Goal: Task Accomplishment & Management: Complete application form

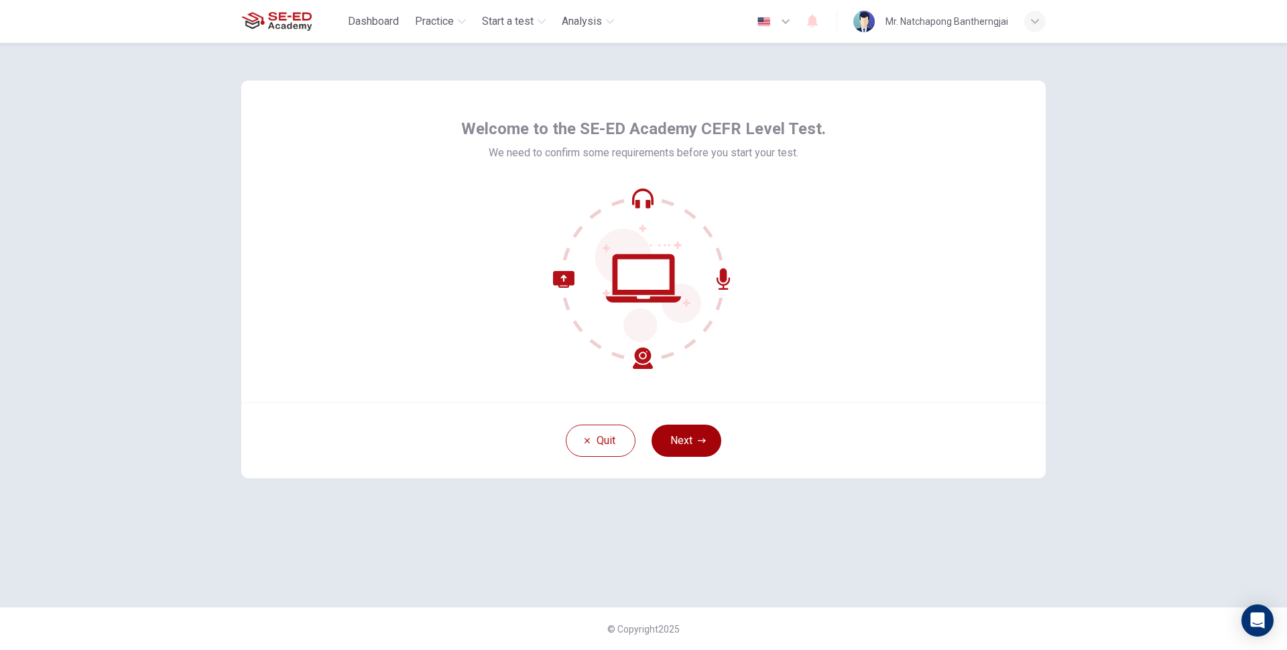
click at [713, 443] on button "Next" at bounding box center [687, 440] width 70 height 32
click at [713, 443] on div "Quit Next" at bounding box center [643, 440] width 805 height 76
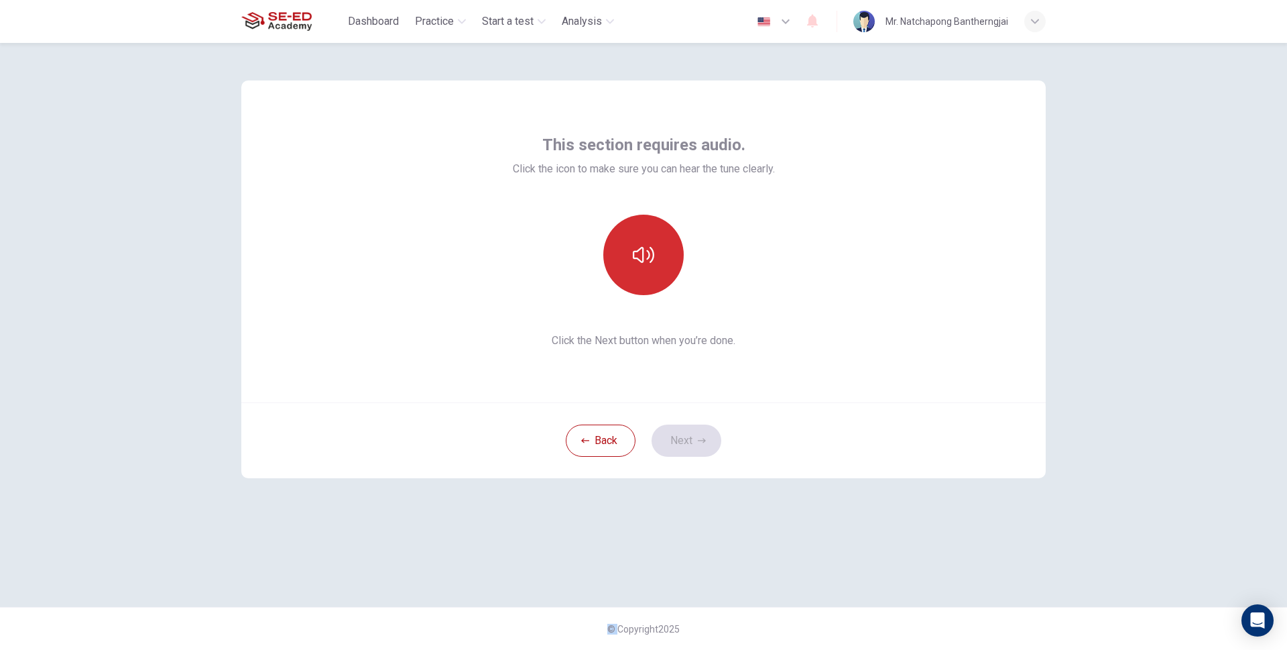
click at [654, 272] on button "button" at bounding box center [643, 255] width 80 height 80
click at [697, 444] on button "Next" at bounding box center [687, 440] width 70 height 32
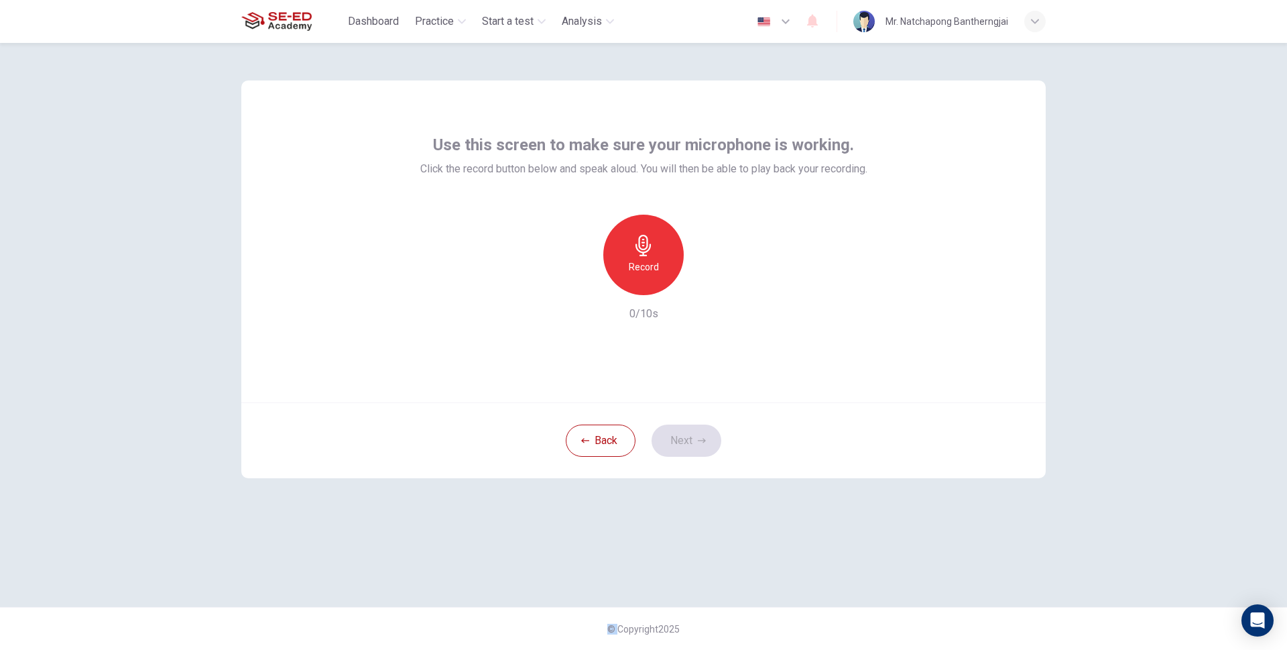
click at [658, 262] on div "Record" at bounding box center [643, 255] width 80 height 80
click at [693, 444] on button "Next" at bounding box center [687, 440] width 70 height 32
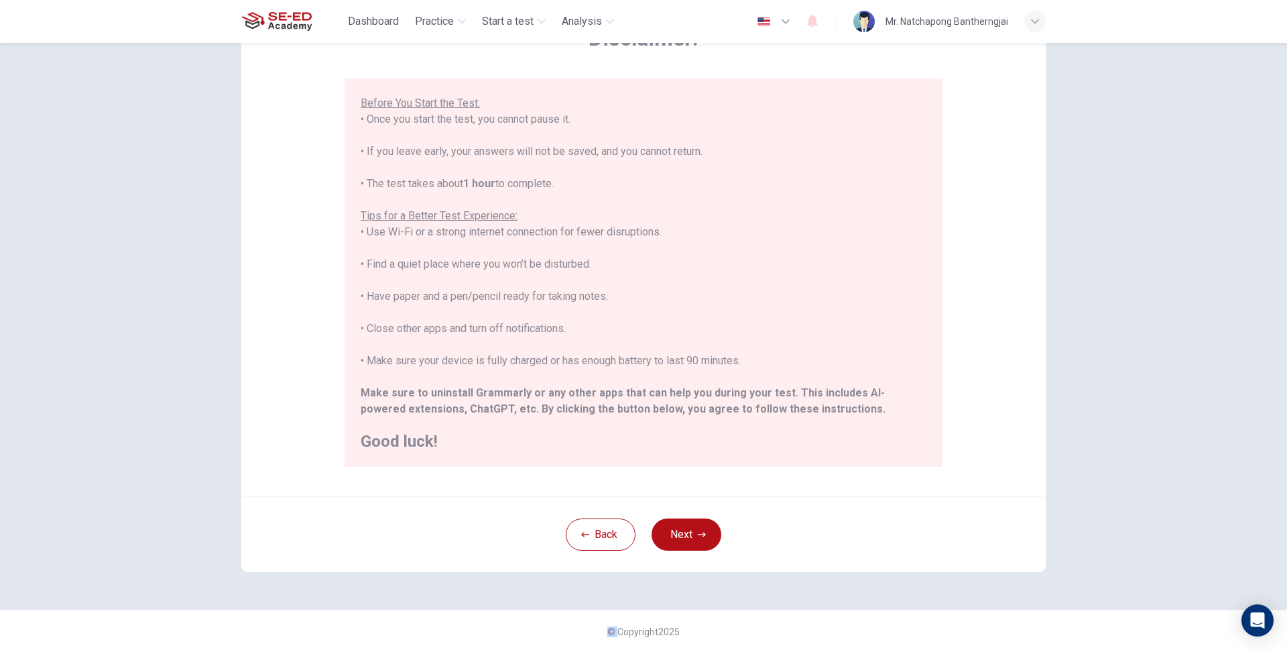
scroll to position [96, 0]
click at [694, 530] on button "Next" at bounding box center [687, 532] width 70 height 32
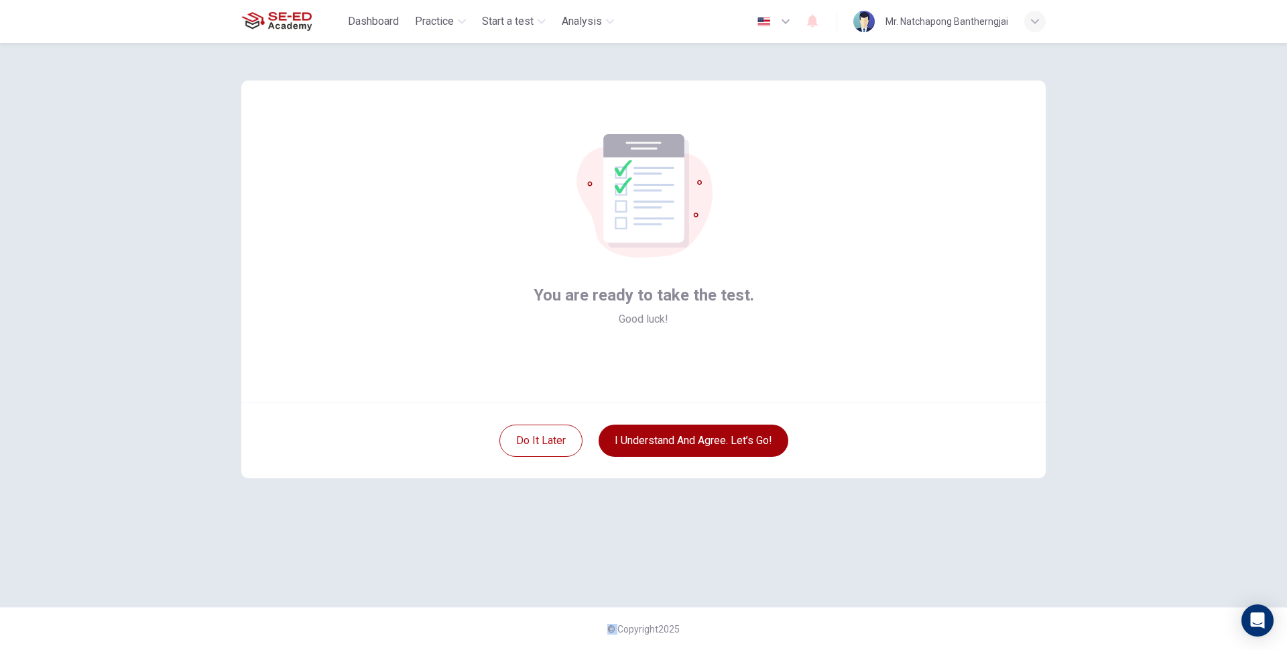
scroll to position [0, 0]
click at [673, 442] on button "I understand and agree. Let’s go!" at bounding box center [694, 440] width 190 height 32
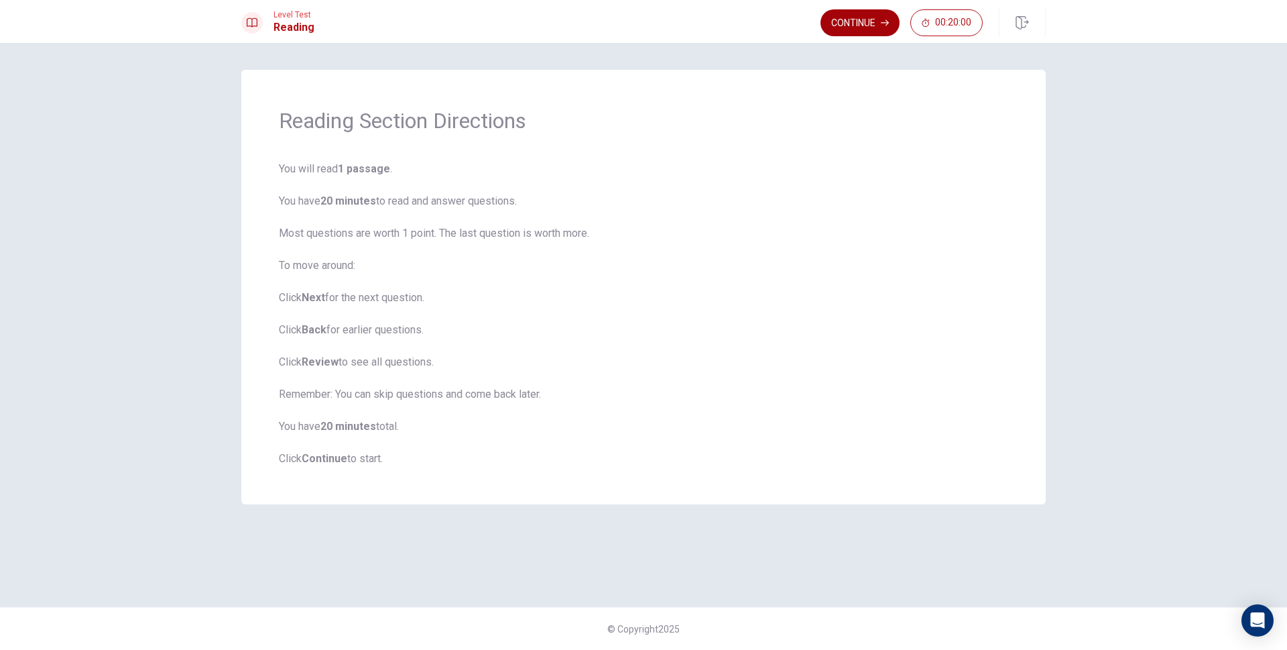
click at [878, 21] on button "Continue" at bounding box center [860, 22] width 79 height 27
click at [878, 21] on div "Continue 00:20:00" at bounding box center [902, 22] width 162 height 27
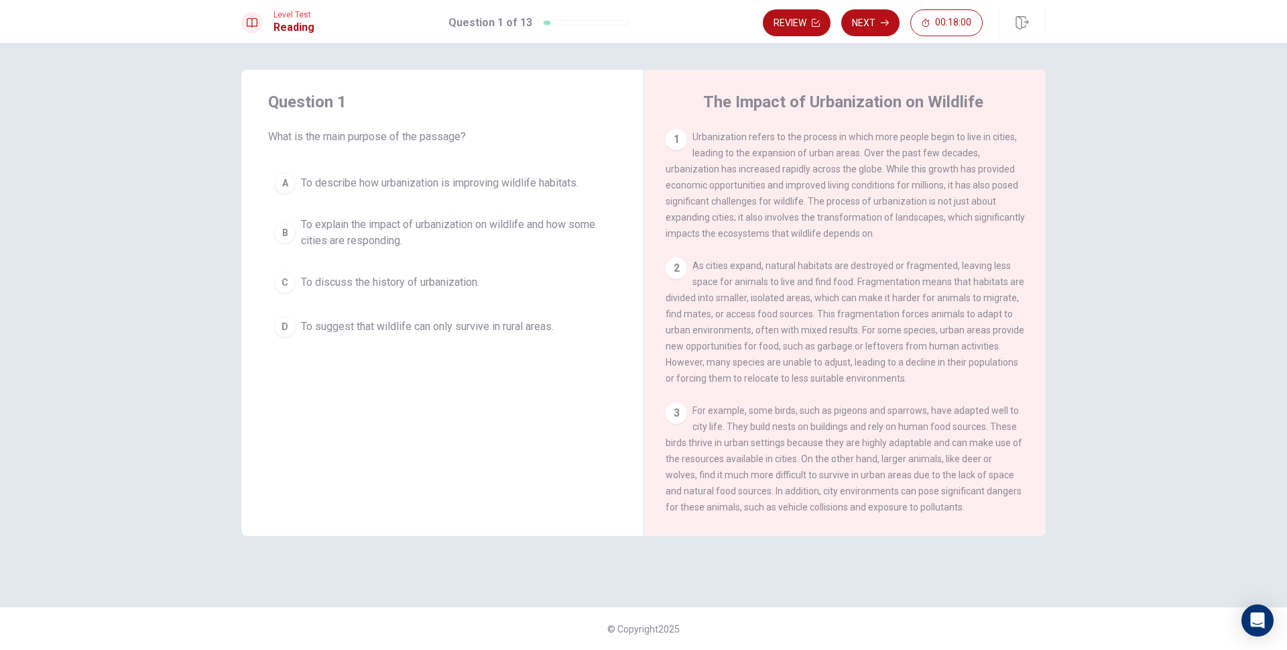
click at [290, 286] on div "C" at bounding box center [284, 282] width 21 height 21
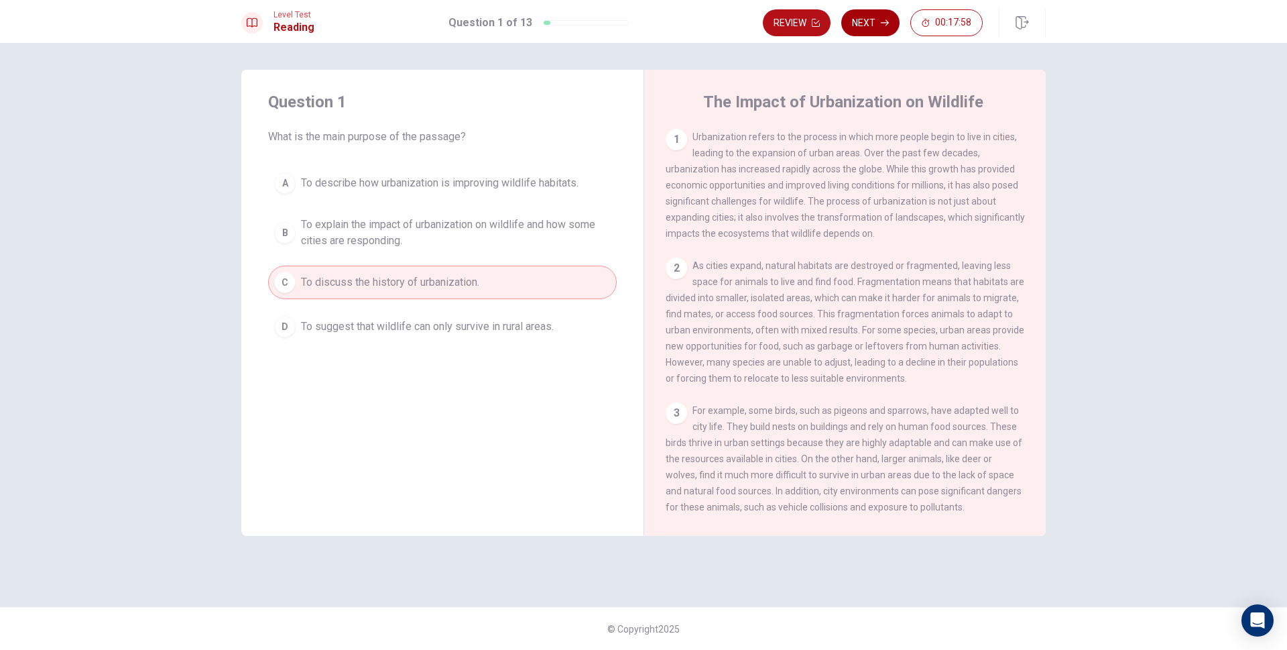
click at [868, 25] on button "Next" at bounding box center [870, 22] width 58 height 27
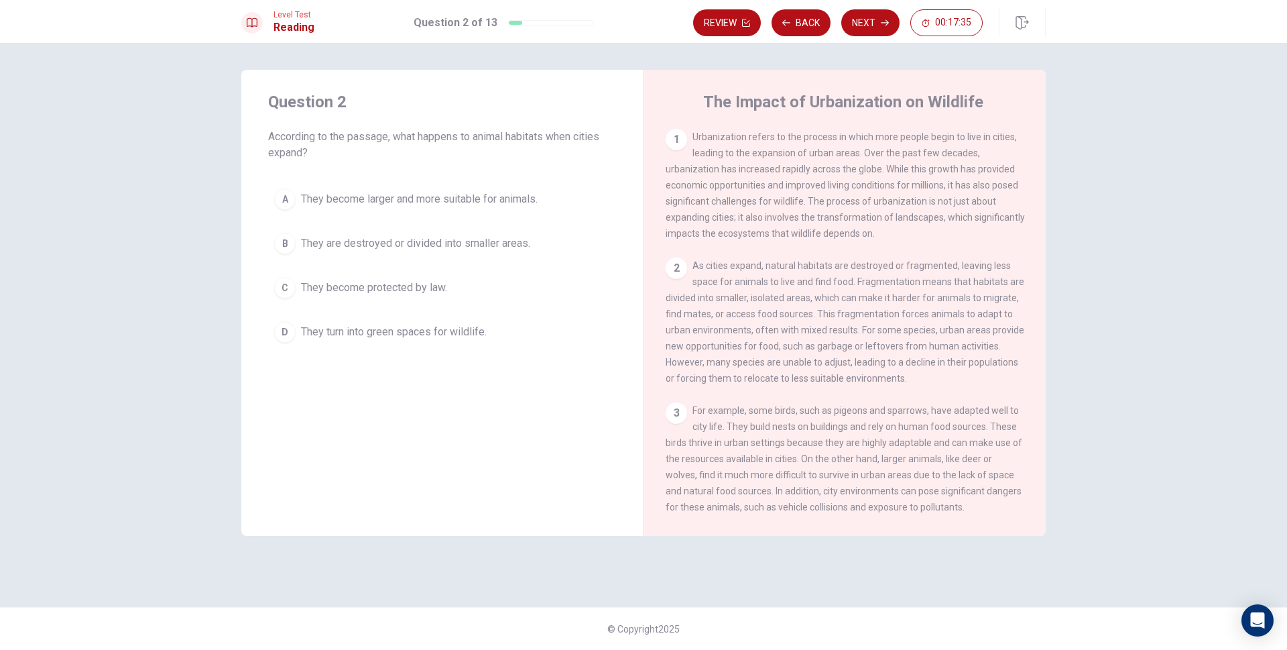
click at [672, 145] on div "1" at bounding box center [676, 139] width 21 height 21
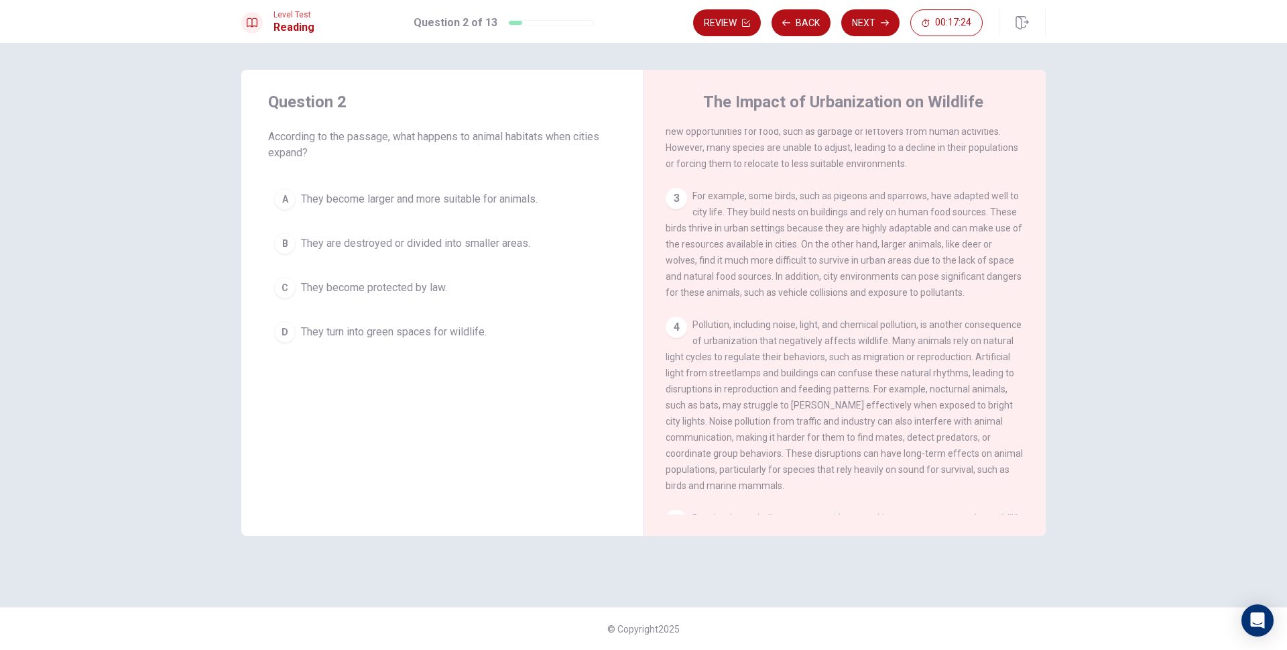
drag, startPoint x: 937, startPoint y: 206, endPoint x: 944, endPoint y: 206, distance: 7.4
click at [939, 206] on span "For example, some birds, such as pigeons and sparrows, have adapted well to cit…" at bounding box center [844, 243] width 357 height 107
drag, startPoint x: 944, startPoint y: 206, endPoint x: 955, endPoint y: 205, distance: 10.7
click at [955, 205] on span "For example, some birds, such as pigeons and sparrows, have adapted well to cit…" at bounding box center [844, 243] width 357 height 107
click at [959, 205] on span "For example, some birds, such as pigeons and sparrows, have adapted well to cit…" at bounding box center [844, 243] width 357 height 107
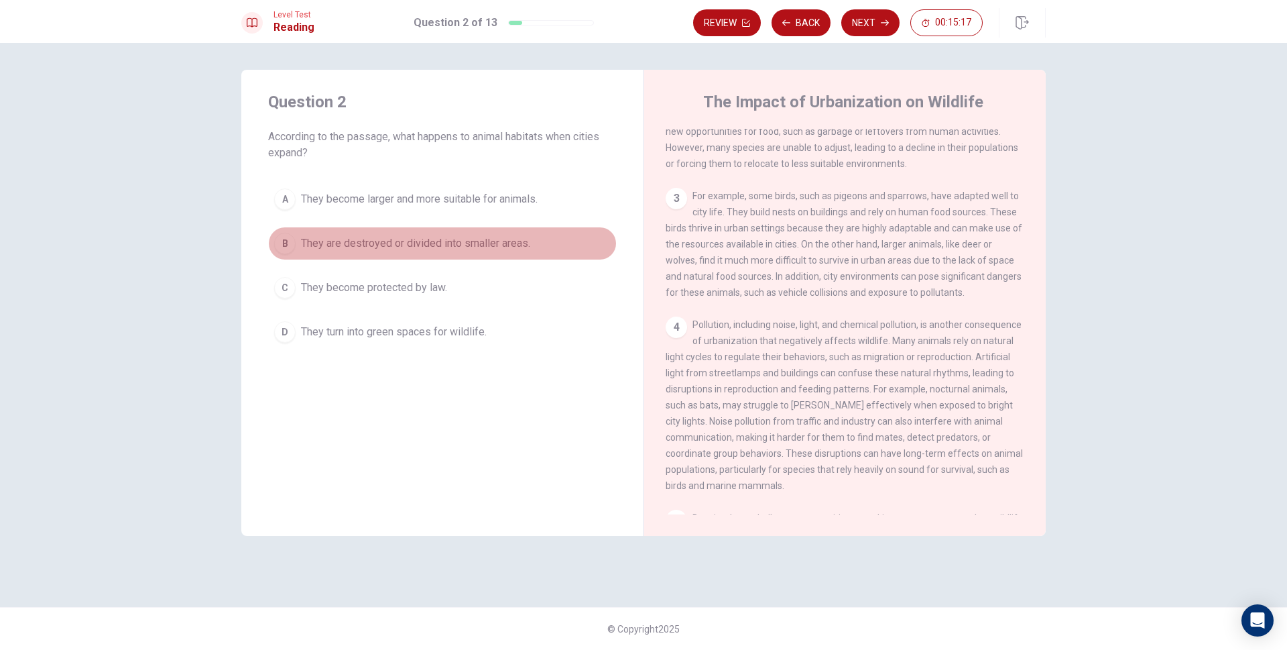
click at [279, 244] on div "B" at bounding box center [284, 243] width 21 height 21
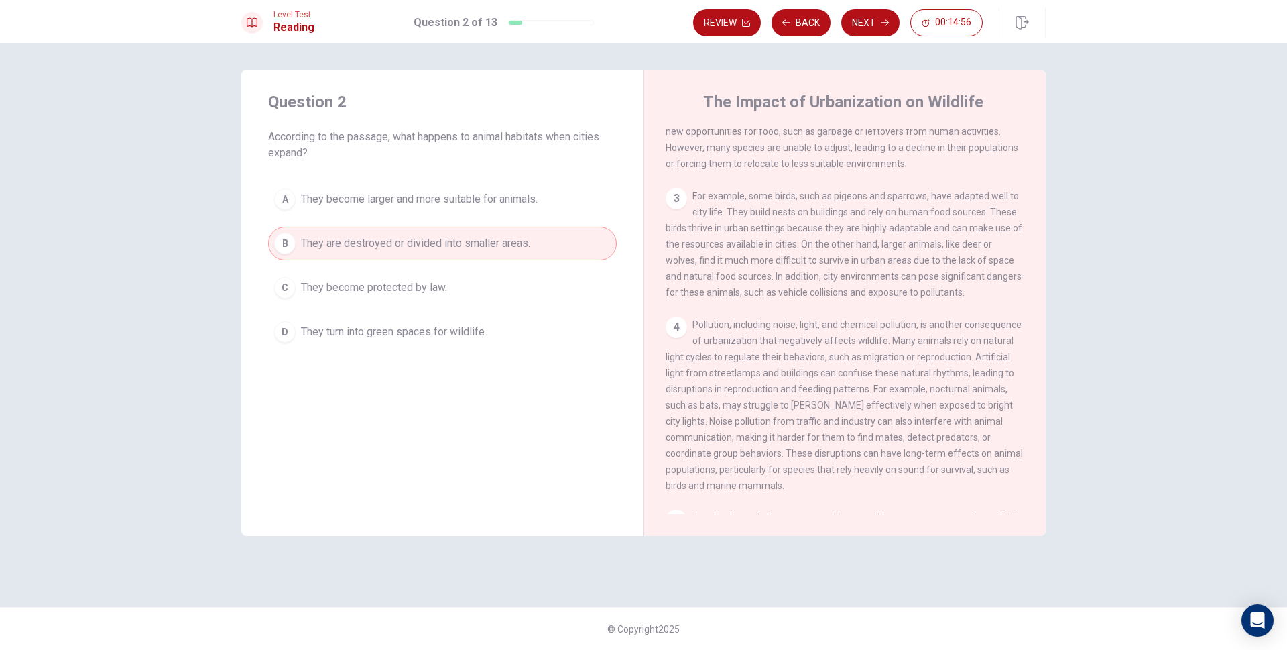
drag, startPoint x: 857, startPoint y: 44, endPoint x: 866, endPoint y: 78, distance: 35.3
click at [862, 58] on div "Level Test Reading Question 2 of 13 Review Back Next 00:14:56 Question 2 of 13 …" at bounding box center [643, 325] width 1287 height 650
click at [870, 25] on button "Next" at bounding box center [870, 22] width 58 height 27
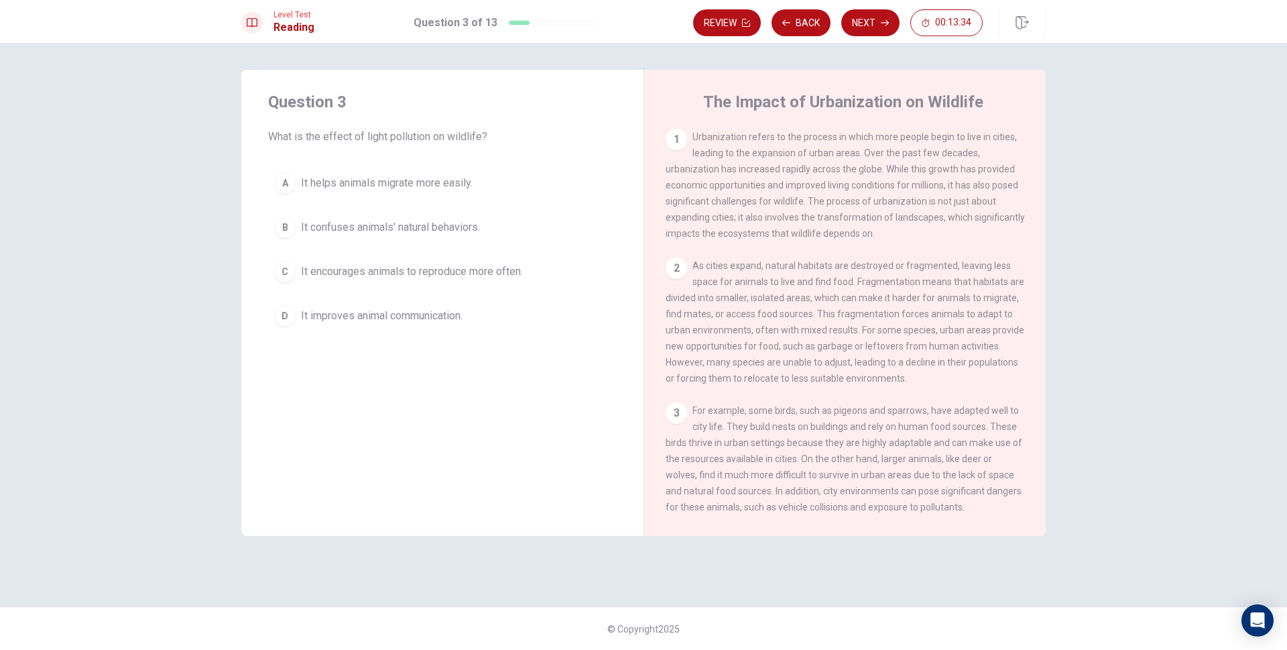
scroll to position [67, 0]
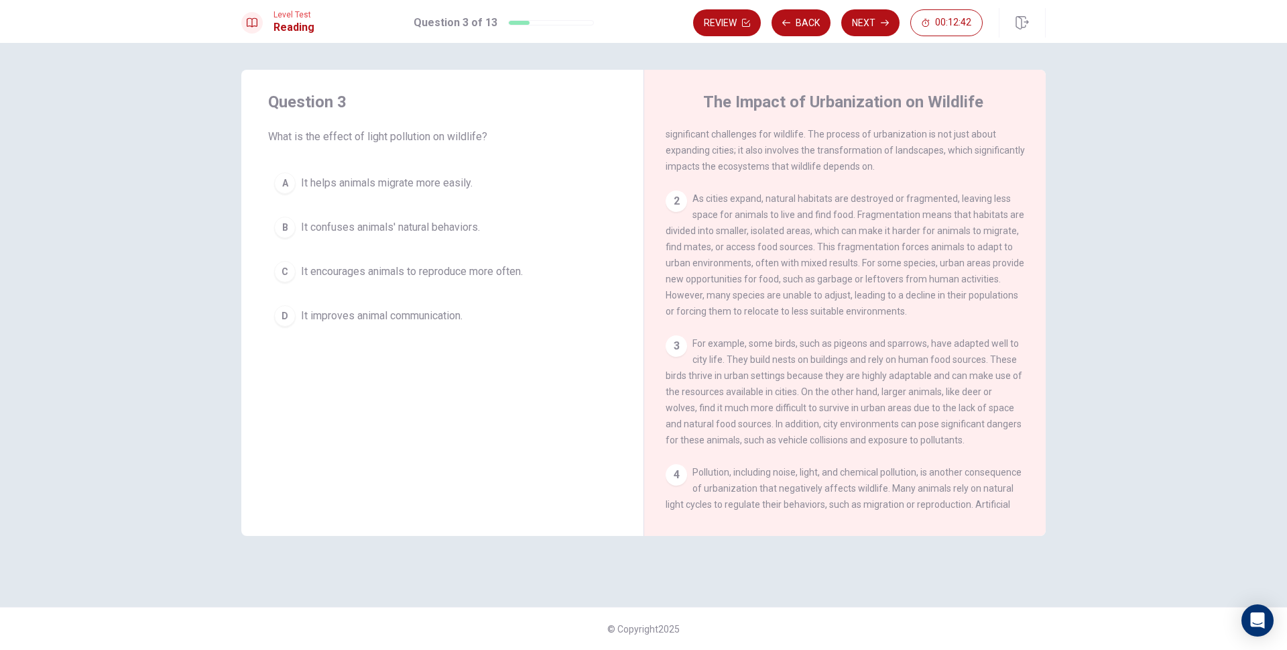
click at [343, 231] on span "It confuses animals' natural behaviors." at bounding box center [390, 227] width 179 height 16
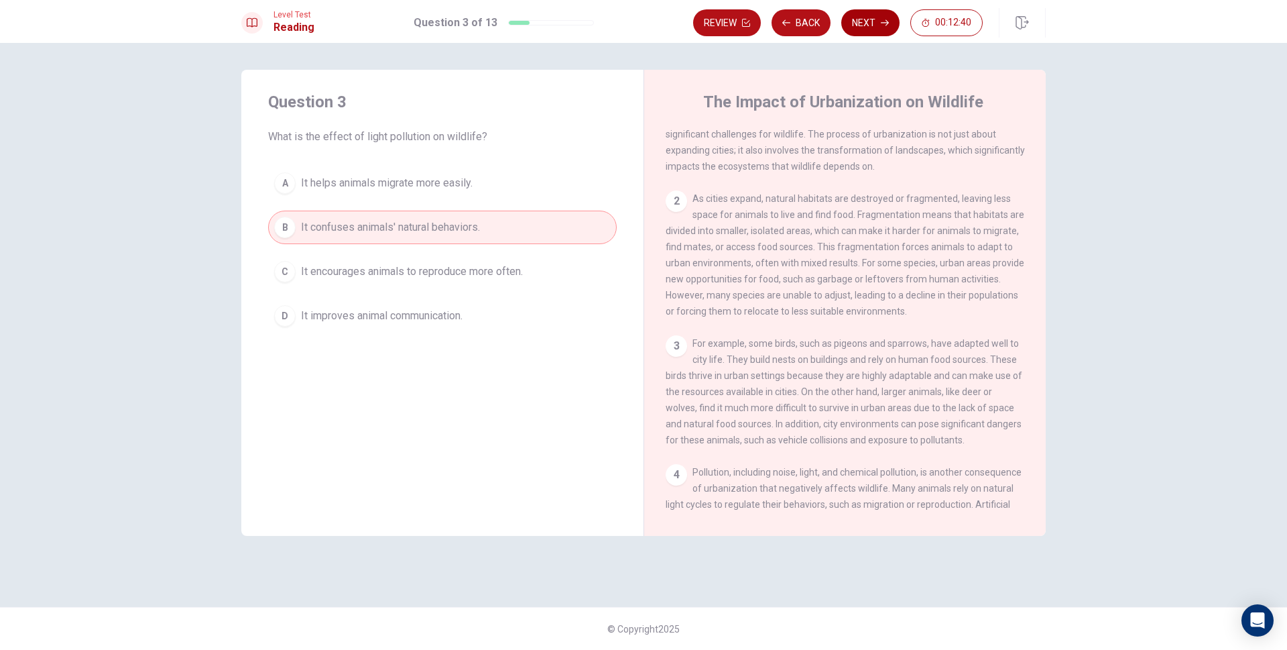
click at [869, 25] on button "Next" at bounding box center [870, 22] width 58 height 27
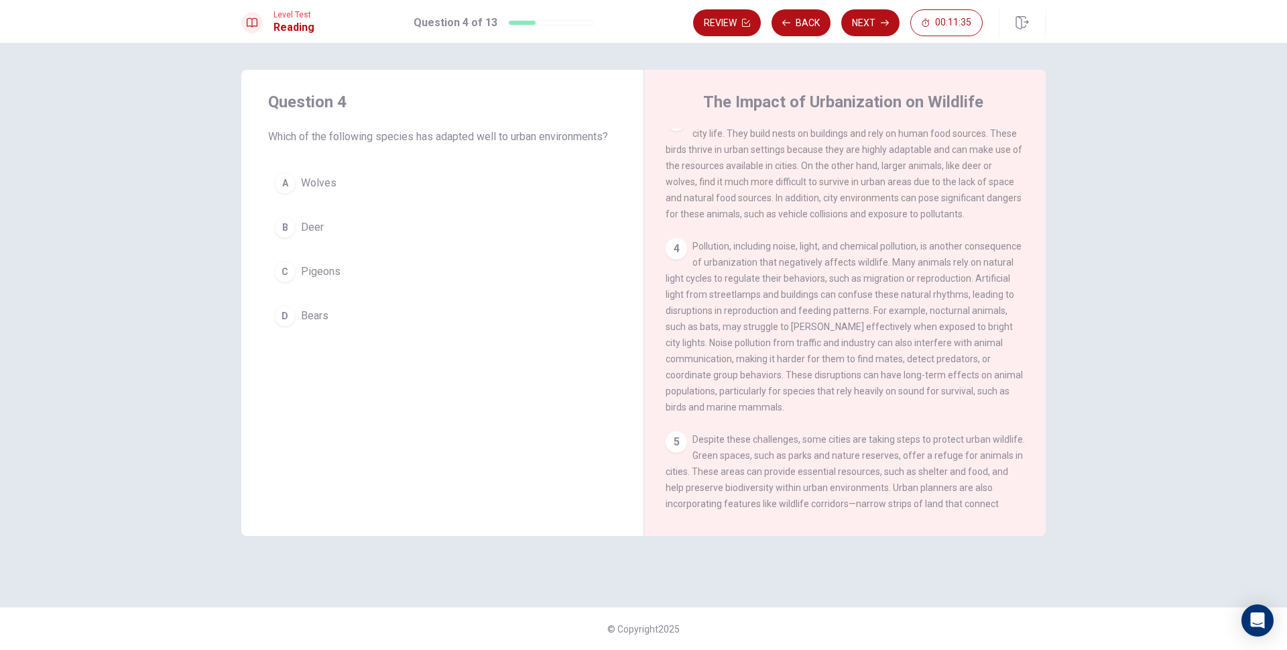
scroll to position [335, 0]
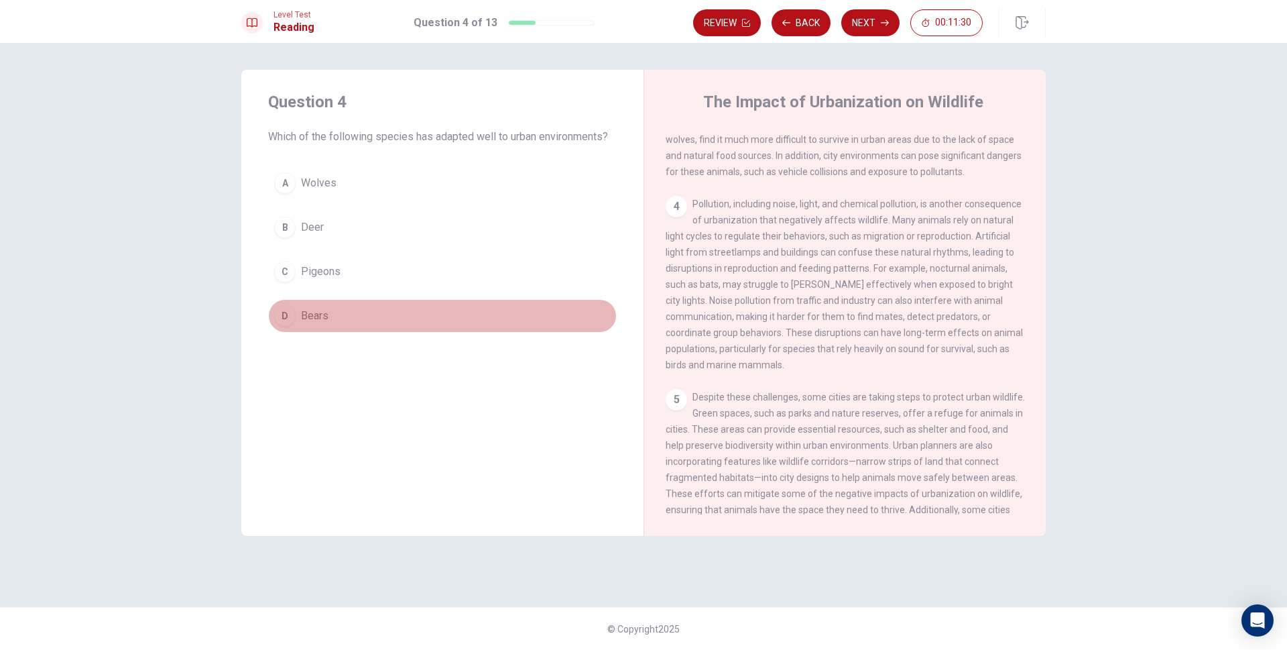
click at [351, 311] on button "D Bears" at bounding box center [442, 316] width 349 height 34
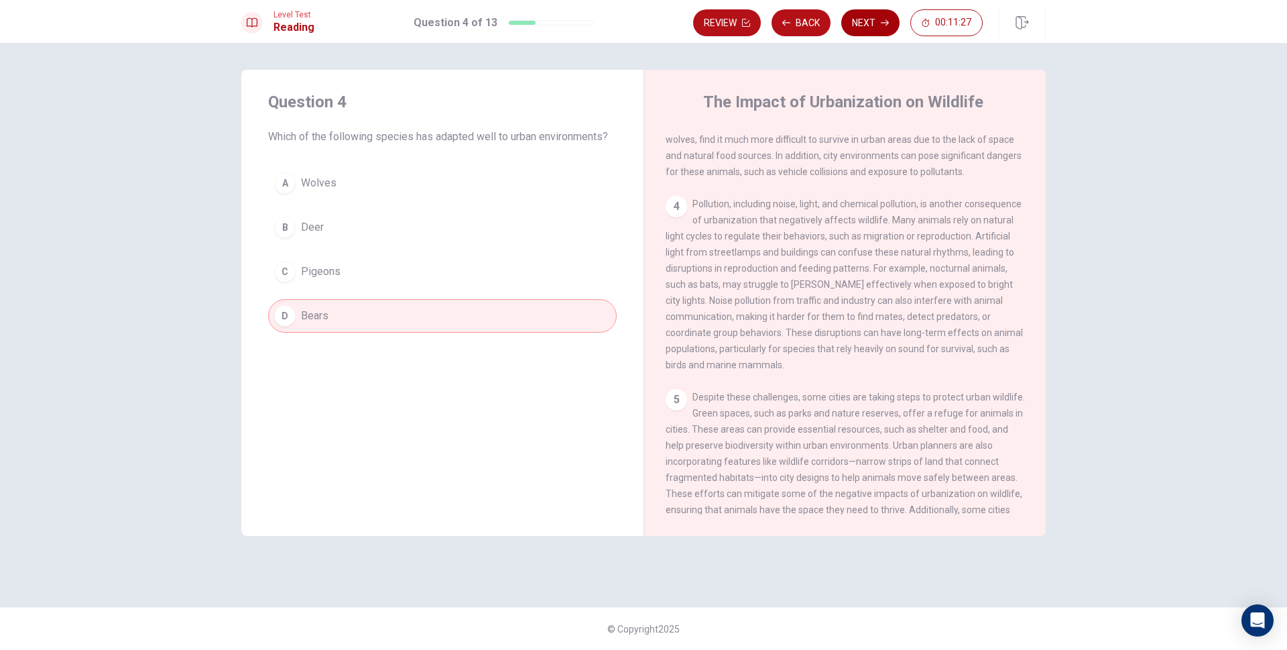
click at [880, 29] on button "Next" at bounding box center [870, 22] width 58 height 27
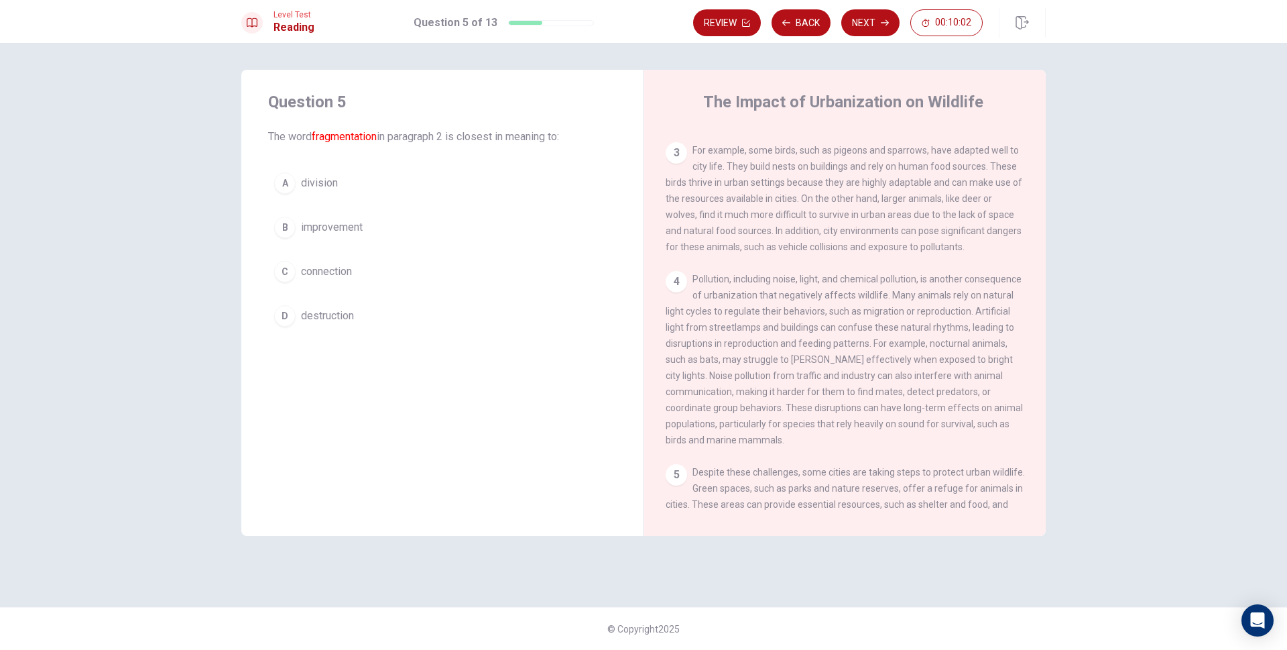
scroll to position [416, 0]
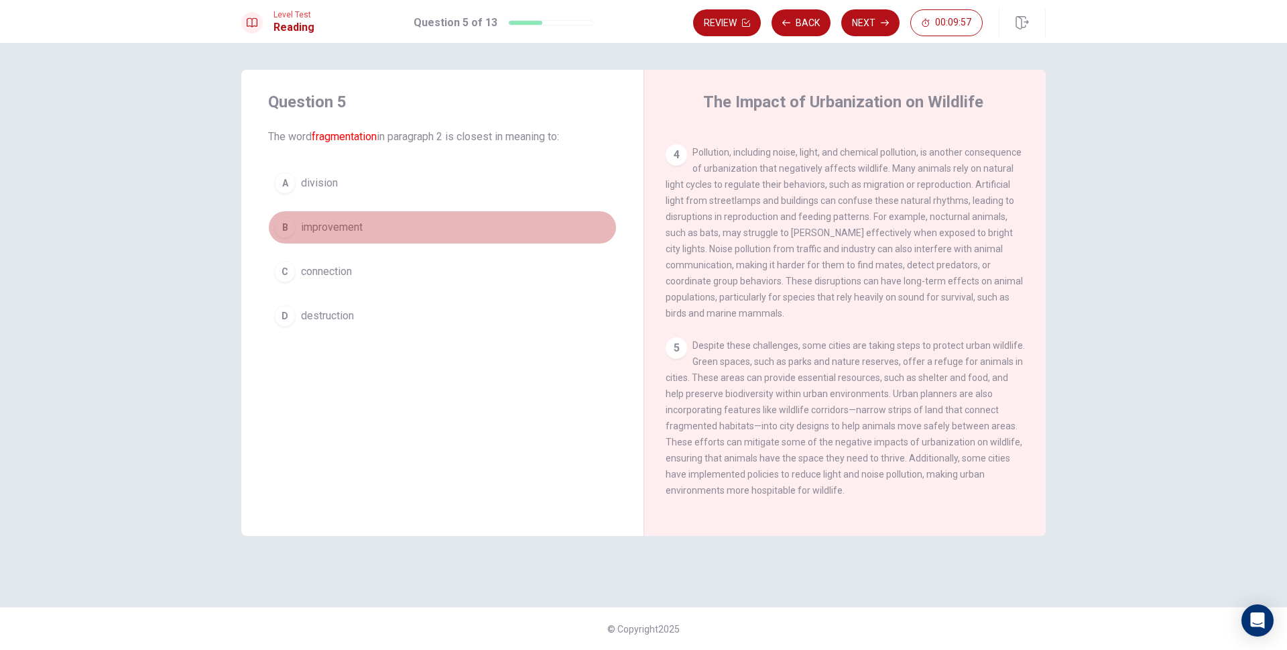
click at [279, 221] on div "B" at bounding box center [284, 227] width 21 height 21
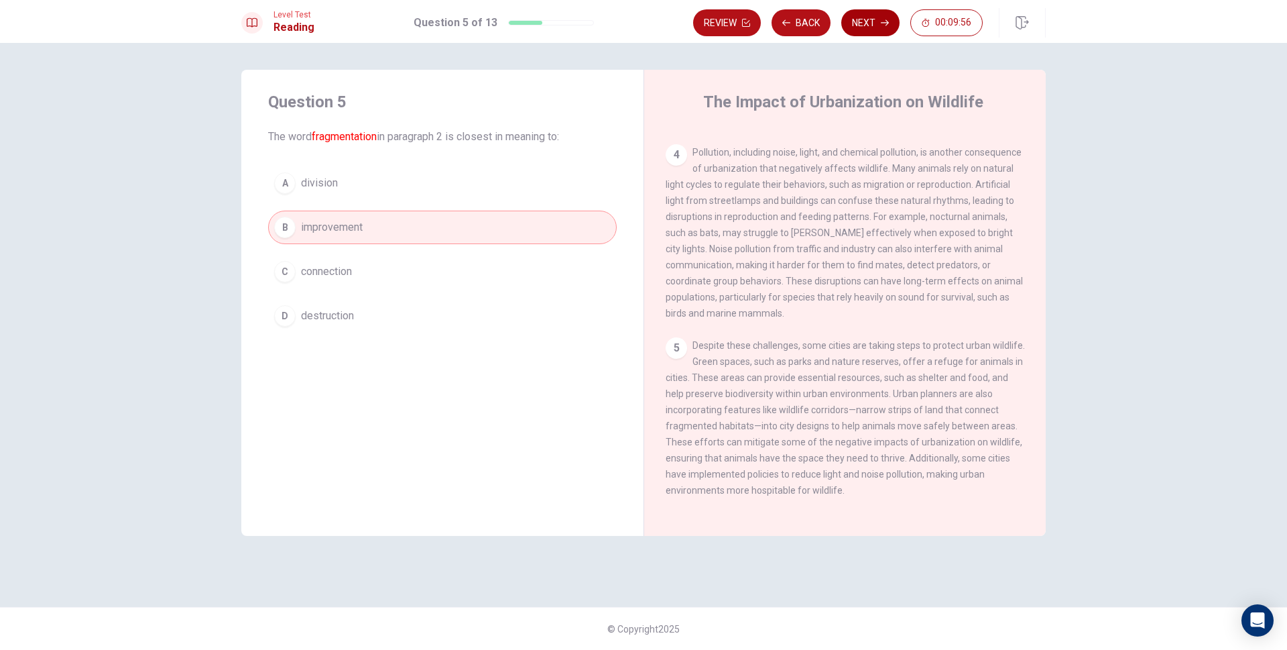
click at [870, 24] on button "Next" at bounding box center [870, 22] width 58 height 27
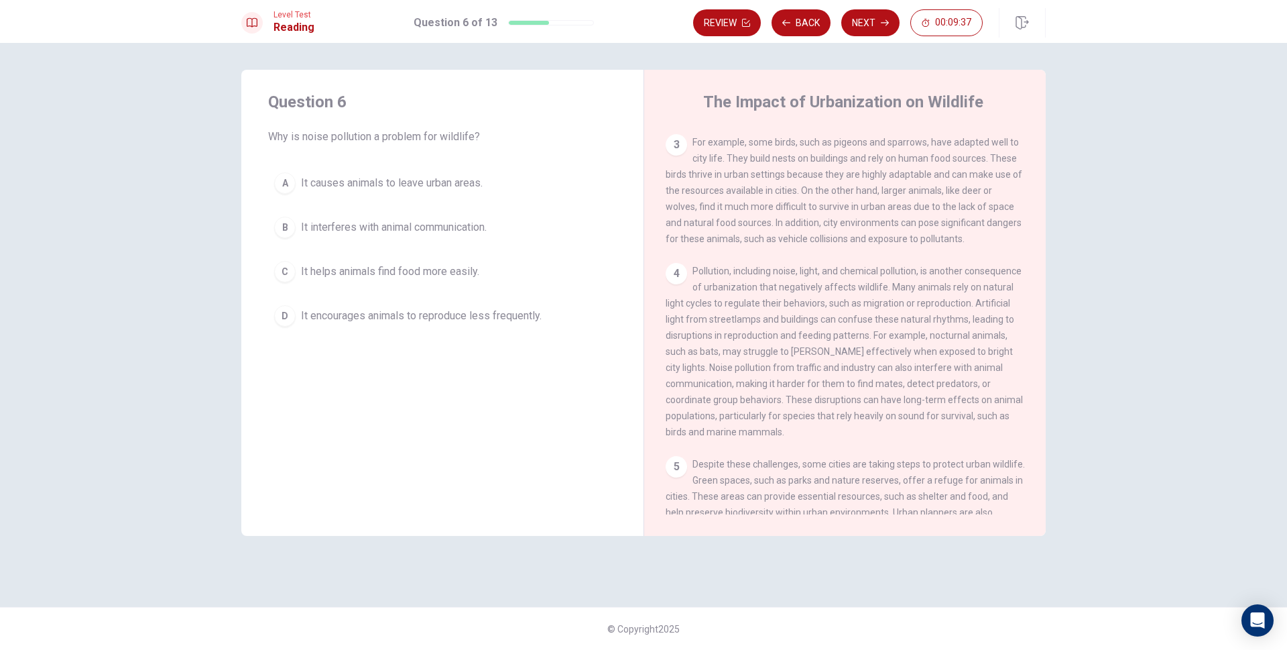
scroll to position [349, 0]
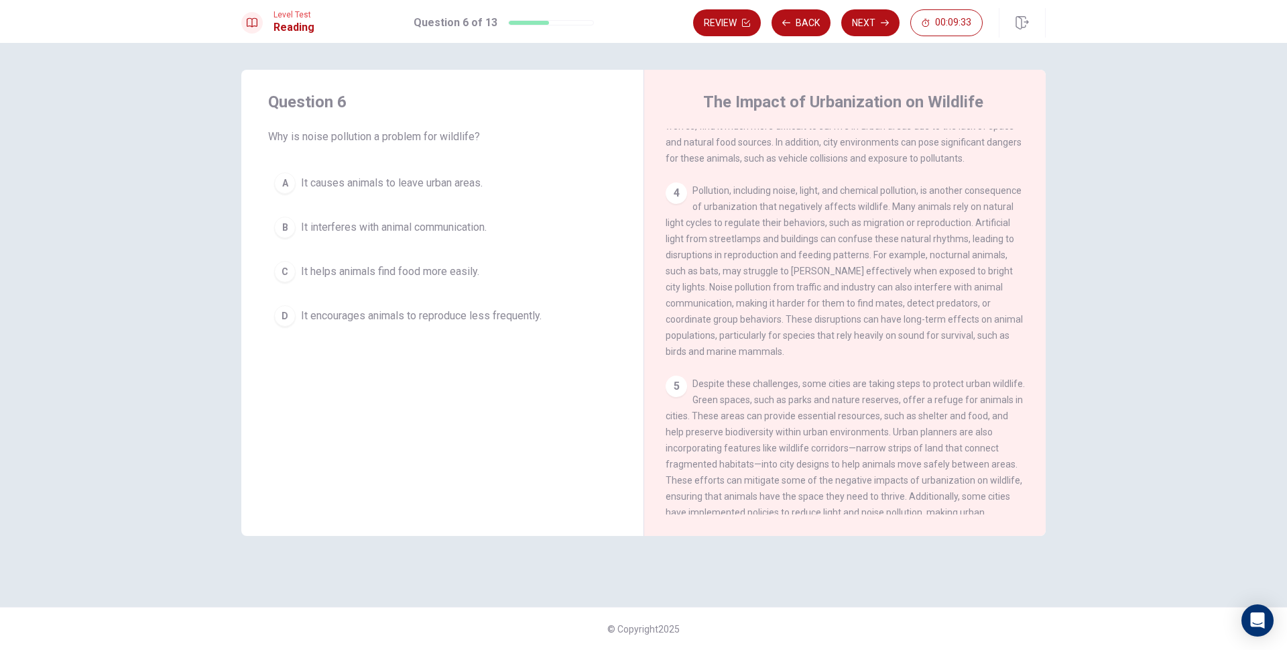
click at [291, 317] on div "D" at bounding box center [284, 315] width 21 height 21
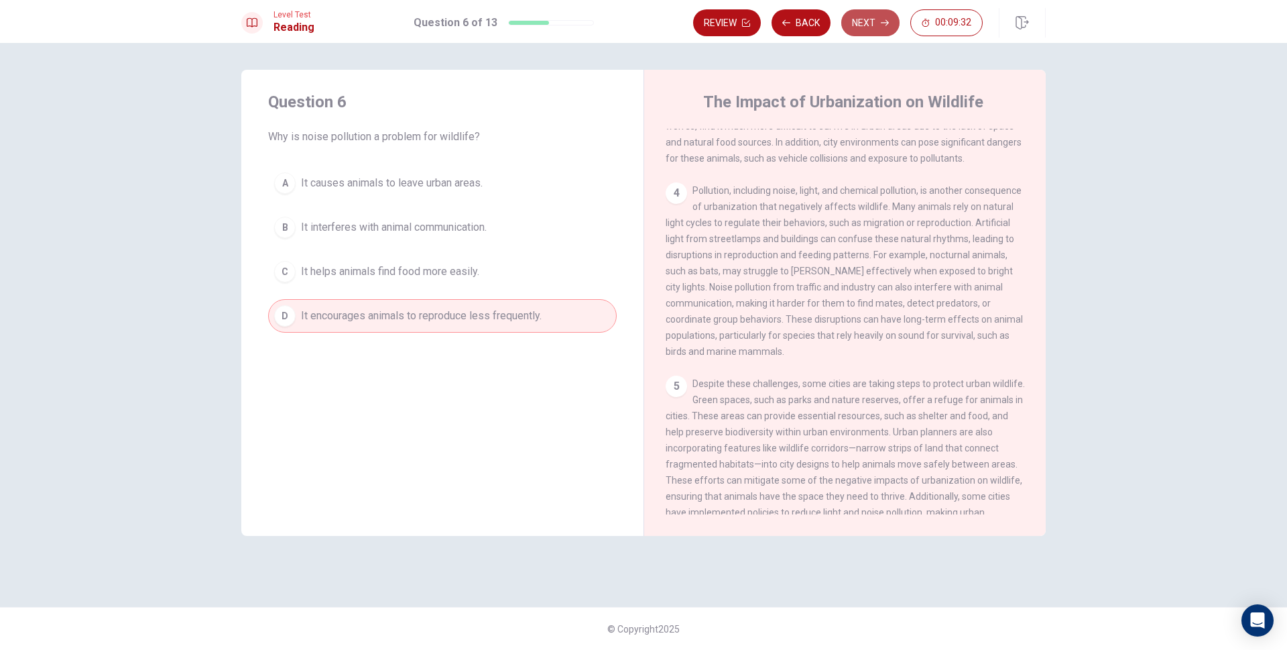
click at [870, 27] on button "Next" at bounding box center [870, 22] width 58 height 27
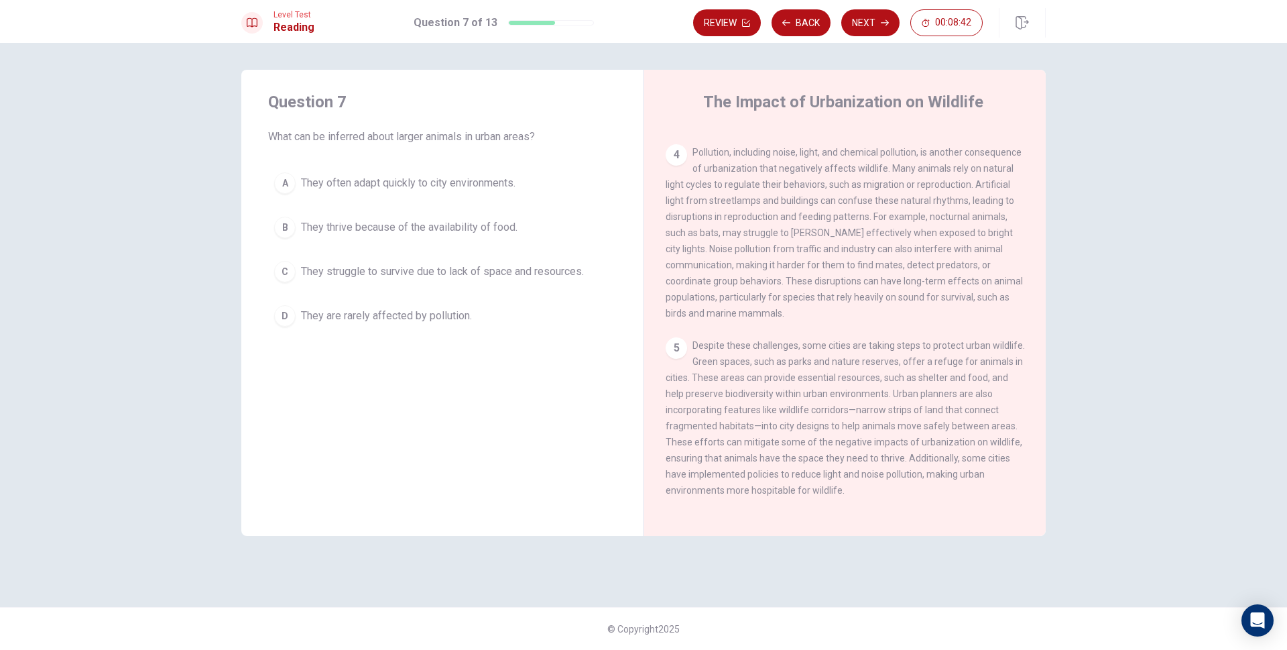
scroll to position [416, 0]
click at [295, 272] on div "C" at bounding box center [284, 271] width 21 height 21
click at [867, 27] on button "Next" at bounding box center [870, 22] width 58 height 27
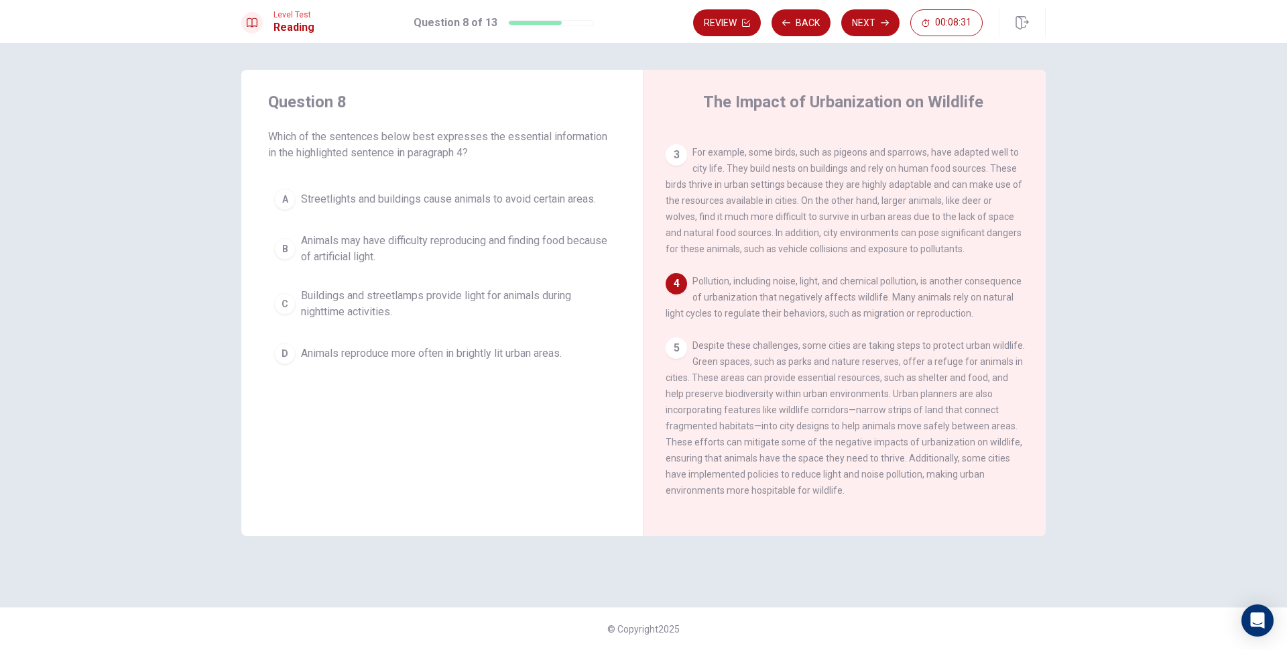
scroll to position [282, 0]
click at [282, 241] on div "B" at bounding box center [284, 248] width 21 height 21
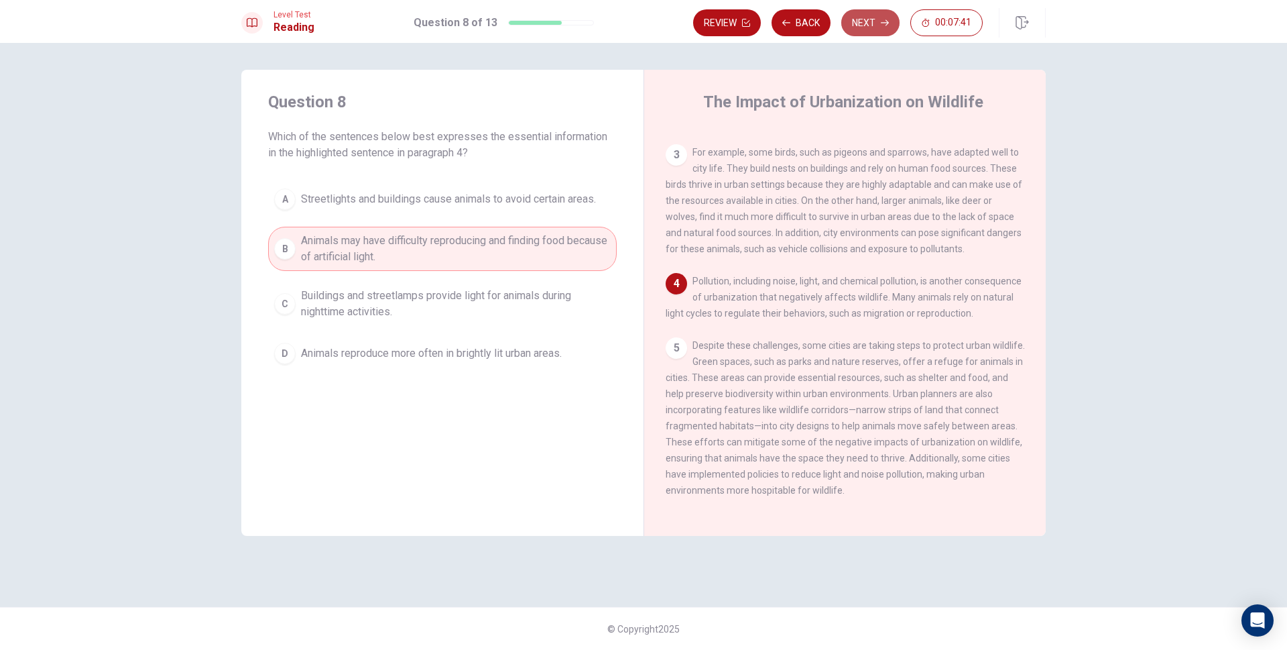
click at [872, 25] on button "Next" at bounding box center [870, 22] width 58 height 27
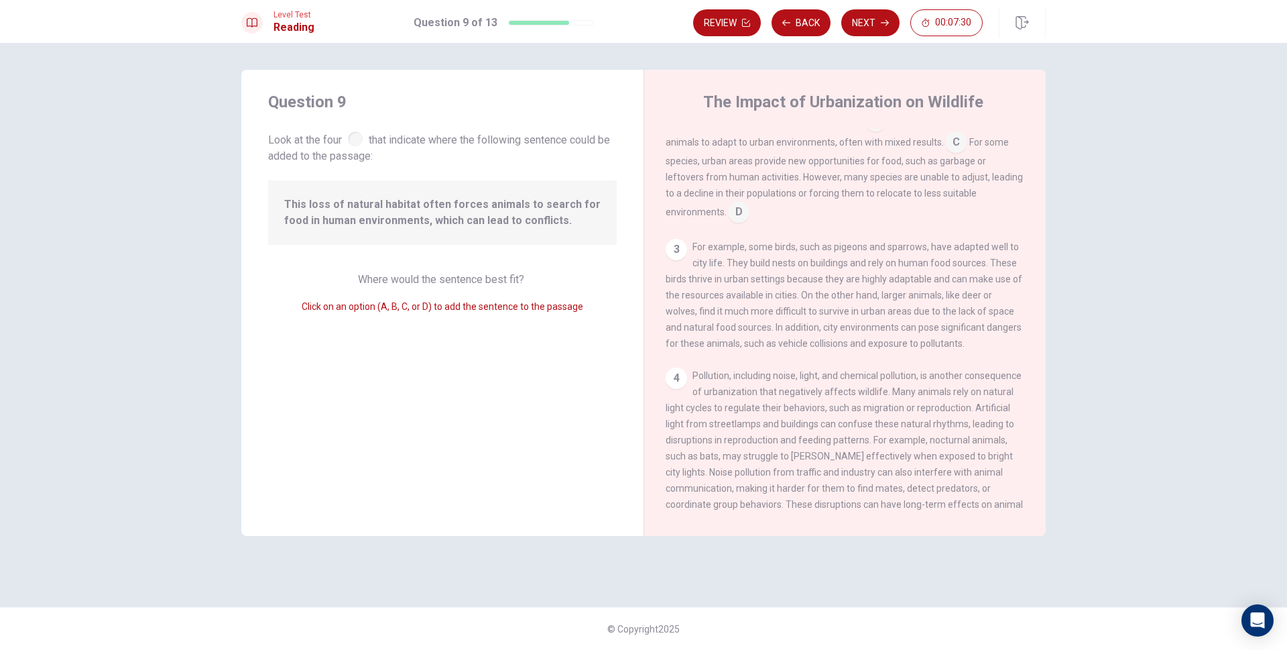
scroll to position [0, 0]
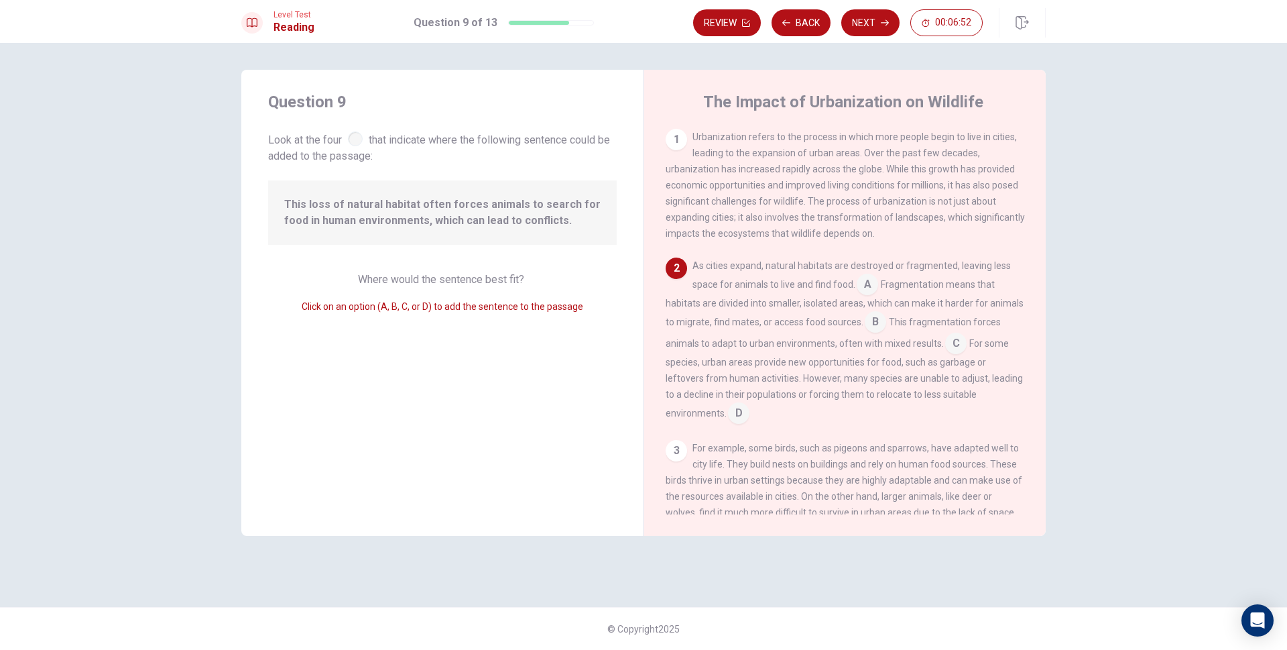
click at [879, 332] on input at bounding box center [875, 322] width 21 height 21
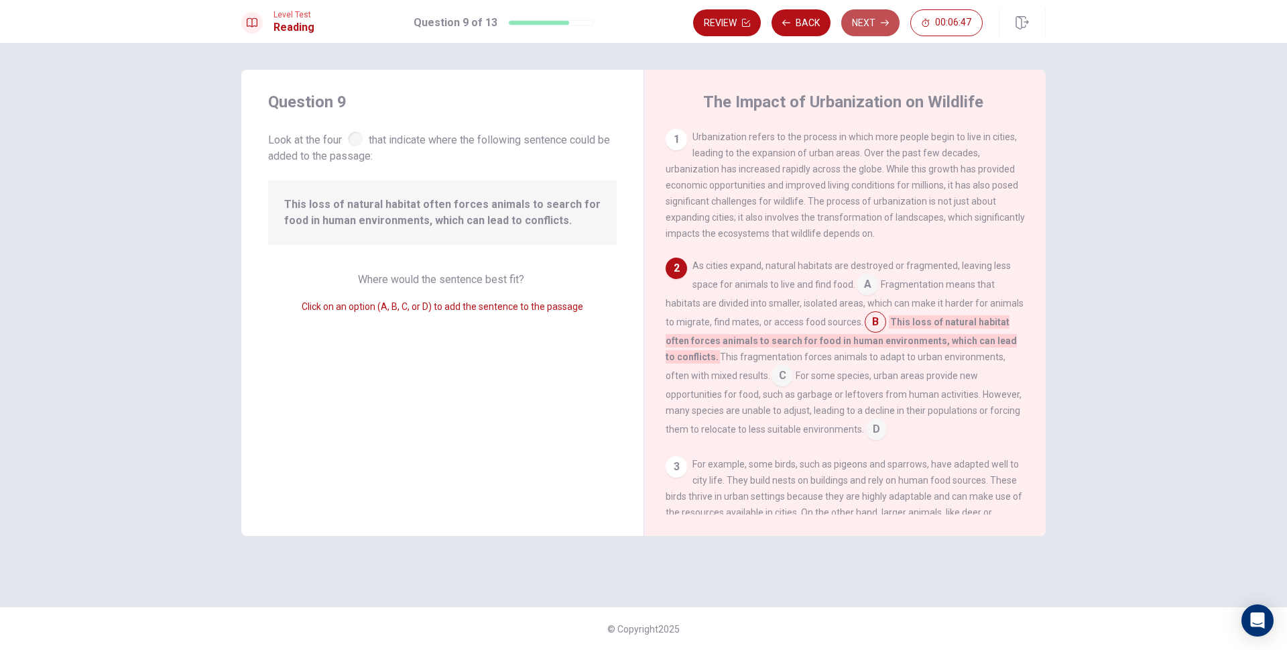
click at [888, 23] on icon "button" at bounding box center [885, 23] width 8 height 6
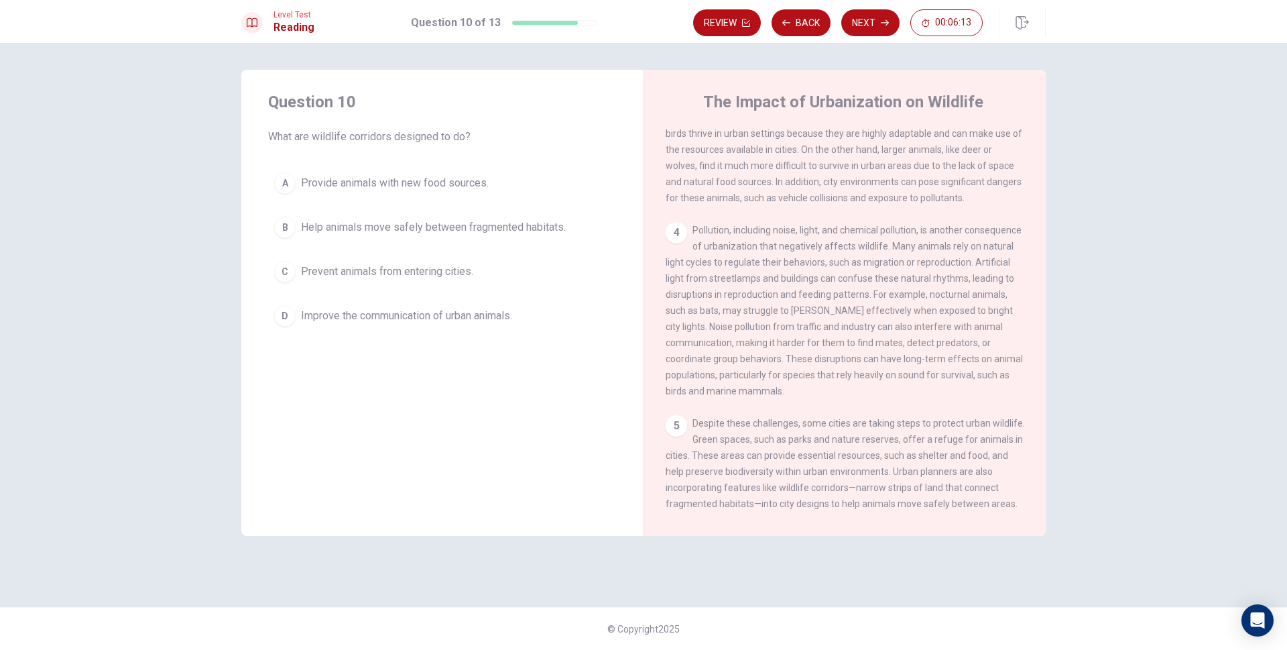
scroll to position [282, 0]
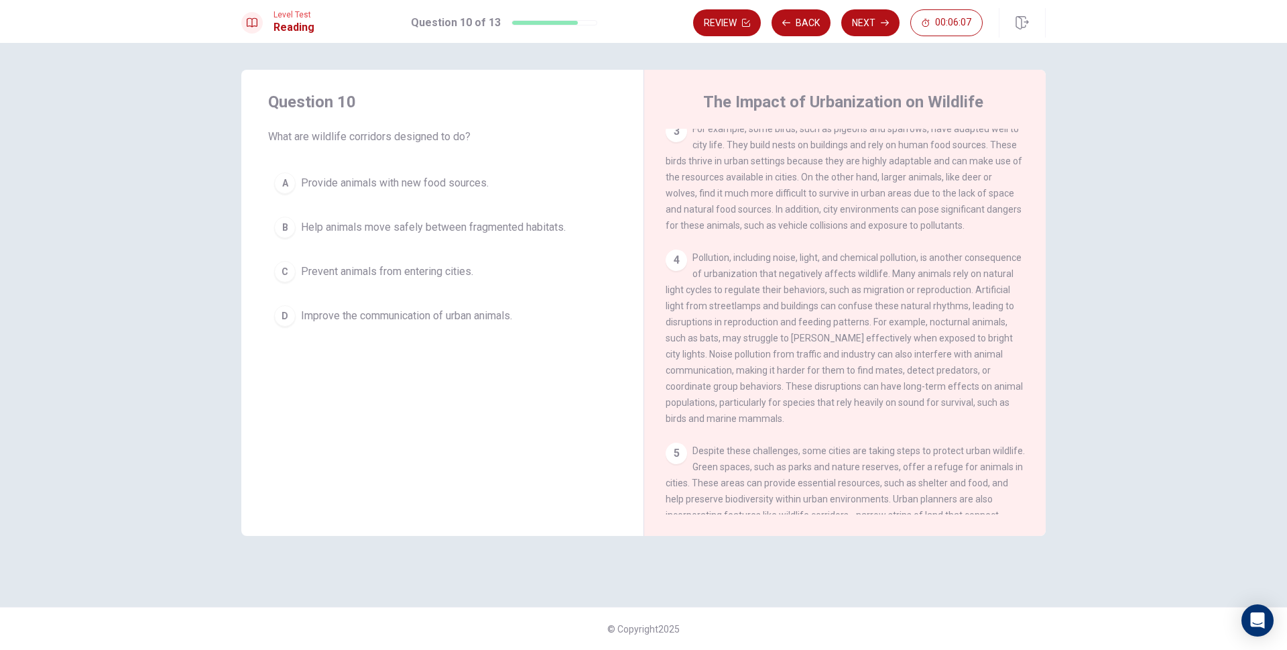
click at [286, 226] on div "B" at bounding box center [284, 227] width 21 height 21
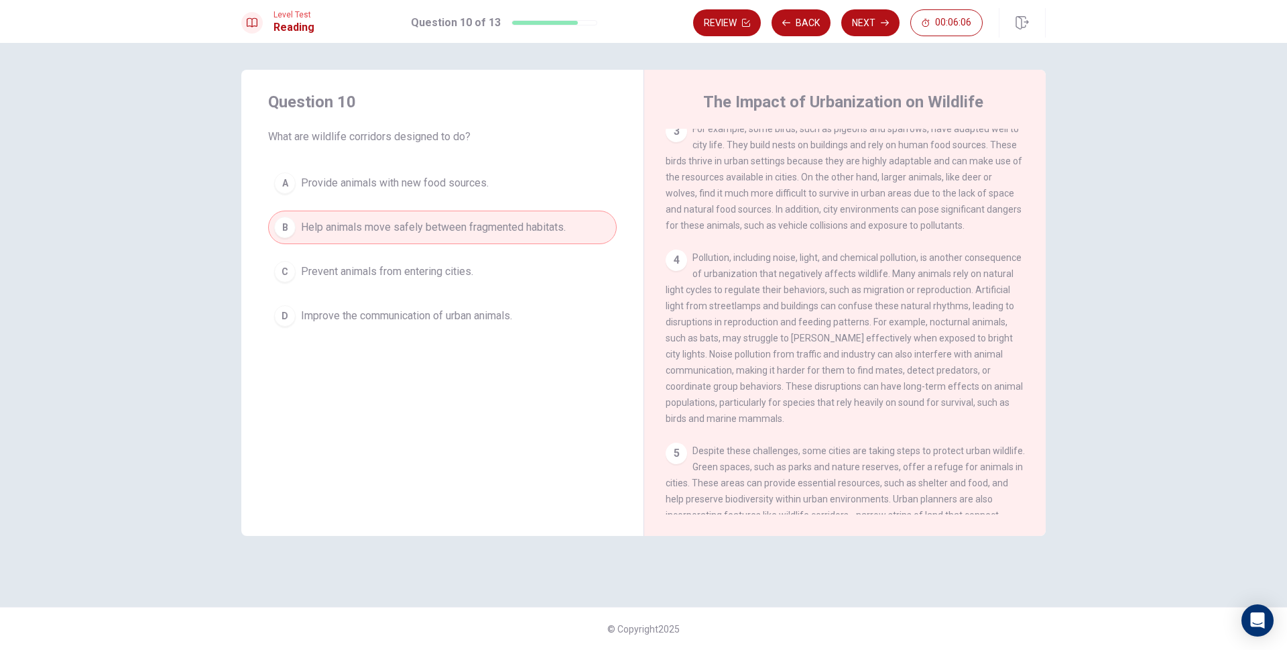
click at [880, 19] on button "Next" at bounding box center [870, 22] width 58 height 27
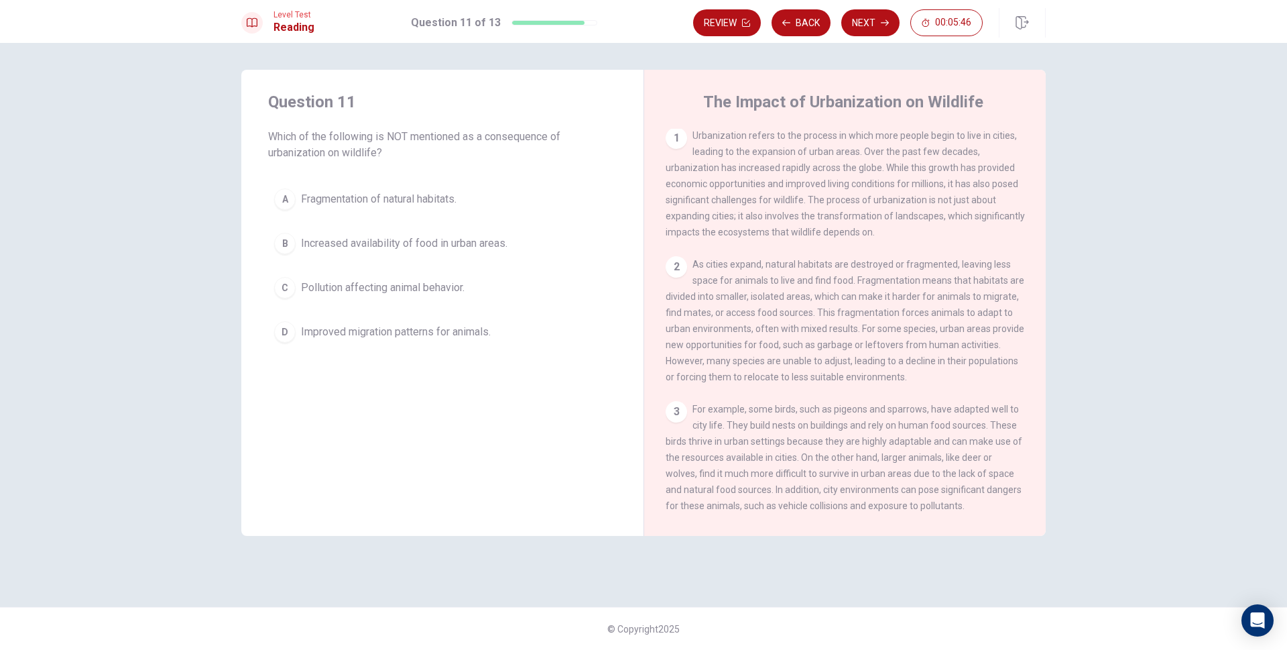
scroll to position [0, 0]
click at [280, 192] on div "A" at bounding box center [284, 198] width 21 height 21
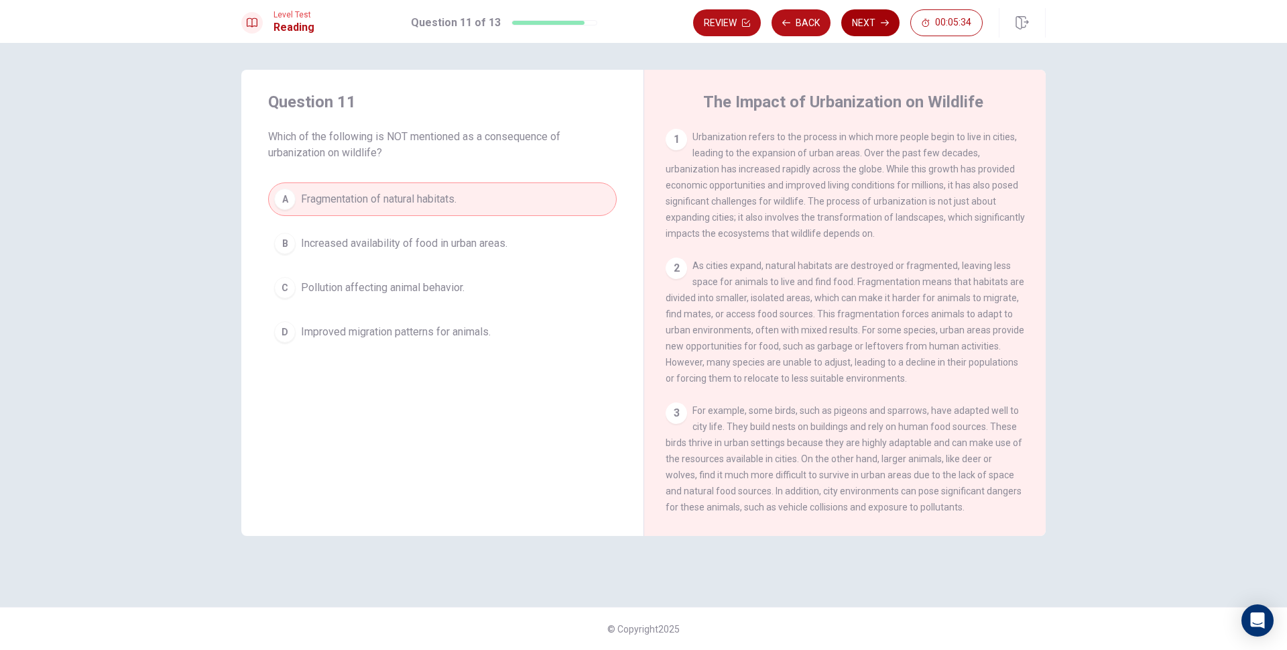
click at [881, 27] on button "Next" at bounding box center [870, 22] width 58 height 27
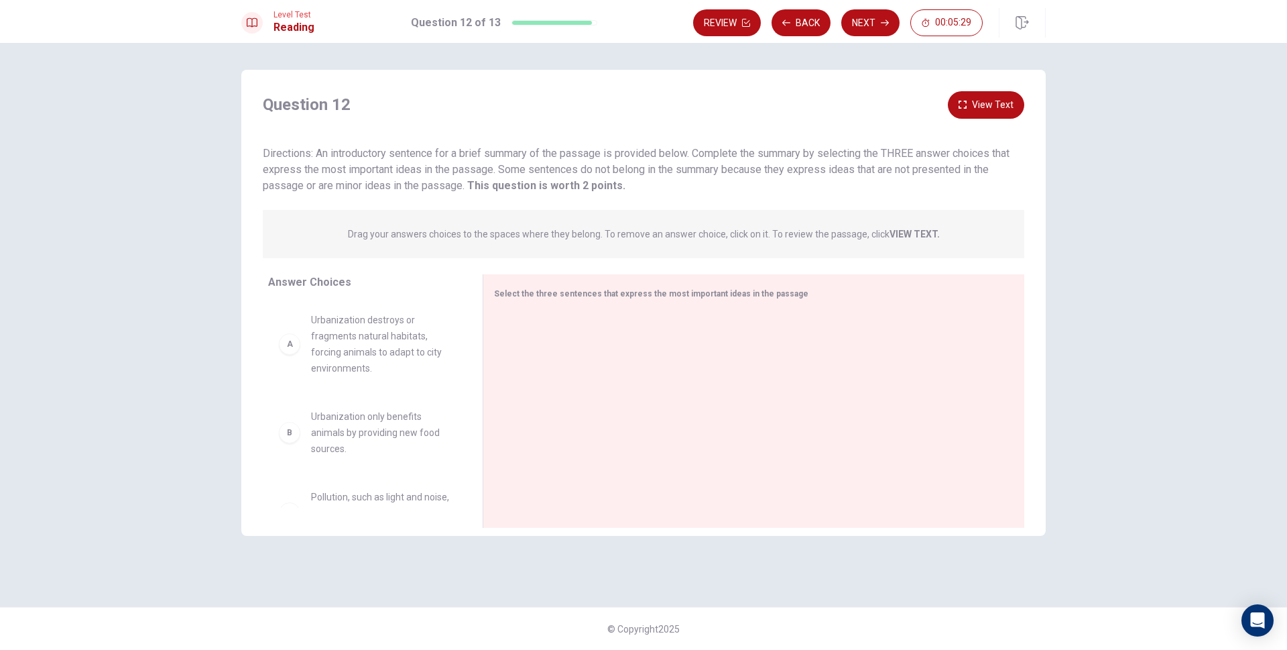
click at [286, 353] on div "A" at bounding box center [289, 343] width 21 height 21
click at [298, 355] on div "A Urbanization destroys or fragments natural habitats, forcing animals to adapt…" at bounding box center [365, 344] width 172 height 64
drag, startPoint x: 574, startPoint y: 333, endPoint x: 549, endPoint y: 335, distance: 24.8
click at [563, 333] on div at bounding box center [748, 402] width 509 height 180
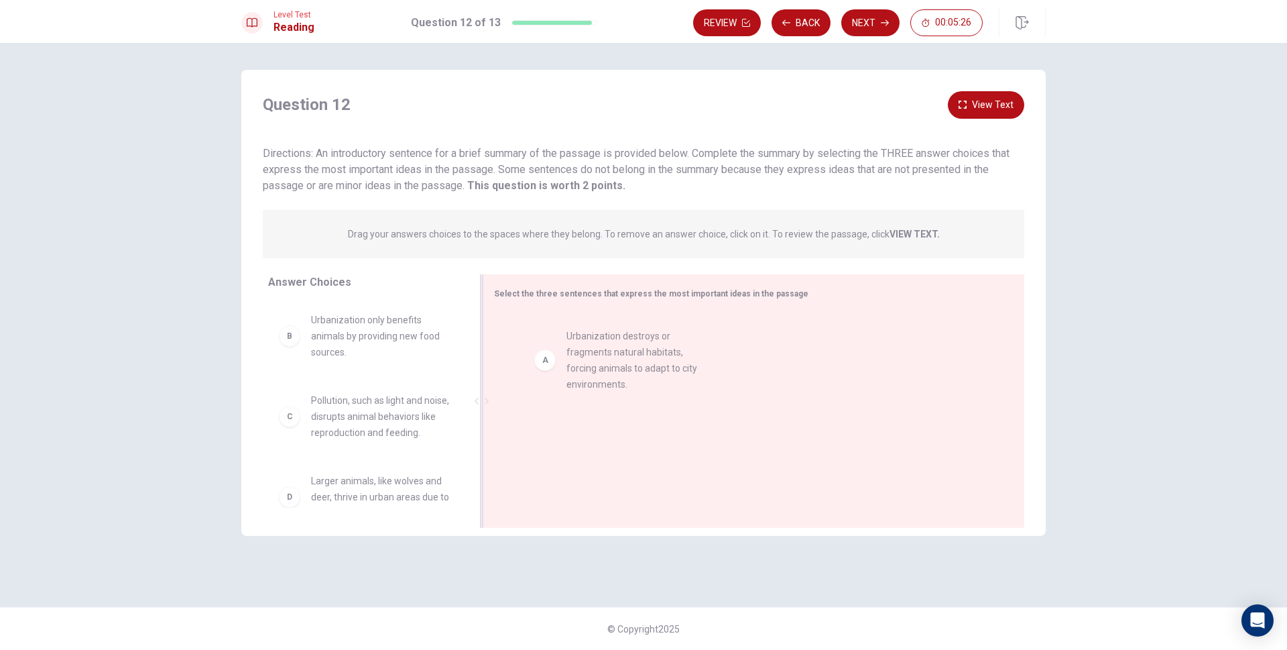
drag, startPoint x: 381, startPoint y: 338, endPoint x: 611, endPoint y: 354, distance: 231.2
drag, startPoint x: 601, startPoint y: 364, endPoint x: 595, endPoint y: 337, distance: 27.5
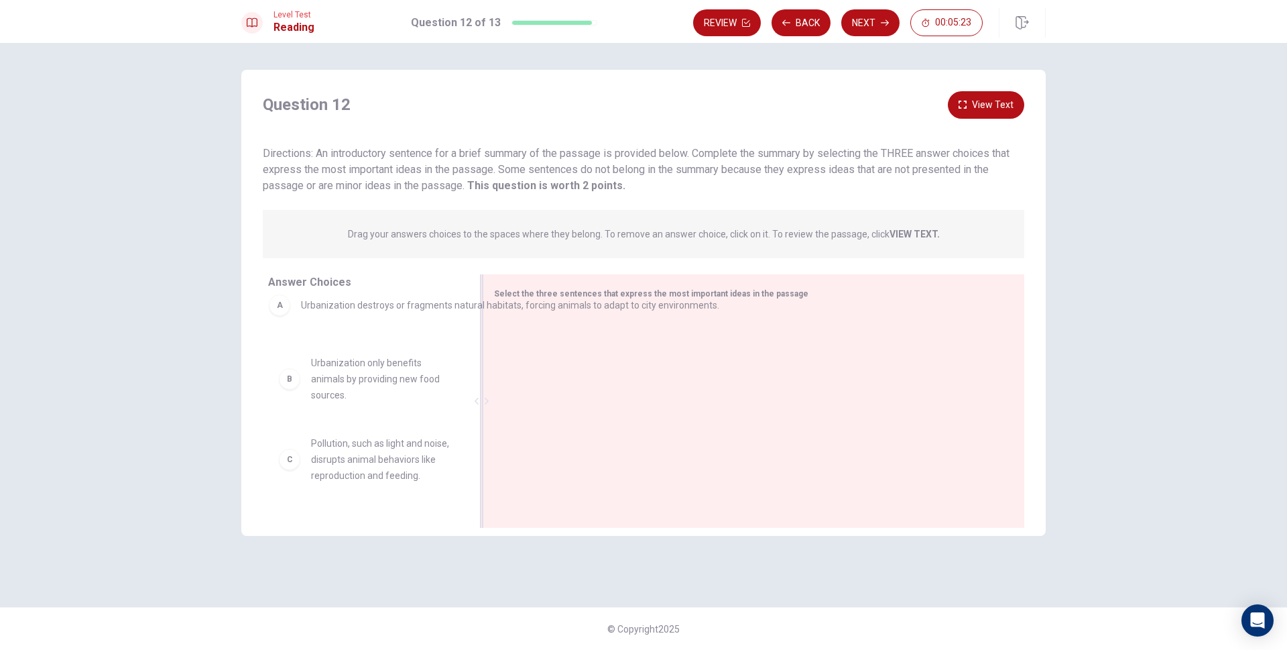
drag, startPoint x: 576, startPoint y: 343, endPoint x: 331, endPoint y: 314, distance: 246.4
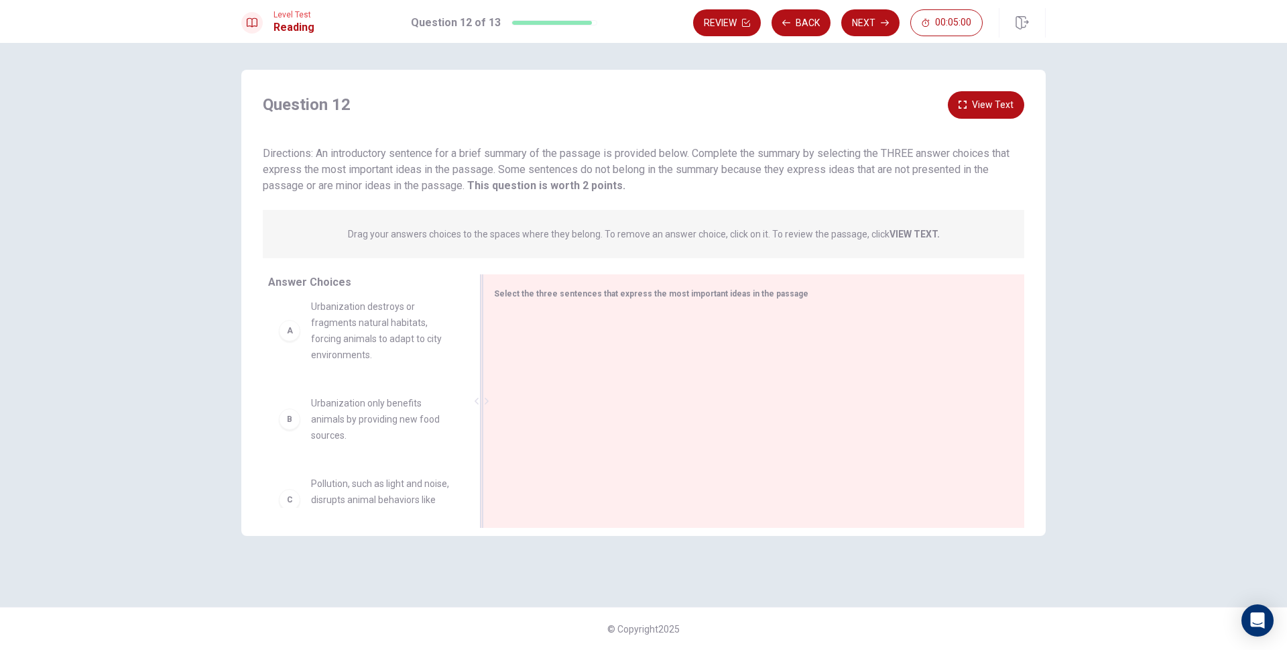
scroll to position [10, 0]
drag, startPoint x: 364, startPoint y: 334, endPoint x: 589, endPoint y: 331, distance: 225.3
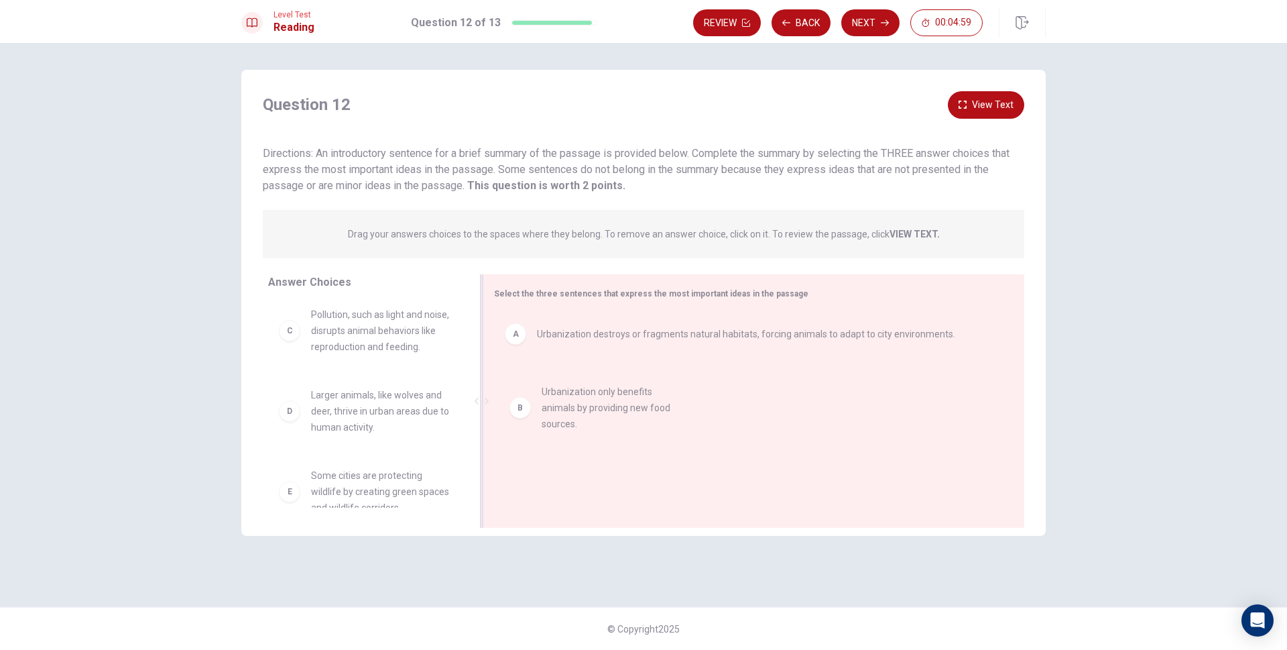
drag, startPoint x: 410, startPoint y: 335, endPoint x: 600, endPoint y: 412, distance: 205.7
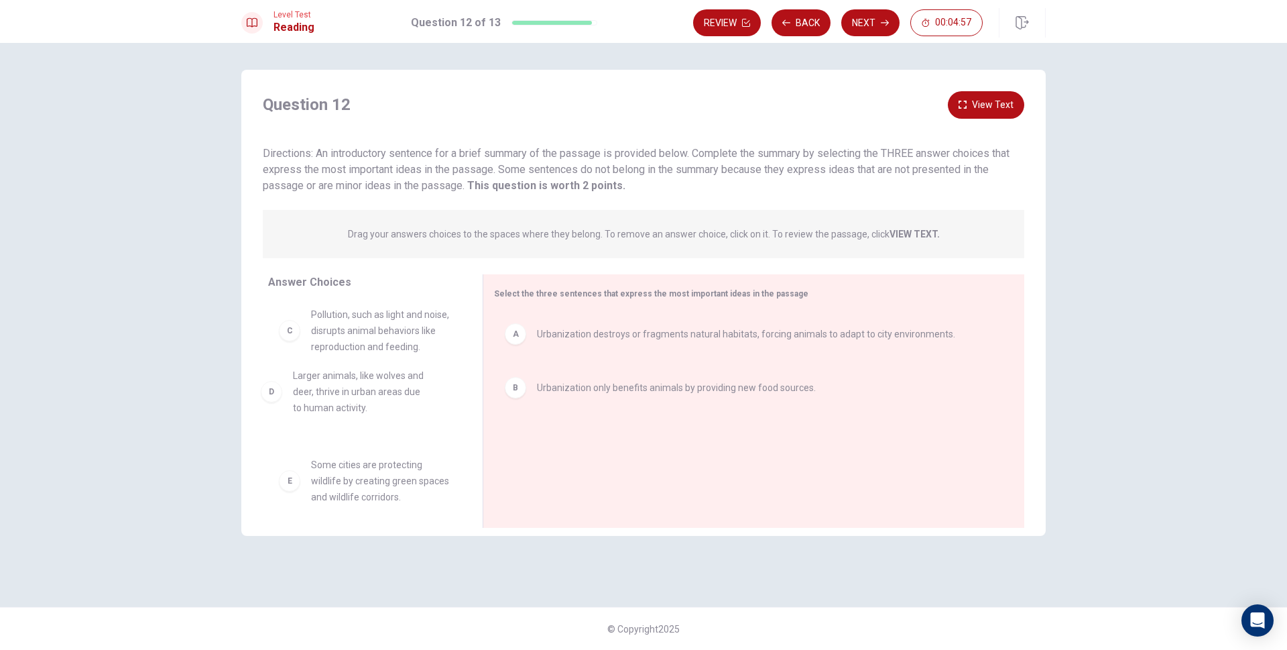
drag, startPoint x: 506, startPoint y: 413, endPoint x: 414, endPoint y: 390, distance: 95.4
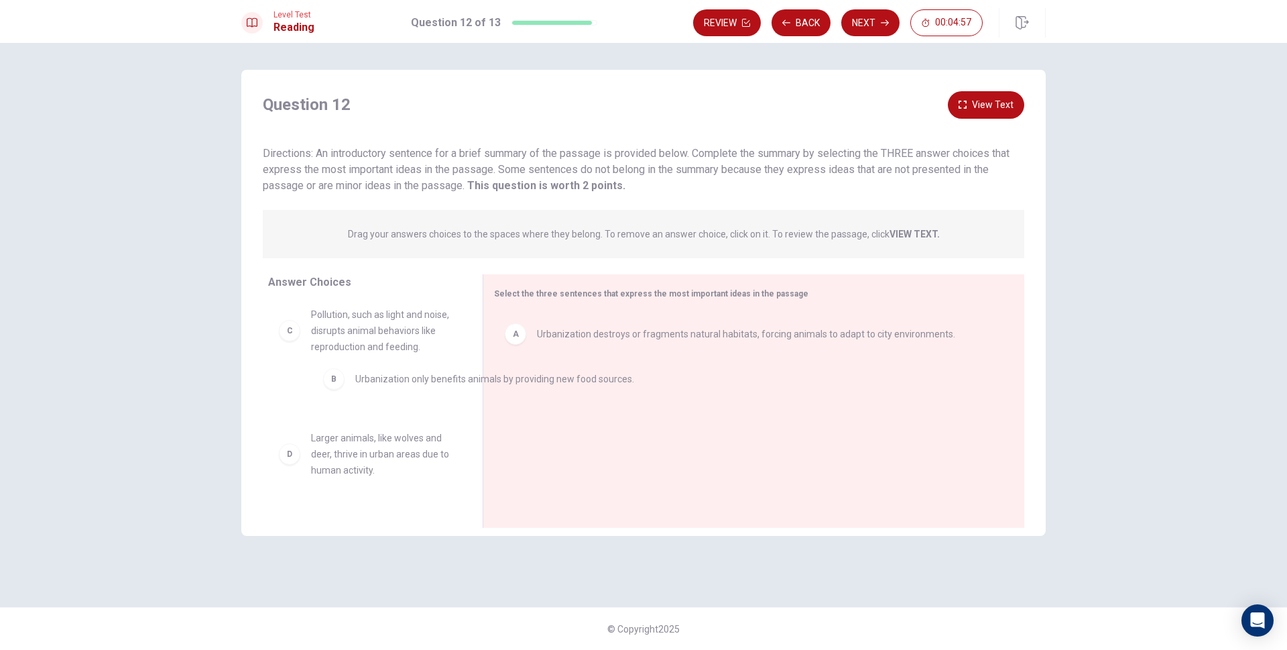
drag, startPoint x: 510, startPoint y: 390, endPoint x: 388, endPoint y: 392, distance: 121.4
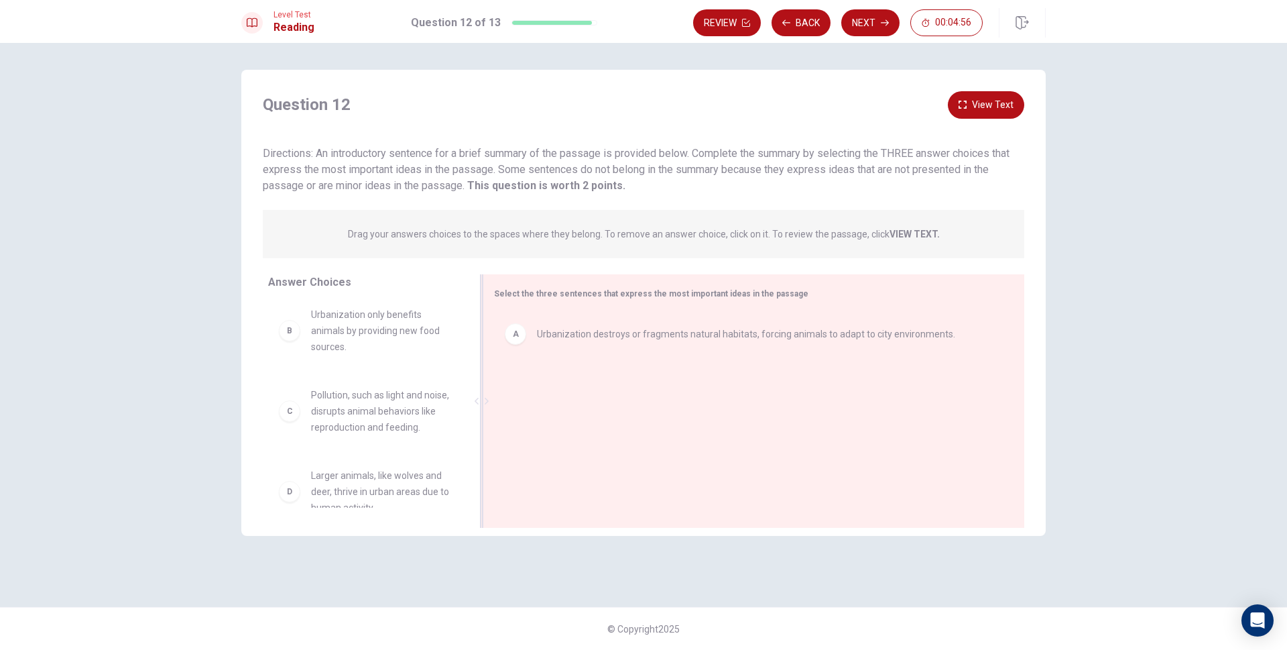
drag, startPoint x: 585, startPoint y: 313, endPoint x: 503, endPoint y: 313, distance: 81.8
click at [567, 313] on div "A Urbanization destroys or fragments natural habitats, forcing animals to adapt…" at bounding box center [748, 402] width 509 height 180
drag, startPoint x: 503, startPoint y: 313, endPoint x: 463, endPoint y: 310, distance: 39.6
click at [463, 310] on div "Answer Choices B Urbanization only benefits animals by providing new food sourc…" at bounding box center [643, 404] width 805 height 260
drag, startPoint x: 593, startPoint y: 339, endPoint x: 465, endPoint y: 323, distance: 129.0
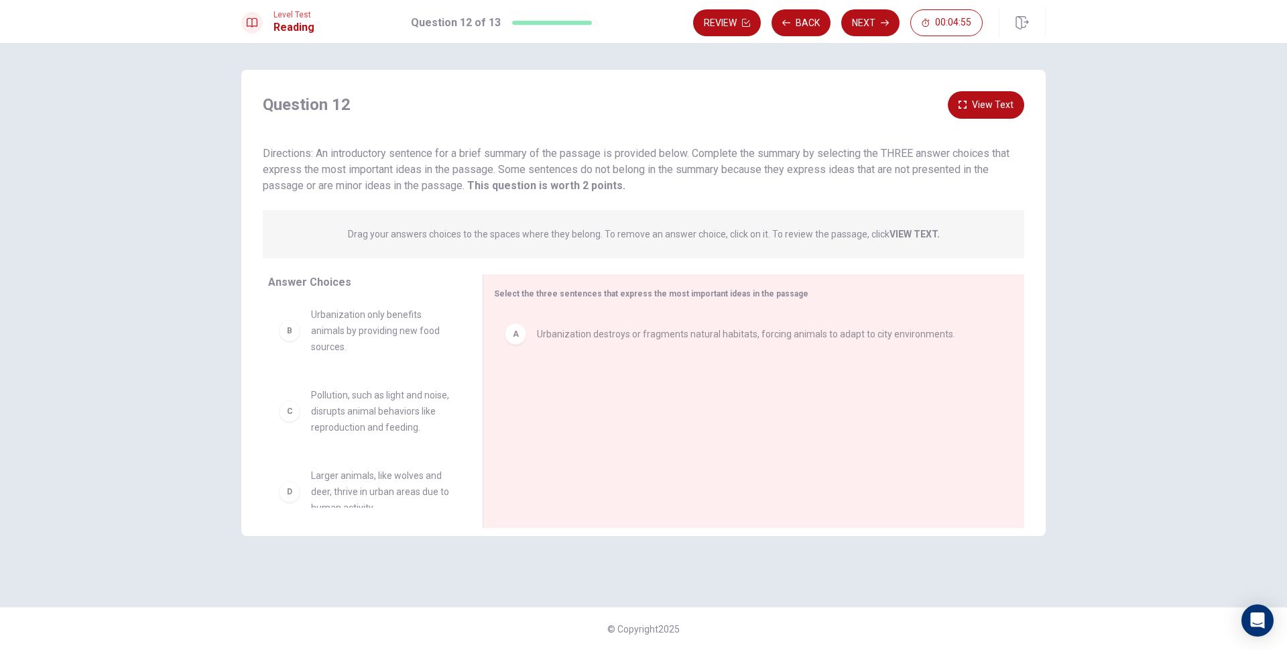
click at [471, 324] on div "Answer Choices B Urbanization only benefits animals by providing new food sourc…" at bounding box center [643, 404] width 805 height 260
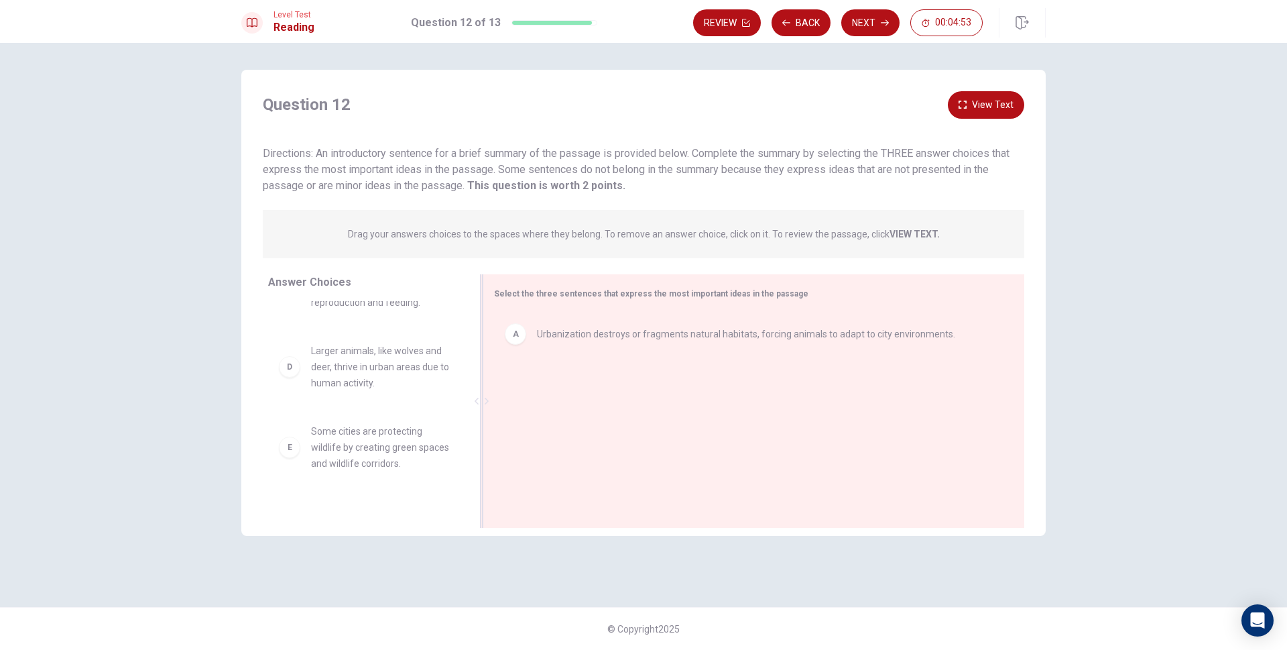
scroll to position [138, 0]
drag, startPoint x: 473, startPoint y: 479, endPoint x: 473, endPoint y: 487, distance: 8.7
click at [473, 487] on div at bounding box center [481, 400] width 17 height 253
drag, startPoint x: 467, startPoint y: 461, endPoint x: 471, endPoint y: 482, distance: 22.0
click at [471, 482] on div "B Urbanization only benefits animals by providing new food sources. C Pollution…" at bounding box center [370, 404] width 204 height 206
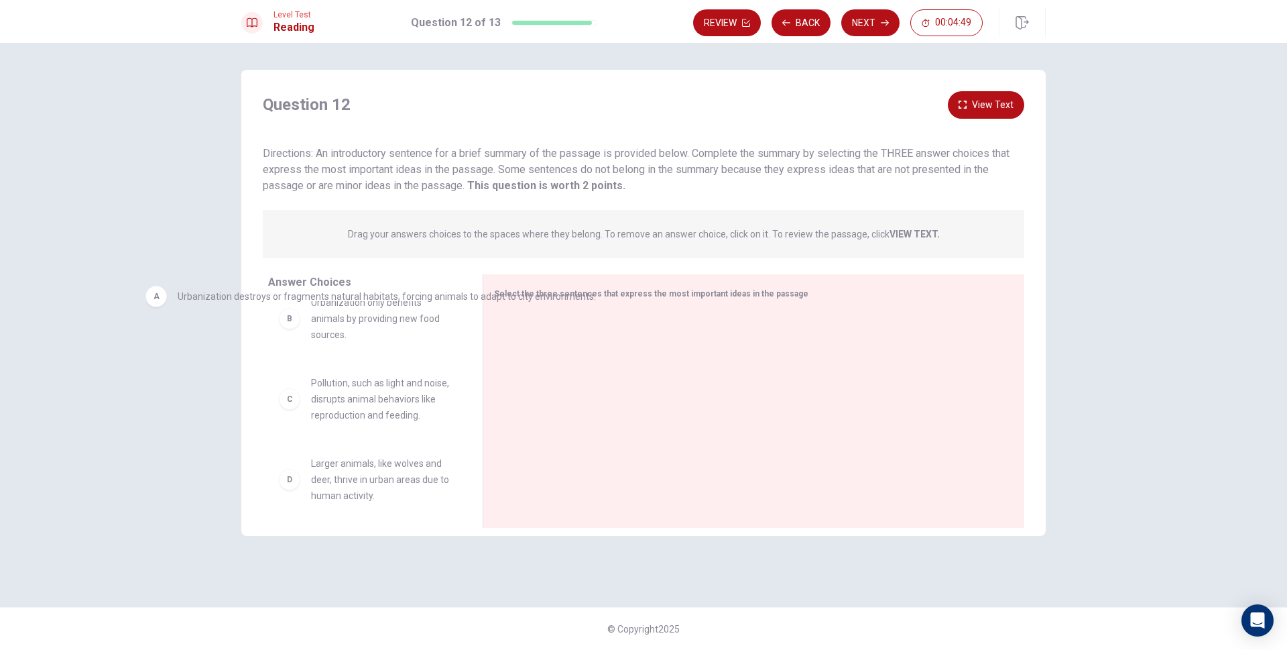
scroll to position [0, 0]
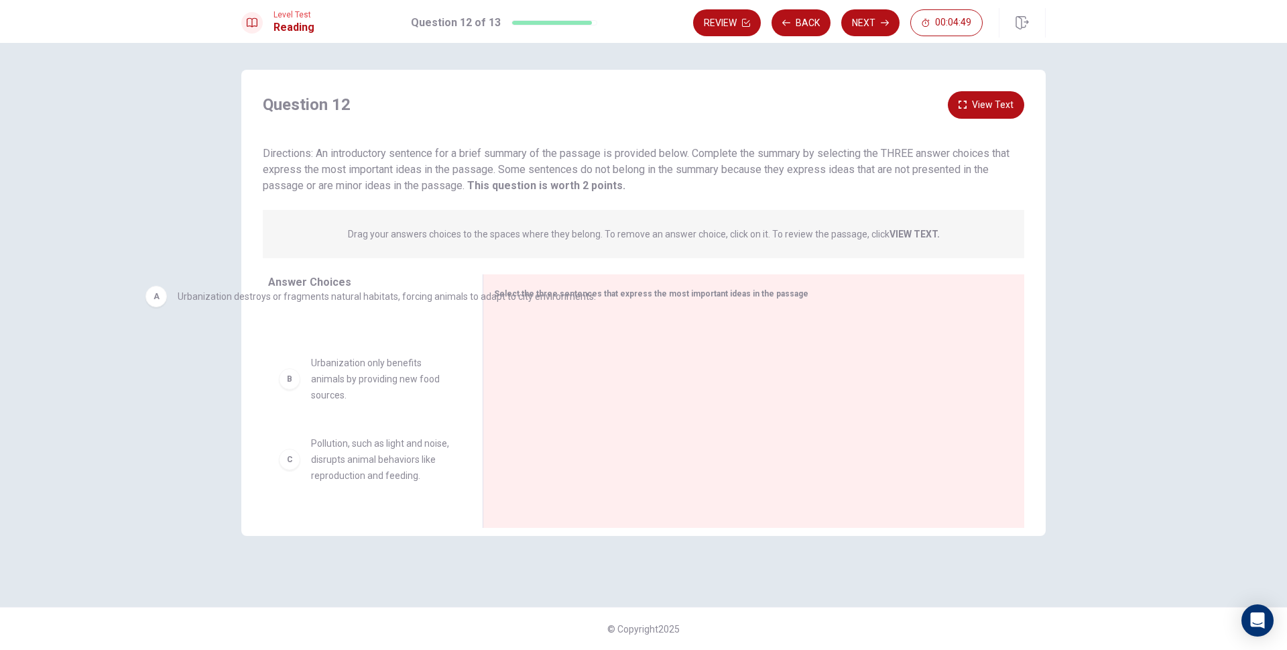
drag, startPoint x: 651, startPoint y: 329, endPoint x: 293, endPoint y: 296, distance: 359.5
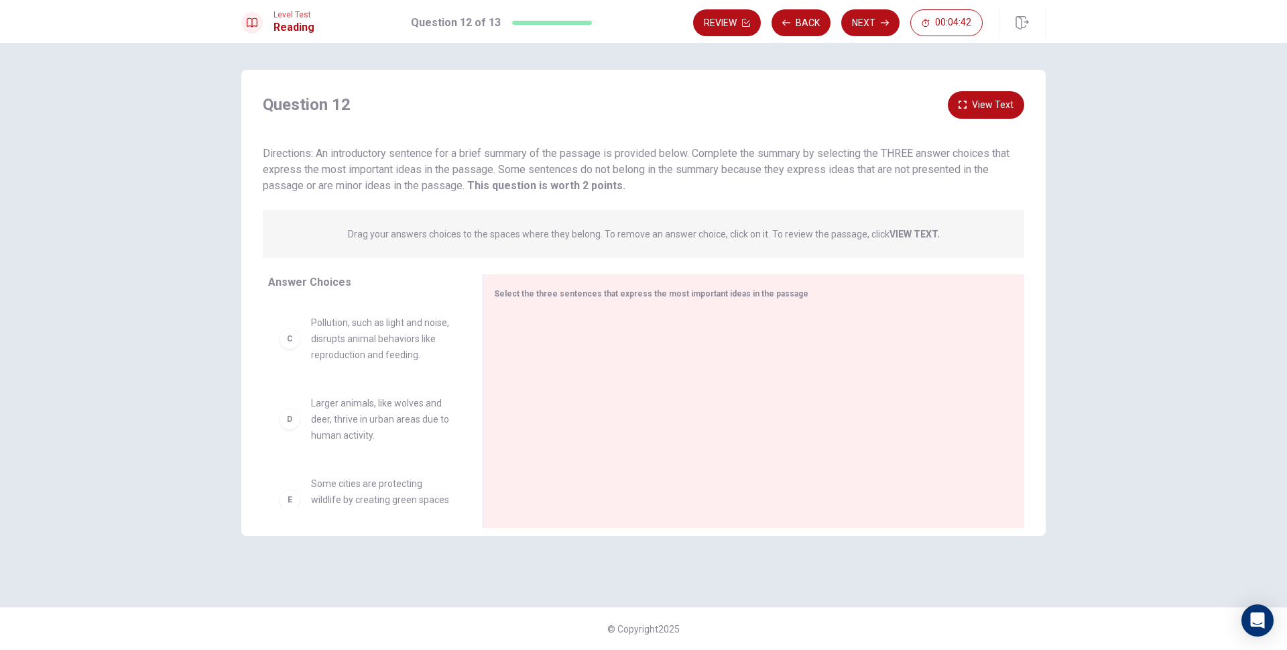
scroll to position [282, 0]
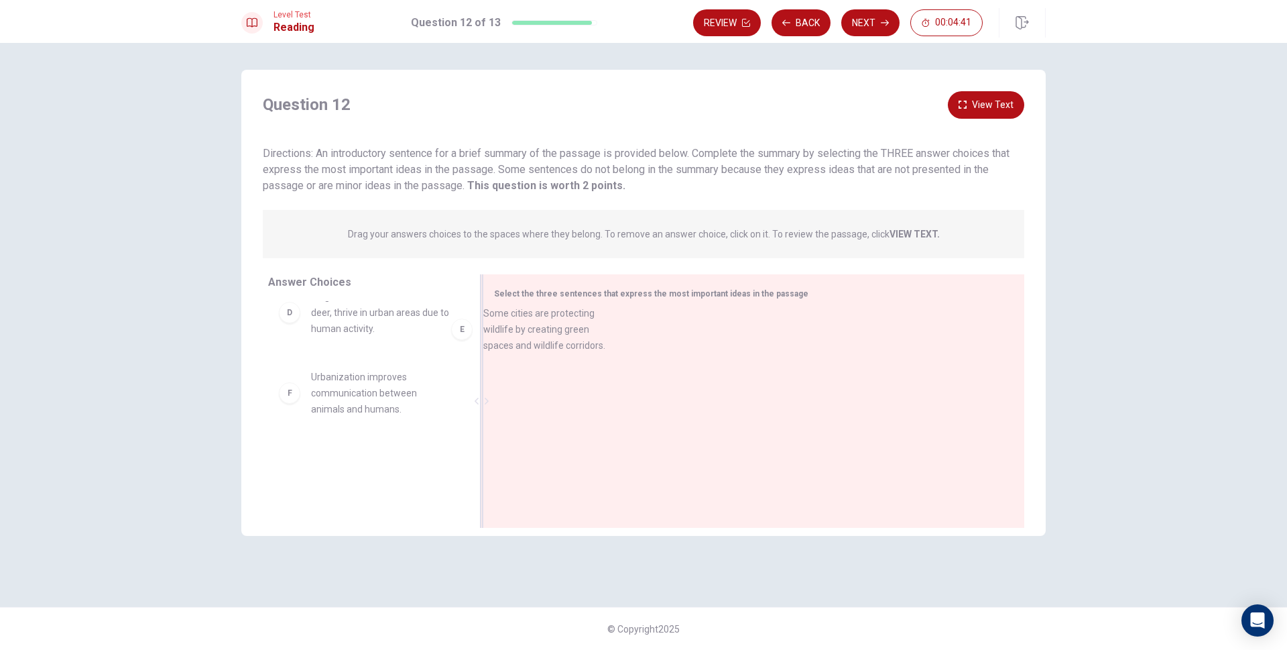
drag, startPoint x: 494, startPoint y: 368, endPoint x: 640, endPoint y: 309, distance: 157.6
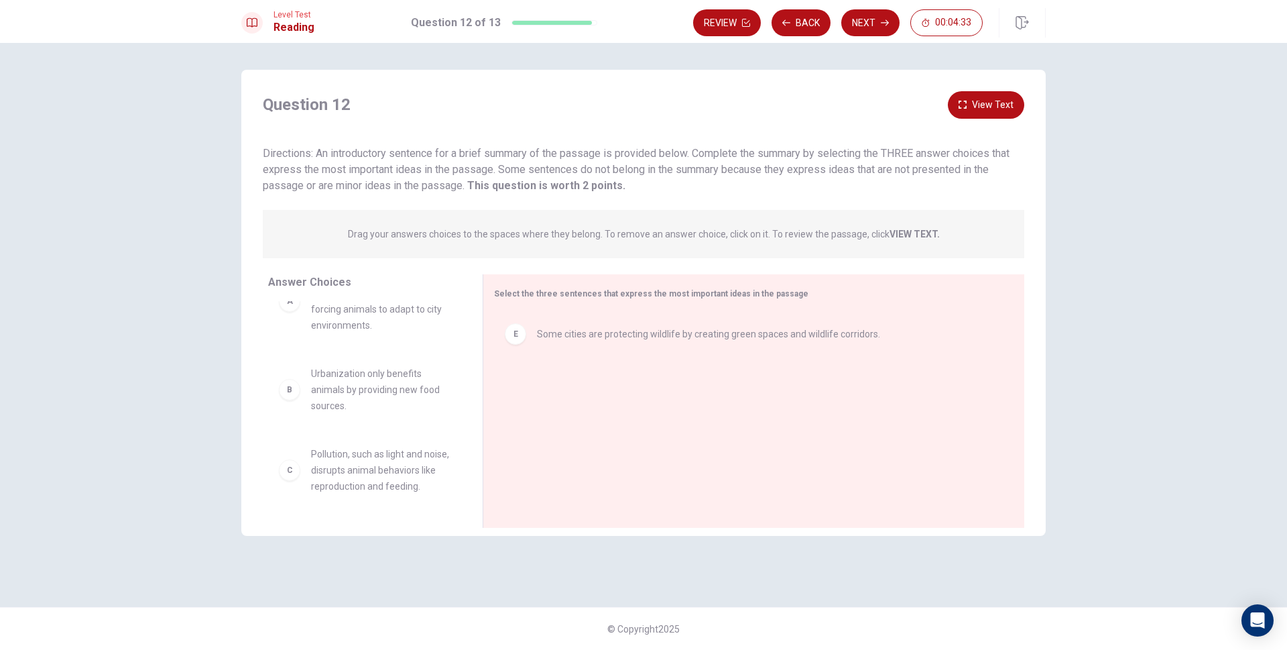
scroll to position [67, 0]
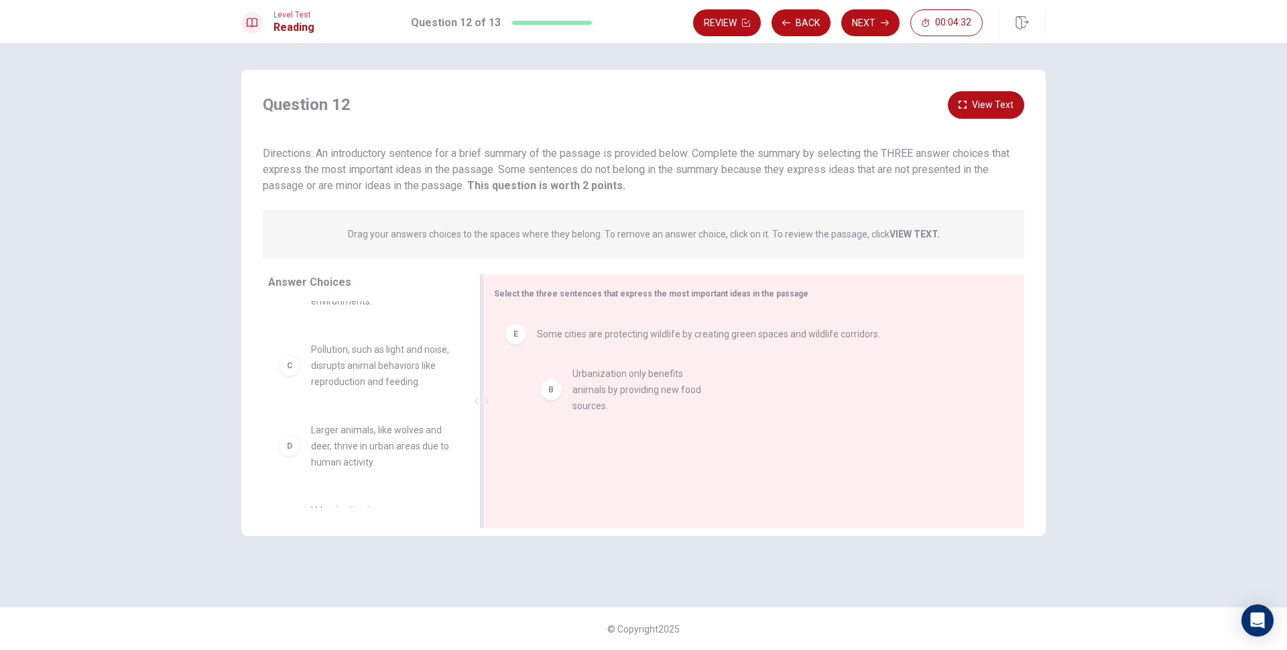
drag, startPoint x: 367, startPoint y: 361, endPoint x: 615, endPoint y: 387, distance: 249.4
click at [518, 339] on div "B" at bounding box center [515, 333] width 21 height 21
click at [514, 343] on div "E" at bounding box center [515, 333] width 21 height 21
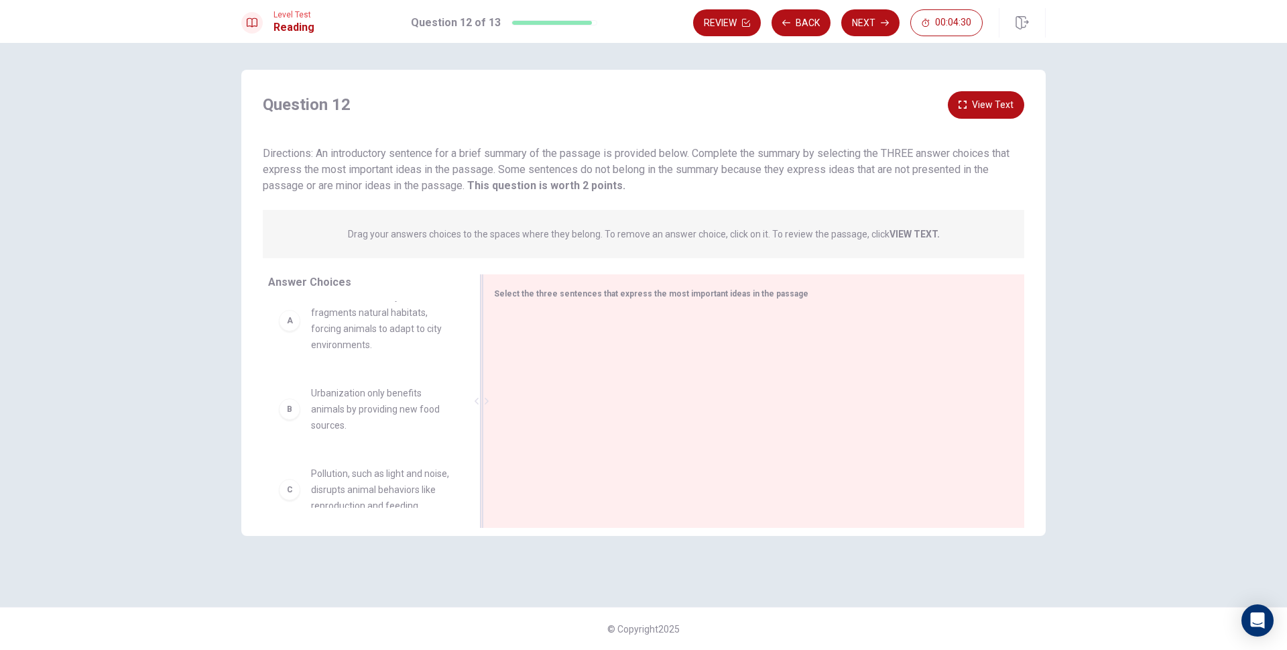
scroll to position [0, 0]
click at [986, 106] on button "View Text" at bounding box center [986, 104] width 76 height 27
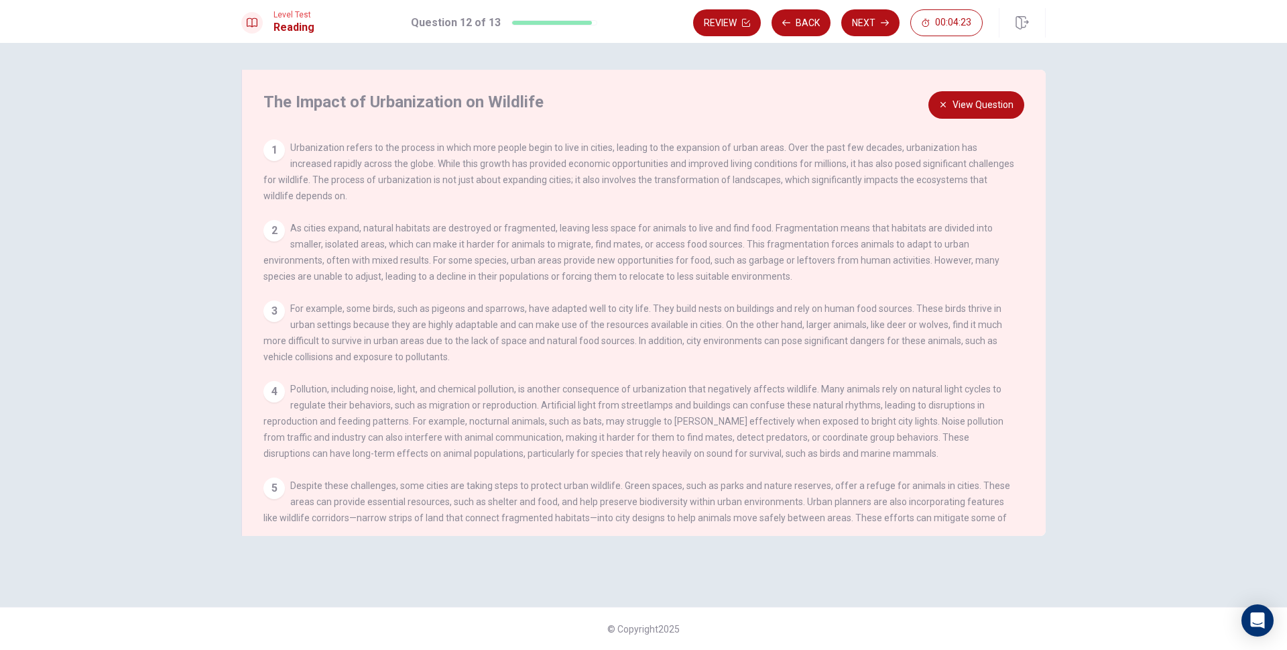
click at [980, 112] on button "View Question" at bounding box center [977, 104] width 96 height 27
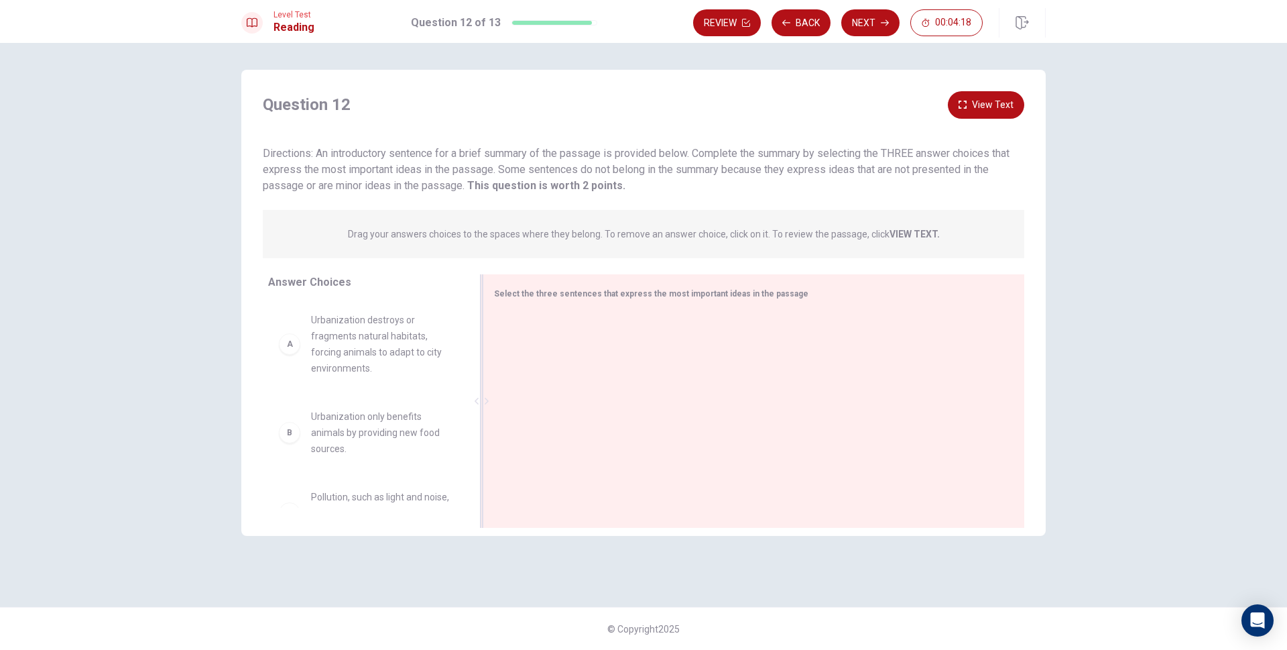
click at [970, 103] on button "View Text" at bounding box center [986, 104] width 76 height 27
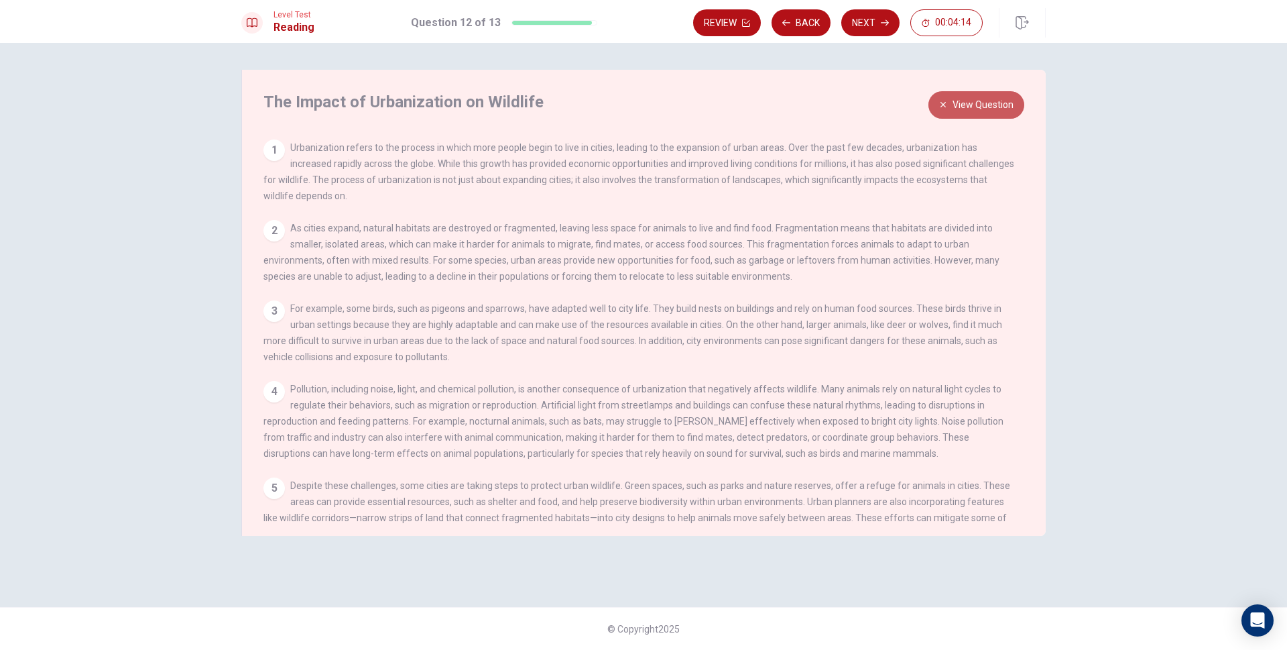
click at [955, 101] on button "View Question" at bounding box center [977, 104] width 96 height 27
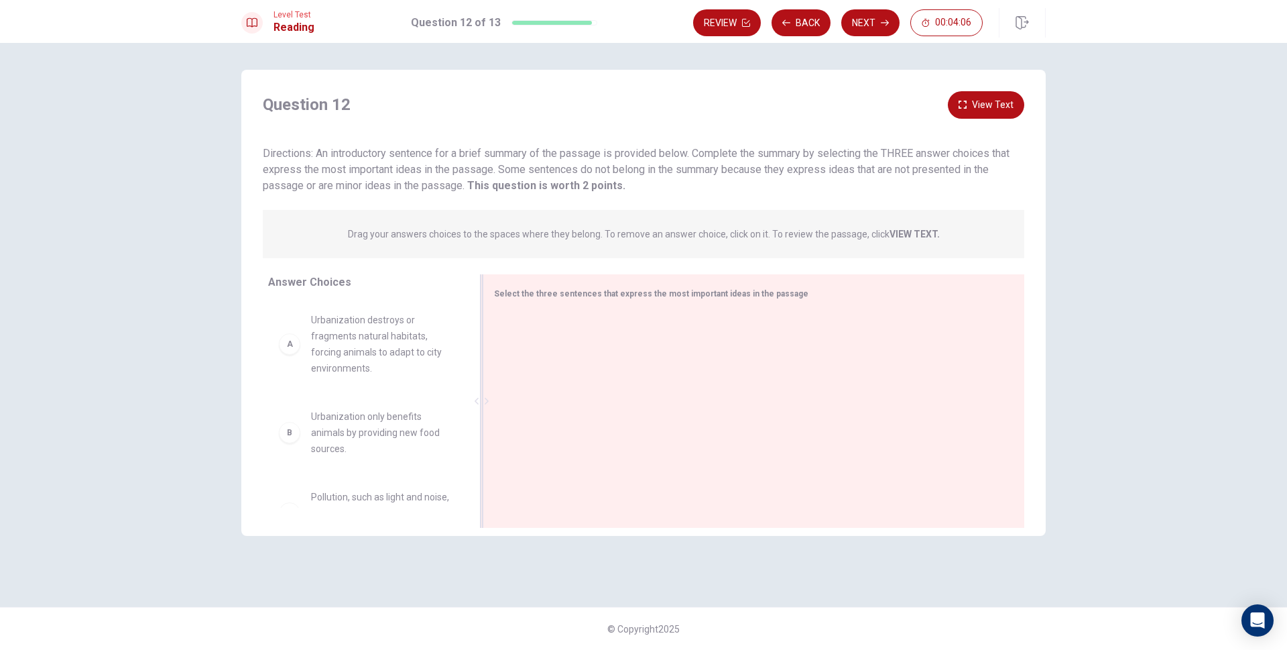
click at [975, 110] on button "View Text" at bounding box center [986, 104] width 76 height 27
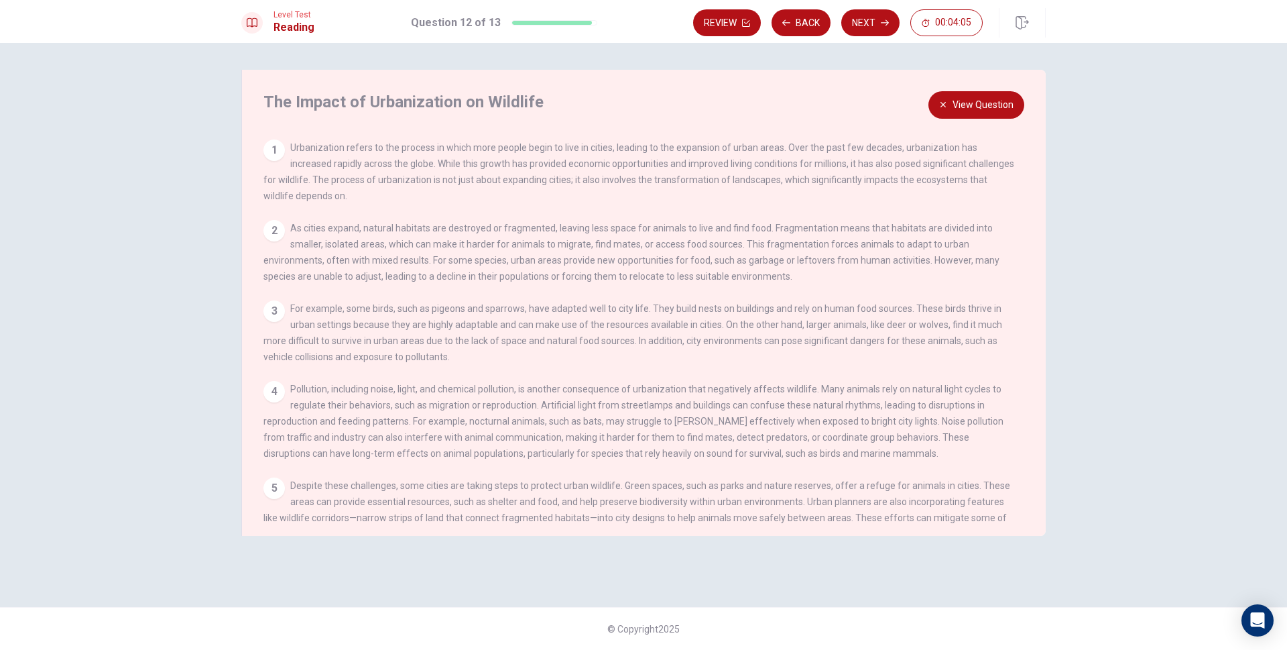
click at [975, 110] on button "View Question" at bounding box center [977, 104] width 96 height 27
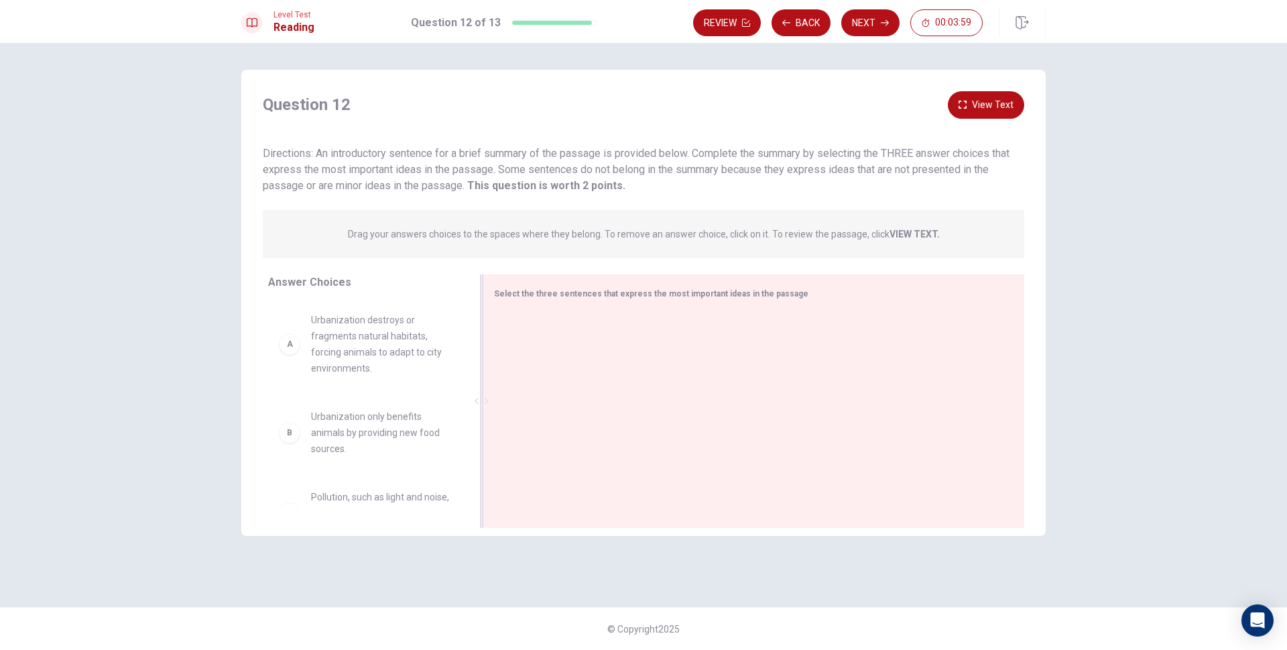
drag, startPoint x: 462, startPoint y: 345, endPoint x: 575, endPoint y: 335, distance: 113.7
click at [583, 335] on div "Answer Choices A Urbanization destroys or fragments natural habitats, forcing a…" at bounding box center [643, 404] width 805 height 260
drag, startPoint x: 349, startPoint y: 356, endPoint x: 571, endPoint y: 327, distance: 223.9
drag, startPoint x: 416, startPoint y: 348, endPoint x: 635, endPoint y: 333, distance: 219.1
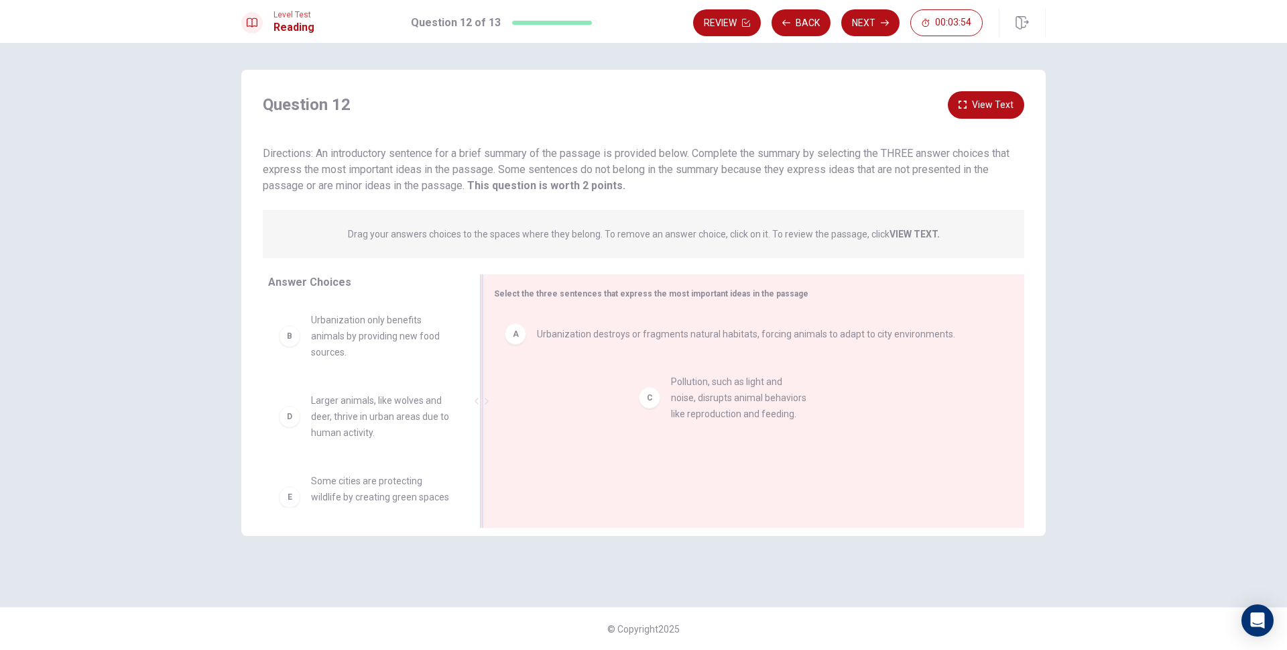
drag, startPoint x: 386, startPoint y: 426, endPoint x: 754, endPoint y: 407, distance: 368.6
drag, startPoint x: 445, startPoint y: 343, endPoint x: 792, endPoint y: 410, distance: 353.7
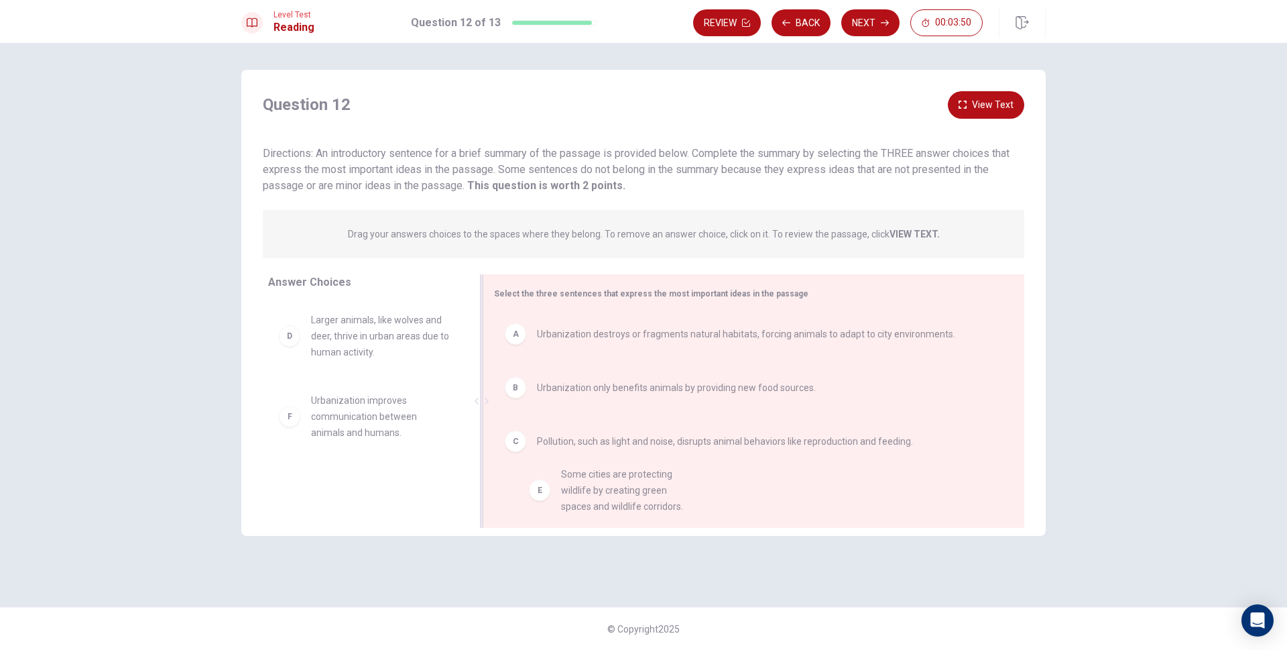
drag, startPoint x: 363, startPoint y: 433, endPoint x: 628, endPoint y: 510, distance: 275.2
drag, startPoint x: 578, startPoint y: 466, endPoint x: 805, endPoint y: 544, distance: 240.4
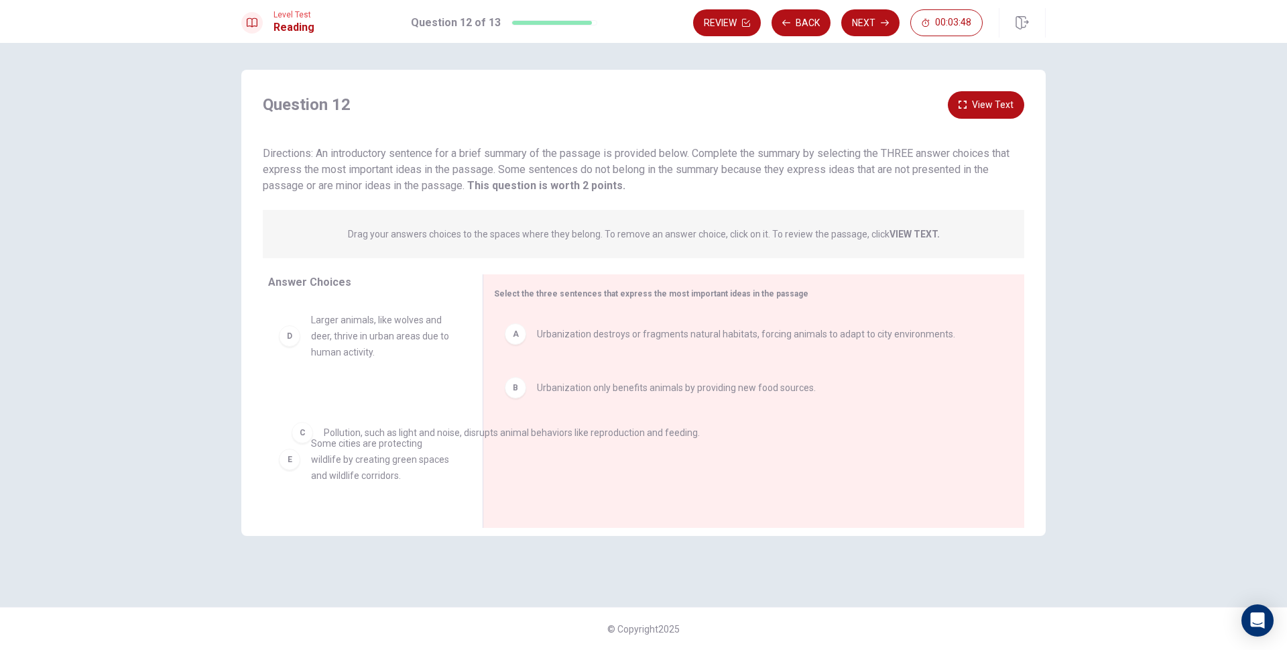
drag, startPoint x: 484, startPoint y: 451, endPoint x: 374, endPoint y: 430, distance: 111.8
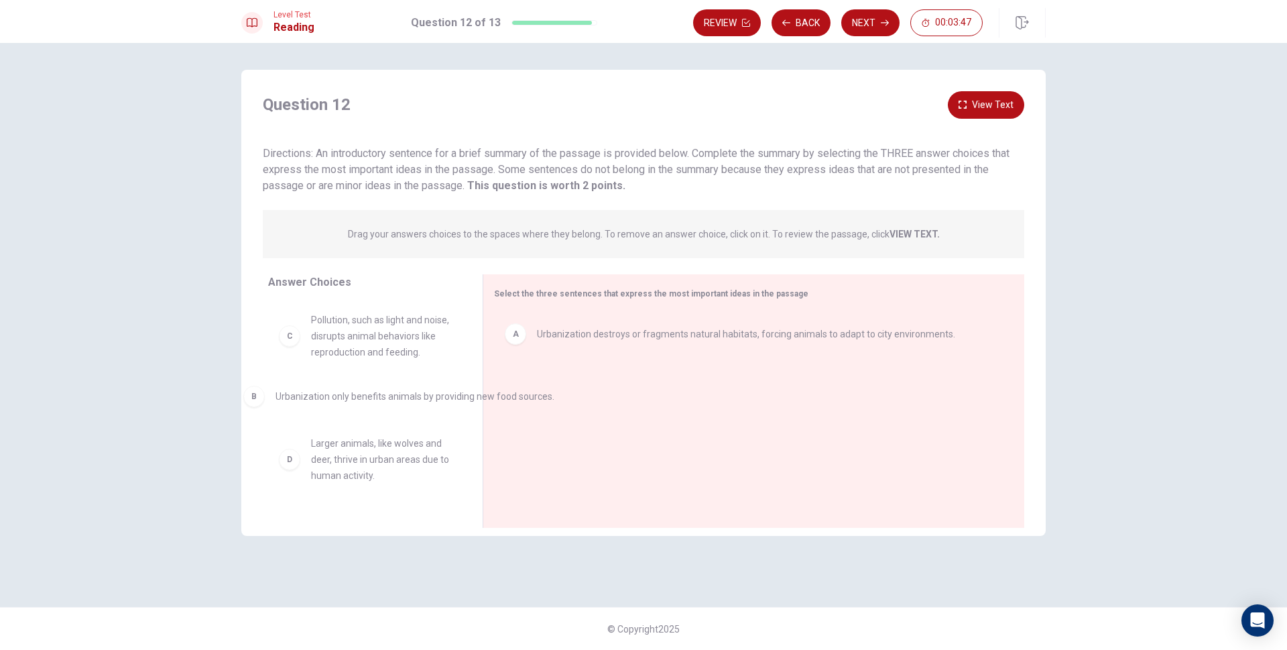
drag, startPoint x: 752, startPoint y: 394, endPoint x: 416, endPoint y: 399, distance: 335.9
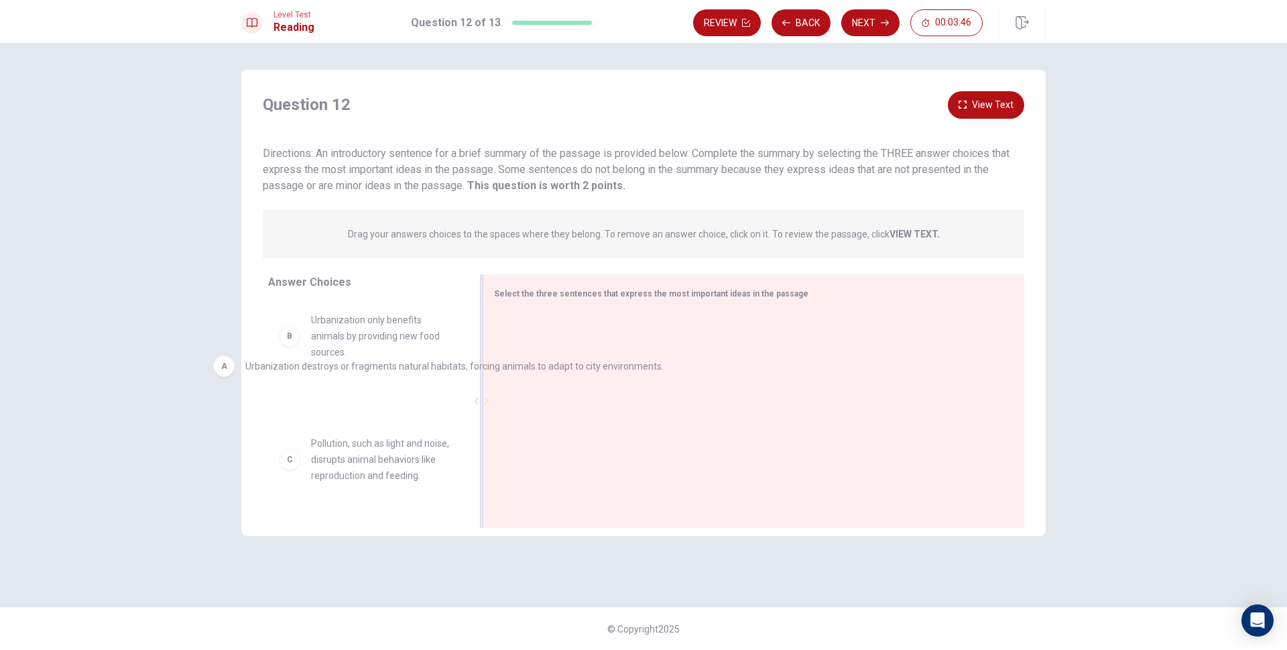
drag, startPoint x: 816, startPoint y: 342, endPoint x: 474, endPoint y: 385, distance: 344.6
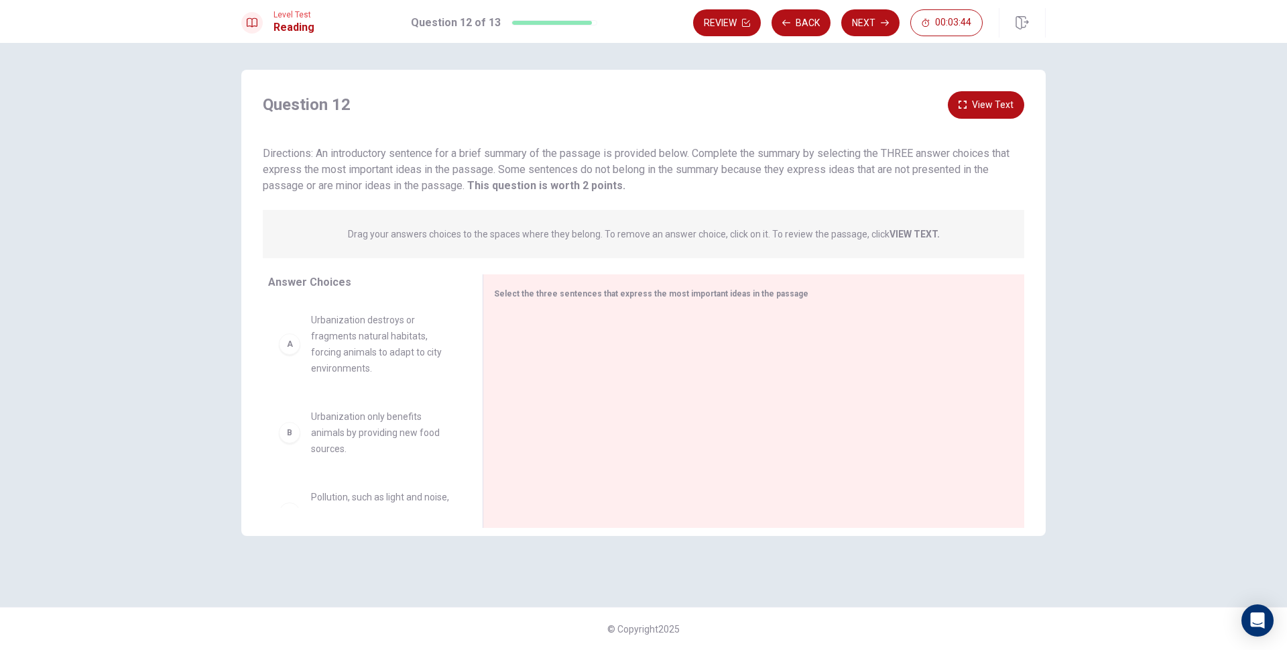
drag, startPoint x: 596, startPoint y: 300, endPoint x: 408, endPoint y: 320, distance: 188.8
click at [408, 320] on div "Answer Choices A Urbanization destroys or fragments natural habitats, forcing a…" at bounding box center [643, 404] width 805 height 260
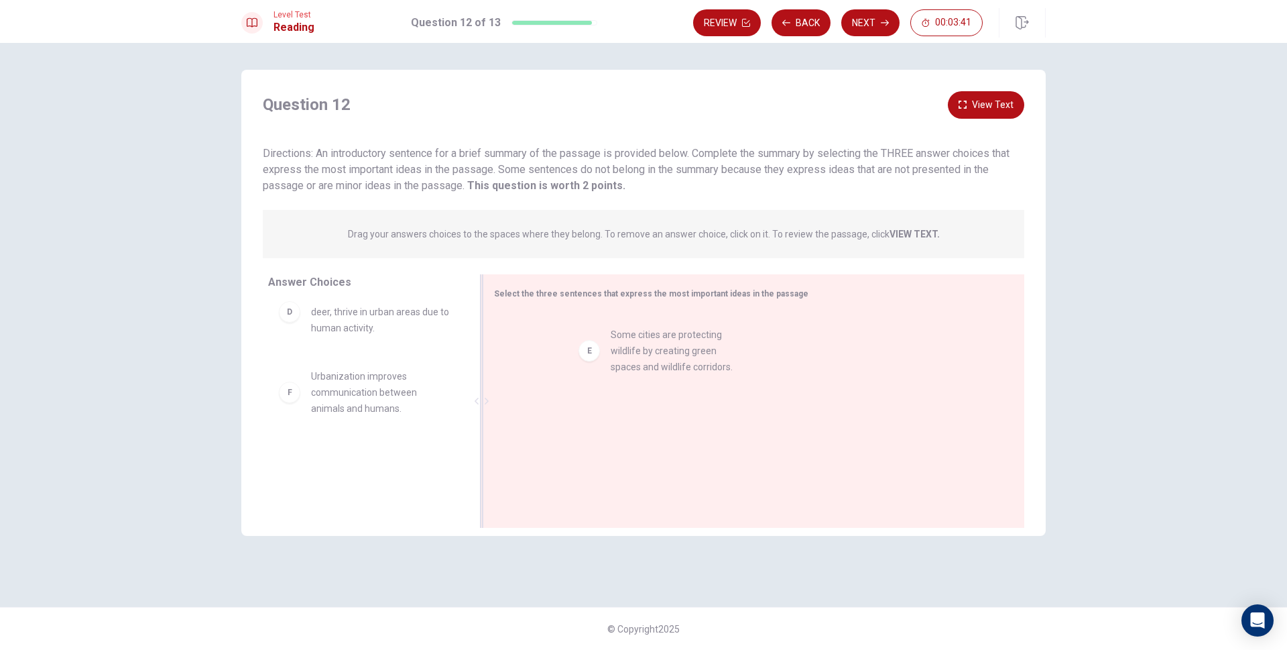
drag, startPoint x: 400, startPoint y: 406, endPoint x: 700, endPoint y: 363, distance: 303.3
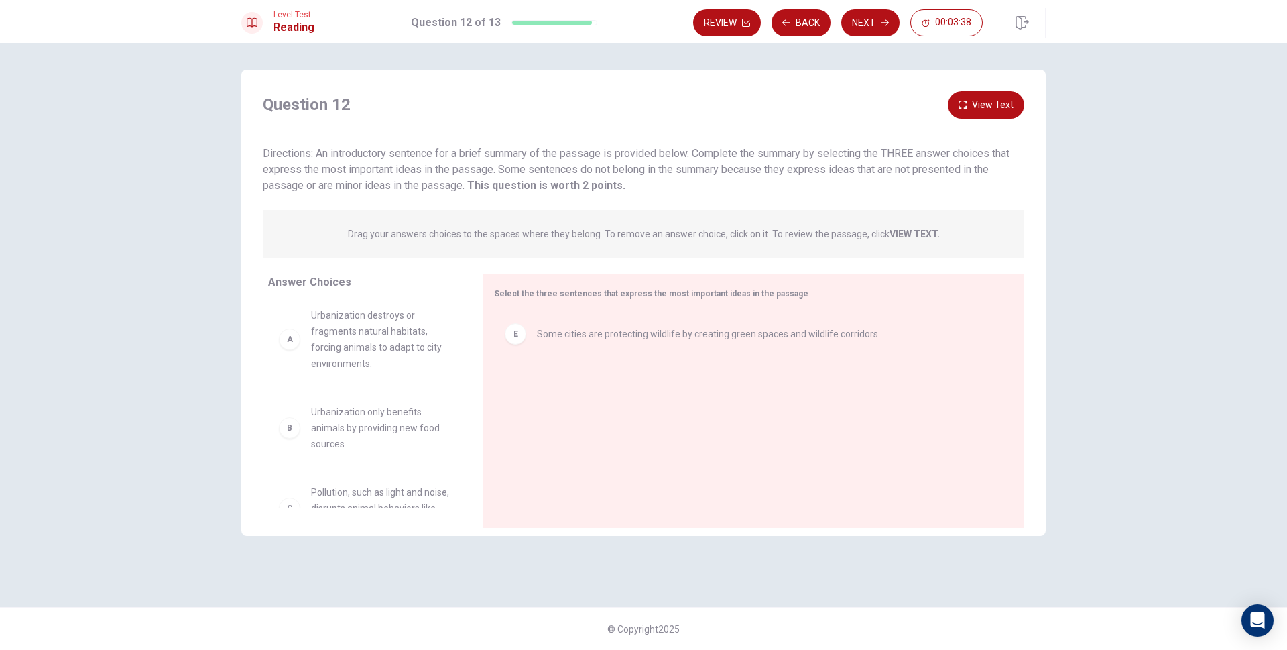
scroll to position [0, 0]
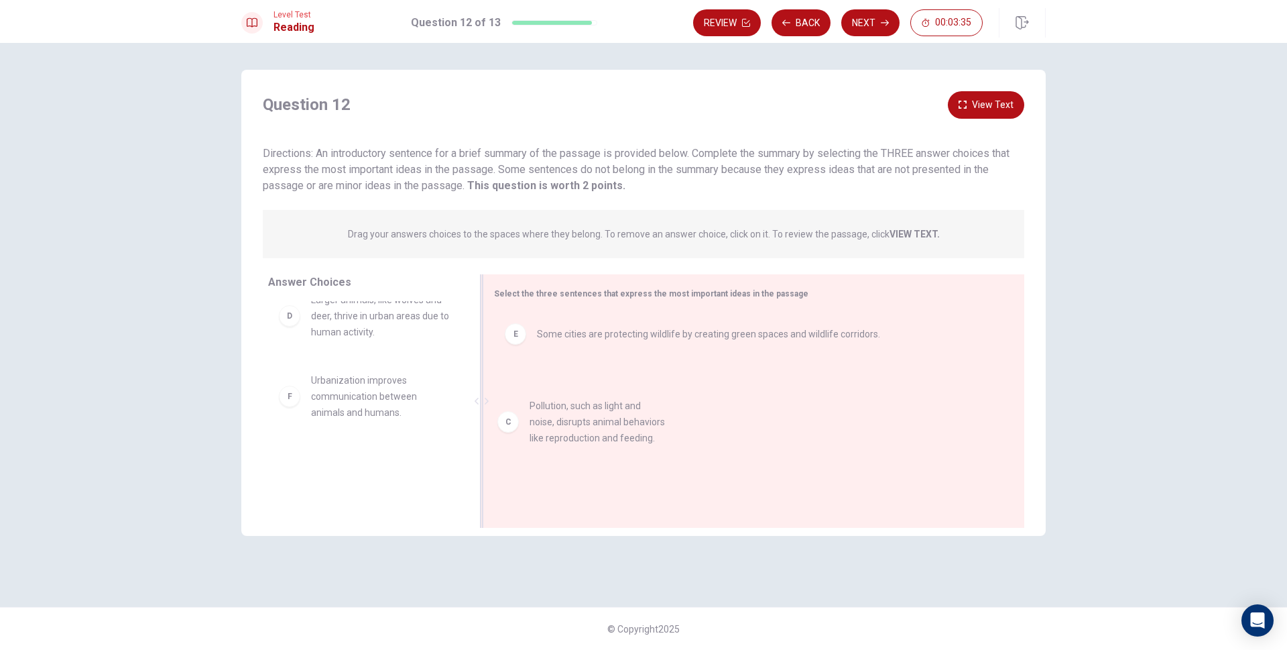
drag, startPoint x: 424, startPoint y: 337, endPoint x: 628, endPoint y: 446, distance: 231.3
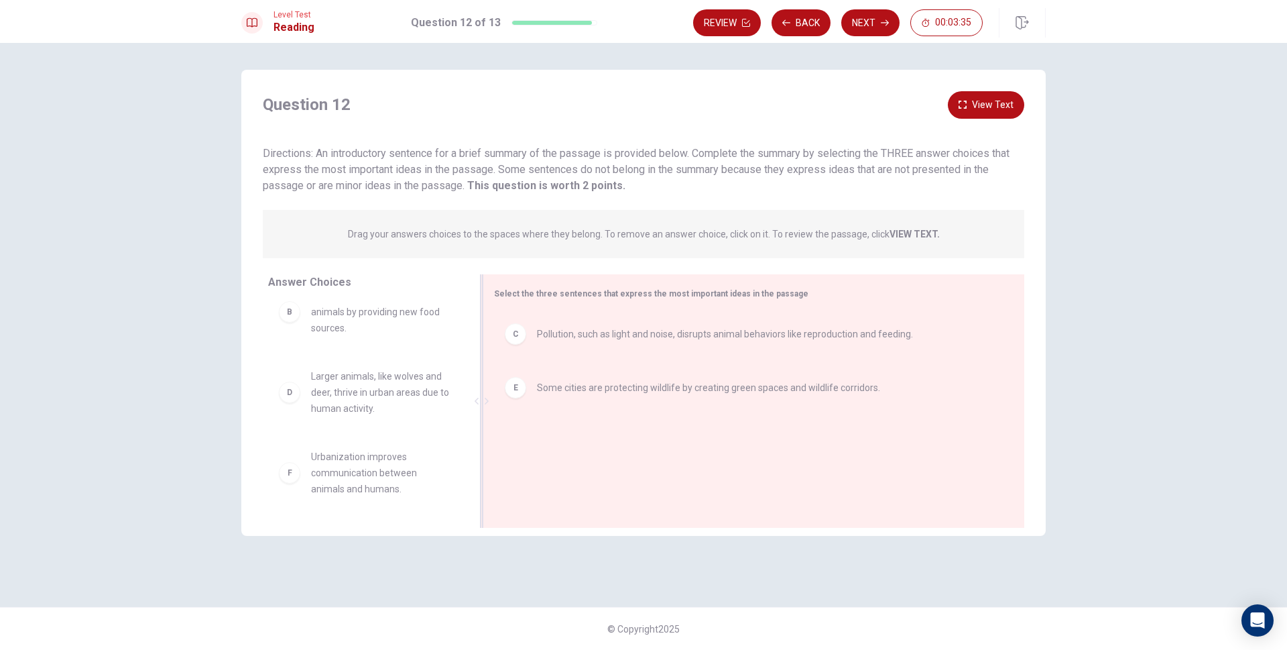
scroll to position [121, 0]
click at [882, 29] on button "Next" at bounding box center [870, 22] width 58 height 27
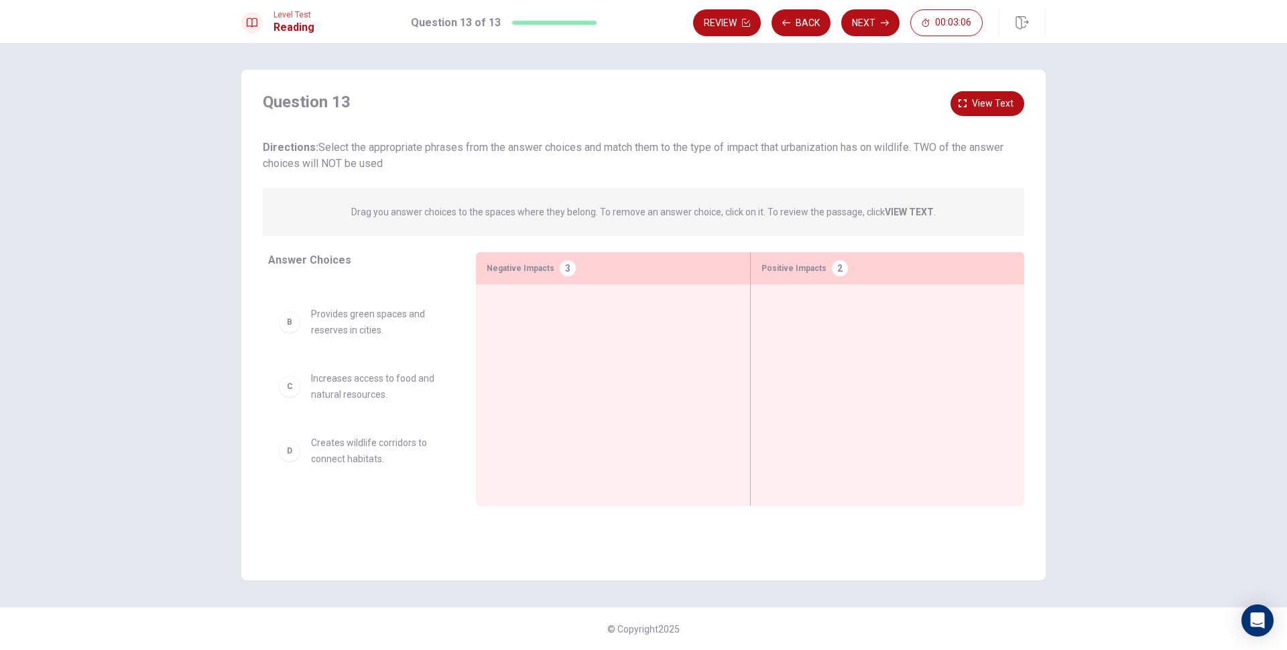
scroll to position [0, 0]
click at [399, 150] on span "Directions: Select the appropriate phrases from the answer choices and match th…" at bounding box center [633, 155] width 741 height 29
click at [408, 149] on span "Directions: Select the appropriate phrases from the answer choices and match th…" at bounding box center [633, 155] width 741 height 29
drag, startPoint x: 423, startPoint y: 149, endPoint x: 465, endPoint y: 149, distance: 41.6
click at [465, 149] on span "Directions: Select the appropriate phrases from the answer choices and match th…" at bounding box center [633, 155] width 741 height 29
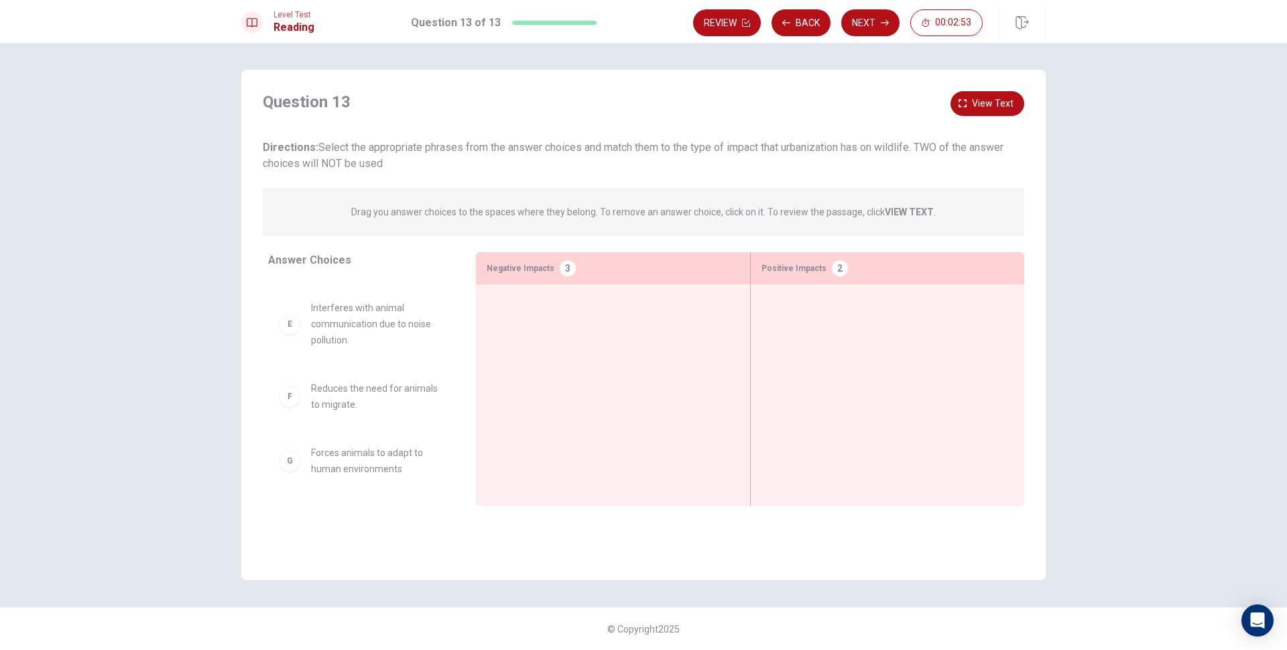
scroll to position [249, 0]
drag, startPoint x: 392, startPoint y: 401, endPoint x: 916, endPoint y: 316, distance: 531.0
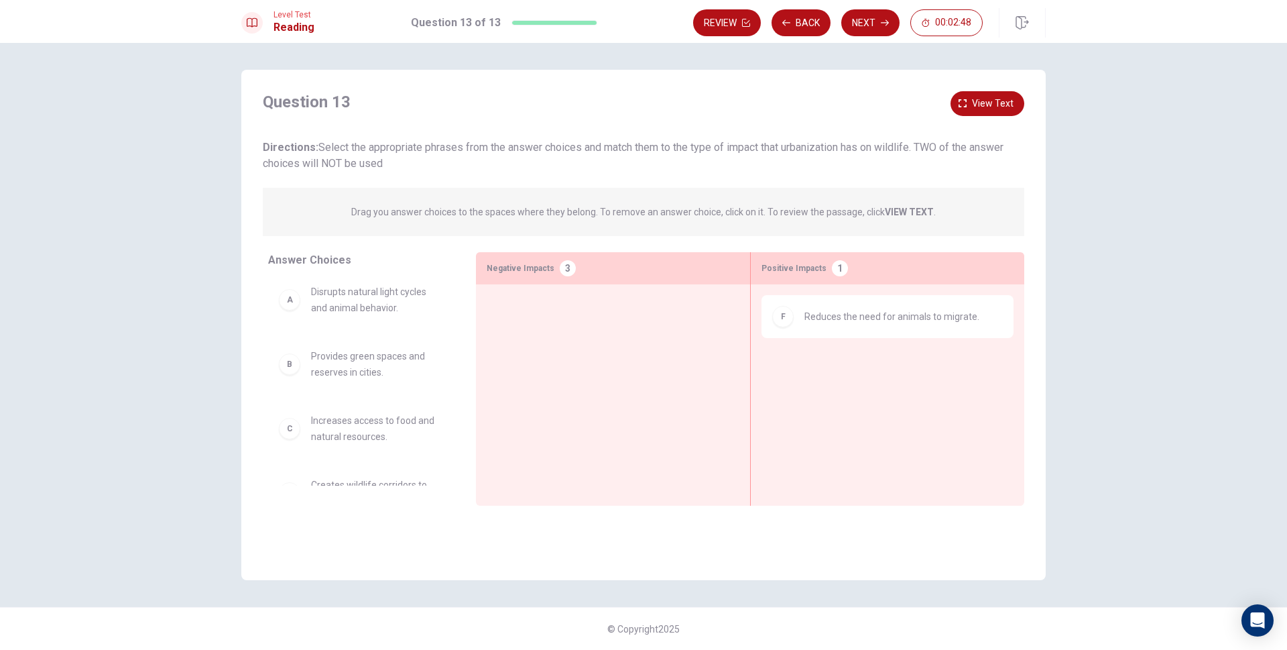
scroll to position [0, 0]
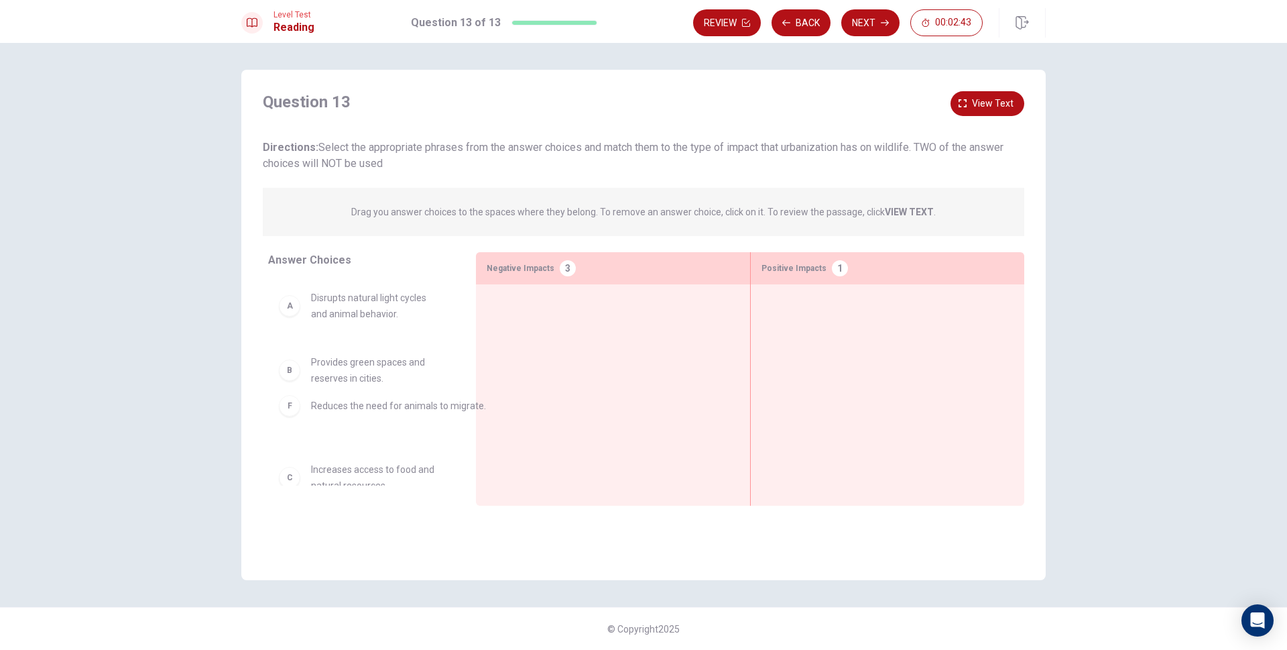
drag, startPoint x: 699, startPoint y: 361, endPoint x: 381, endPoint y: 420, distance: 323.1
drag, startPoint x: 531, startPoint y: 330, endPoint x: 876, endPoint y: 340, distance: 345.4
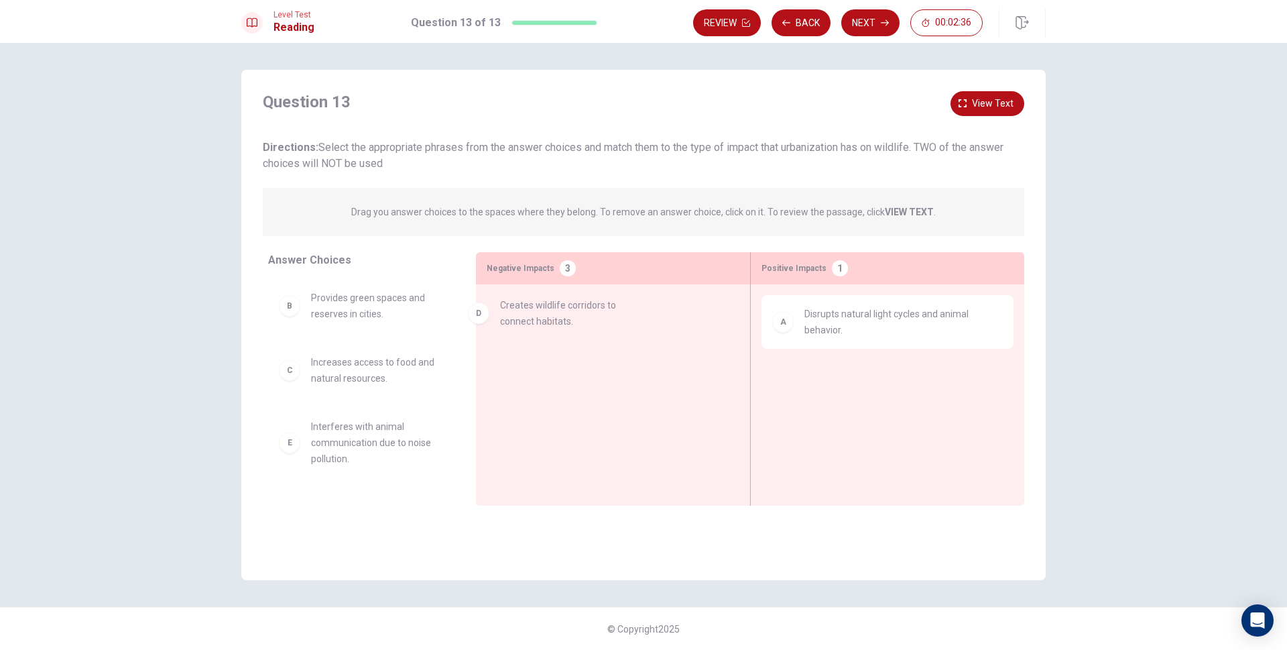
drag, startPoint x: 385, startPoint y: 413, endPoint x: 560, endPoint y: 297, distance: 210.5
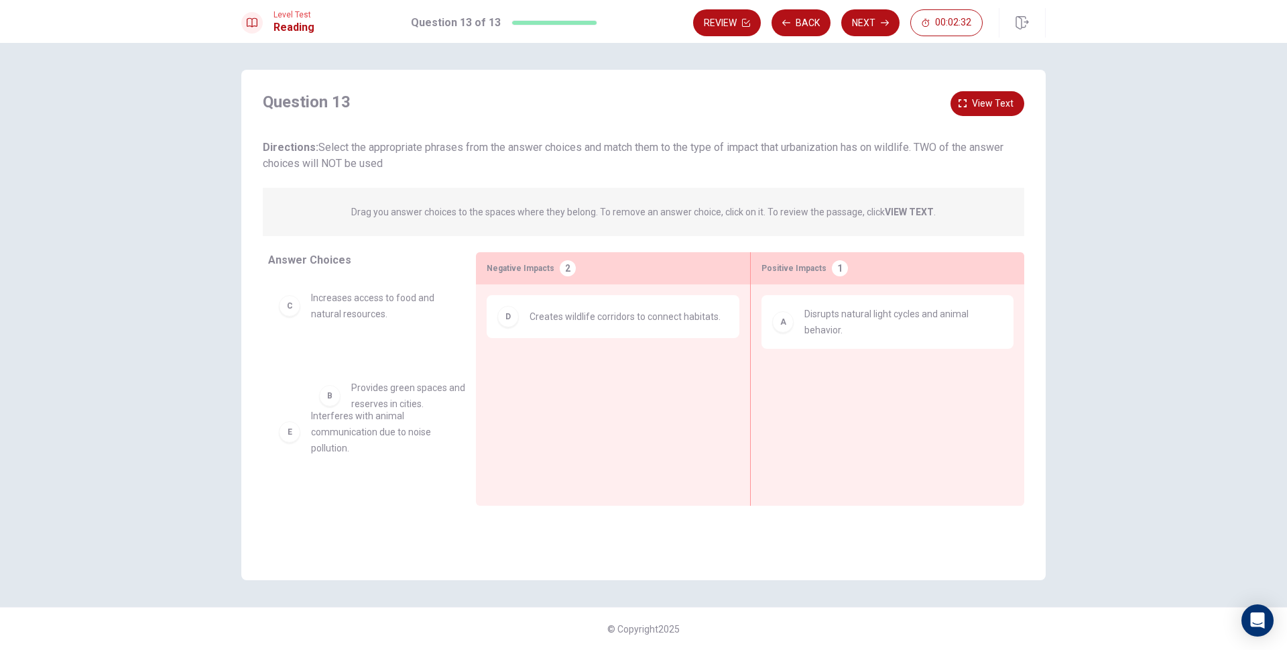
drag, startPoint x: 374, startPoint y: 316, endPoint x: 377, endPoint y: 400, distance: 83.9
drag, startPoint x: 364, startPoint y: 409, endPoint x: 879, endPoint y: 392, distance: 515.2
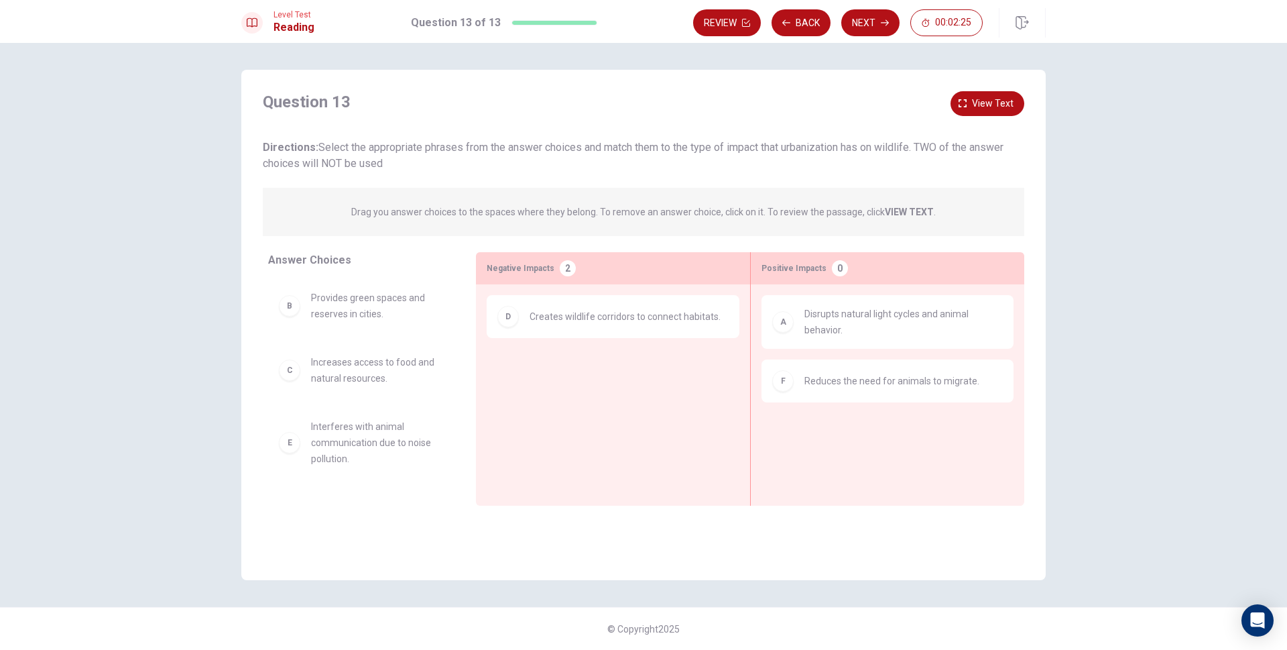
scroll to position [56, 0]
drag, startPoint x: 351, startPoint y: 384, endPoint x: 593, endPoint y: 385, distance: 242.7
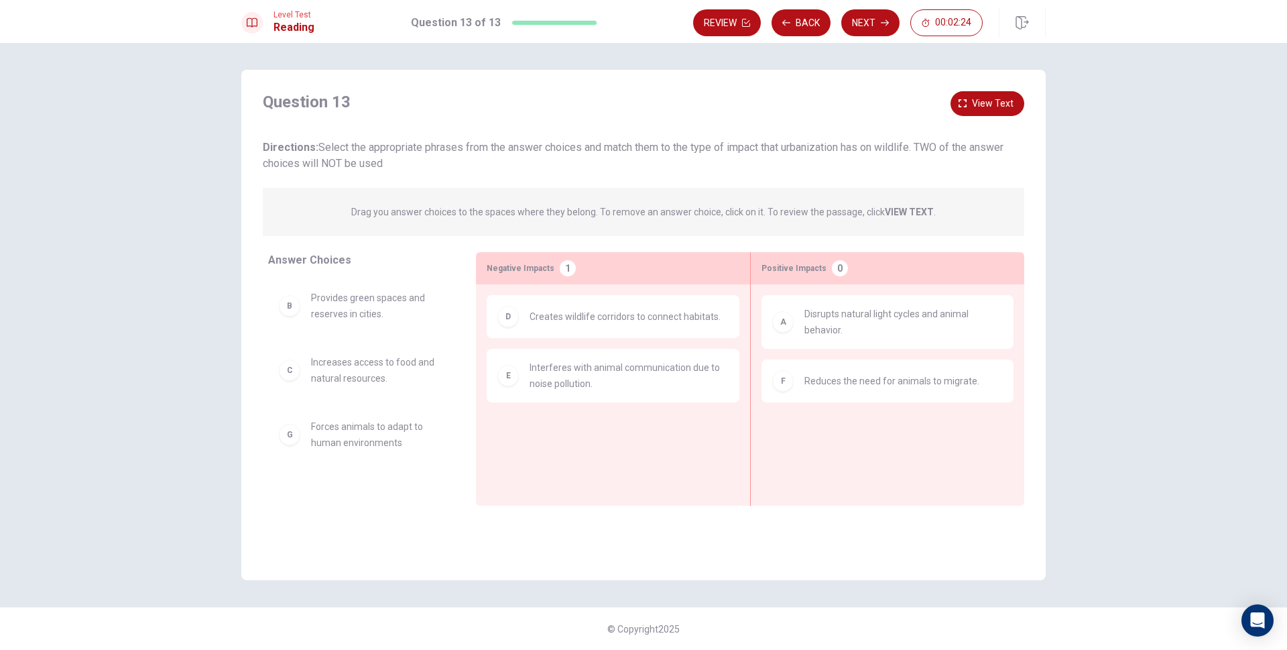
scroll to position [0, 0]
drag, startPoint x: 386, startPoint y: 430, endPoint x: 626, endPoint y: 414, distance: 240.5
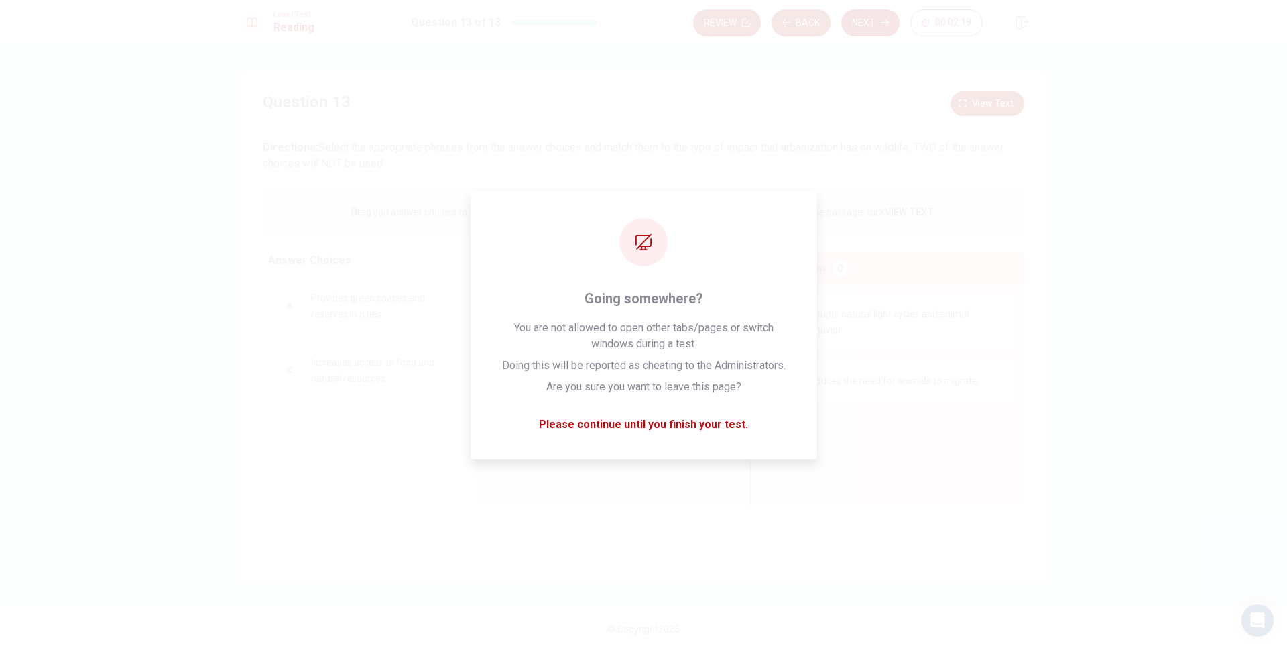
click at [861, 32] on button "Next" at bounding box center [870, 22] width 58 height 27
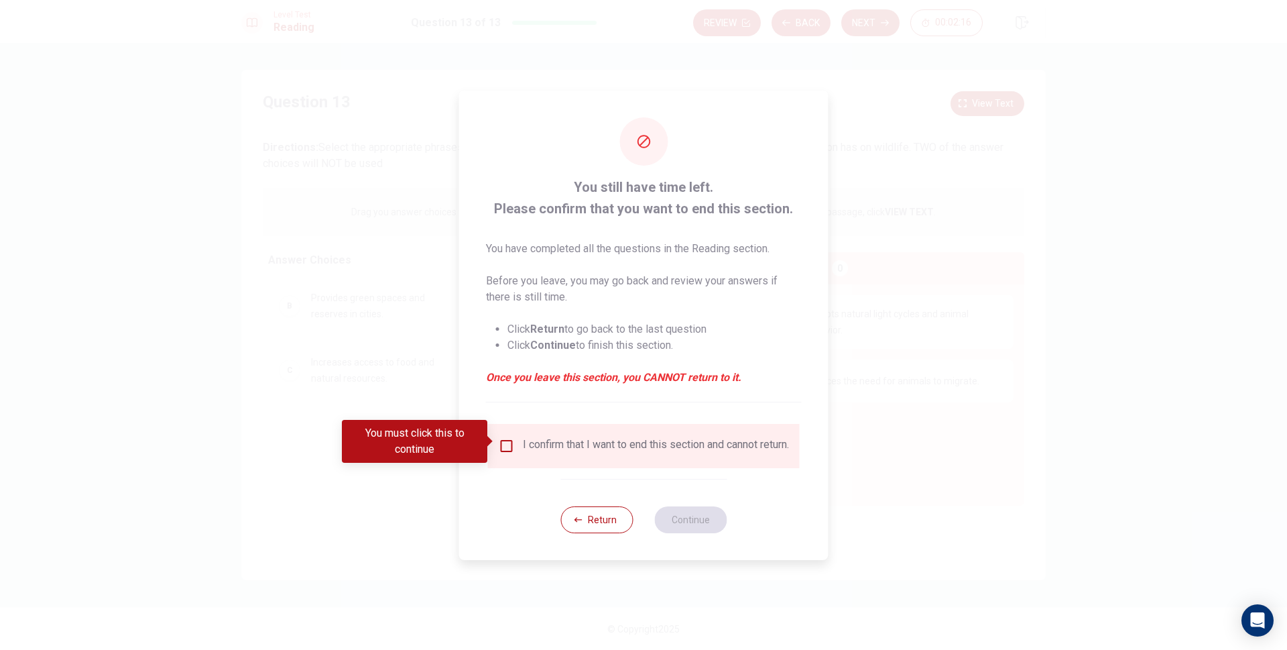
click at [511, 444] on input "You must click this to continue" at bounding box center [507, 446] width 16 height 16
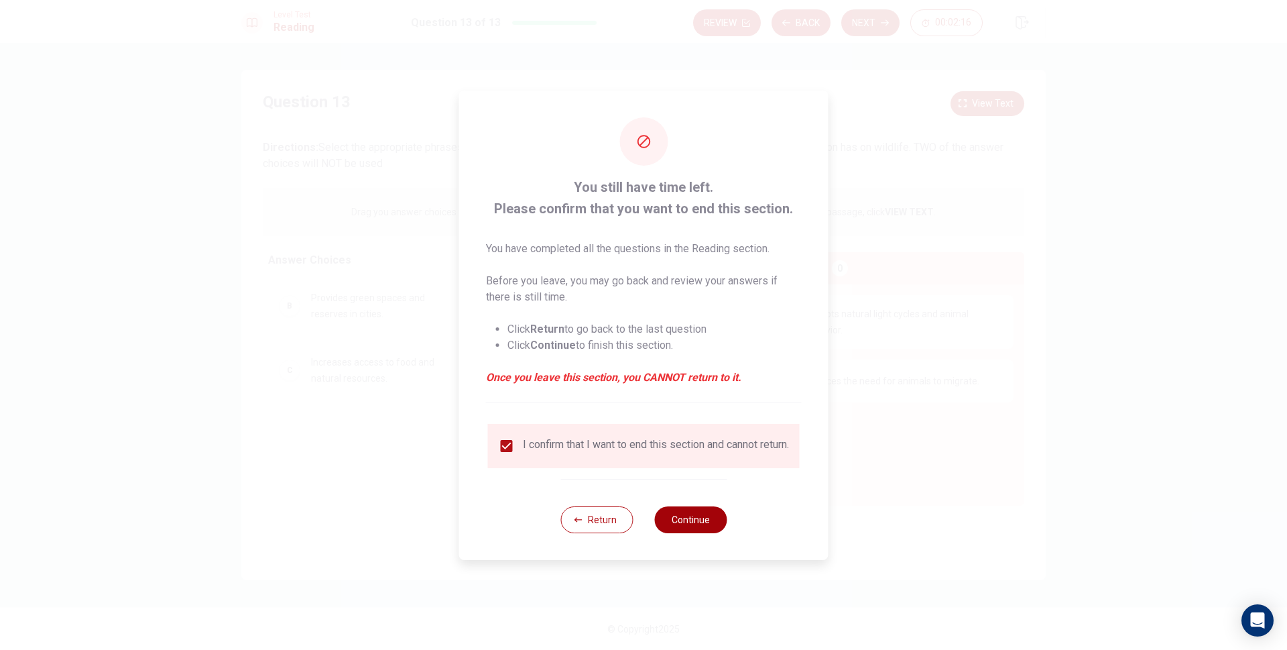
click at [680, 520] on button "Continue" at bounding box center [690, 519] width 72 height 27
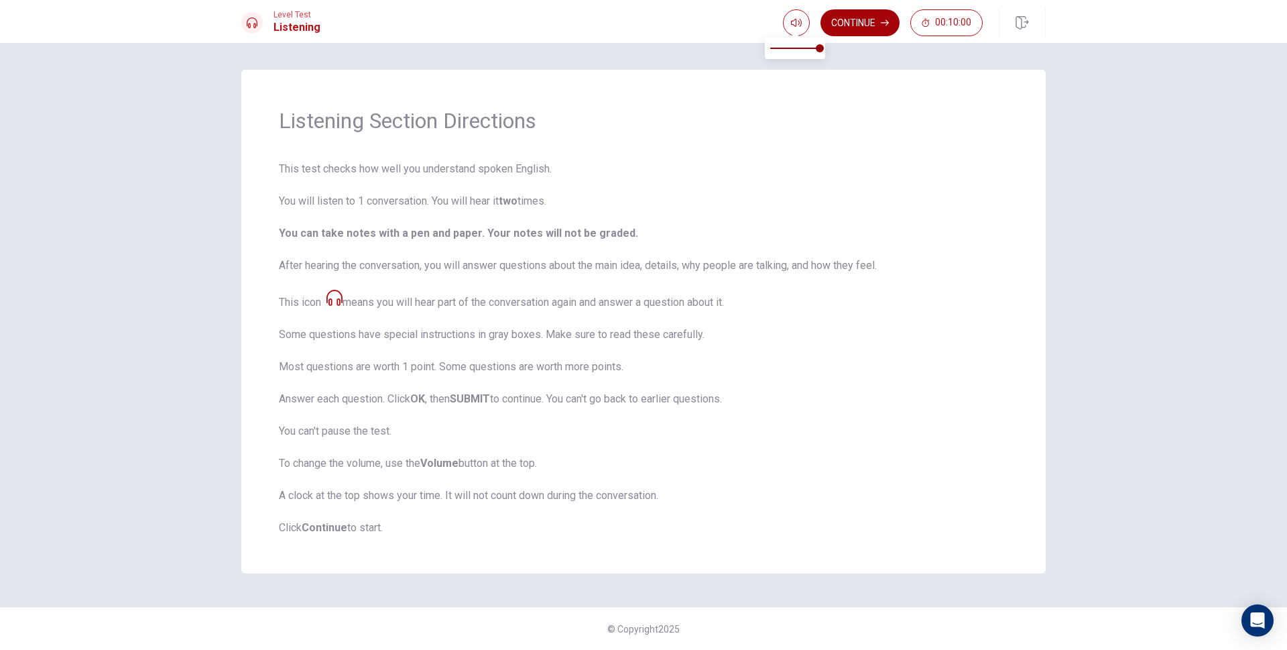
click at [849, 24] on button "Continue" at bounding box center [860, 22] width 79 height 27
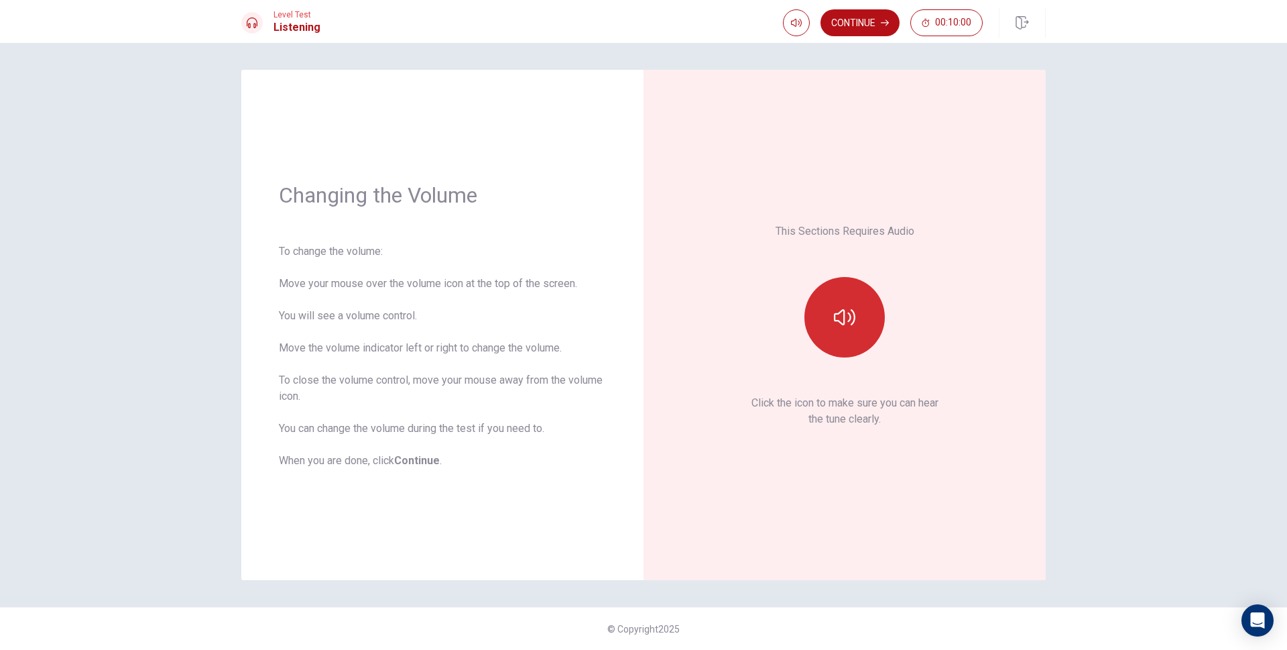
click at [865, 325] on button "button" at bounding box center [845, 317] width 80 height 80
click at [849, 32] on button "Continue" at bounding box center [860, 22] width 79 height 27
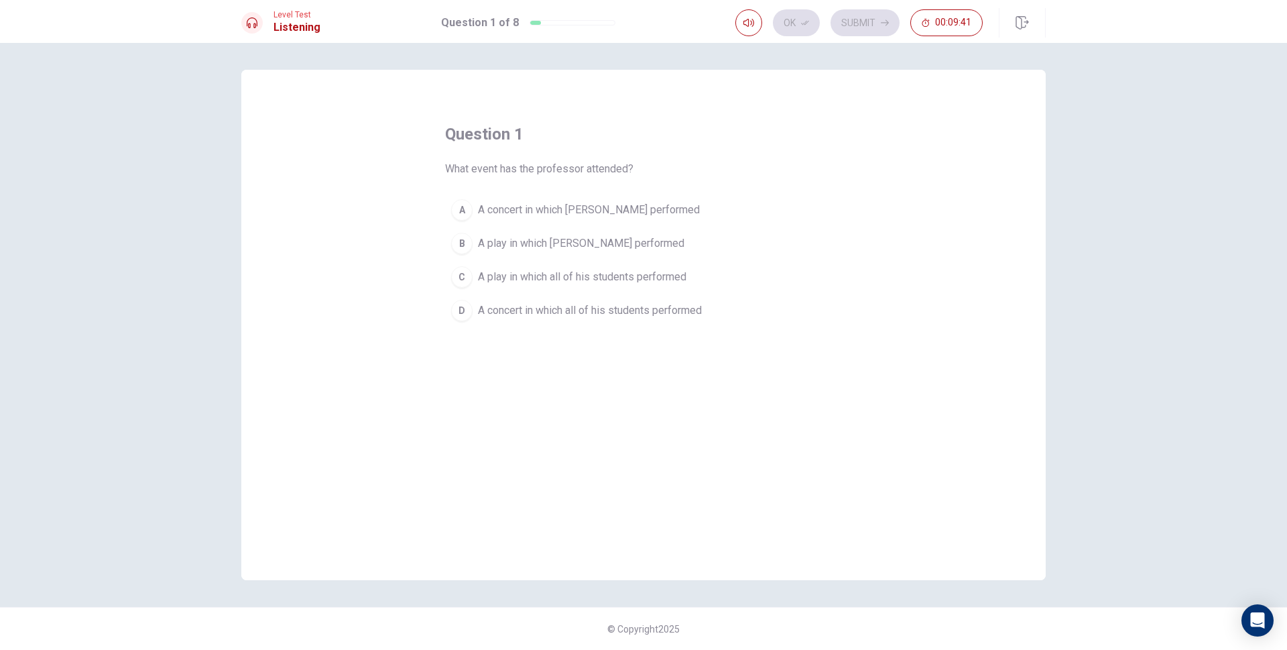
drag, startPoint x: 449, startPoint y: 311, endPoint x: 459, endPoint y: 318, distance: 12.1
click at [452, 317] on button "D A concert in which all of his students performed" at bounding box center [643, 311] width 397 height 34
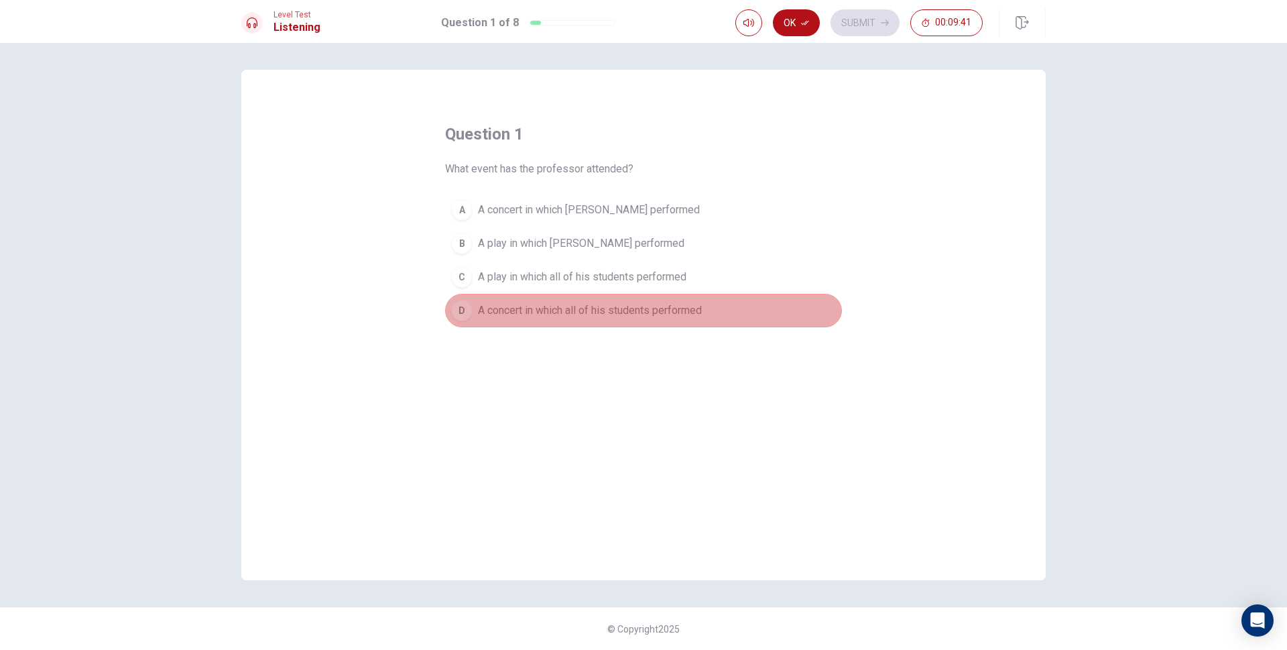
click at [459, 318] on div "D" at bounding box center [461, 310] width 21 height 21
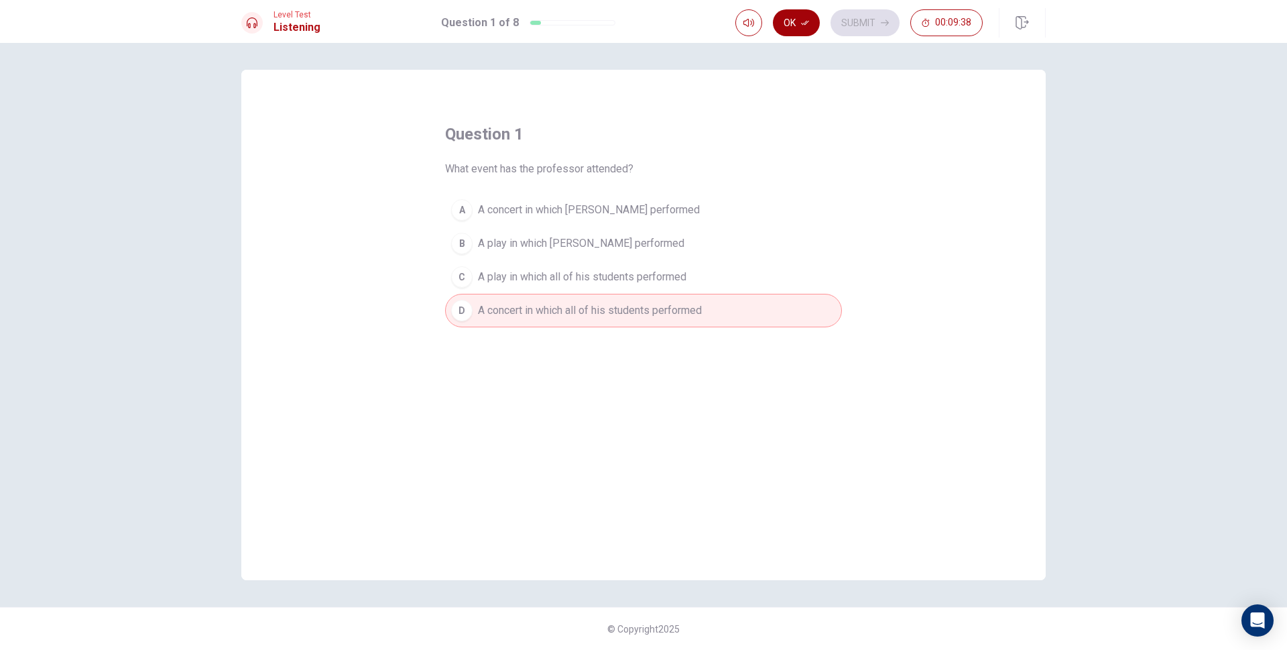
click at [800, 27] on button "Ok" at bounding box center [796, 22] width 47 height 27
click at [868, 26] on button "Submit" at bounding box center [865, 22] width 69 height 27
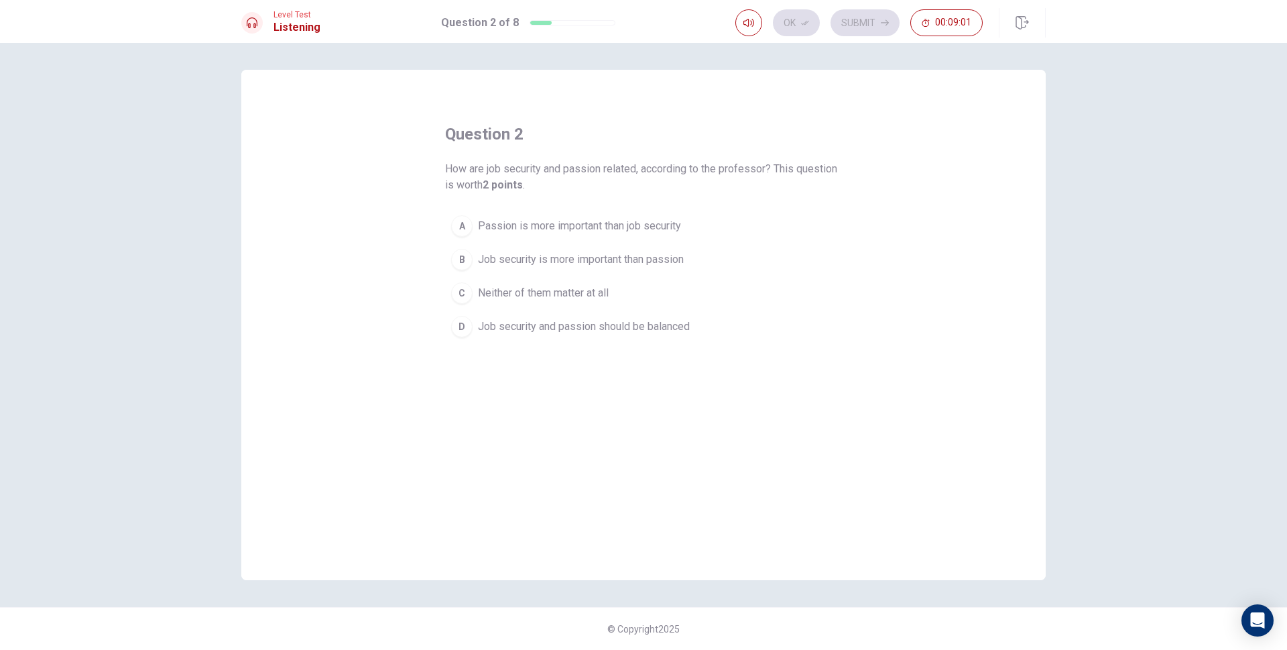
click at [460, 223] on div "A" at bounding box center [461, 225] width 21 height 21
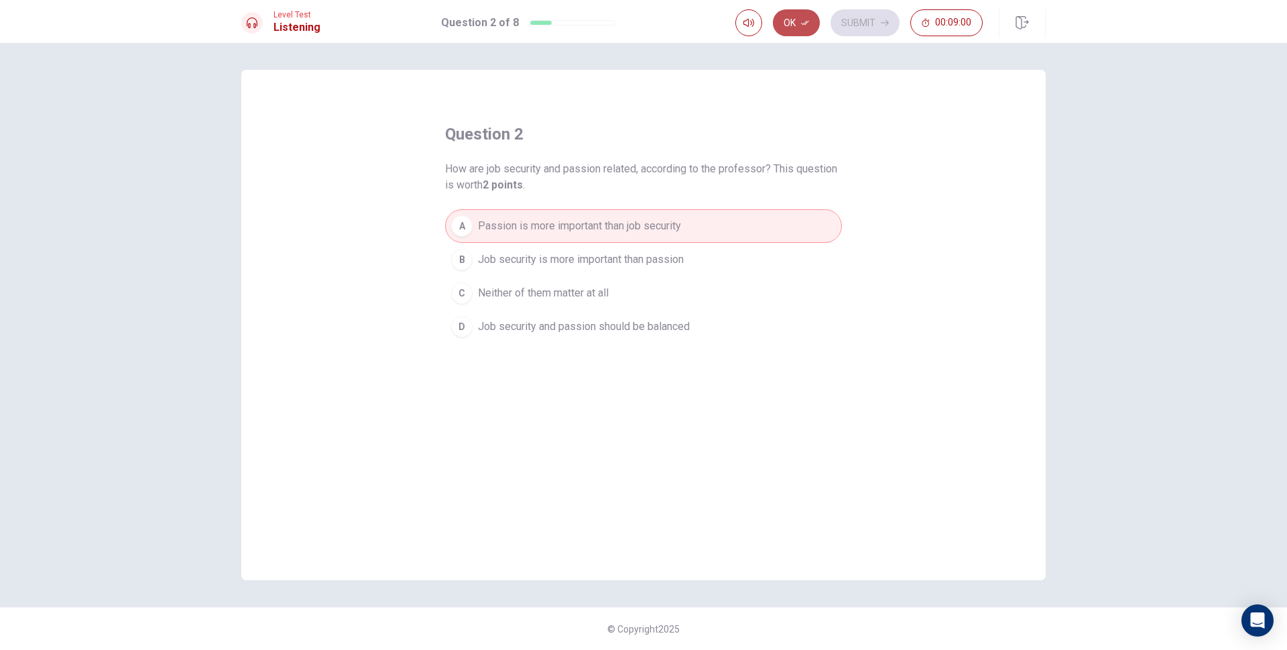
click at [813, 23] on button "Ok" at bounding box center [796, 22] width 47 height 27
click at [877, 25] on button "Submit" at bounding box center [865, 22] width 69 height 27
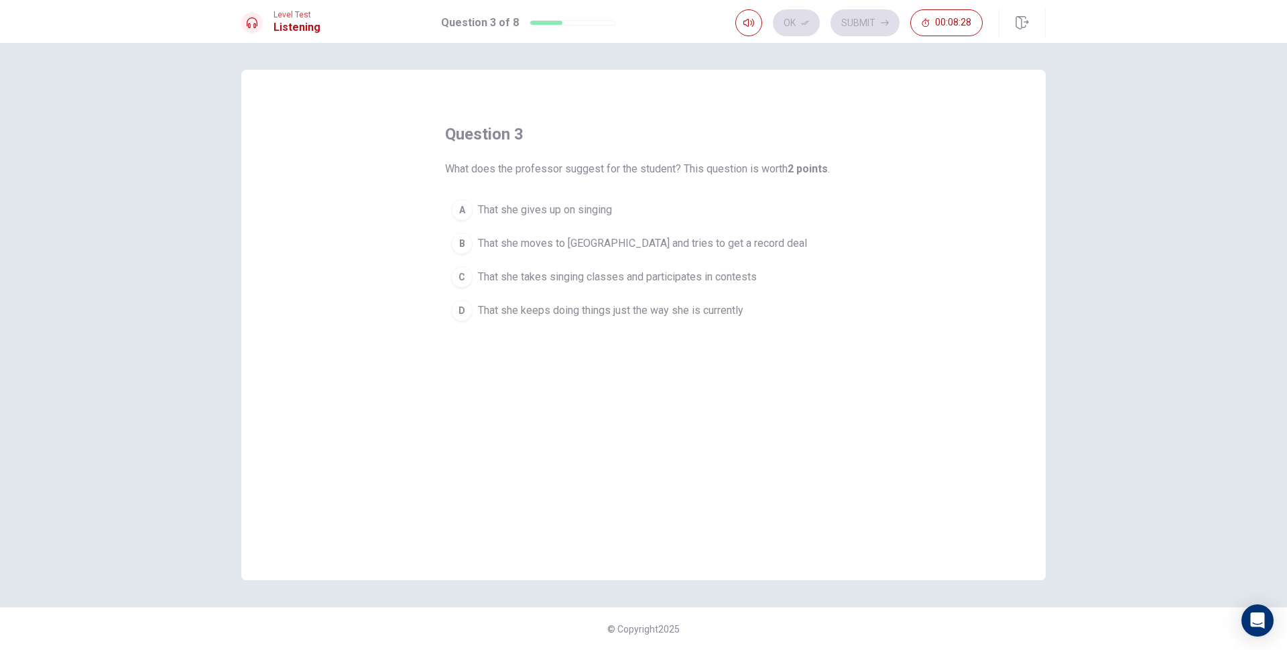
click at [463, 247] on div "B" at bounding box center [461, 243] width 21 height 21
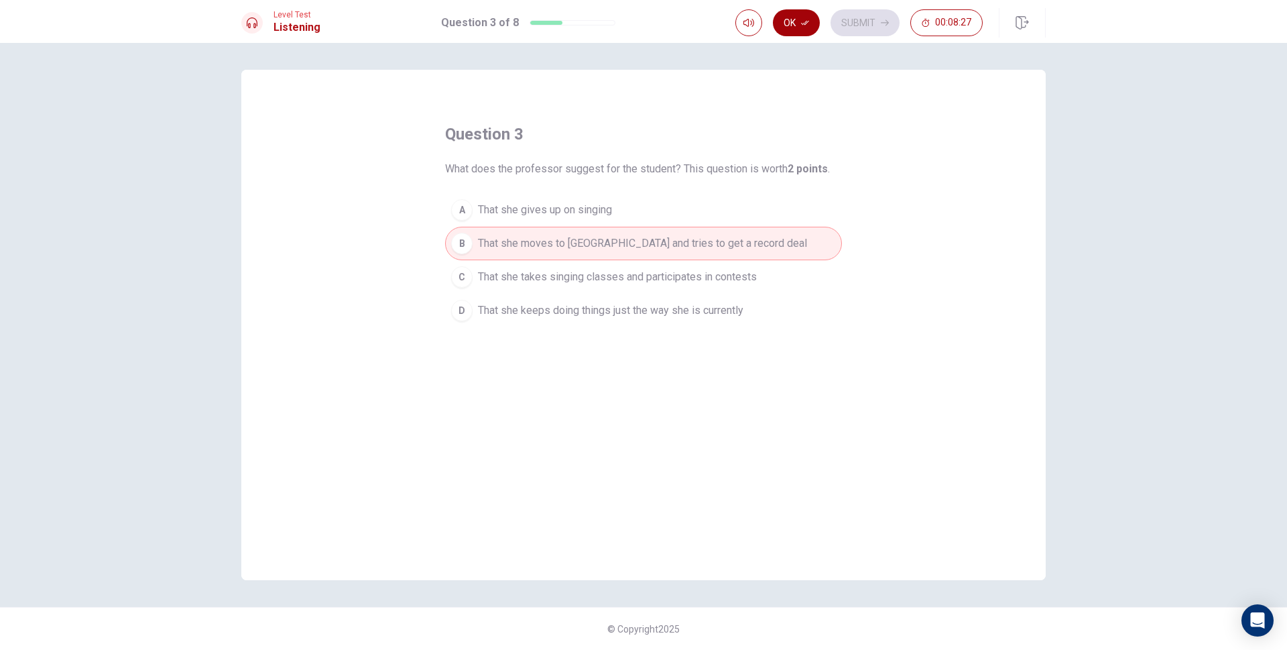
click at [803, 9] on button "Ok" at bounding box center [796, 22] width 47 height 27
click at [846, 22] on button "Submit" at bounding box center [865, 22] width 69 height 27
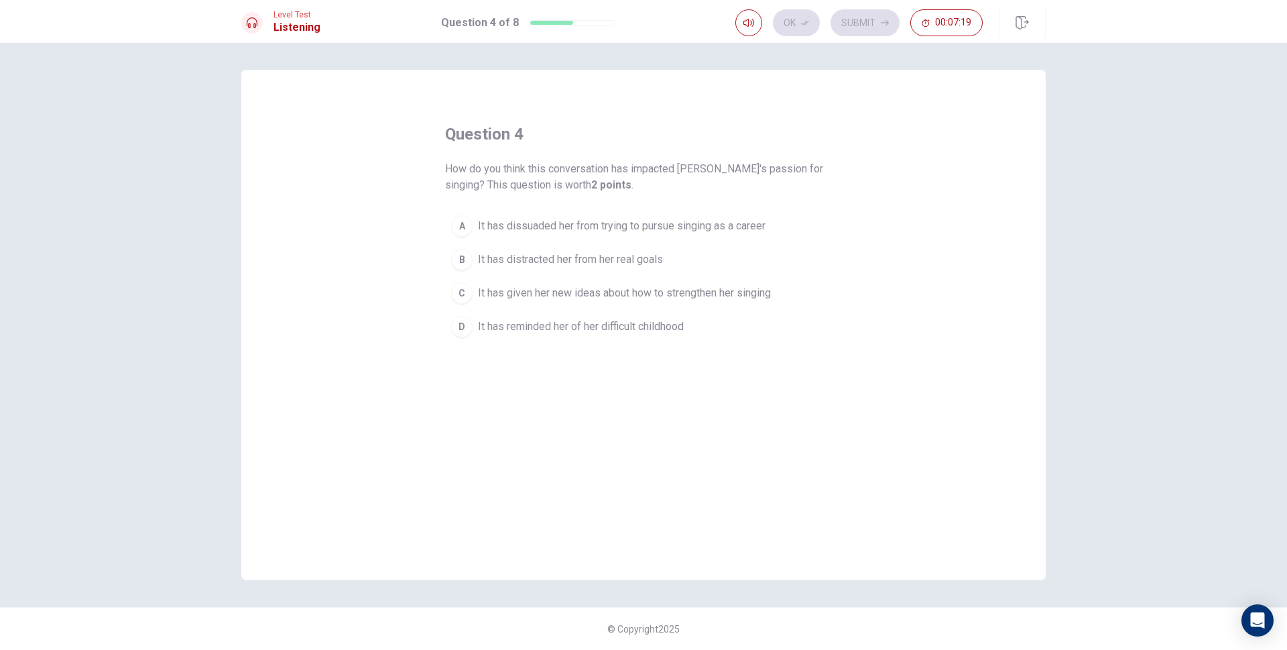
drag, startPoint x: 472, startPoint y: 294, endPoint x: 494, endPoint y: 289, distance: 22.8
click at [473, 294] on button "C It has given her new ideas about how to strengthen her singing" at bounding box center [643, 293] width 397 height 34
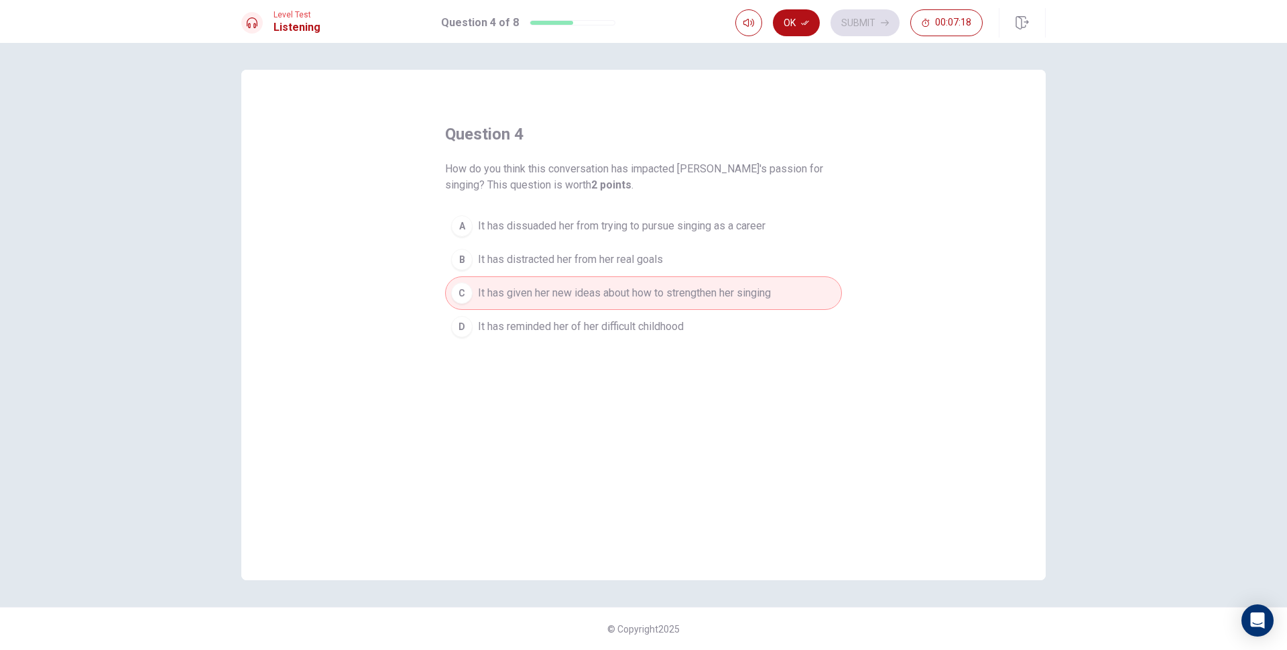
click at [807, 30] on button "Ok" at bounding box center [796, 22] width 47 height 27
click at [866, 24] on button "Submit" at bounding box center [865, 22] width 69 height 27
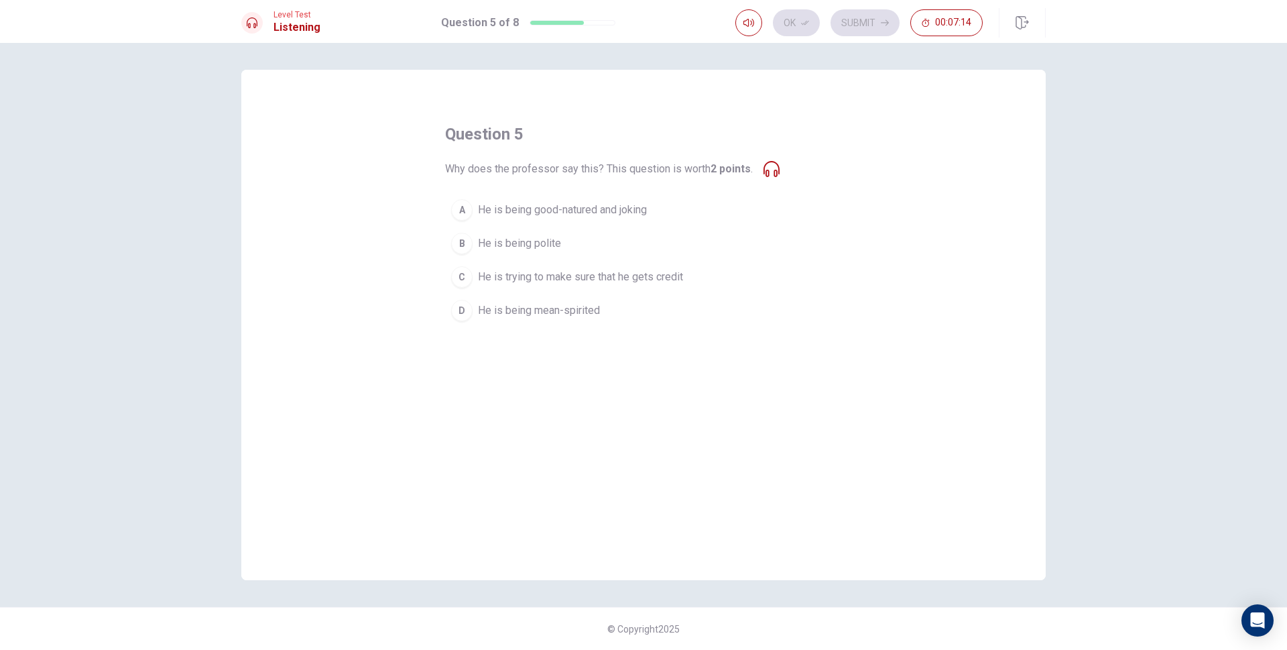
click at [777, 170] on icon at bounding box center [772, 169] width 16 height 16
click at [746, 29] on button "button" at bounding box center [748, 22] width 27 height 27
click at [747, 29] on button "button" at bounding box center [748, 22] width 27 height 27
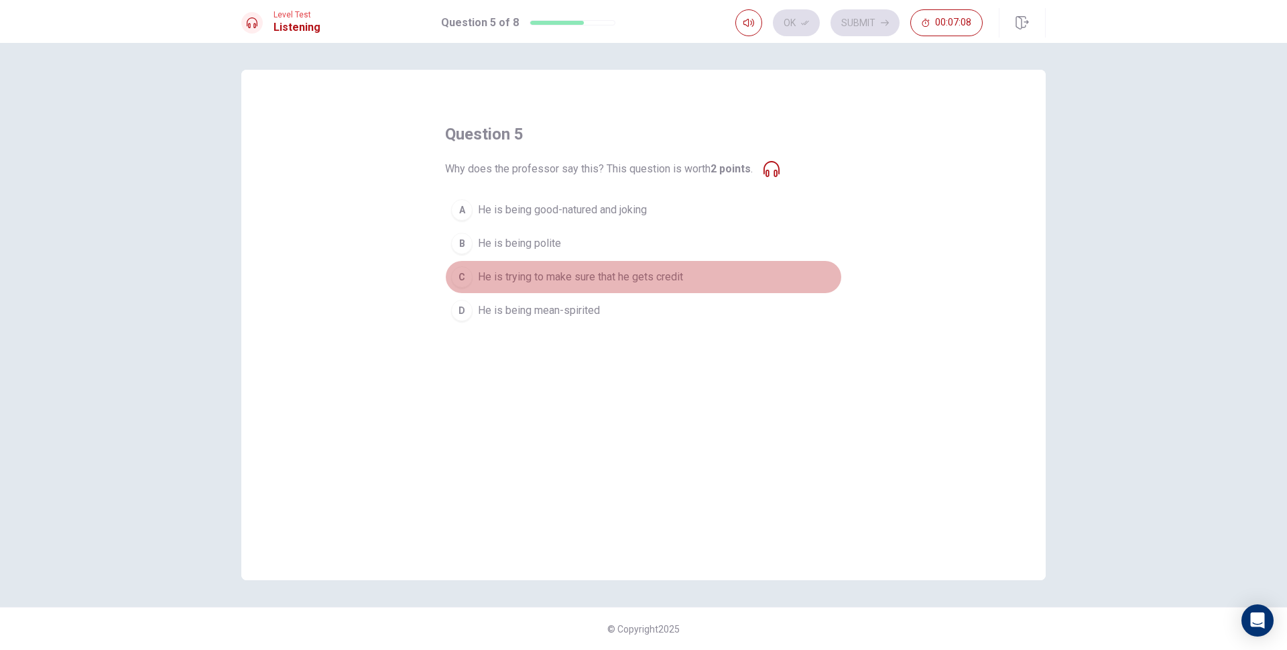
click at [463, 278] on div "C" at bounding box center [461, 276] width 21 height 21
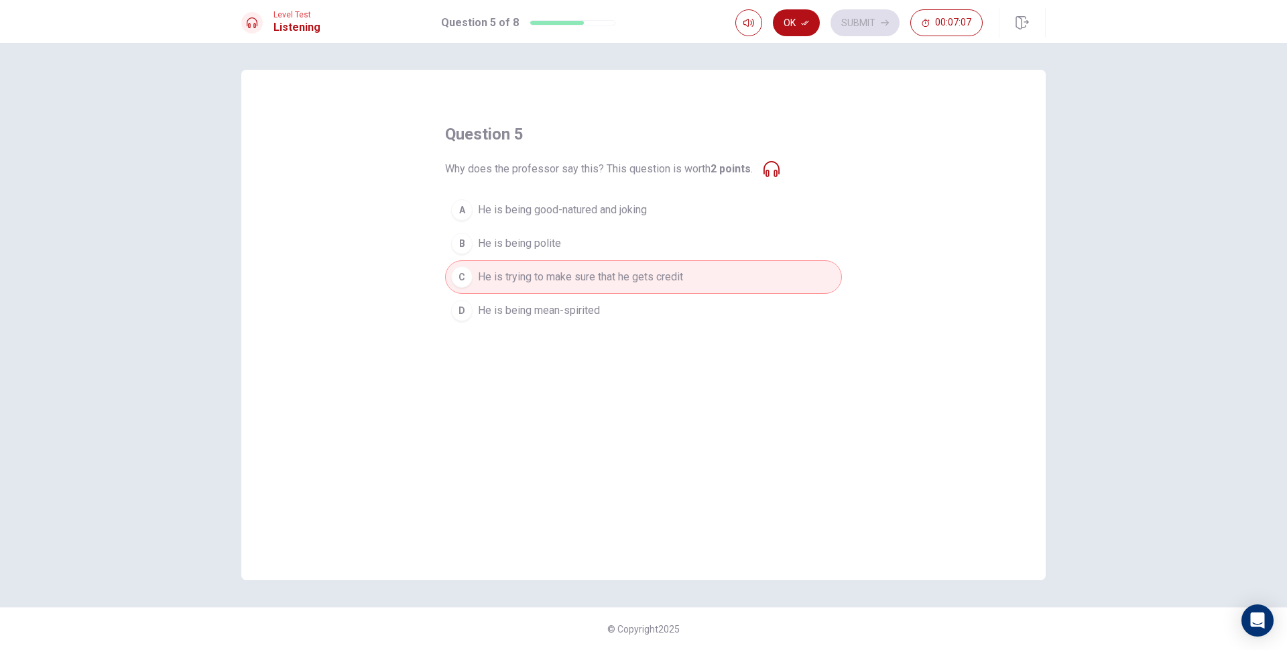
click at [467, 206] on div "A" at bounding box center [461, 209] width 21 height 21
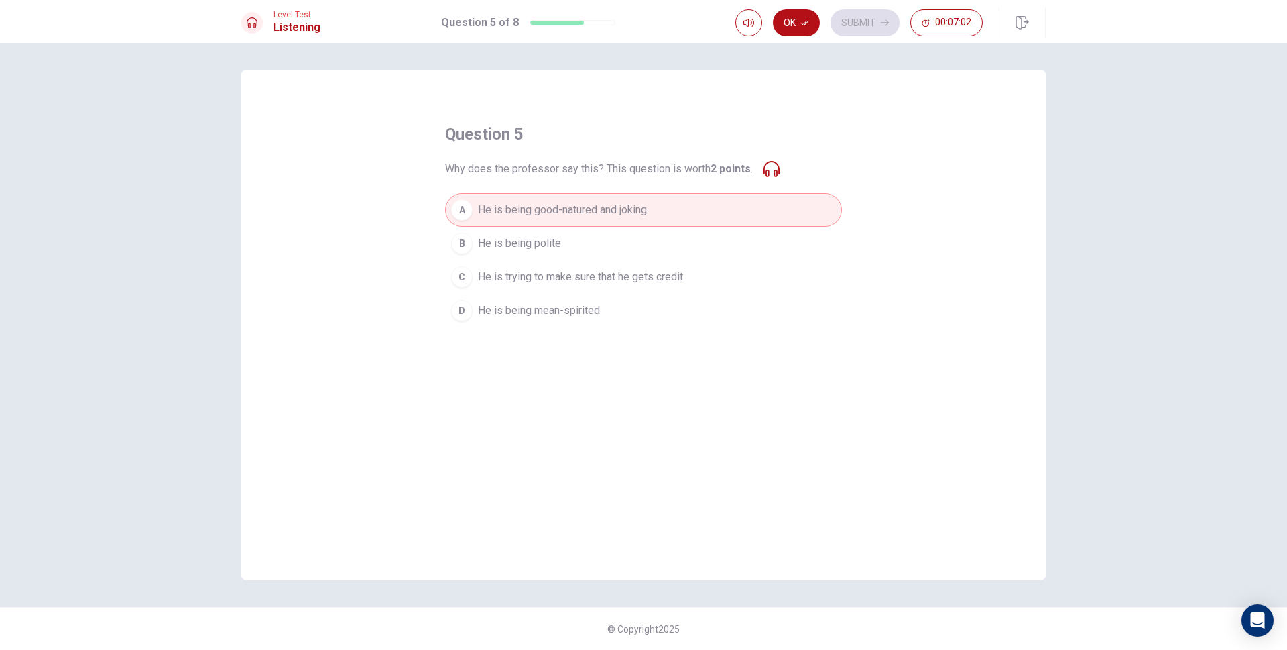
click at [467, 309] on div "D" at bounding box center [461, 310] width 21 height 21
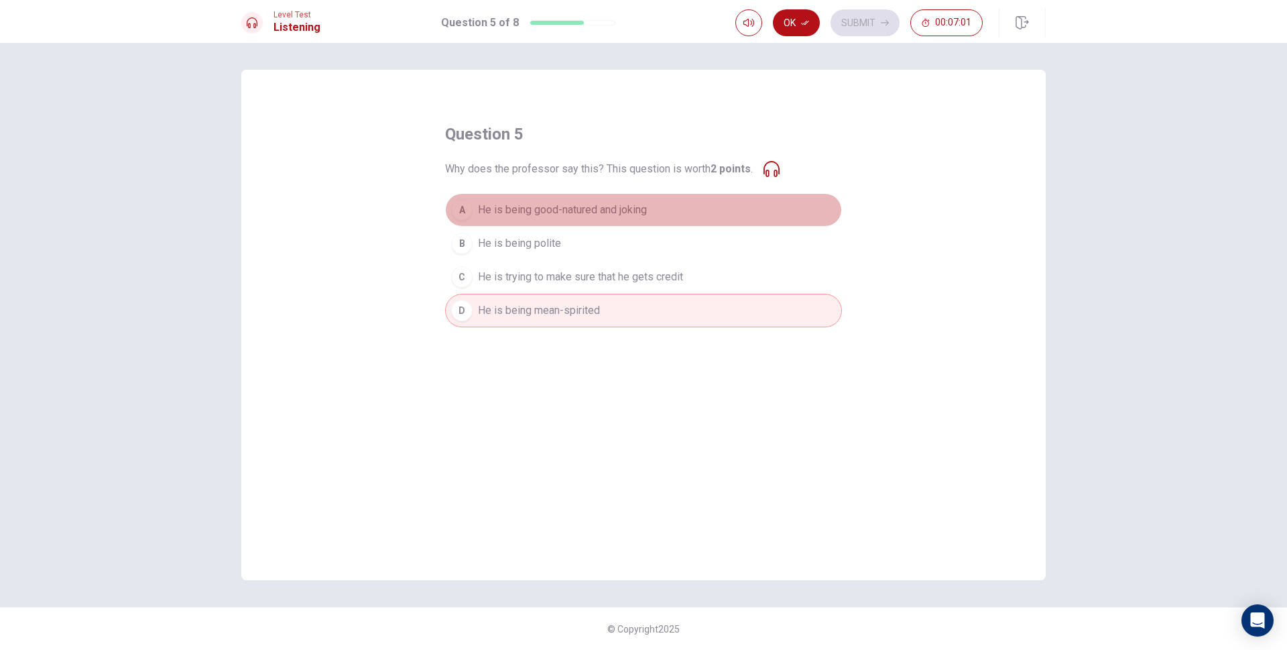
click at [461, 213] on div "A" at bounding box center [461, 209] width 21 height 21
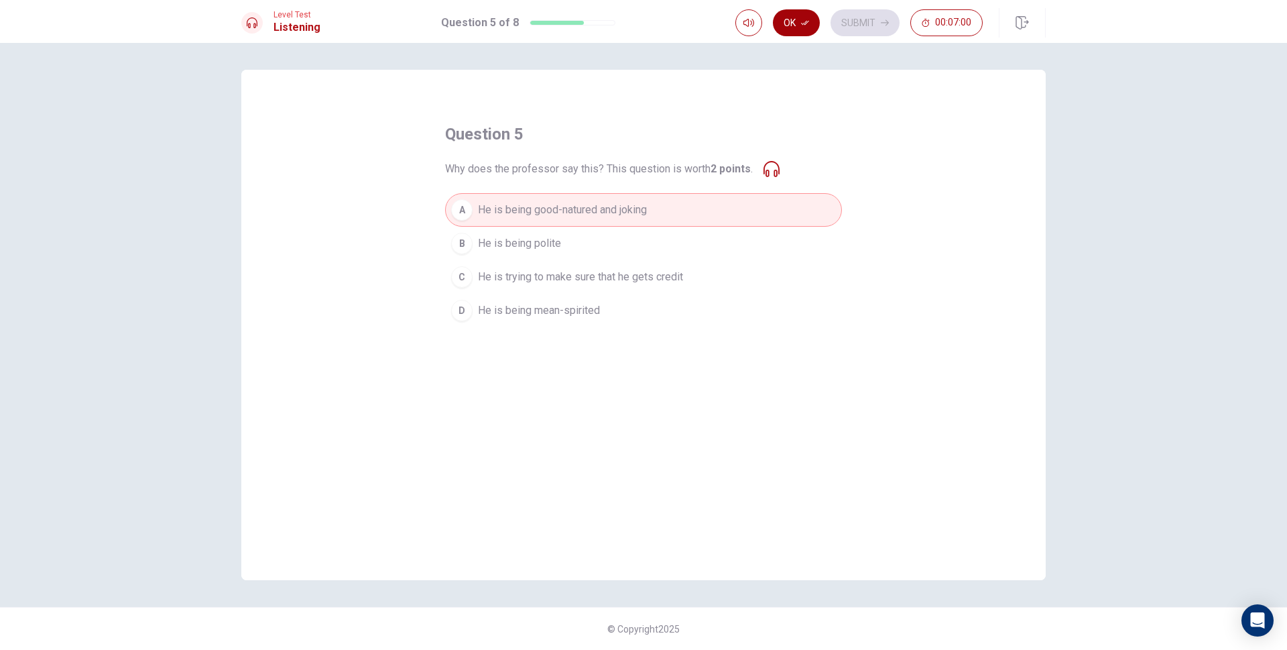
click at [804, 30] on button "Ok" at bounding box center [796, 22] width 47 height 27
click at [876, 23] on button "Submit" at bounding box center [865, 22] width 69 height 27
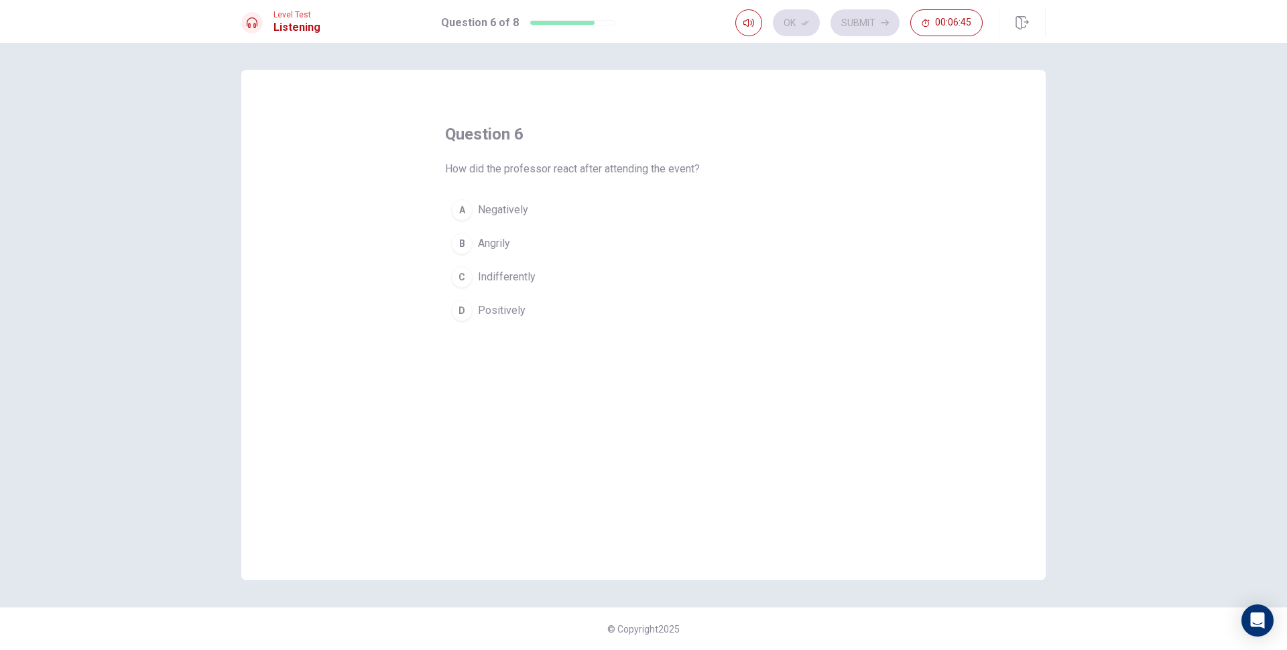
click at [469, 208] on div "A" at bounding box center [461, 209] width 21 height 21
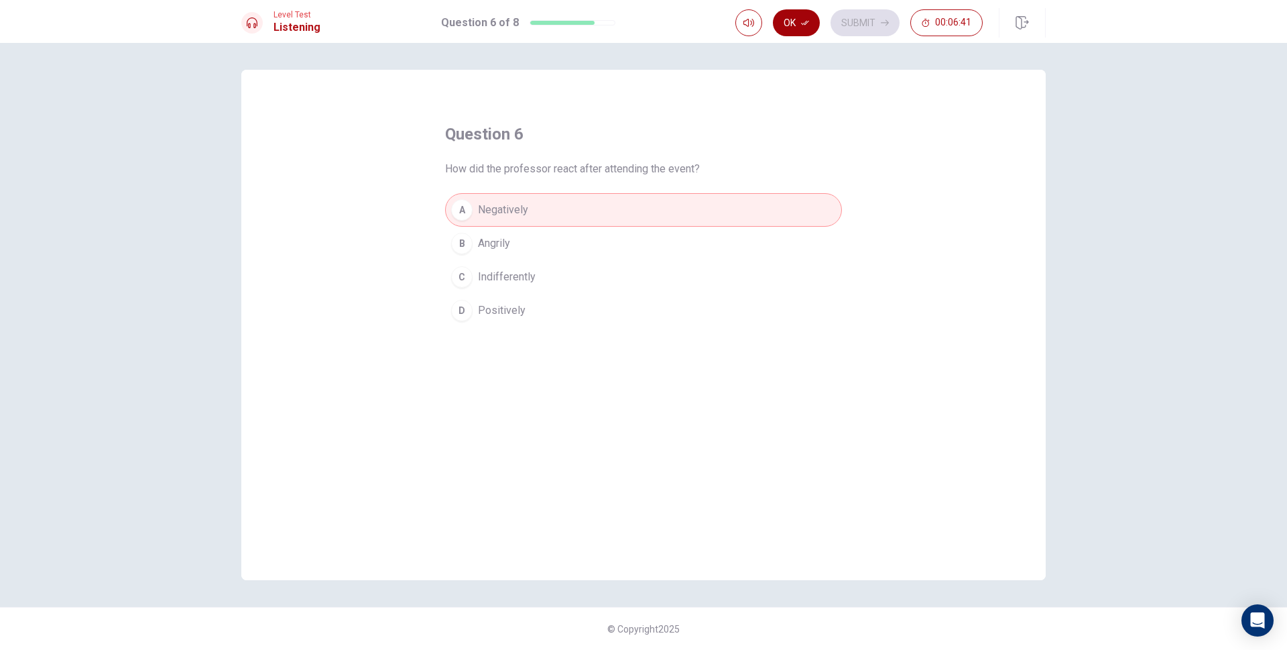
click at [813, 28] on button "Ok" at bounding box center [796, 22] width 47 height 27
click at [870, 24] on button "Submit" at bounding box center [865, 22] width 69 height 27
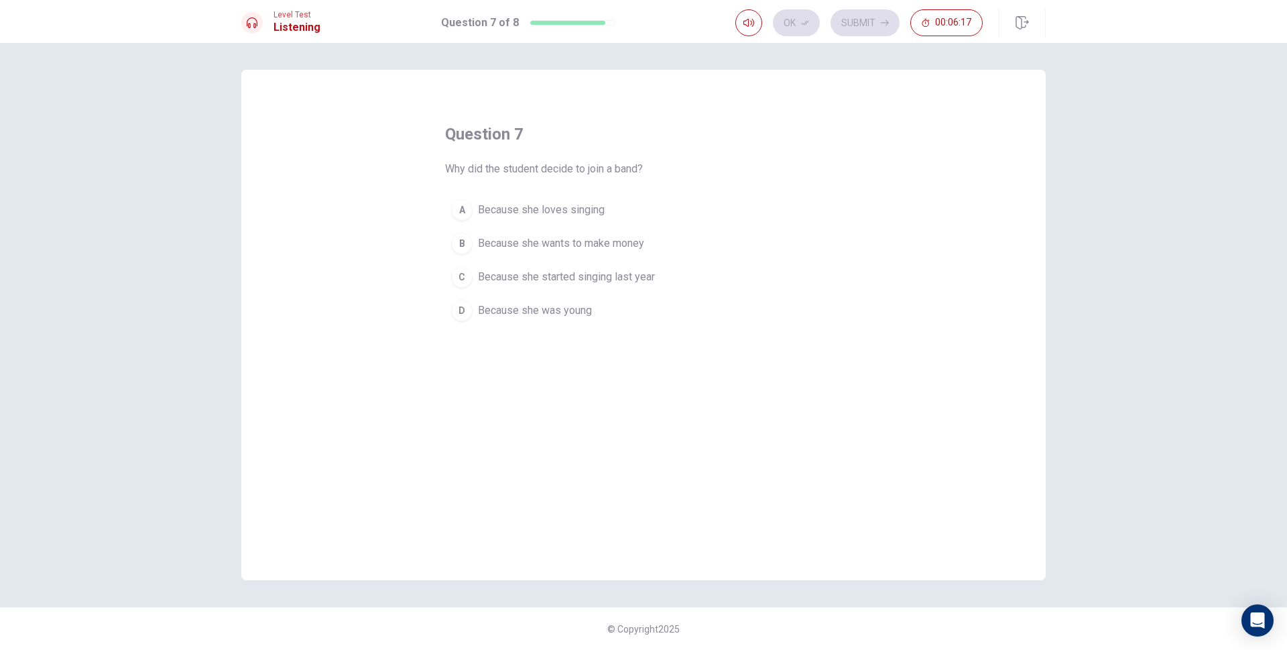
click at [467, 274] on div "C" at bounding box center [461, 276] width 21 height 21
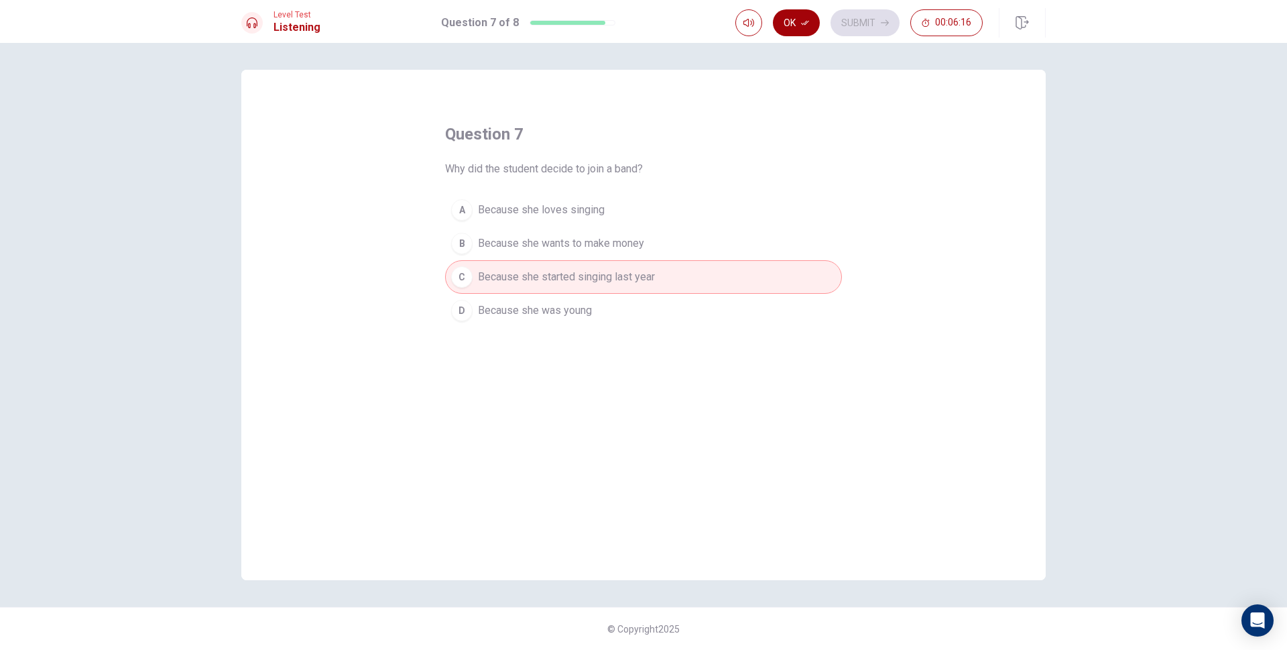
click at [798, 20] on button "Ok" at bounding box center [796, 22] width 47 height 27
click at [870, 21] on button "Submit" at bounding box center [865, 22] width 69 height 27
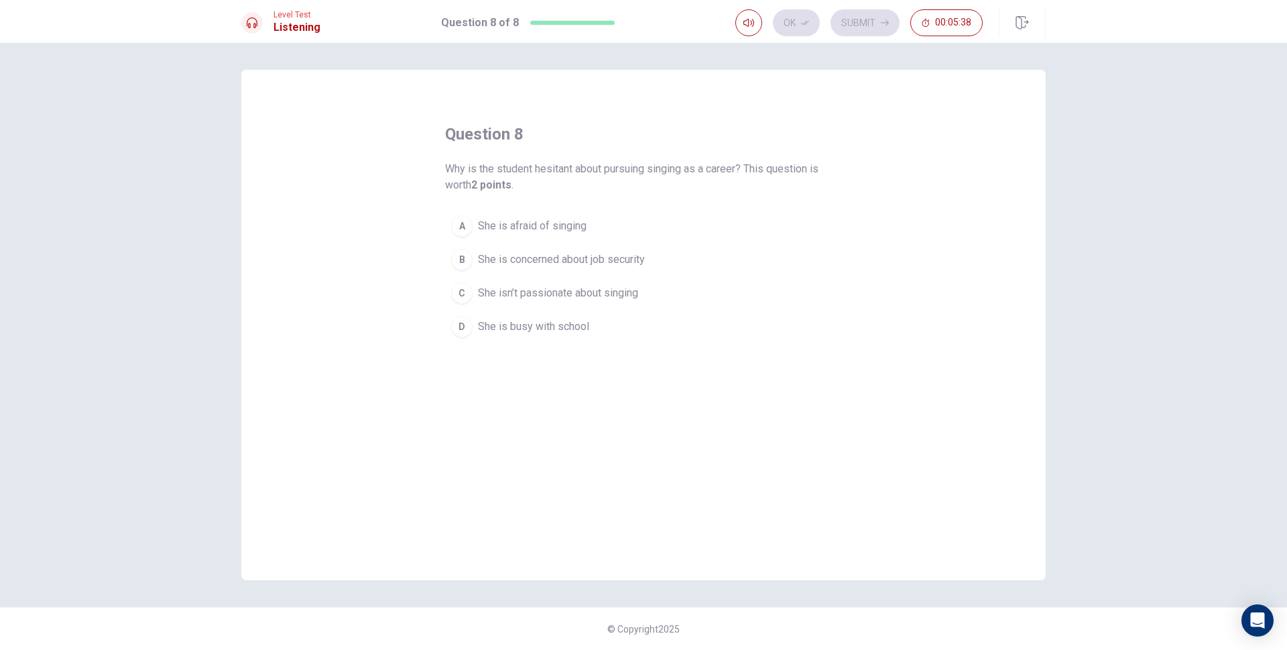
click at [467, 329] on div "D" at bounding box center [461, 326] width 21 height 21
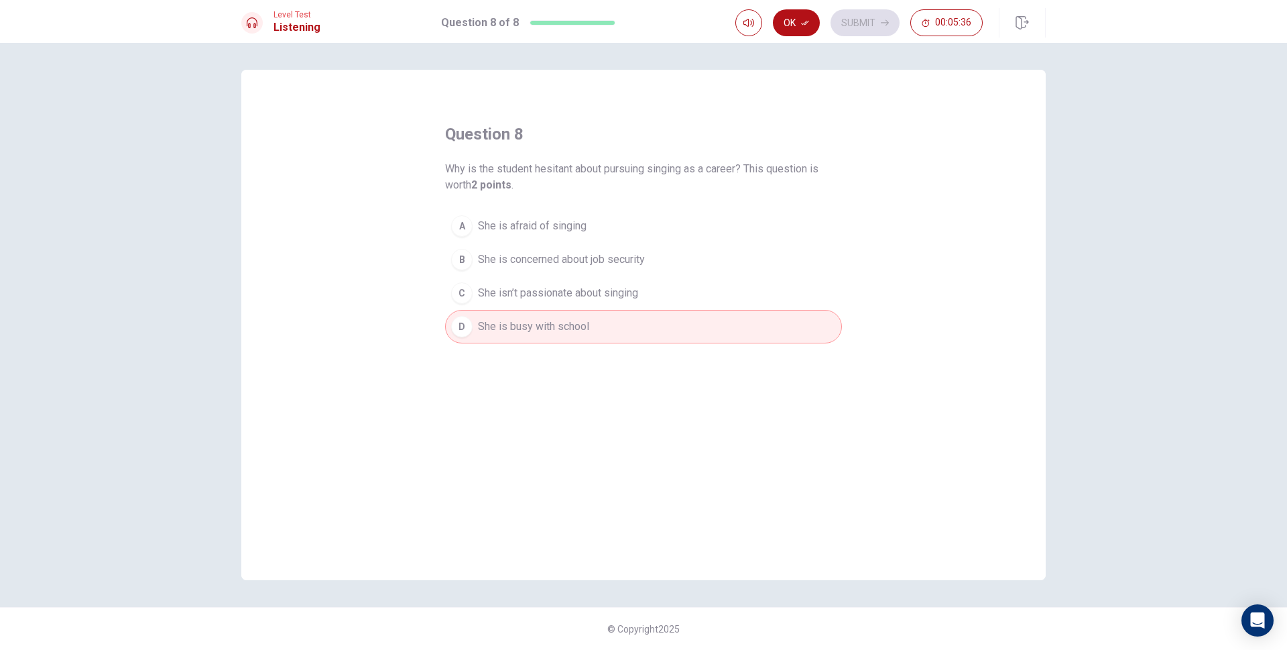
click at [467, 260] on div "B" at bounding box center [461, 259] width 21 height 21
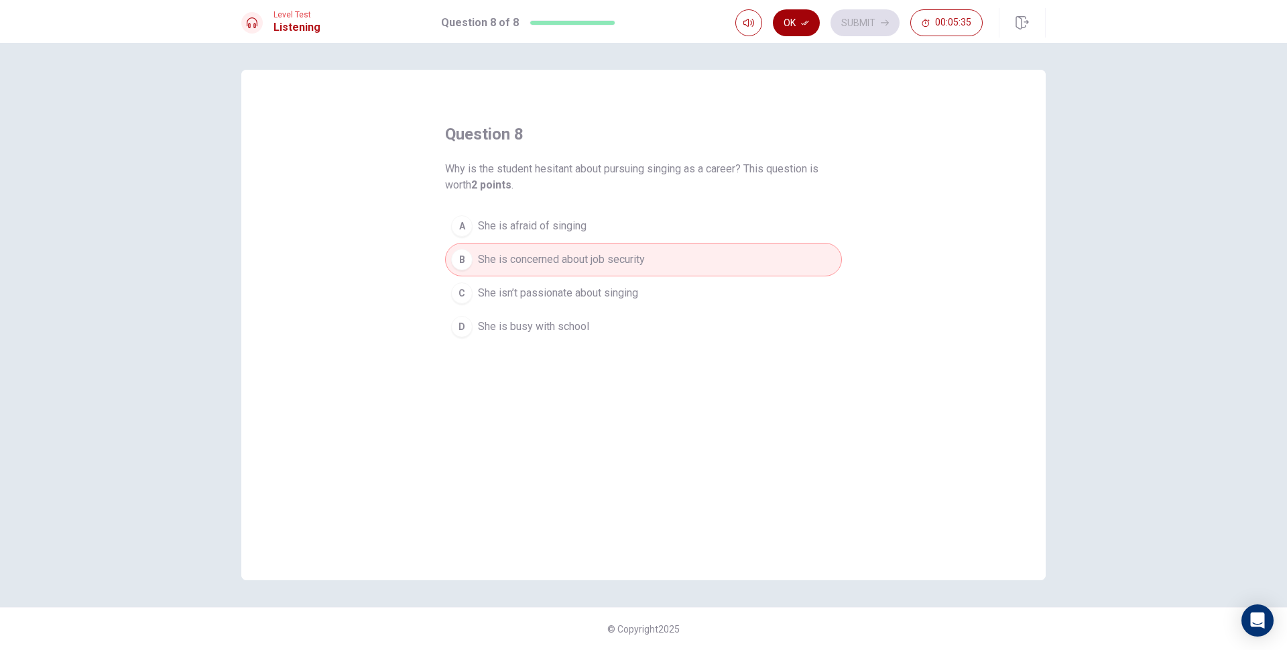
click at [803, 23] on icon "button" at bounding box center [805, 23] width 8 height 5
click at [840, 24] on button "Submit" at bounding box center [865, 22] width 69 height 27
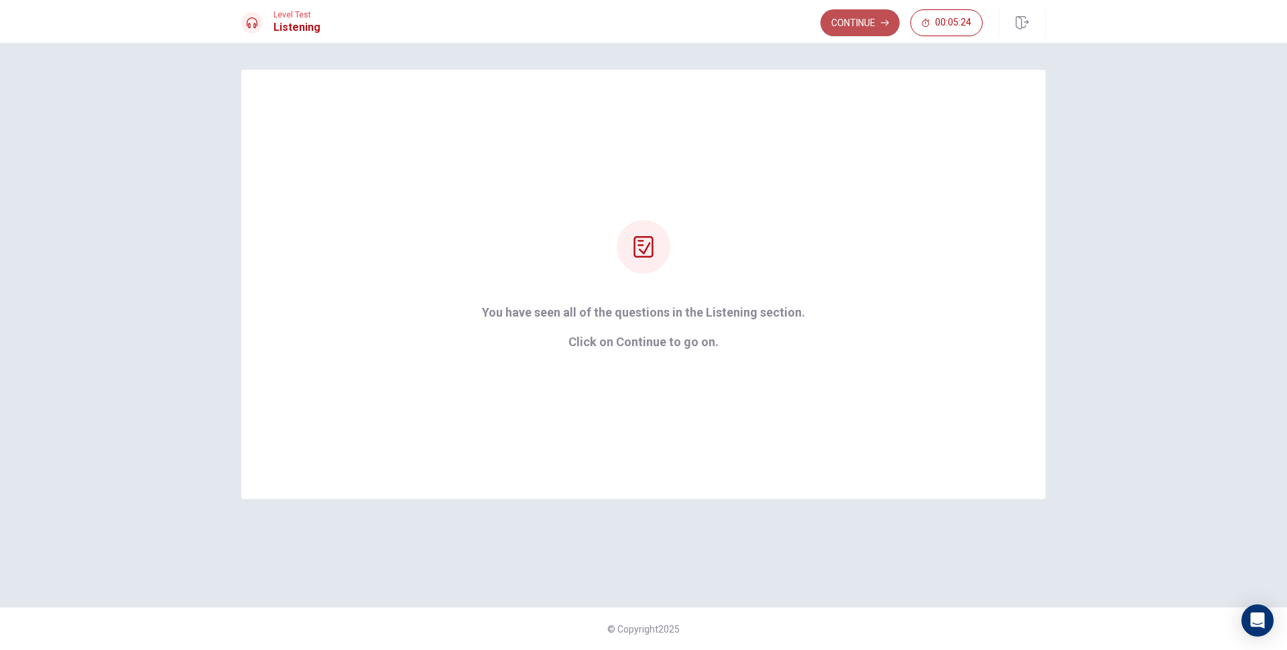
click at [880, 19] on button "Continue" at bounding box center [860, 22] width 79 height 27
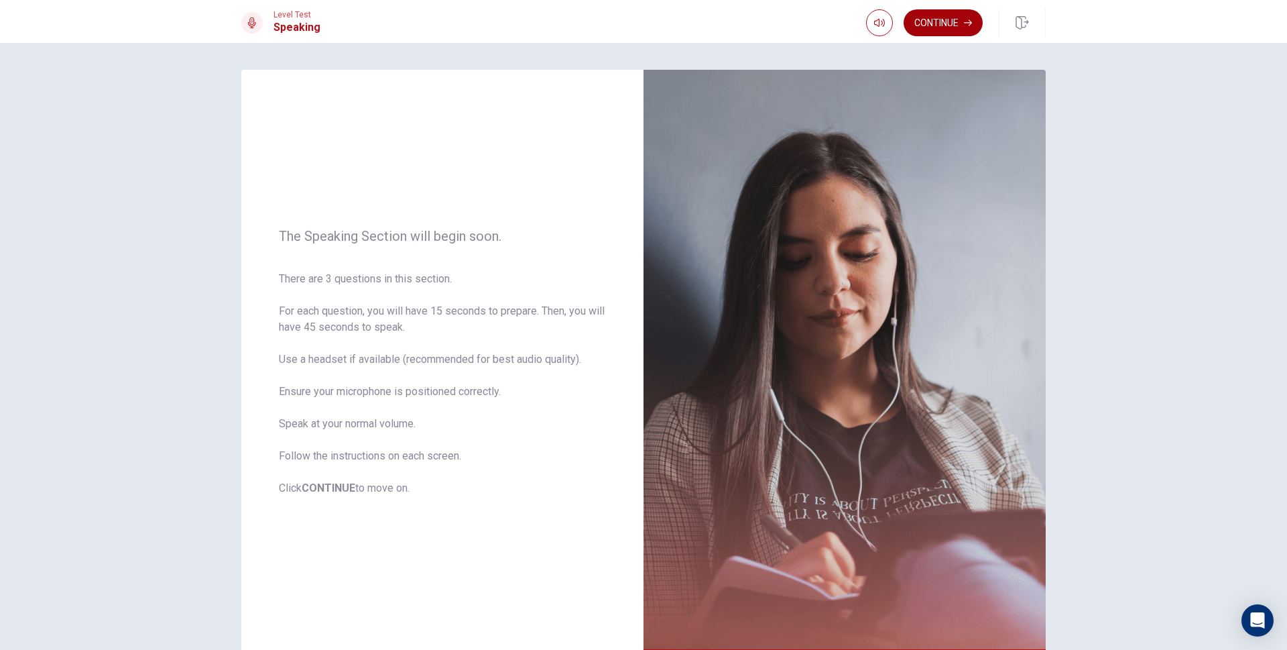
click at [948, 24] on button "Continue" at bounding box center [943, 22] width 79 height 27
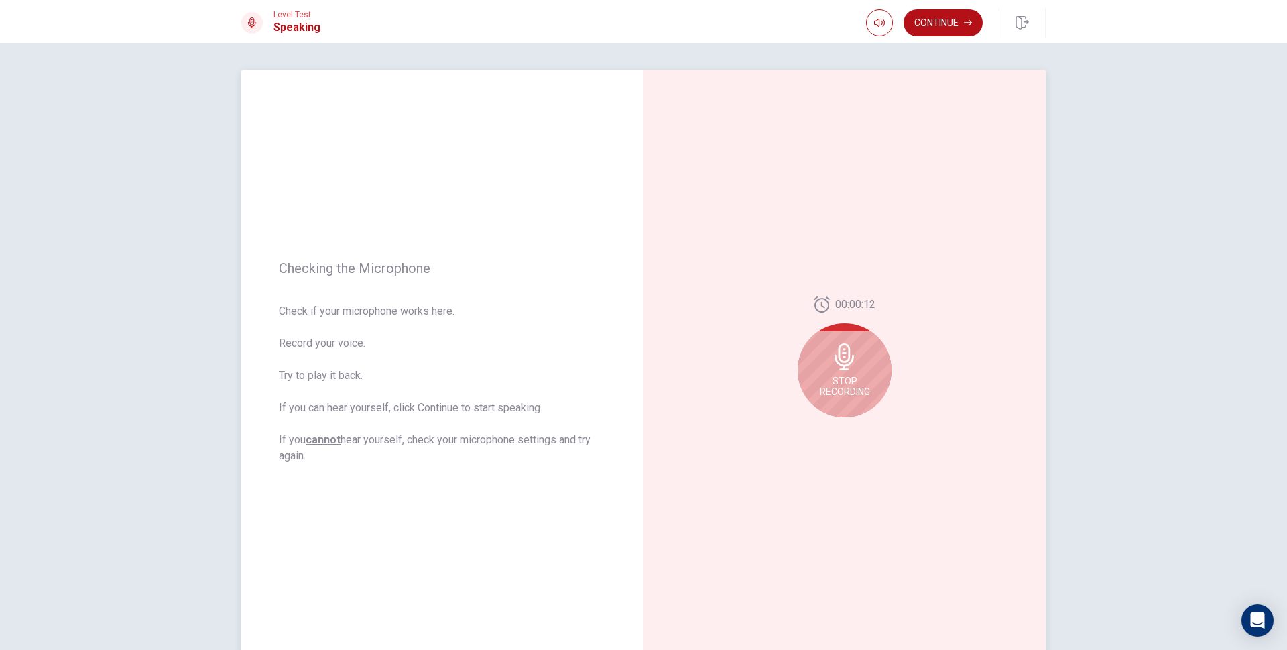
click at [831, 357] on icon at bounding box center [844, 356] width 27 height 27
click at [837, 363] on icon at bounding box center [843, 360] width 19 height 27
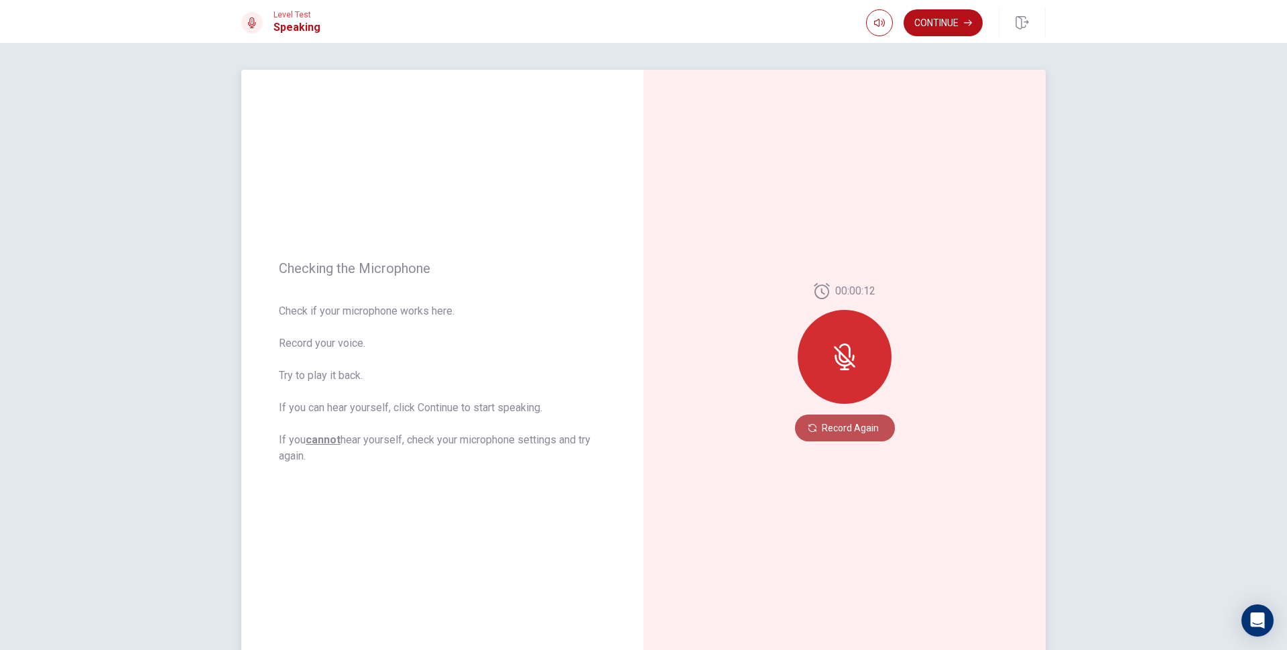
click at [862, 429] on button "Record Again" at bounding box center [845, 427] width 100 height 27
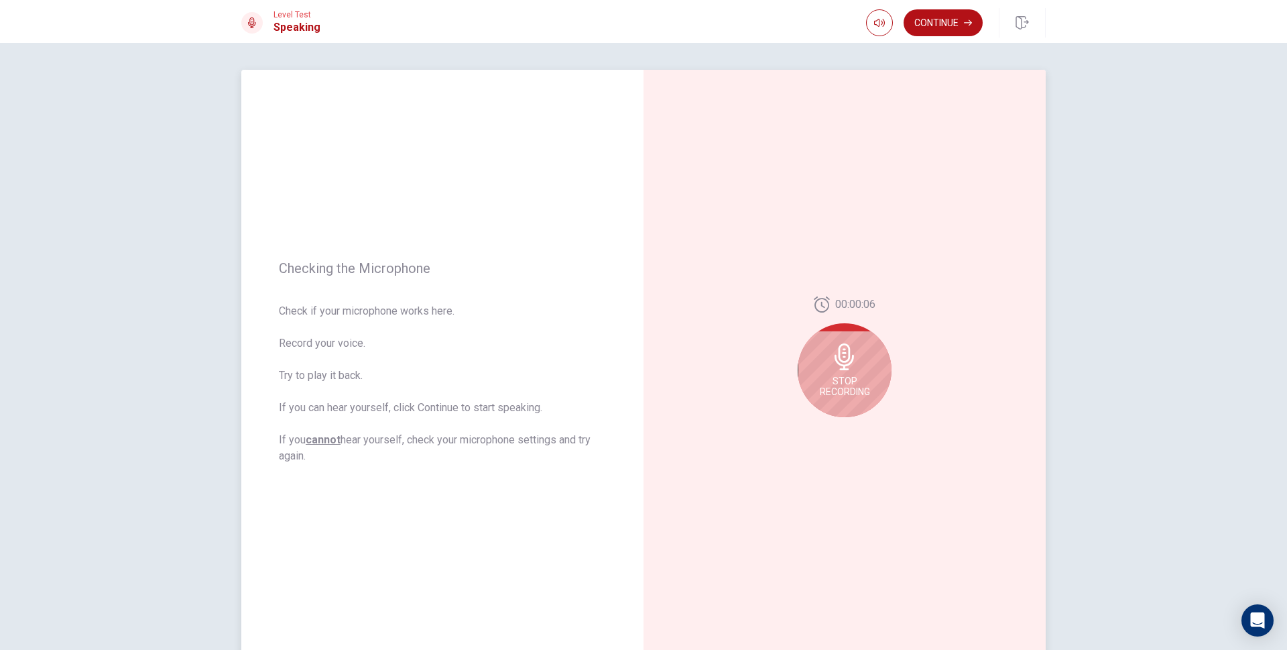
click at [851, 368] on icon at bounding box center [844, 356] width 27 height 27
click at [829, 430] on icon "Record Again" at bounding box center [830, 428] width 8 height 8
click at [843, 382] on span "Stop Recording" at bounding box center [845, 385] width 50 height 21
click at [864, 422] on button "Play Audio" at bounding box center [859, 427] width 19 height 19
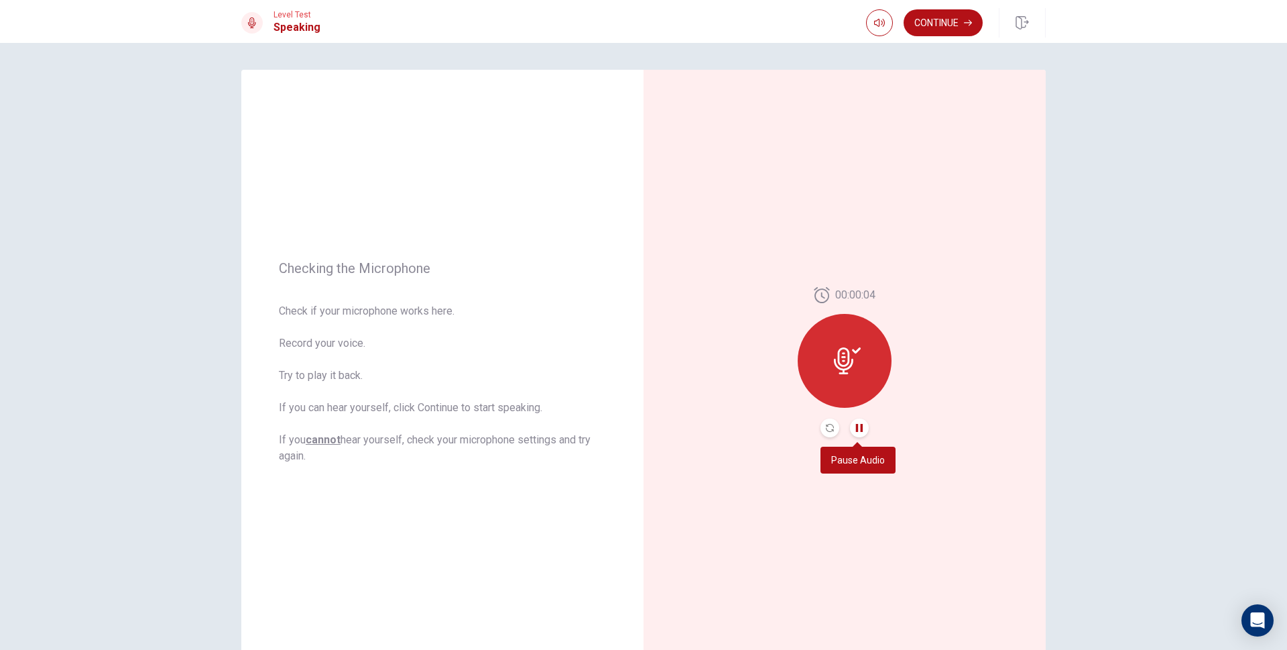
click at [862, 429] on icon "Pause Audio" at bounding box center [859, 428] width 7 height 8
click at [832, 432] on button "Record Again" at bounding box center [830, 427] width 19 height 19
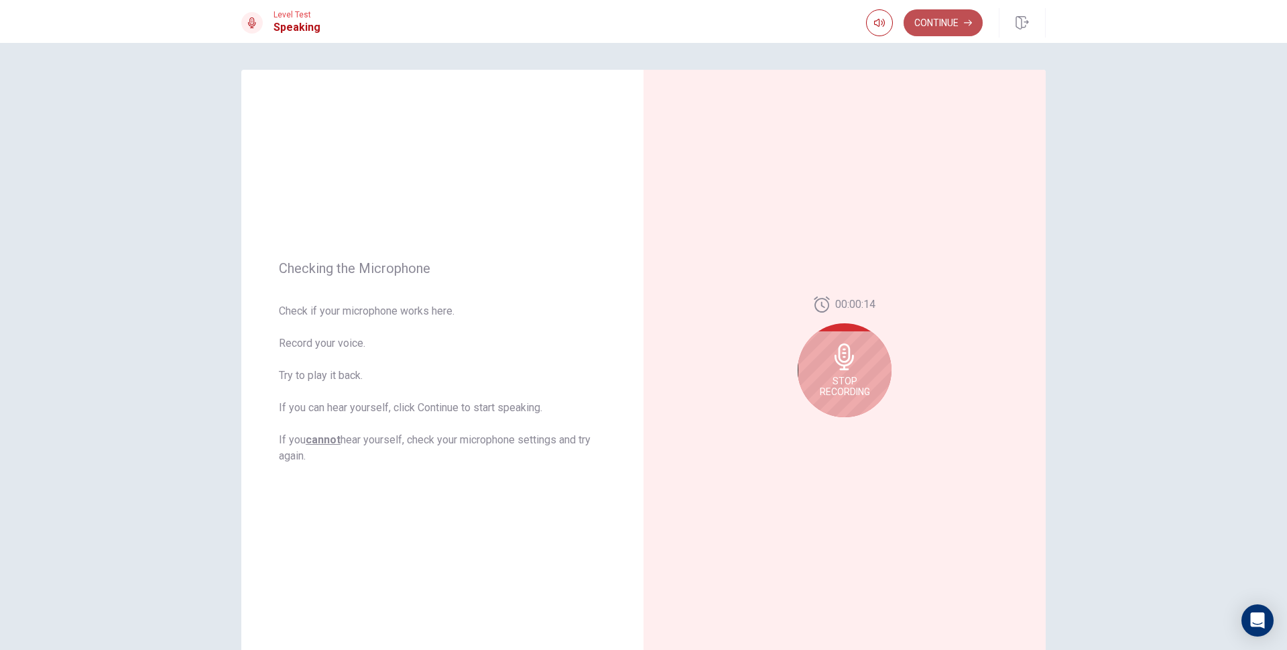
click at [941, 27] on button "Continue" at bounding box center [943, 22] width 79 height 27
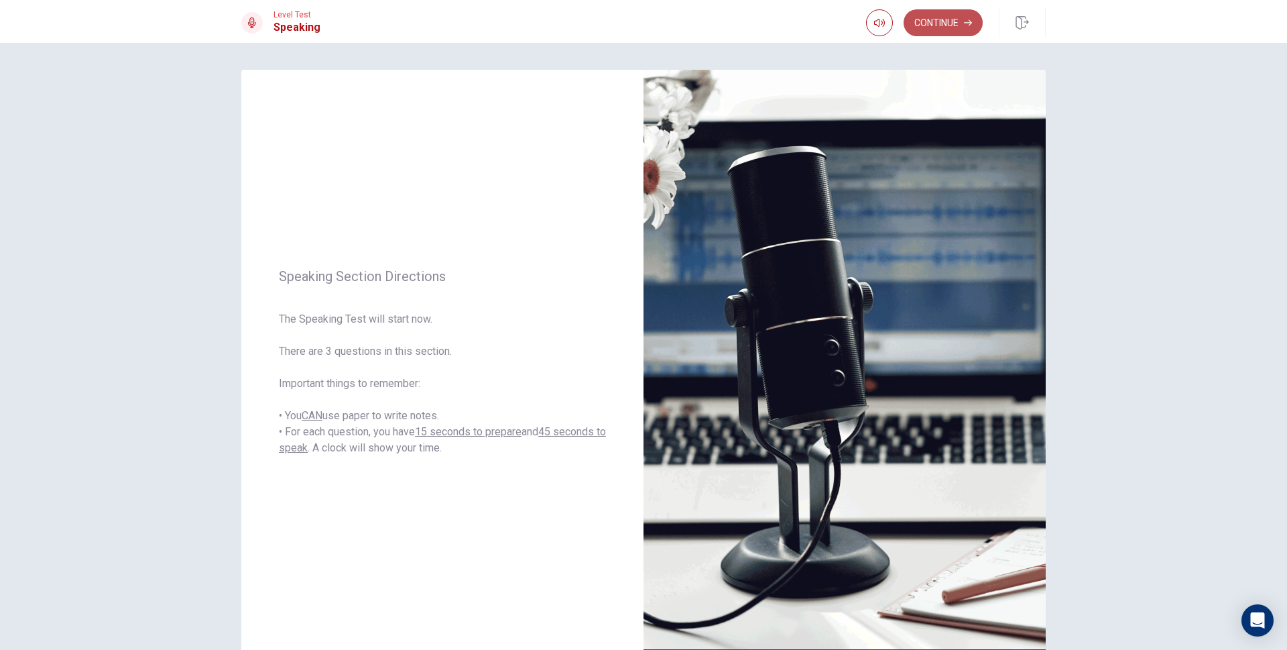
click at [922, 21] on button "Continue" at bounding box center [943, 22] width 79 height 27
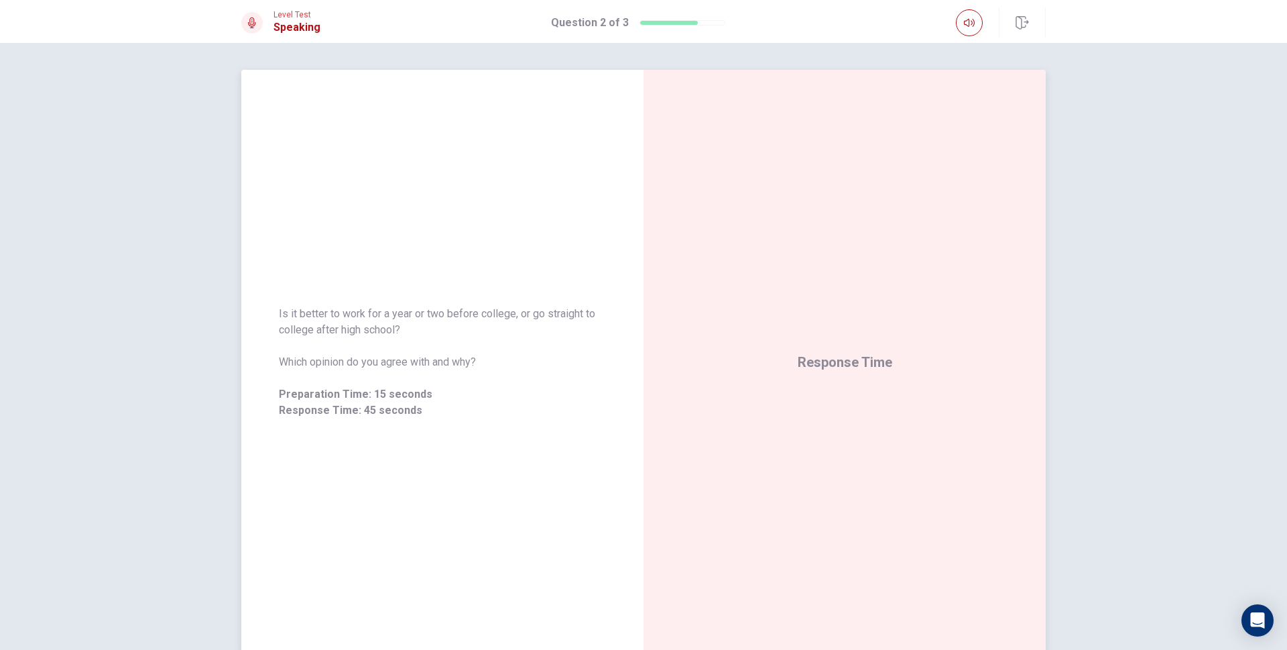
click at [853, 335] on div "Response Time" at bounding box center [845, 362] width 402 height 585
click at [853, 358] on span "Response Time" at bounding box center [845, 362] width 95 height 16
click at [866, 347] on div at bounding box center [845, 359] width 94 height 94
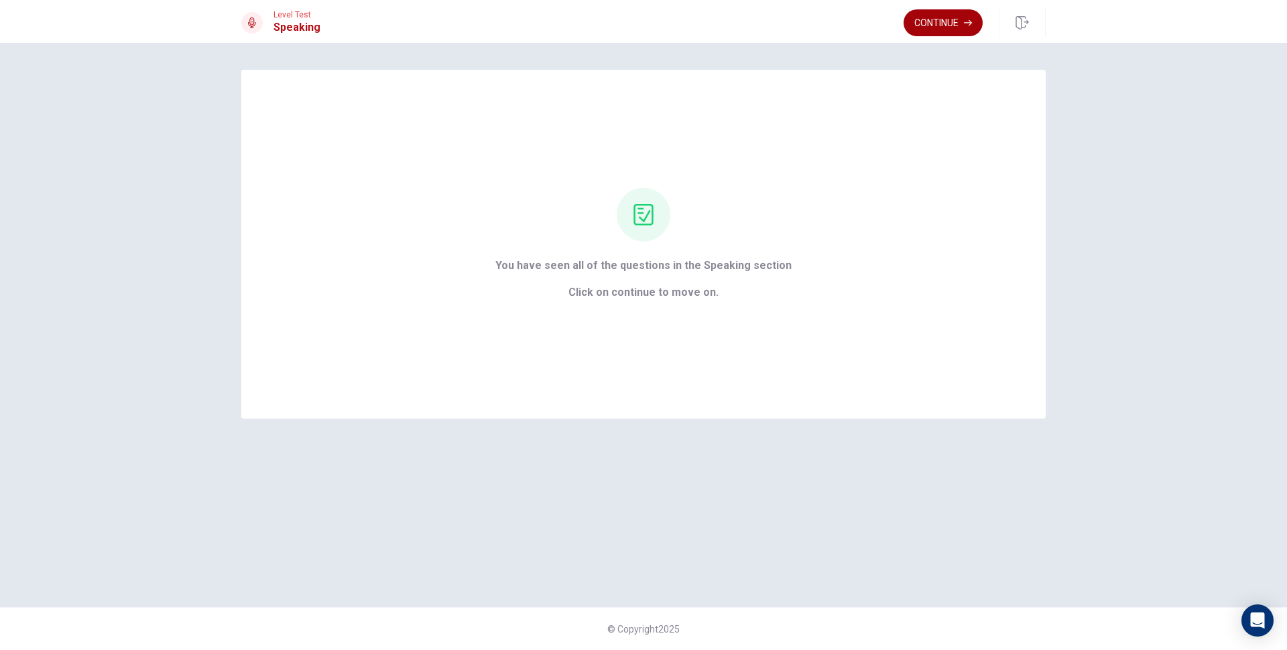
click at [956, 27] on button "Continue" at bounding box center [943, 22] width 79 height 27
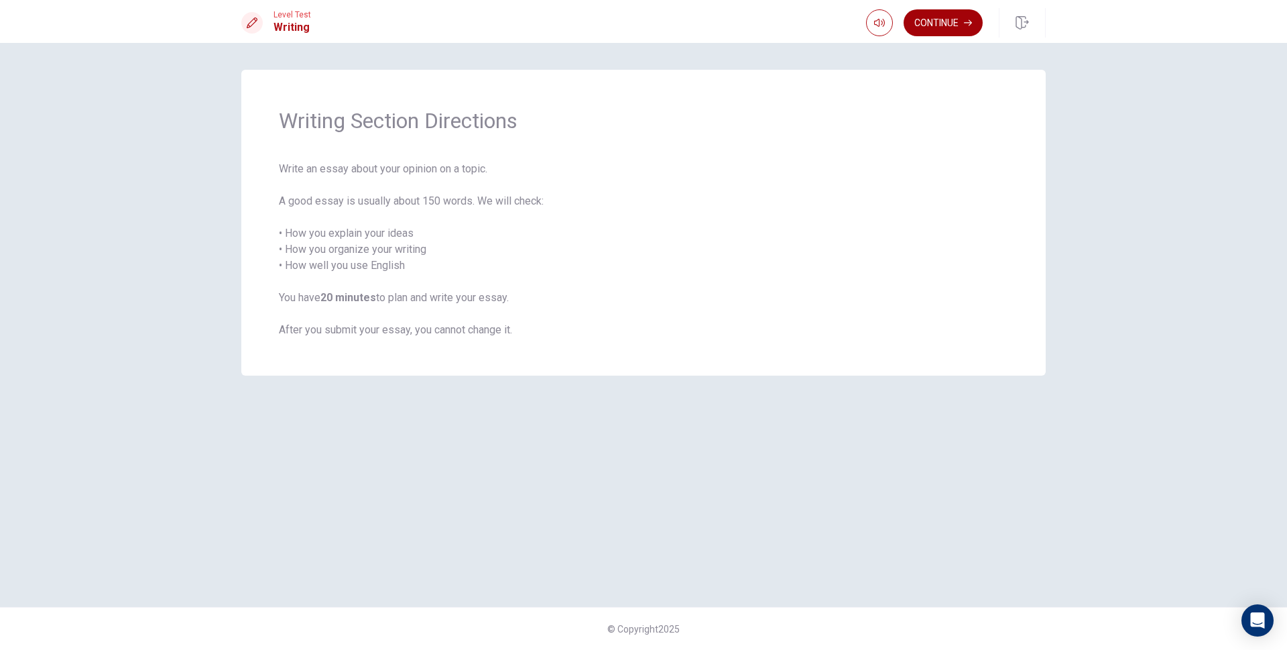
click at [969, 24] on icon "button" at bounding box center [968, 23] width 8 height 8
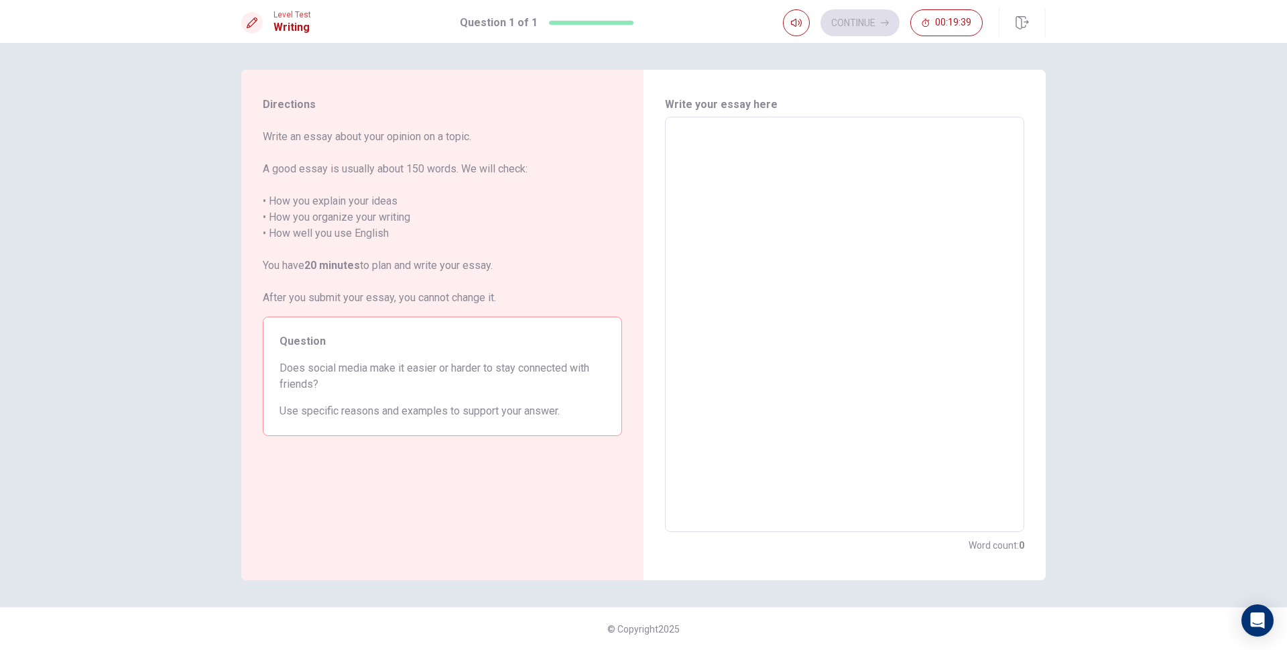
drag, startPoint x: 887, startPoint y: 125, endPoint x: 820, endPoint y: 140, distance: 68.6
click at [886, 126] on div "x ​" at bounding box center [844, 324] width 359 height 415
click at [782, 141] on textarea at bounding box center [844, 324] width 341 height 393
type textarea "d"
type textarea "x"
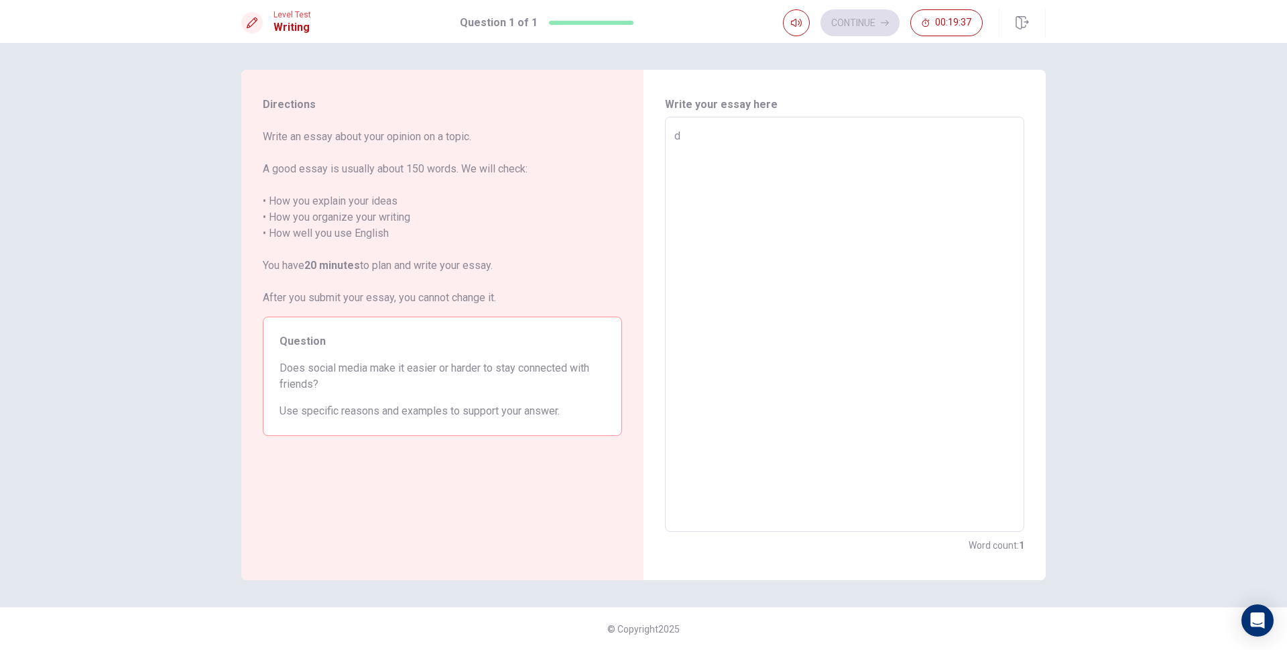
type textarea "dw"
type textarea "x"
type textarea "dwj"
type textarea "x"
type textarea "dwjh"
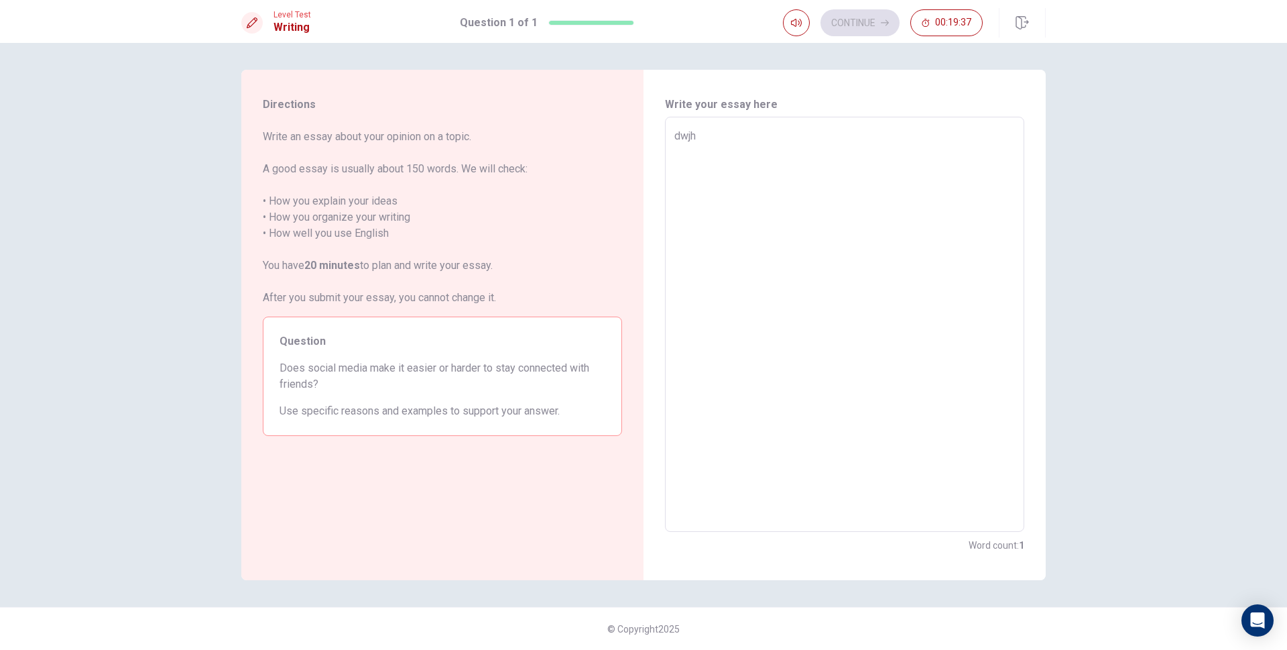
type textarea "x"
type textarea "dwjhw"
type textarea "x"
type textarea "dwjh"
type textarea "x"
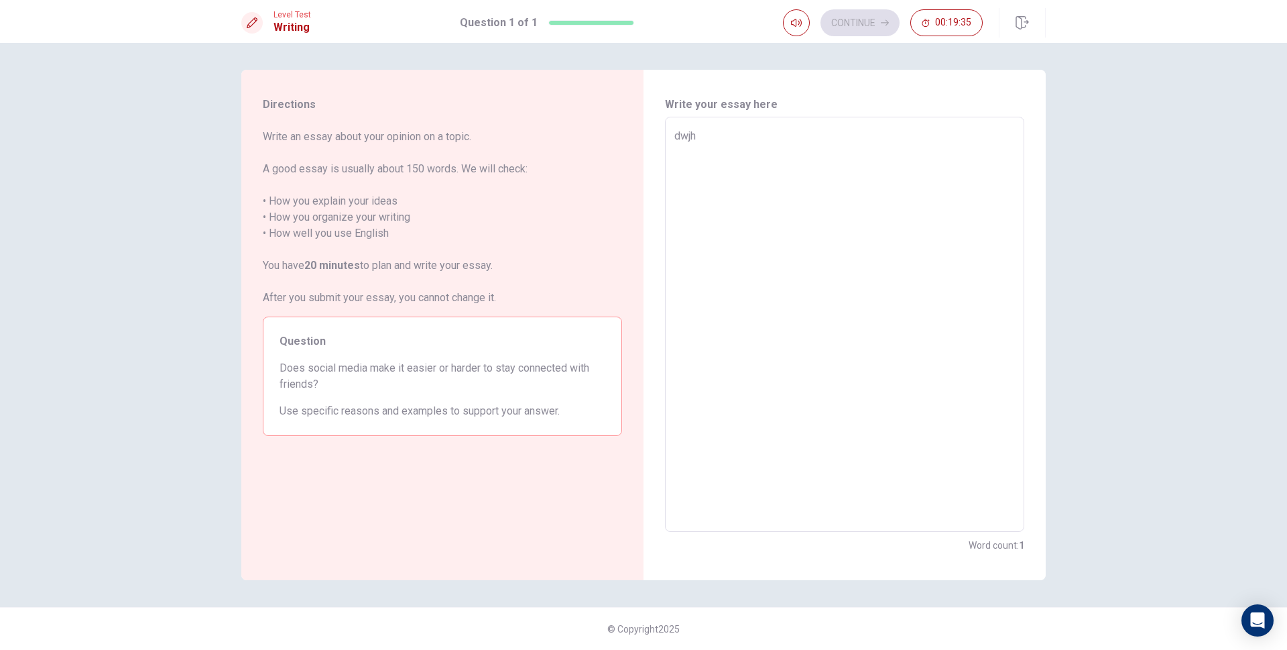
type textarea "dwj"
type textarea "x"
type textarea "dw"
type textarea "x"
type textarea "d"
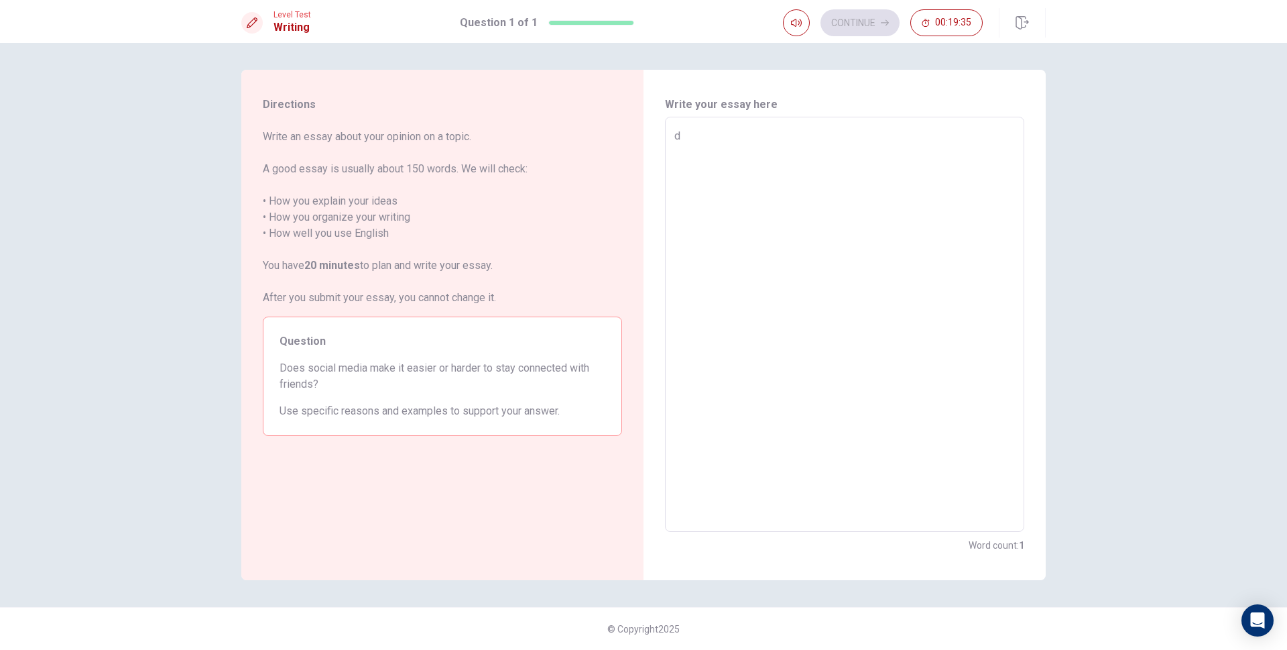
type textarea "x"
type textarea "ณ"
type textarea "x"
type textarea "ณ"
type textarea "x"
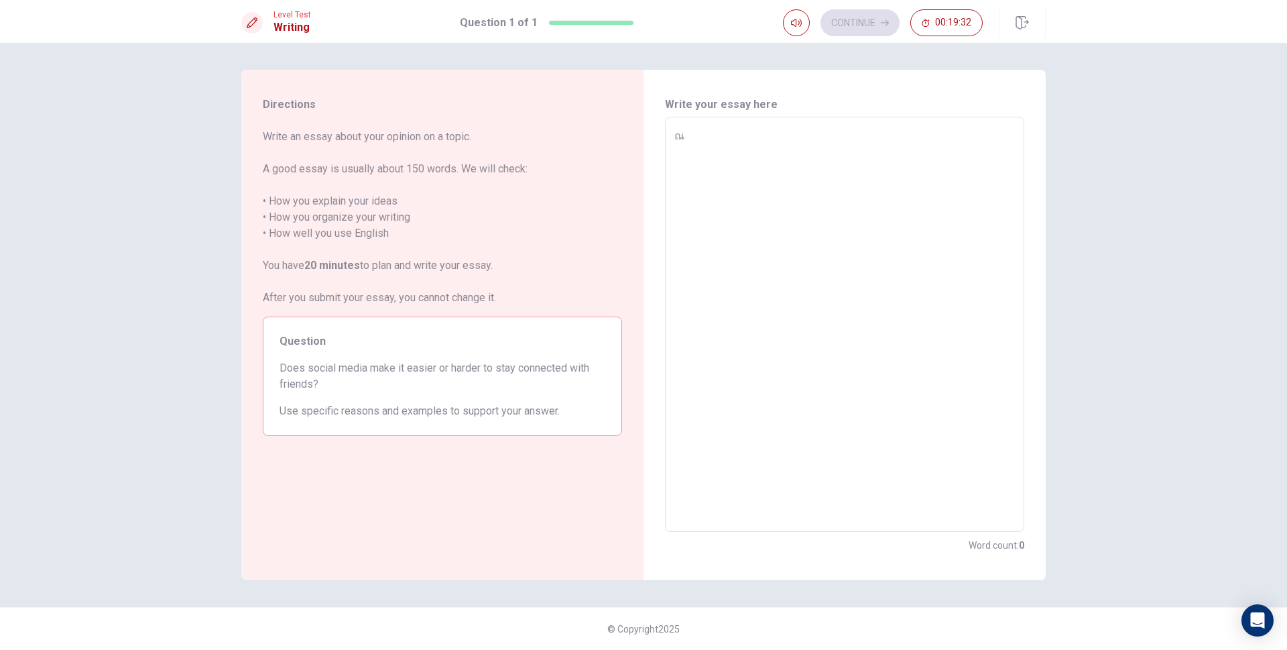
type textarea "ณ"
type textarea "x"
type textarea "I"
type textarea "x"
type textarea "I"
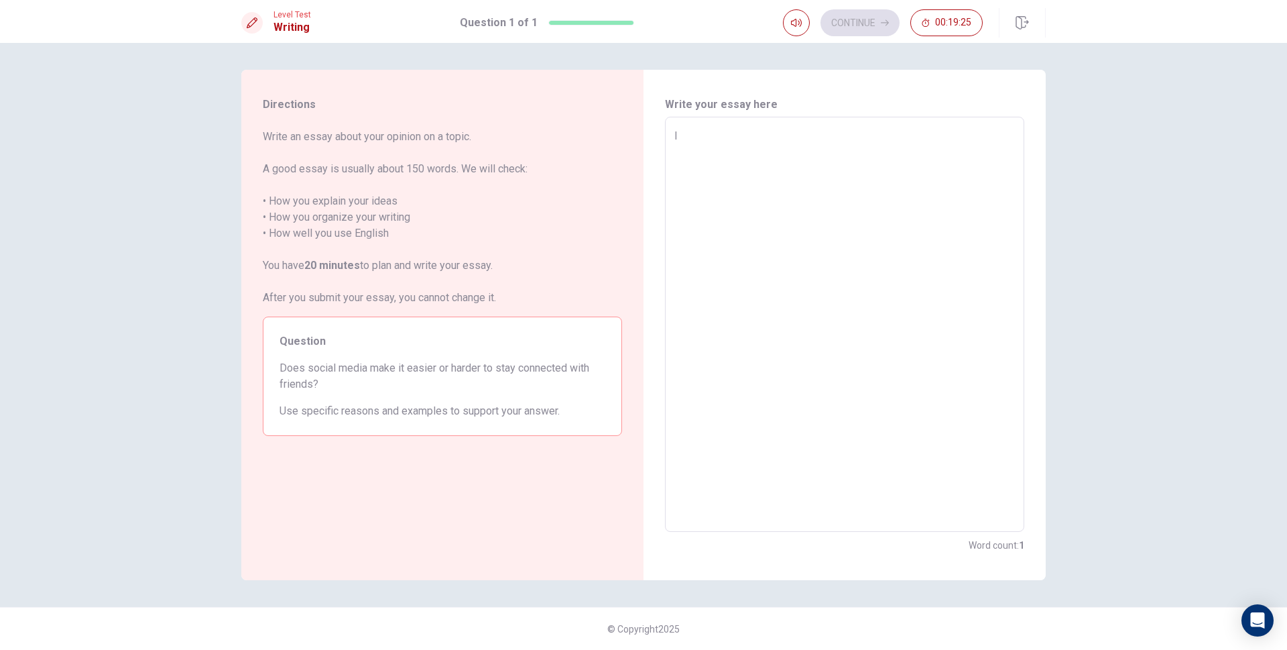
type textarea "x"
type textarea "I c"
type textarea "x"
type textarea "I"
type textarea "x"
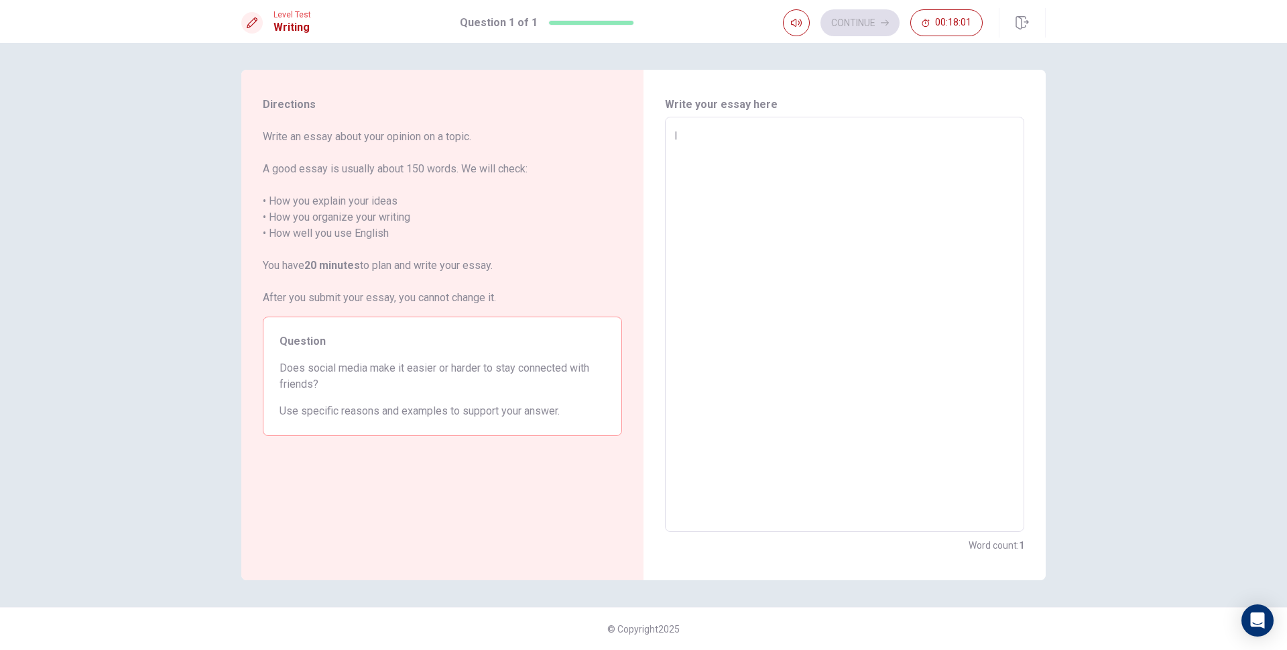
type textarea "I"
type textarea "x"
type textarea "I"
type textarea "x"
type textarea "I s"
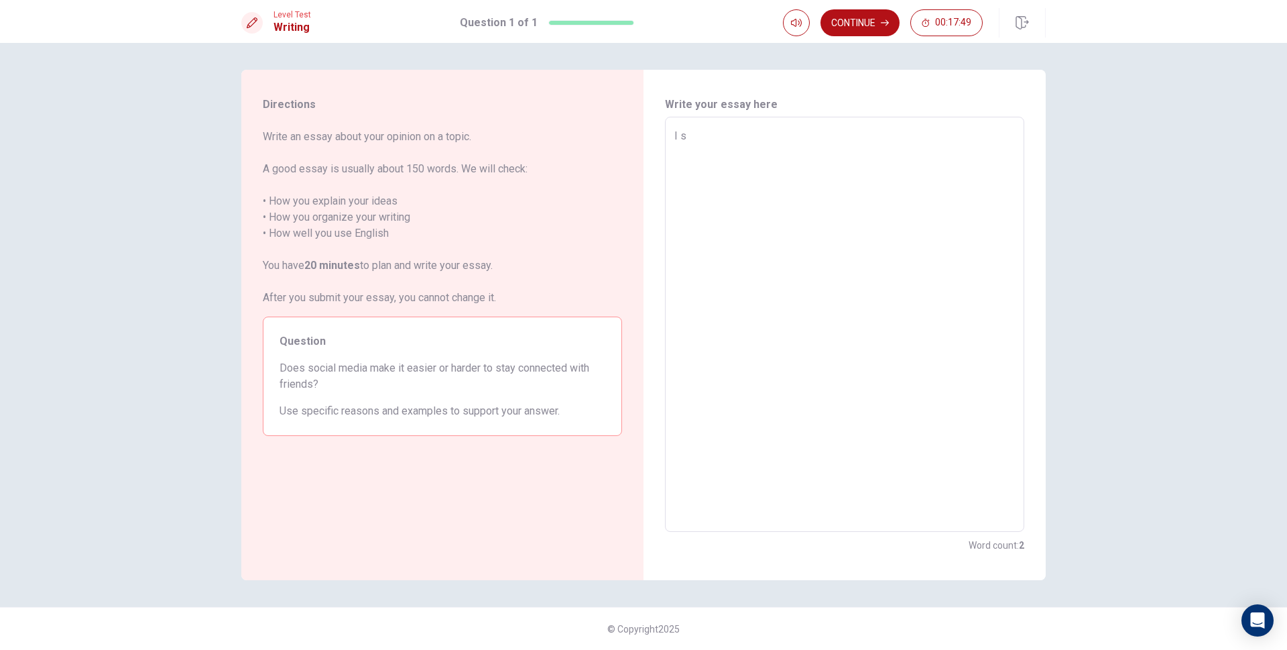
type textarea "x"
type textarea "I sh"
type textarea "x"
type textarea "I sho"
type textarea "x"
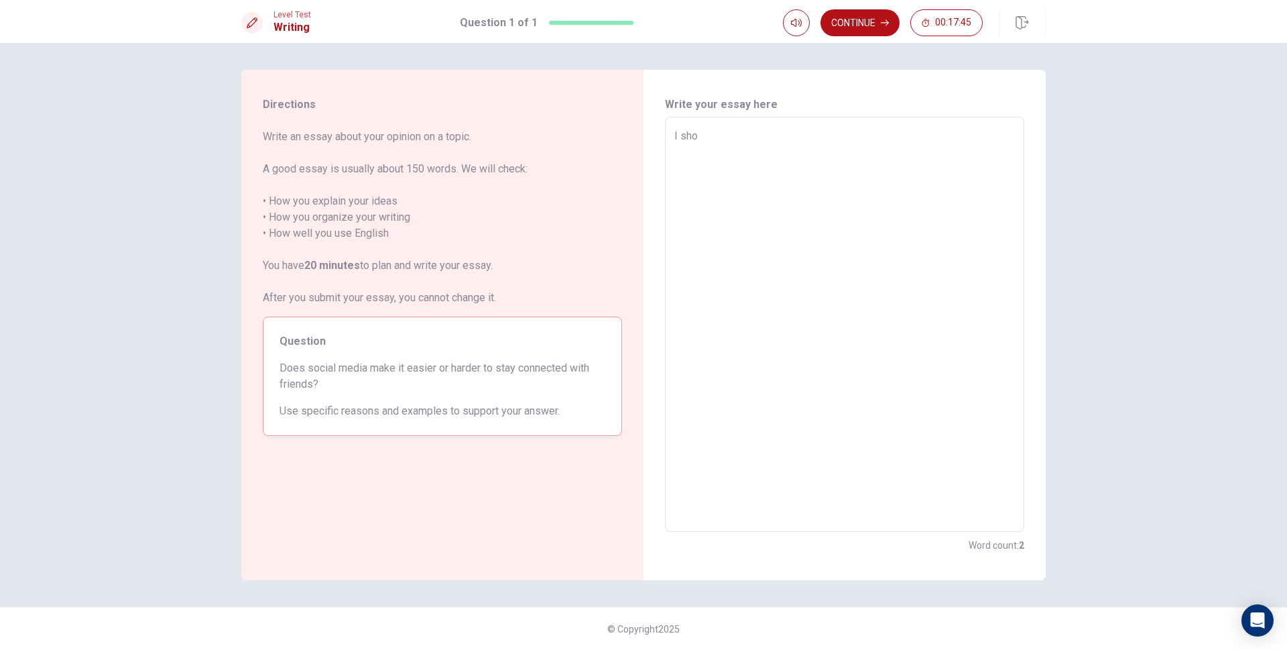
type textarea "I shou"
type textarea "x"
type textarea "I shoui"
type textarea "x"
type textarea "I shou"
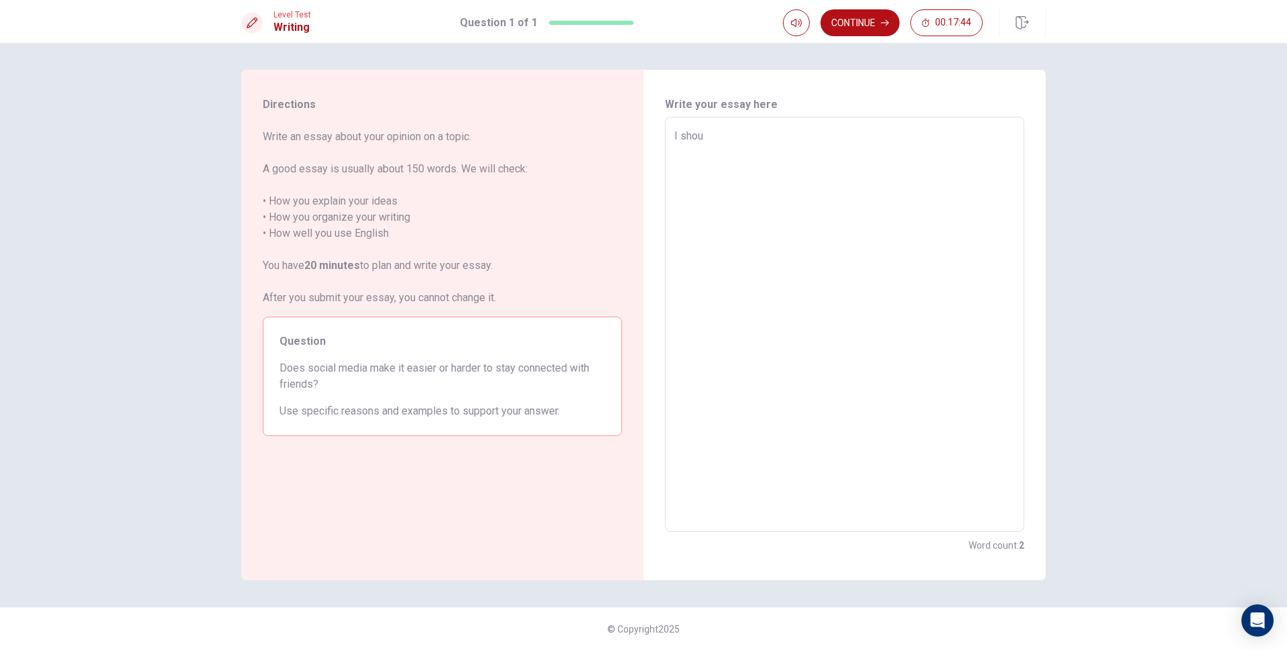
type textarea "x"
type textarea "I shoul"
type textarea "x"
type textarea "I should"
type textarea "x"
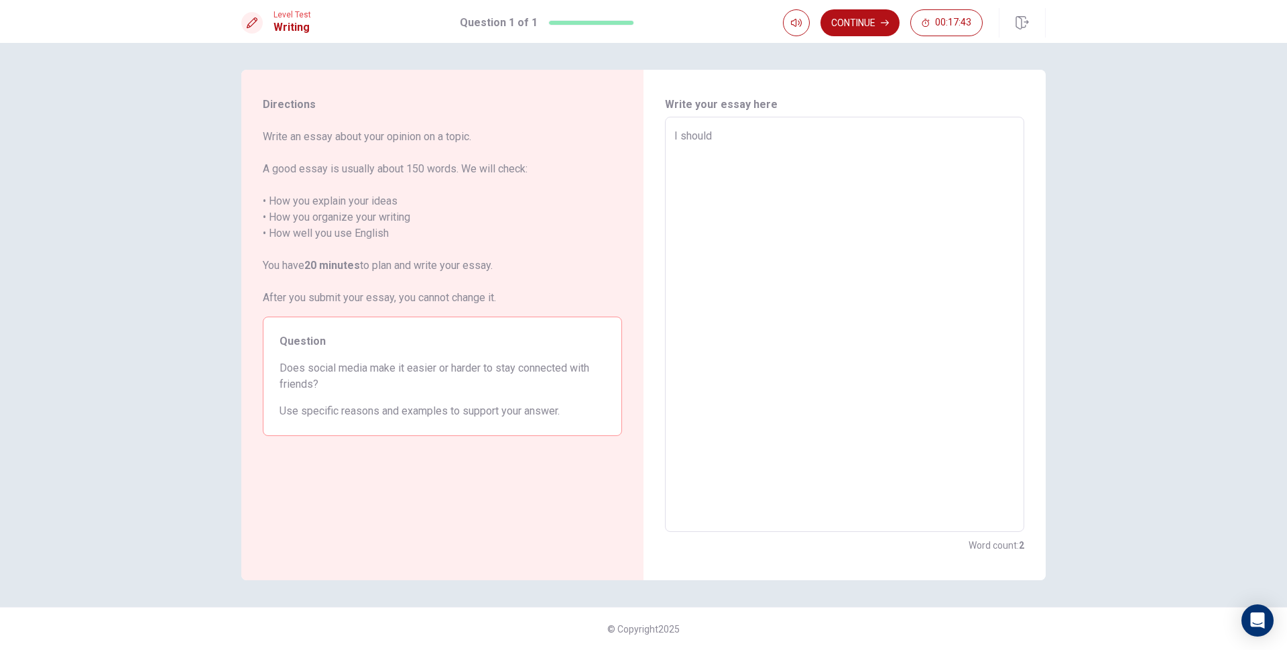
type textarea "I should"
type textarea "x"
type textarea "I should"
type textarea "x"
type textarea "I shoul"
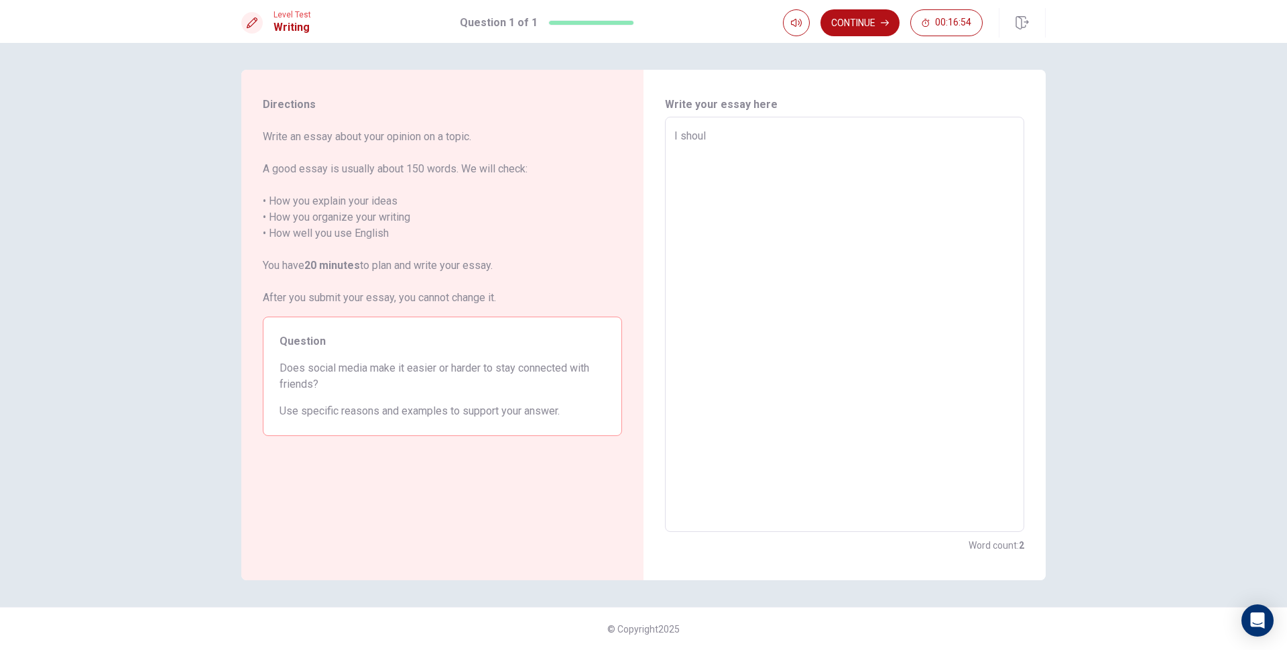
type textarea "x"
type textarea "I shou"
type textarea "x"
type textarea "I sho"
type textarea "x"
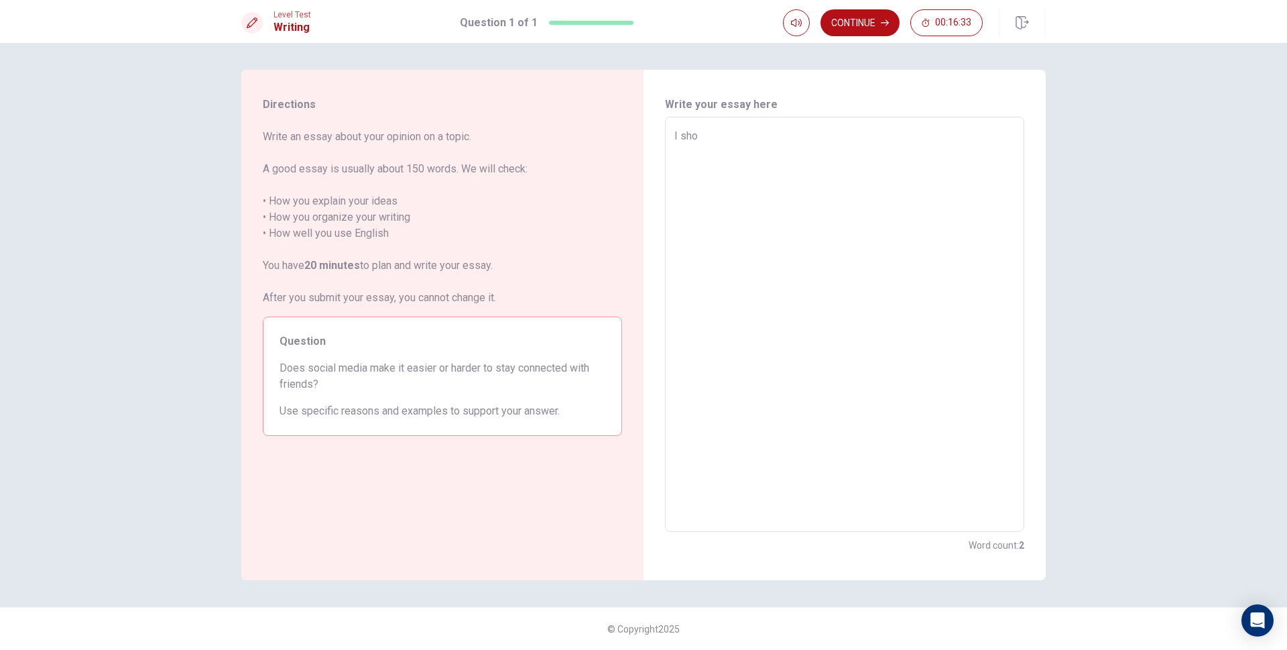
type textarea "I sh"
type textarea "x"
type textarea "I s"
type textarea "x"
type textarea "I"
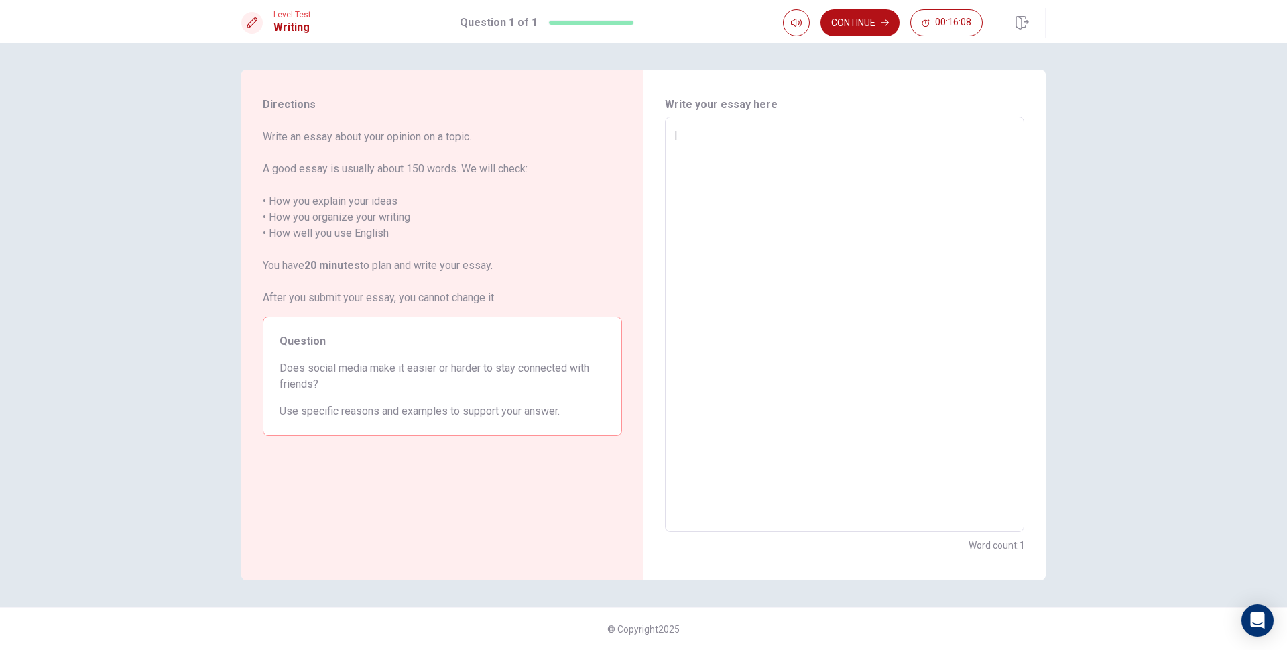
type textarea "x"
type textarea "I"
drag, startPoint x: 290, startPoint y: 370, endPoint x: 453, endPoint y: 371, distance: 163.6
click at [453, 371] on div "Question Does social media make it easier or harder to stay connected with frie…" at bounding box center [442, 375] width 359 height 119
drag, startPoint x: 483, startPoint y: 370, endPoint x: 579, endPoint y: 377, distance: 96.8
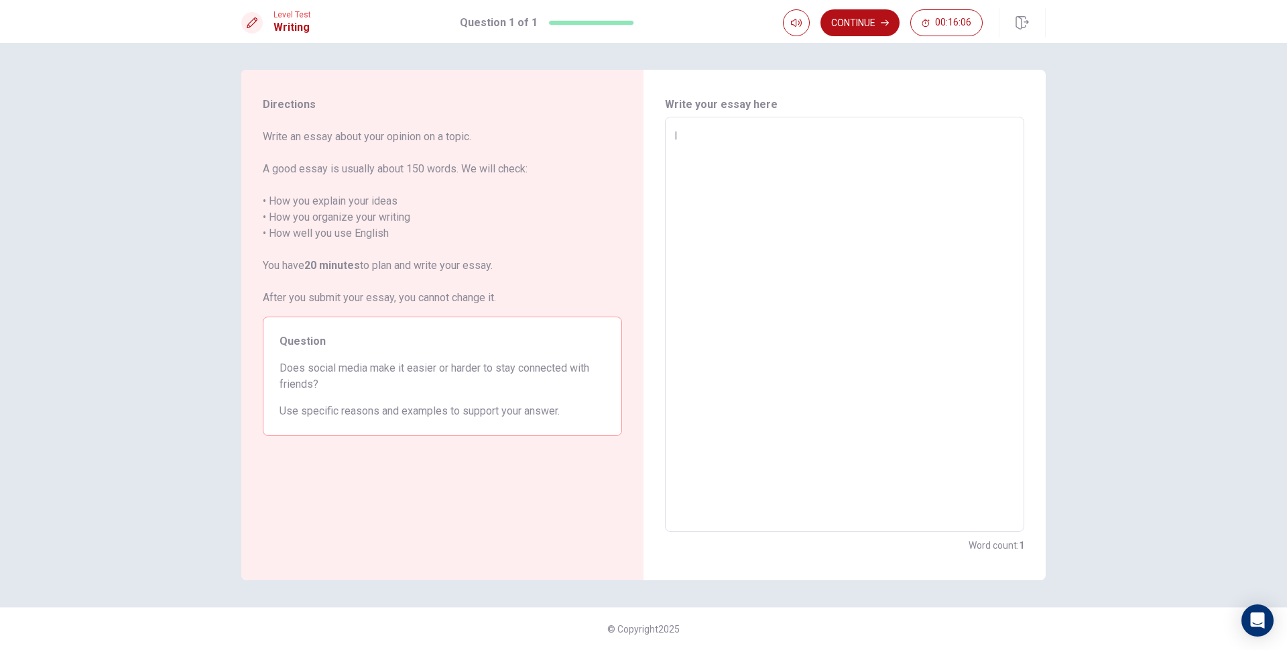
click at [579, 377] on span "Does social media make it easier or harder to stay connected with friends?" at bounding box center [443, 376] width 326 height 32
click at [708, 125] on div "I x ​" at bounding box center [844, 324] width 359 height 415
type textarea "x"
type textarea "I"
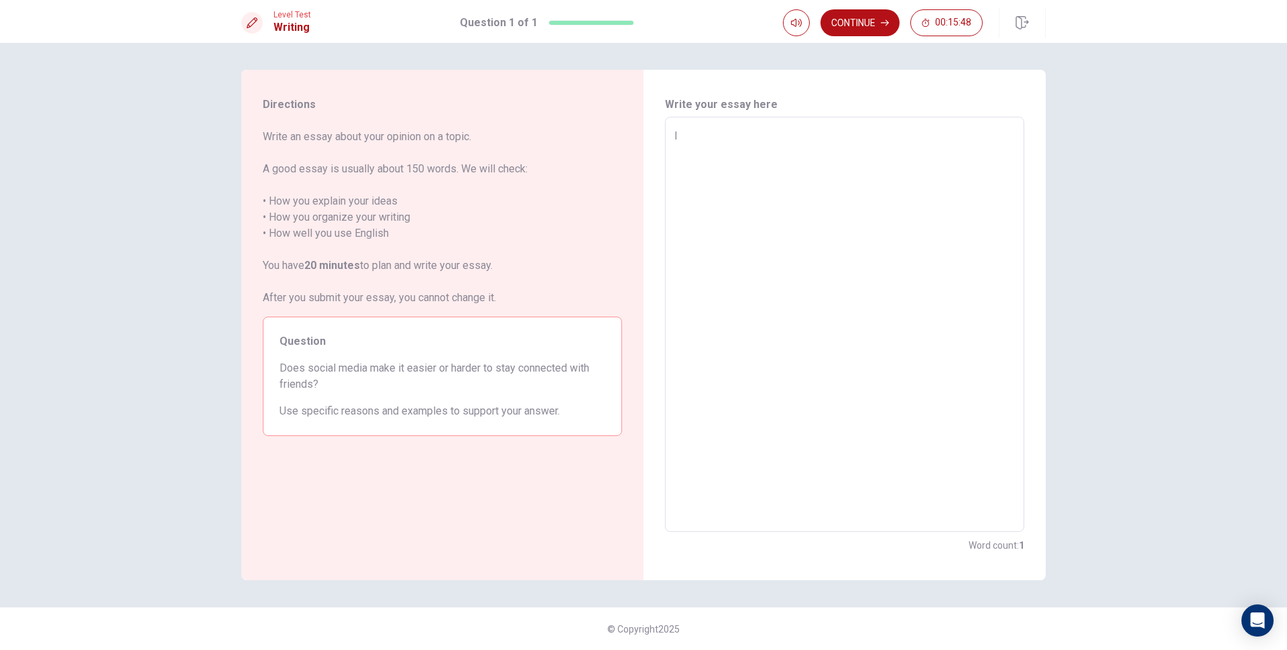
type textarea "x"
type textarea "I'"
type textarea "x"
type textarea "I'd"
type textarea "x"
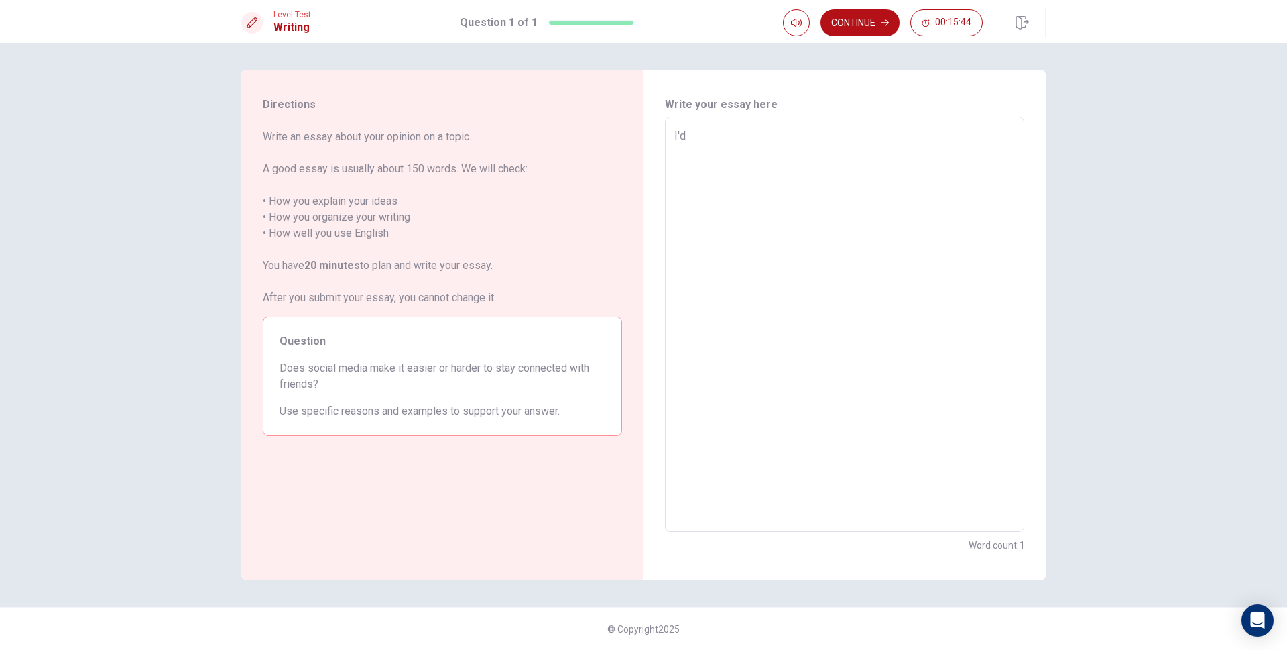
type textarea "I'd"
type textarea "x"
type textarea "I'd l"
type textarea "x"
type textarea "I'd li"
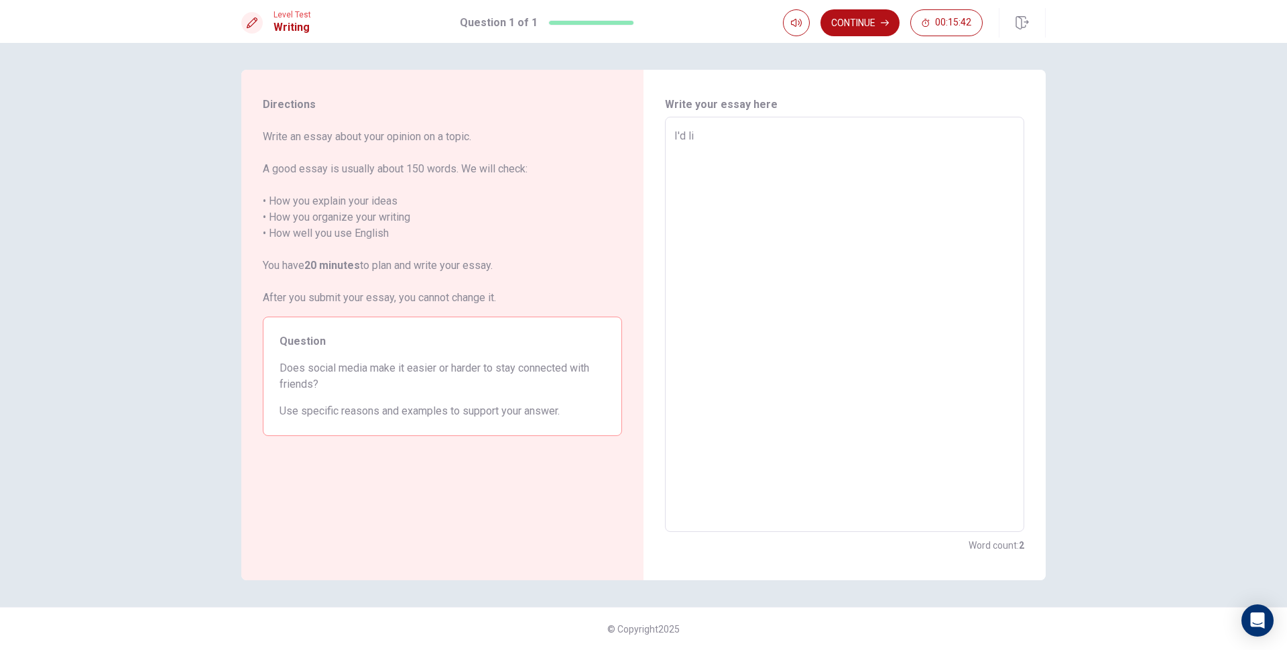
type textarea "x"
type textarea "I'[PERSON_NAME]"
type textarea "x"
type textarea "I'd link"
type textarea "x"
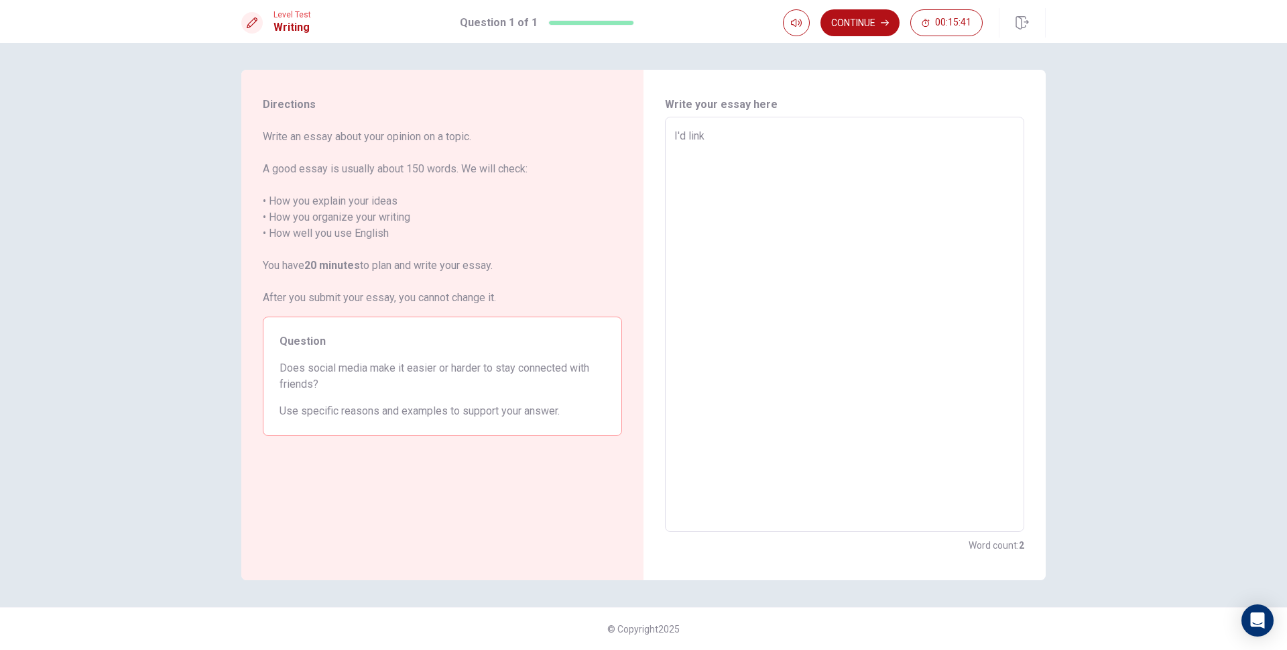
type textarea "I'd link"
type textarea "x"
type textarea "I'd link"
type textarea "x"
type textarea "I'[PERSON_NAME]"
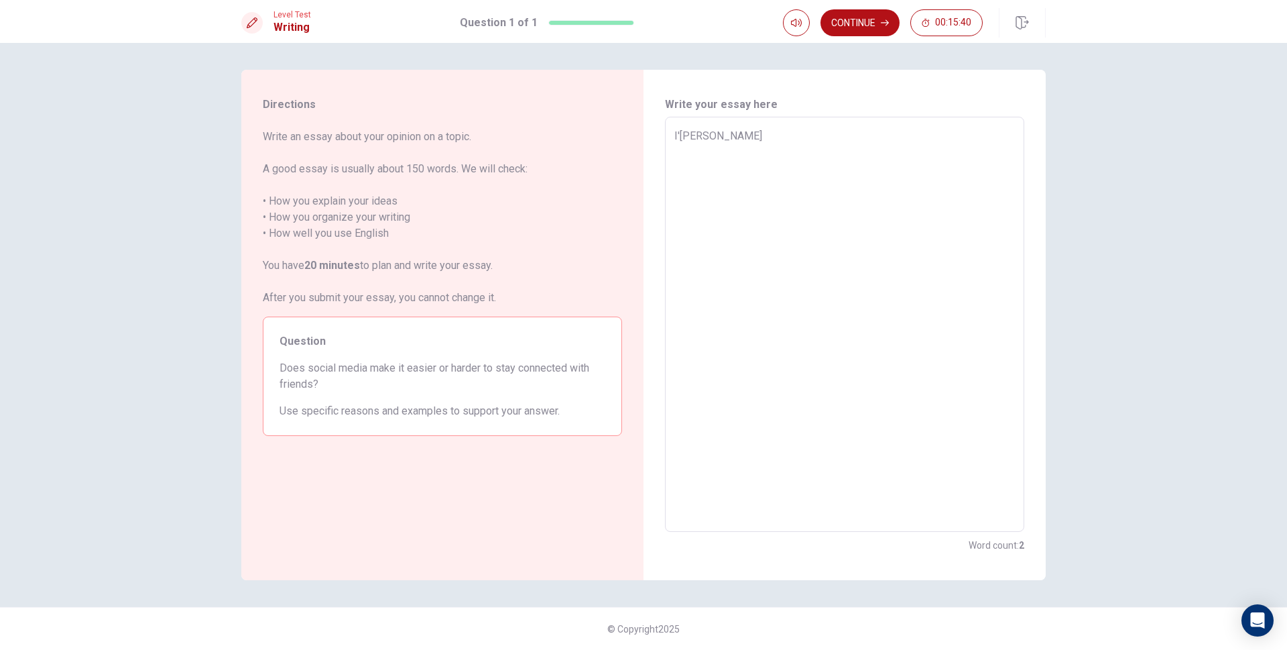
type textarea "x"
type textarea "I'd li"
type textarea "x"
type textarea "I'd lik"
type textarea "x"
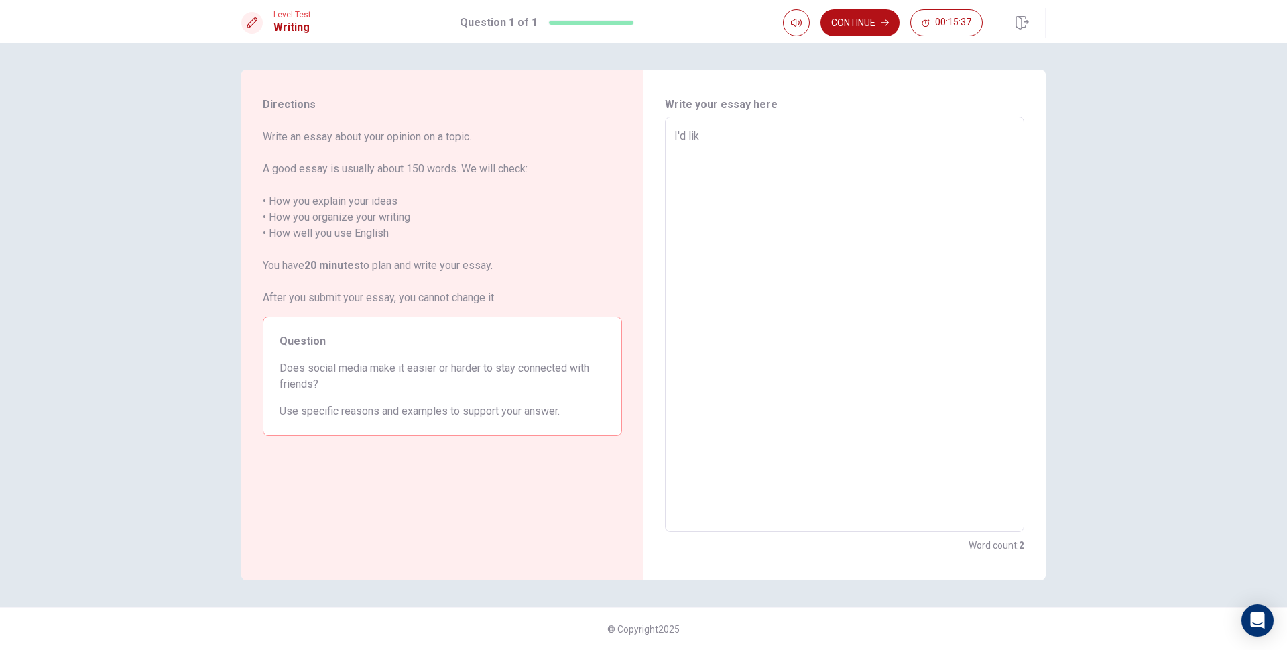
type textarea "I'd like"
type textarea "x"
type textarea "I'd like"
type textarea "x"
type textarea "I'd like i"
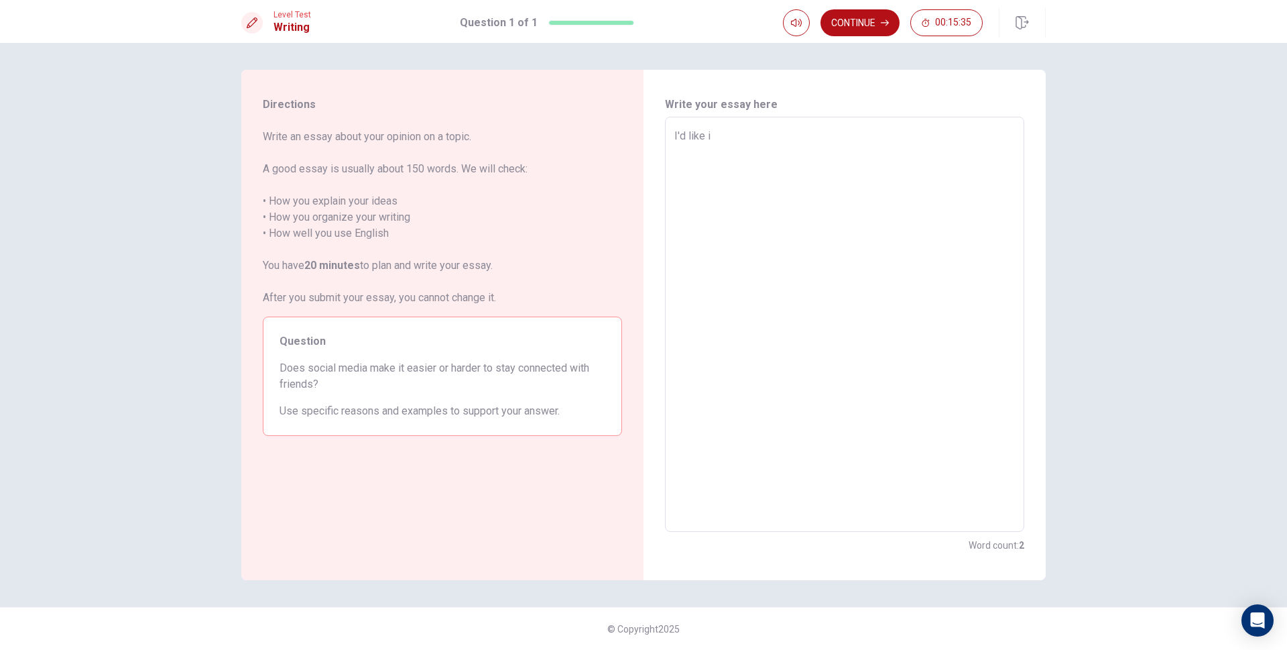
type textarea "x"
type textarea "I'd like in"
type textarea "x"
type textarea "I'd like in"
type textarea "x"
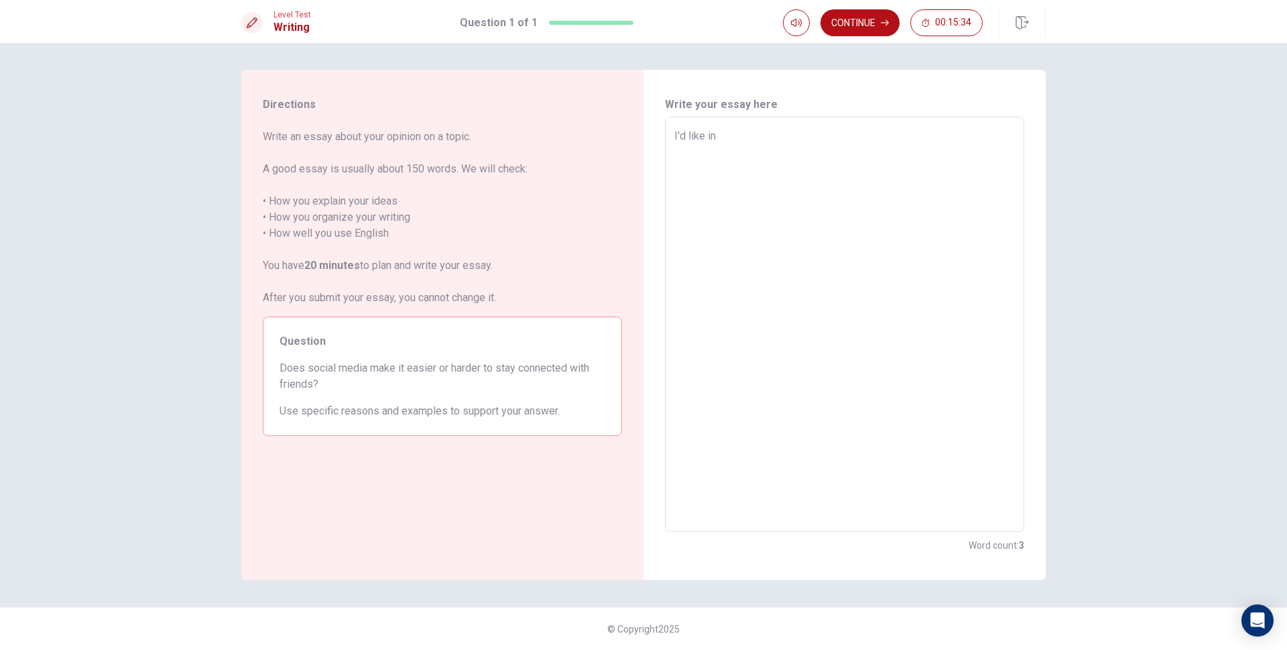
type textarea "I'd like in s"
type textarea "x"
type textarea "I'd like in so"
type textarea "x"
type textarea "I'd like in soc"
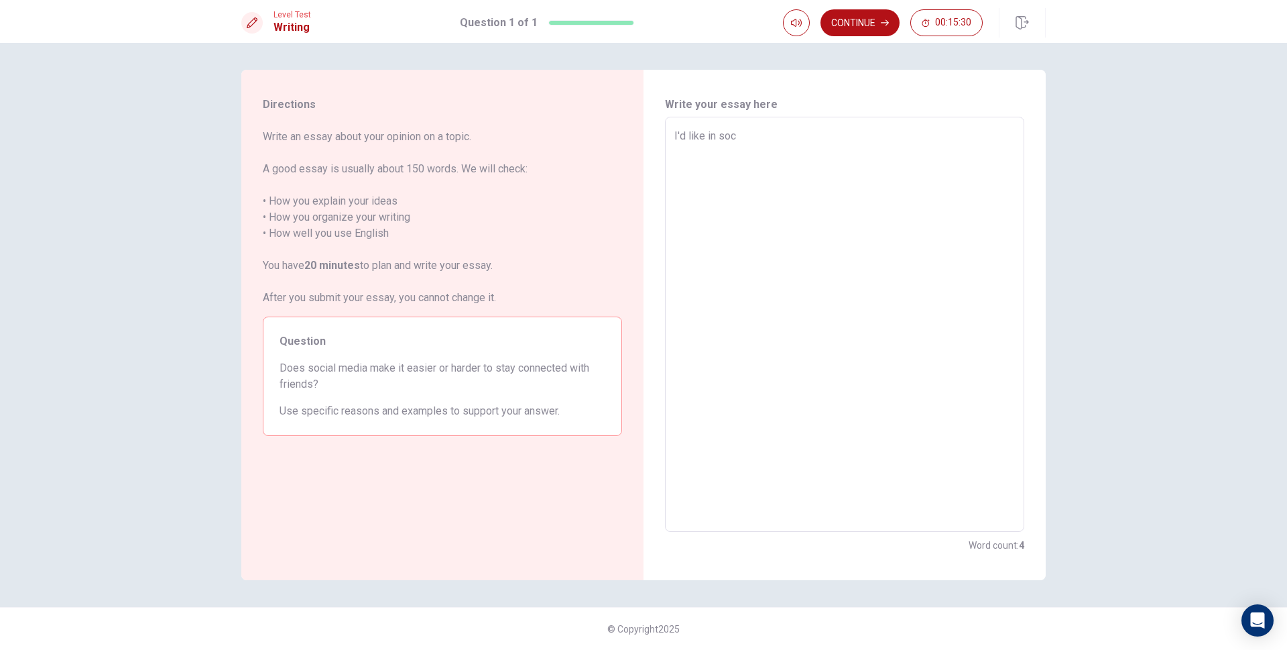
type textarea "x"
type textarea "I'd like in soca"
type textarea "x"
type textarea "I'd like in soc"
type textarea "x"
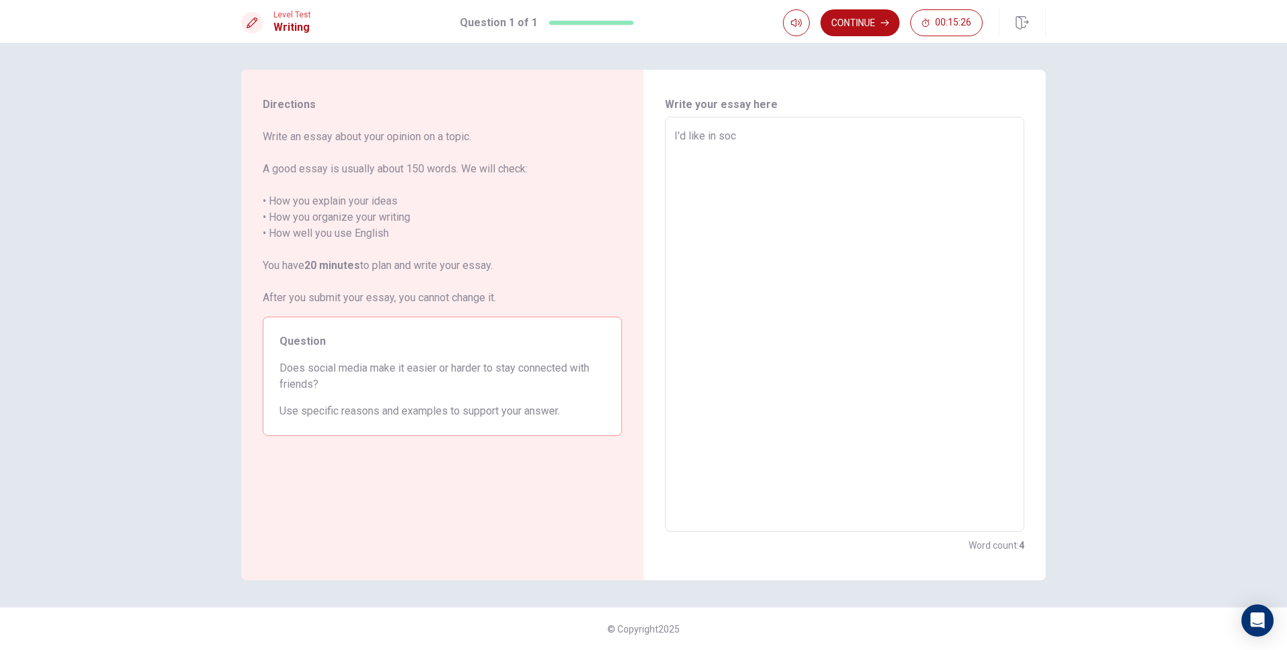
type textarea "I'd like in soci"
type textarea "x"
type textarea "I'd like in [PERSON_NAME]"
type textarea "x"
type textarea "I'd like in social"
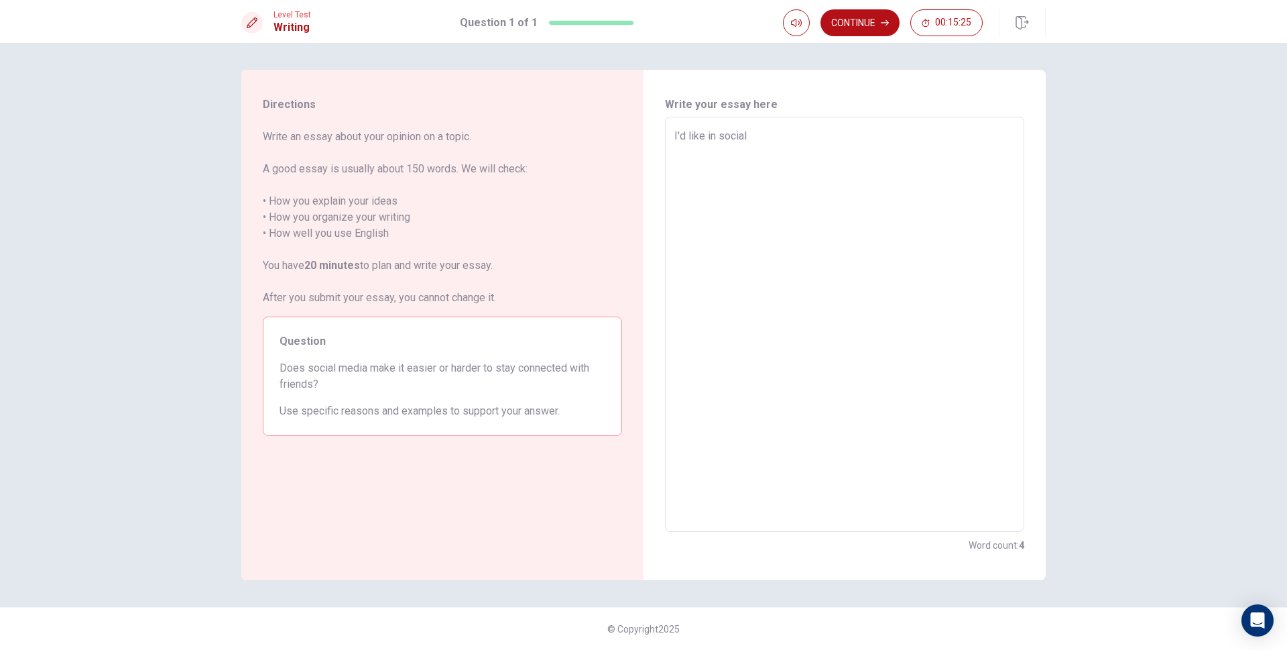
type textarea "x"
type textarea "I'd like in social"
type textarea "x"
type textarea "I'd like in social m"
type textarea "x"
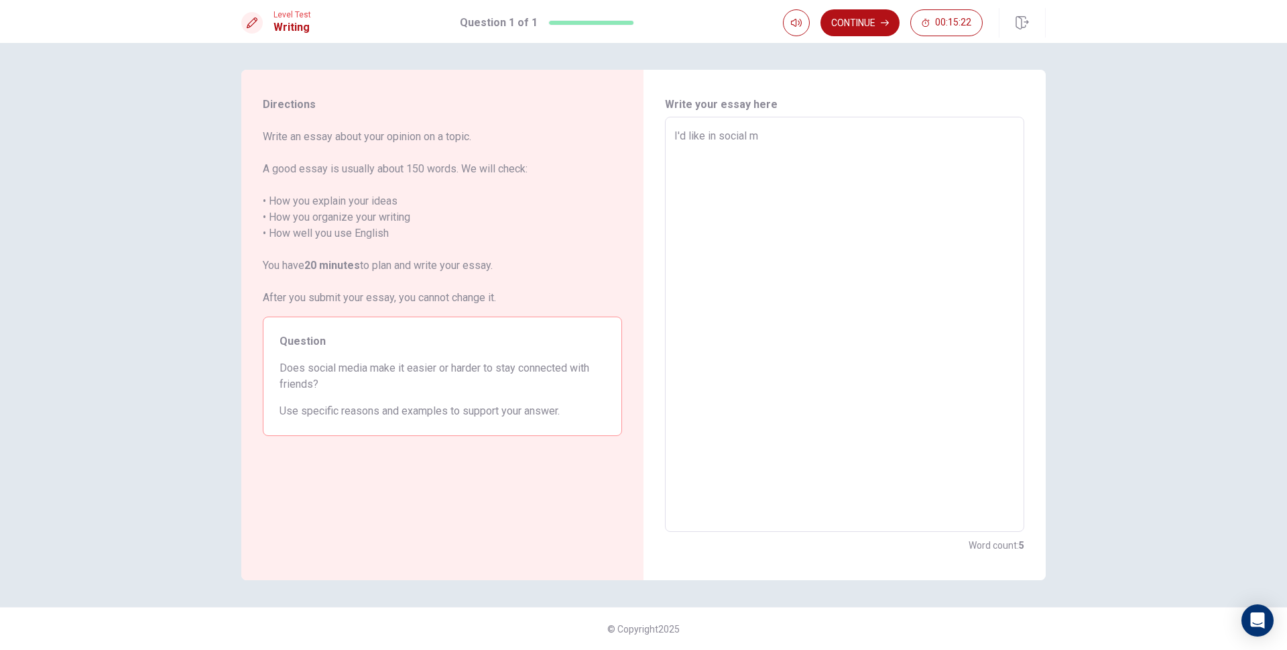
type textarea "I'd like in social me"
type textarea "x"
type textarea "I'd like in social med"
type textarea "x"
type textarea "I'd like in social medi"
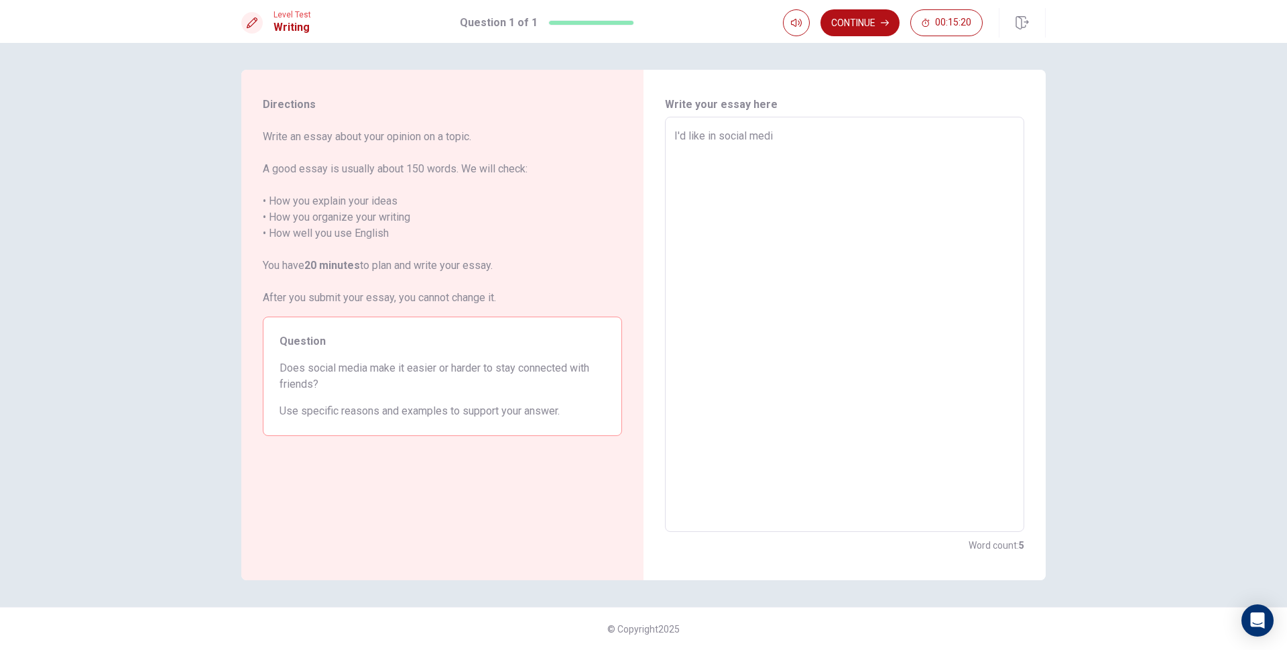
type textarea "x"
type textarea "I'd like in social medie"
type textarea "x"
type textarea "I'd like in social medie"
type textarea "x"
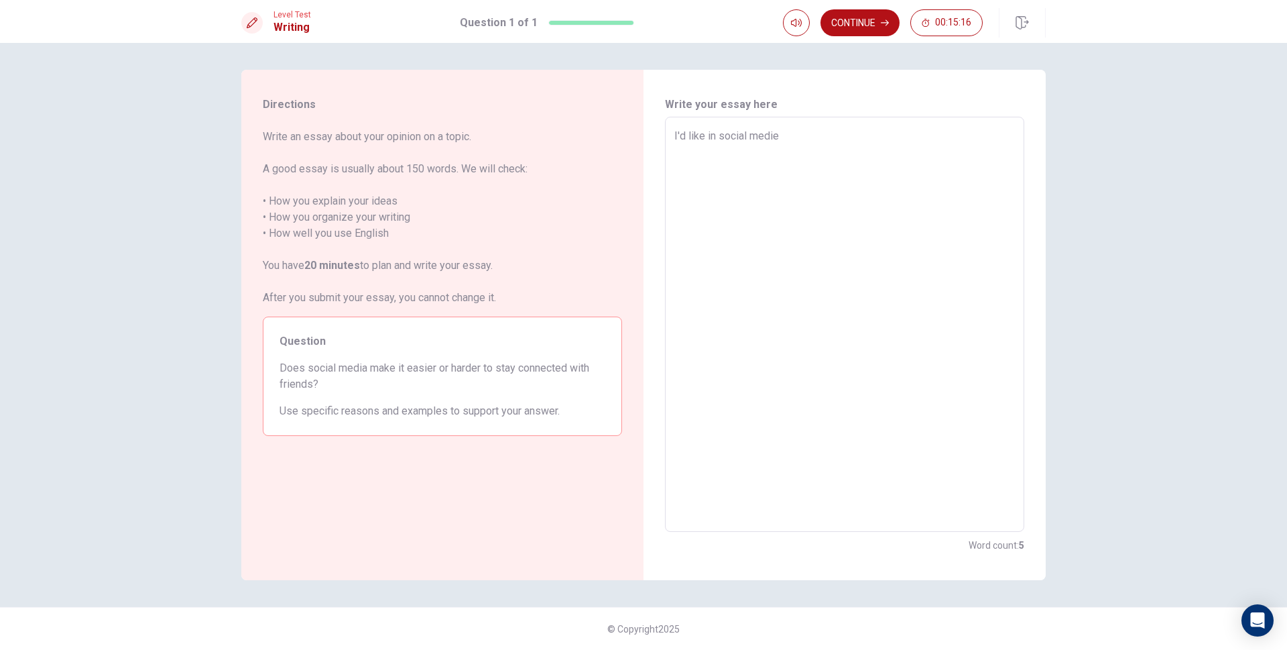
type textarea "I'd like in social medie a"
type textarea "x"
type textarea "I'd like in social medie an"
type textarea "x"
type textarea "I'd like in social medie and"
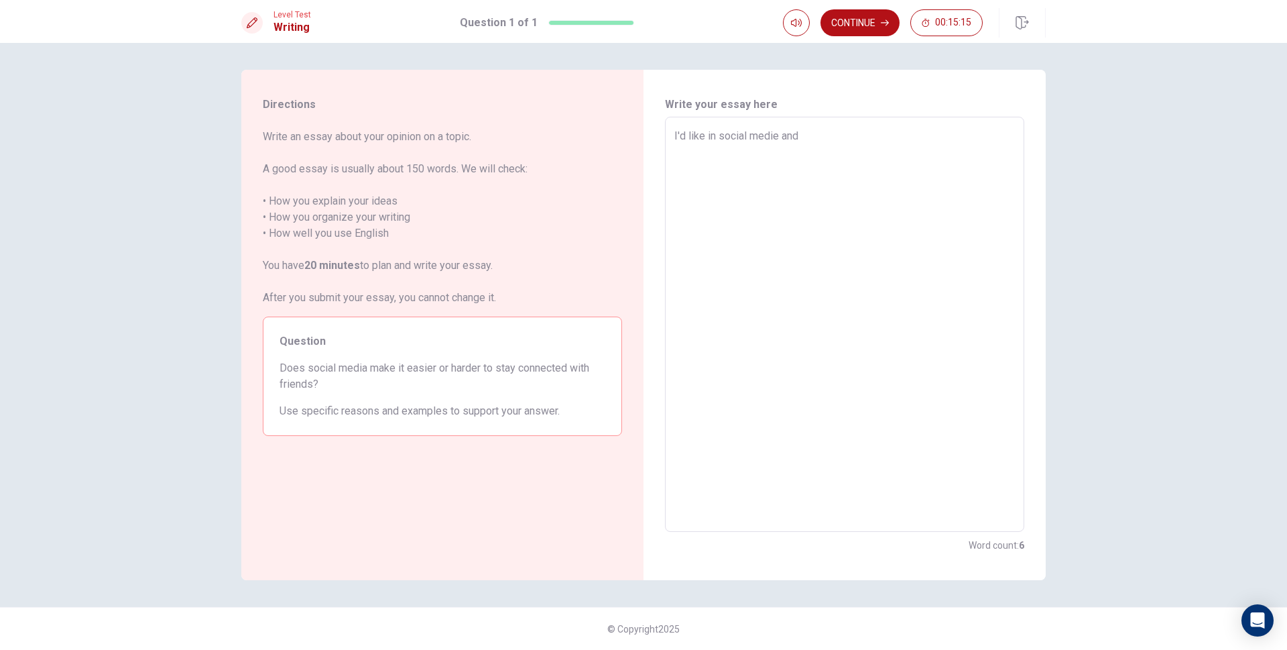
type textarea "x"
type textarea "I'd like in social medie and"
type textarea "x"
type textarea "I'd like in social medie and s"
type textarea "x"
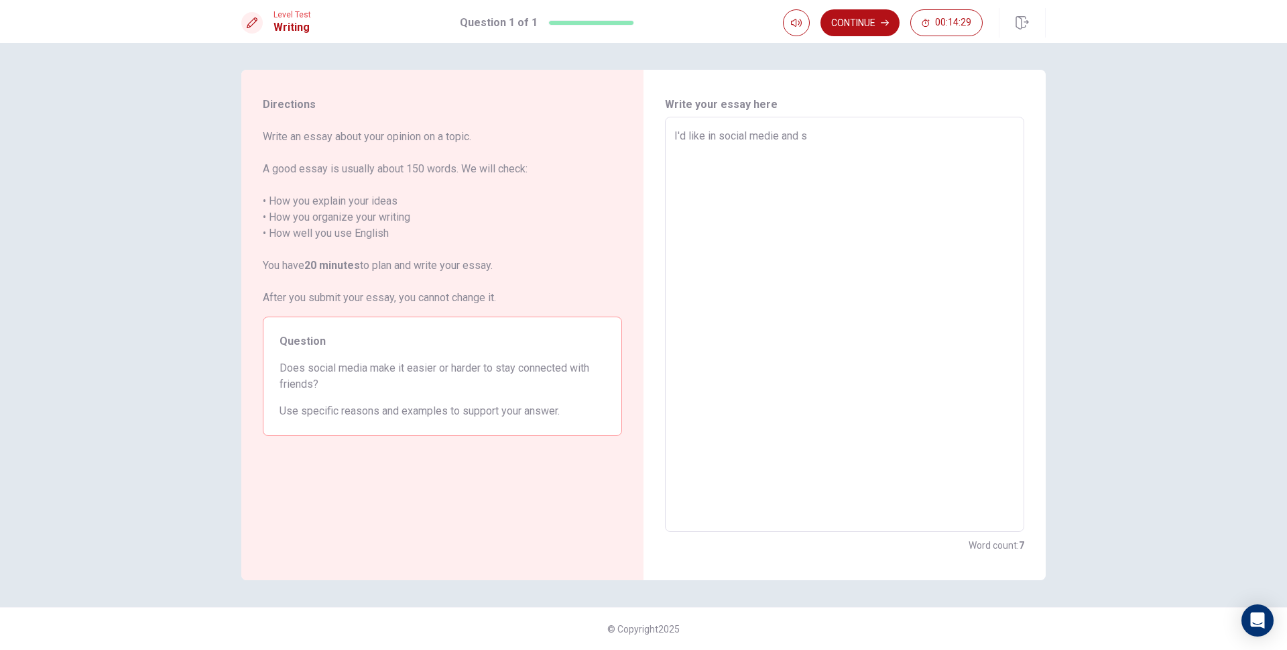
type textarea "I'd like in social medie and st"
type textarea "x"
type textarea "I'd like in social medie and sta"
type textarea "x"
type textarea "I'd like in social medie and stay"
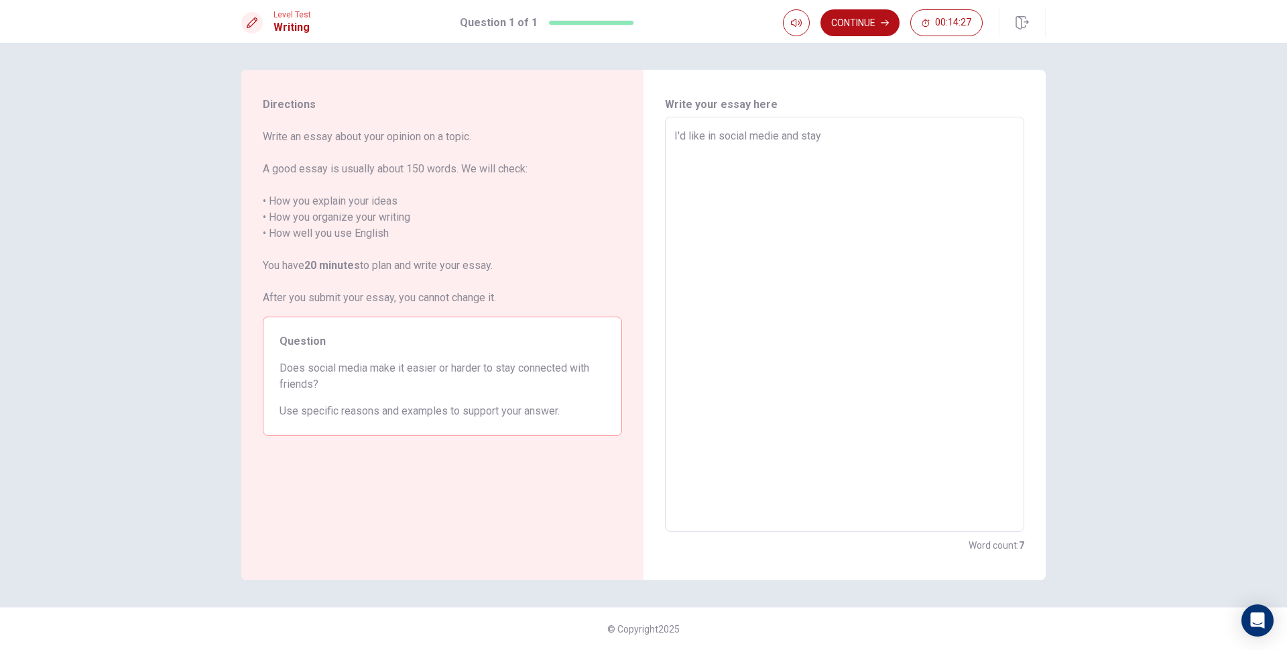
type textarea "x"
type textarea "I'd like in social medie and stay"
type textarea "x"
type textarea "I'd like in social medie and stay c"
type textarea "x"
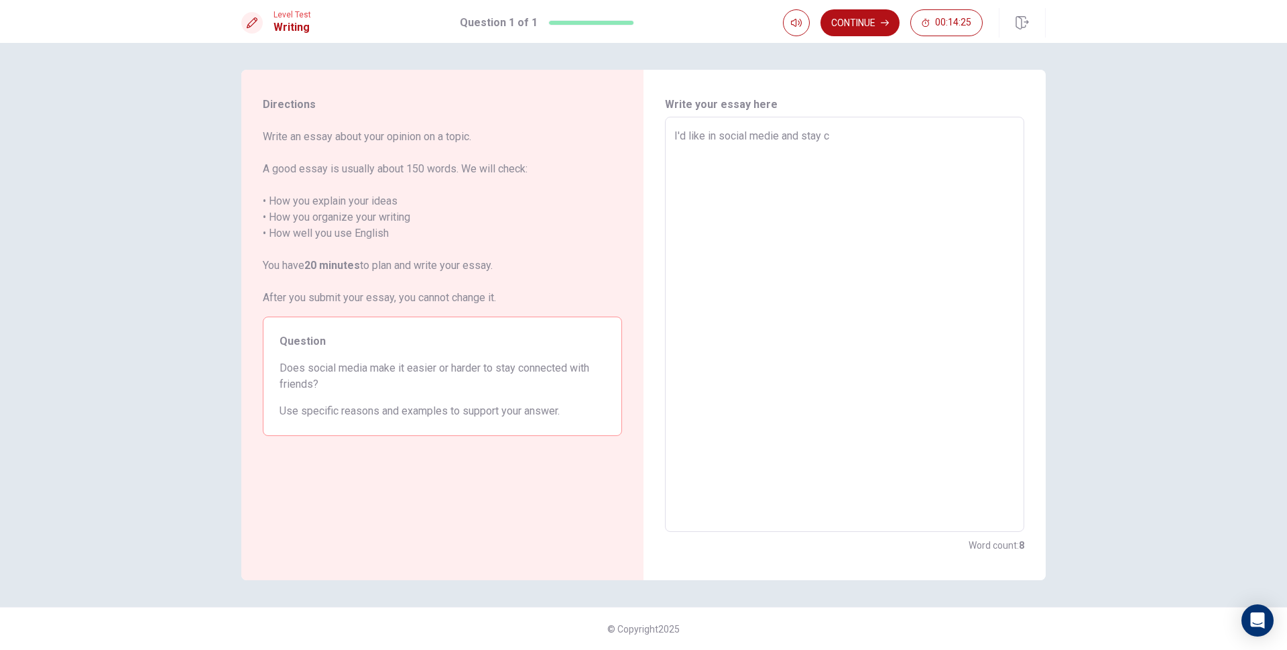
type textarea "I'd like in social medie and stay co"
type textarea "x"
type textarea "I'd like in social medie and stay con"
type textarea "x"
type textarea "I'd like in social medie and stay conn"
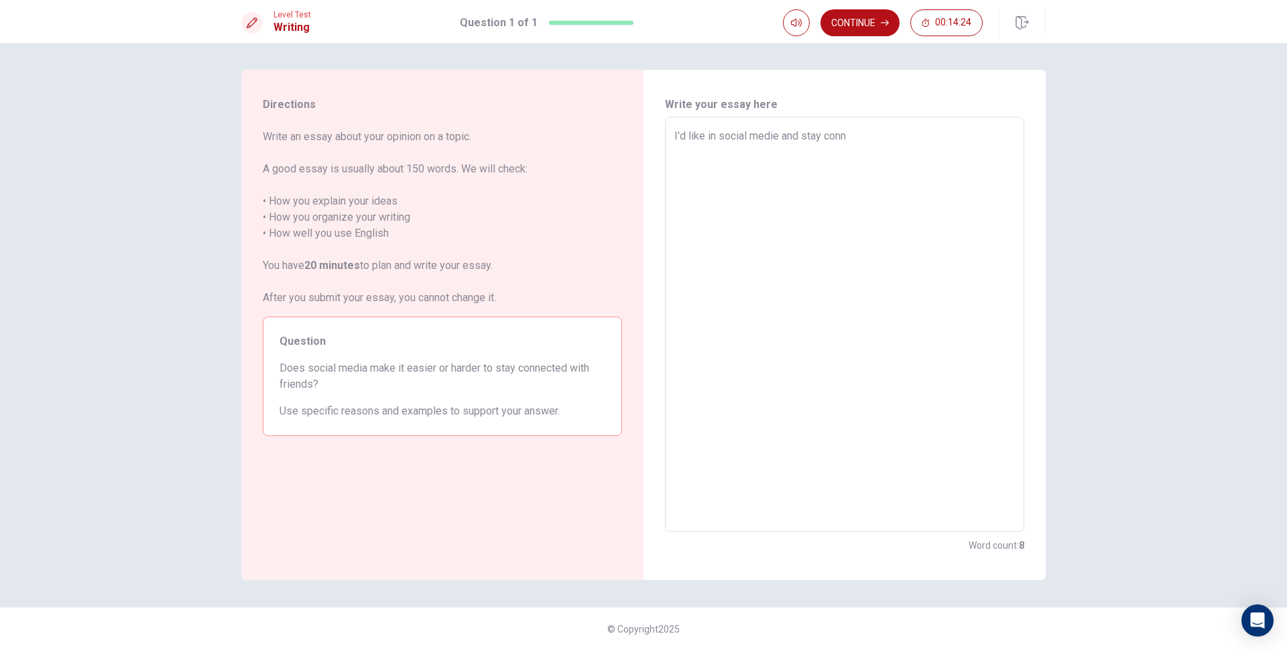
type textarea "x"
type textarea "I'd like in social medie and stay conne"
type textarea "x"
type textarea "I'd like in social medie and stay connec"
type textarea "x"
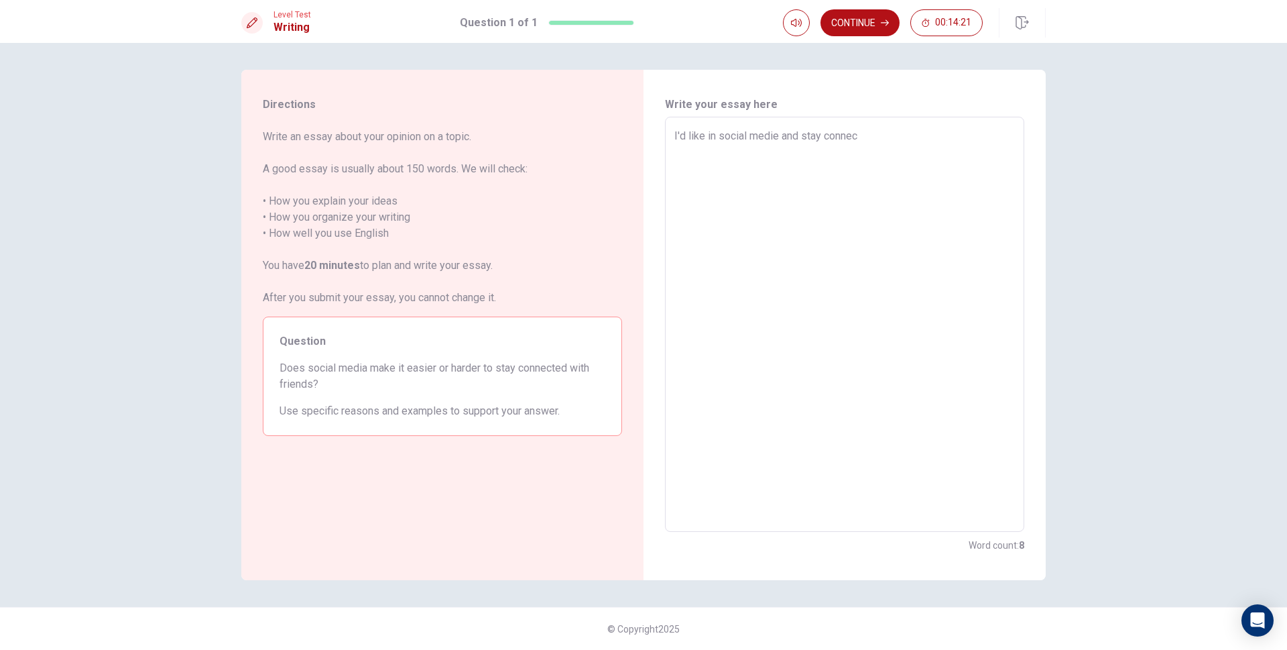
type textarea "I'd like in social medie and stay connect"
type textarea "x"
type textarea "I'd like in social medie and stay connecte"
type textarea "x"
type textarea "I'd like in social medie and stay connected"
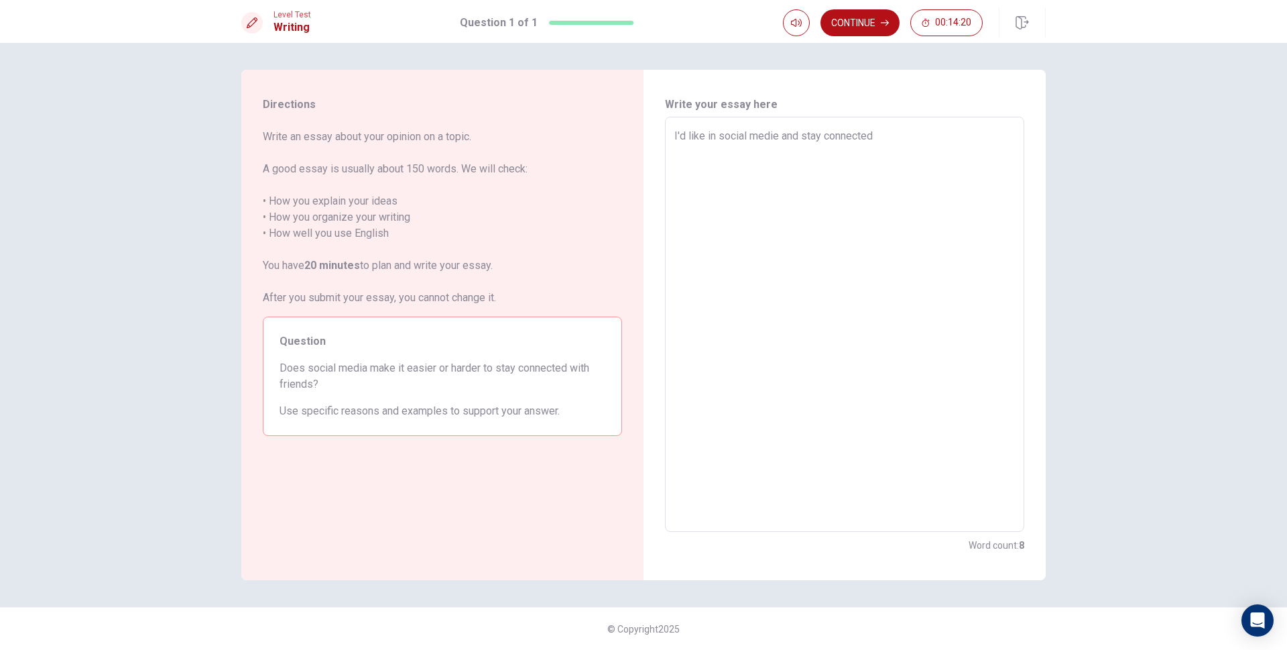
type textarea "x"
type textarea "I'd like in social medie and stay connected"
type textarea "x"
type textarea "I'd like in social medie and stay connected w"
type textarea "x"
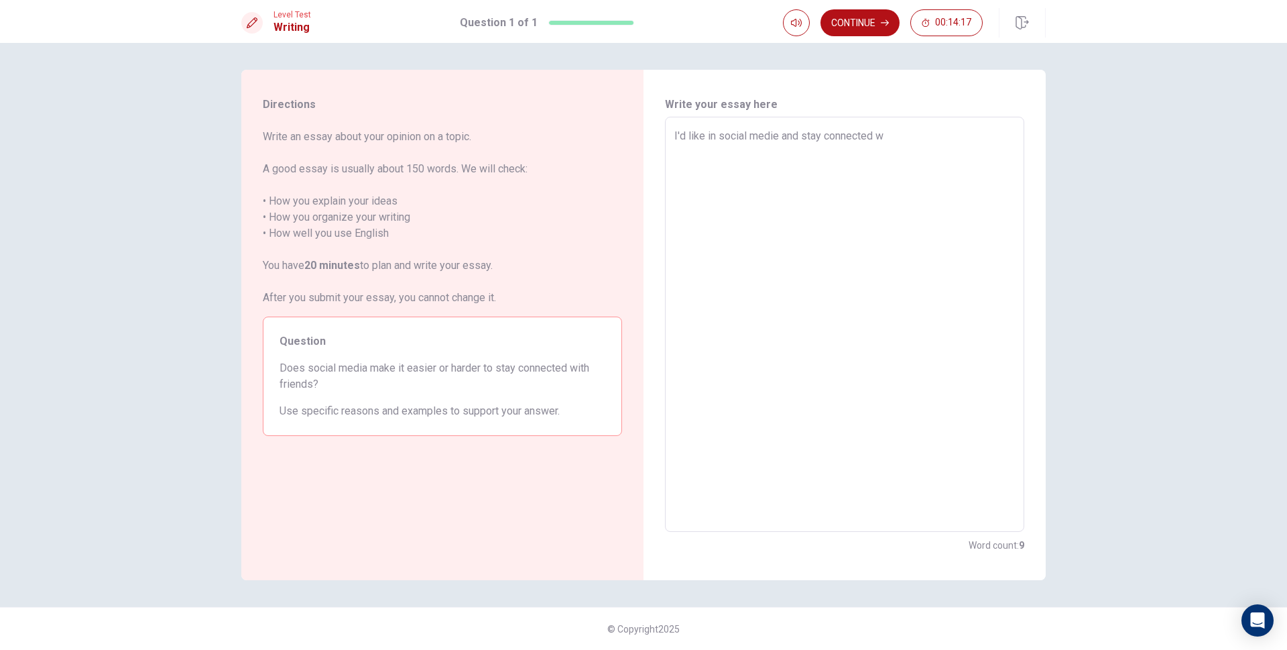
type textarea "I'd like in social medie and stay connected wi"
type textarea "x"
type textarea "I'd like in social medie and stay connected wit"
type textarea "x"
type textarea "I'd like in social medie and stay connected with"
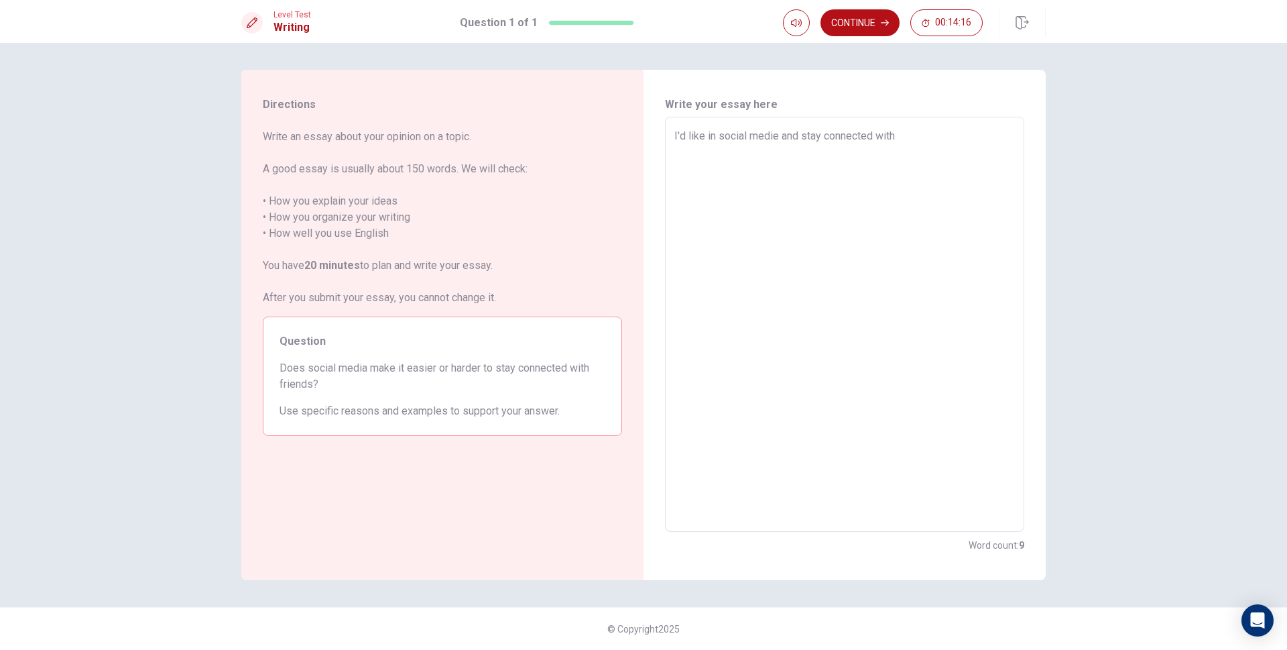
type textarea "x"
type textarea "I'd like in social medie and stay connected with"
type textarea "x"
type textarea "I'd like in social medie and stay connected with f"
type textarea "x"
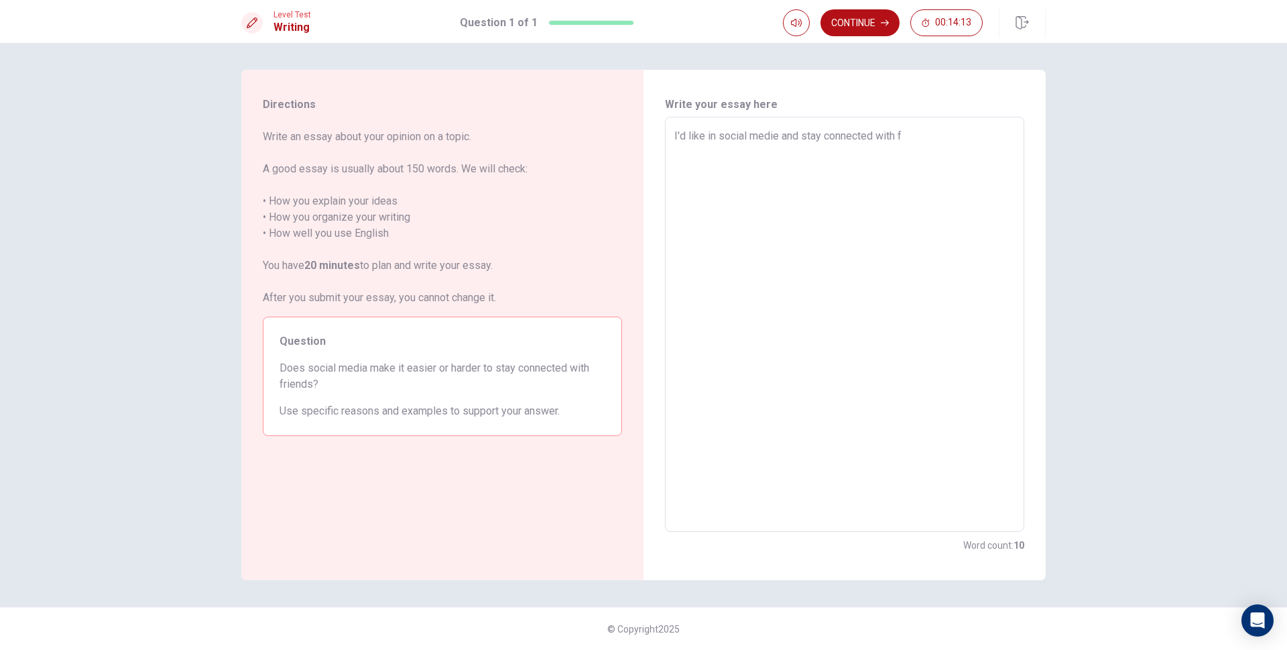
type textarea "I'd like in social medie and stay connected with fr"
type textarea "x"
type textarea "I'd like in social medie and stay connected with fri"
type textarea "x"
type textarea "I'd like in social medie and stay connected with frie"
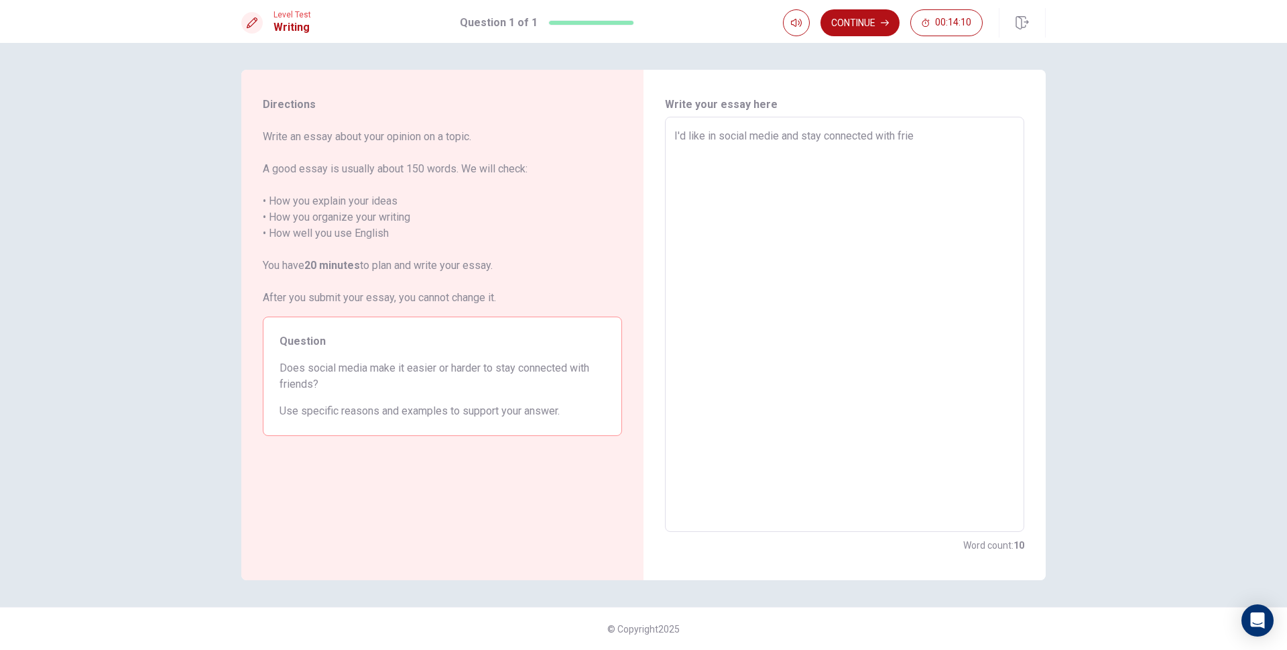
type textarea "x"
type textarea "I'd like in social medie and stay connected with frien"
type textarea "x"
type textarea "I'd like in social medie and stay connected with friend"
type textarea "x"
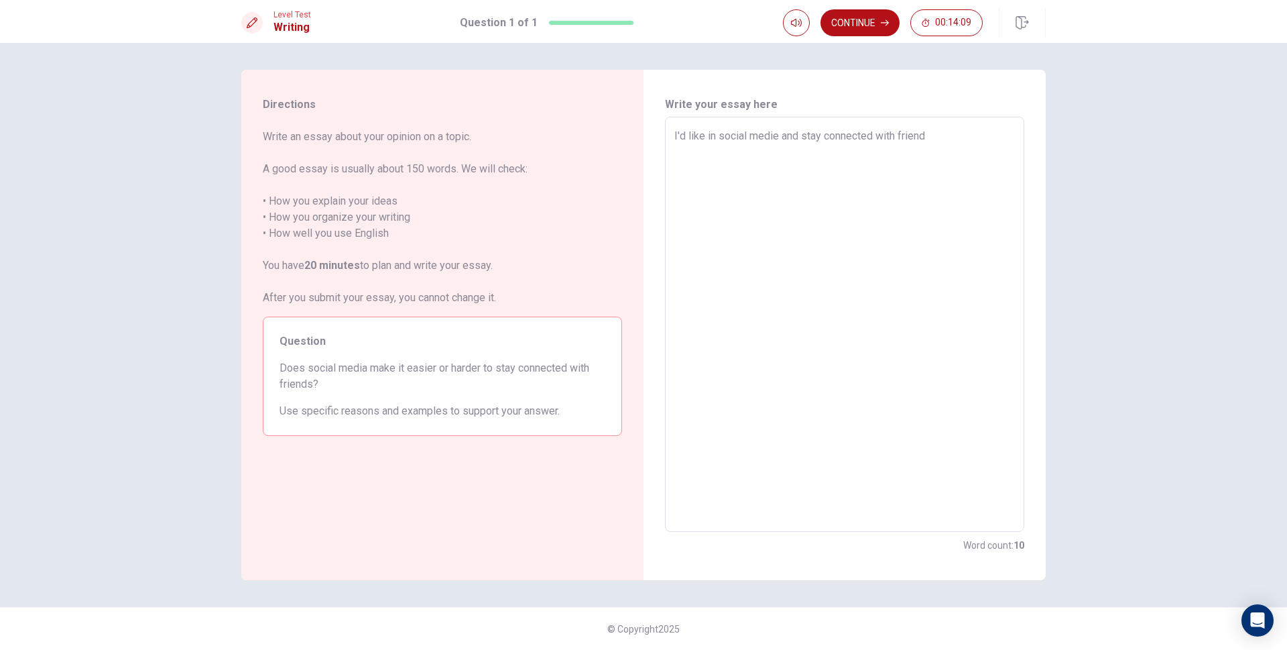
type textarea "I'd like in social medie and stay connected with friends"
type textarea "x"
type textarea "I'd like in social medie and stay connected with friends"
type textarea "x"
drag, startPoint x: 897, startPoint y: 136, endPoint x: 877, endPoint y: 137, distance: 20.1
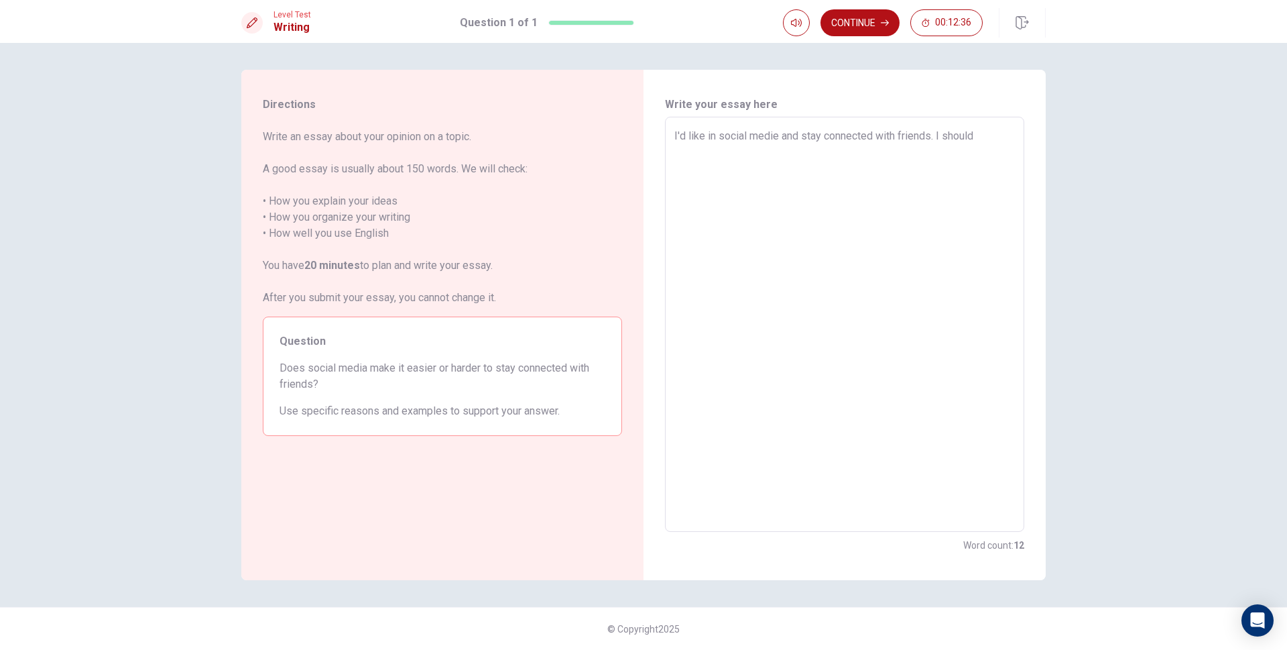
click at [877, 137] on textarea "I'd like in social medie and stay connected with friends. I should" at bounding box center [844, 324] width 341 height 393
click at [986, 141] on textarea "I'd like in social medie and stay connected with friends. I should" at bounding box center [844, 324] width 341 height 393
click at [937, 137] on textarea "I'd like in social medie and stay connected with friends. I should" at bounding box center [844, 324] width 341 height 393
click at [943, 137] on textarea "I'd like in social medie and stay connected with friends. I should" at bounding box center [844, 324] width 341 height 393
click at [1001, 139] on textarea "I'd like in social medie and stay connected with friends. they should" at bounding box center [844, 324] width 341 height 393
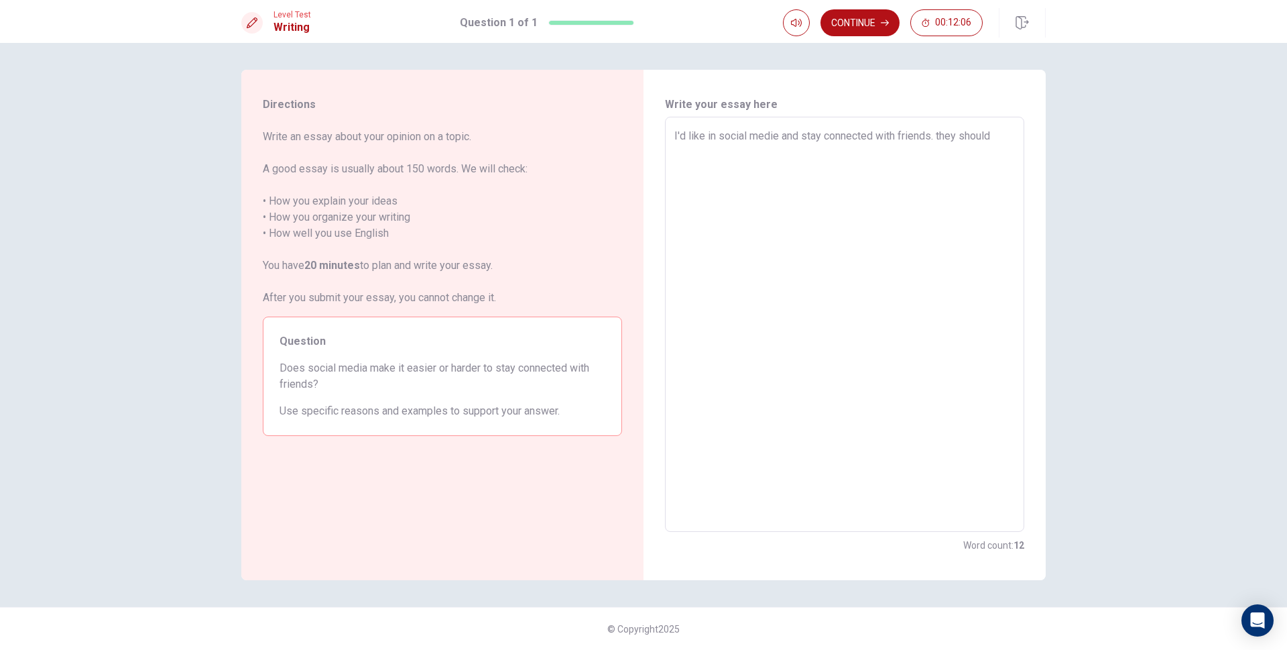
drag, startPoint x: 958, startPoint y: 135, endPoint x: 939, endPoint y: 135, distance: 18.8
click at [939, 135] on textarea "I'd like in social medie and stay connected with friends. they should" at bounding box center [844, 324] width 341 height 393
click at [993, 142] on textarea "I'd like in social medie and stay connected with friends. We should" at bounding box center [844, 324] width 341 height 393
drag, startPoint x: 859, startPoint y: 152, endPoint x: 944, endPoint y: 137, distance: 85.9
click at [940, 137] on textarea "I'd like in social medie and stay connected with friends. We should a but socia…" at bounding box center [844, 324] width 341 height 393
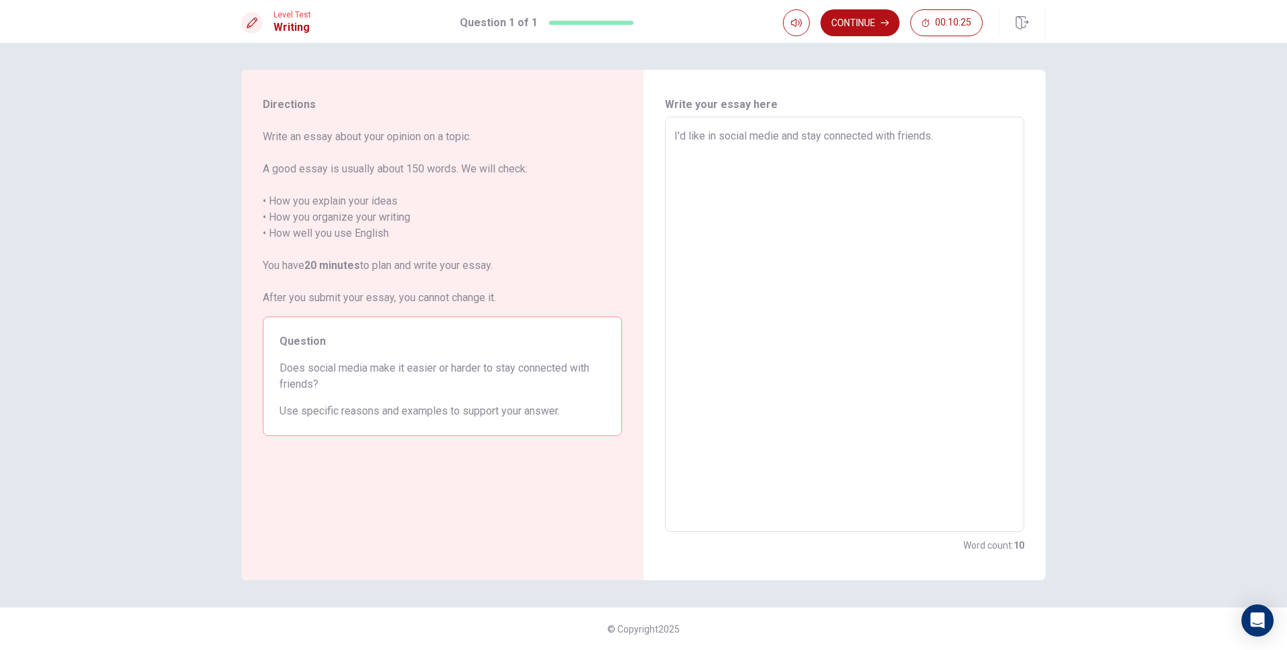
click at [673, 137] on div "I'd like in social medie and stay connected with friends. x ​" at bounding box center [844, 324] width 359 height 415
click at [978, 135] on textarea "I'd like in social medie and stay connected with friends. Yes i ues to friends …" at bounding box center [844, 324] width 341 height 393
click at [833, 169] on textarea "I'd like in social medie and stay connected with friends. Yes i use to friends …" at bounding box center [844, 324] width 341 height 393
click at [937, 168] on textarea "I'd like in social medie and stay connected with friends. Yes i use to friends …" at bounding box center [844, 324] width 341 height 393
click at [988, 168] on textarea "I'd like in social medie and stay connected with friends. Yes i use to friends …" at bounding box center [844, 324] width 341 height 393
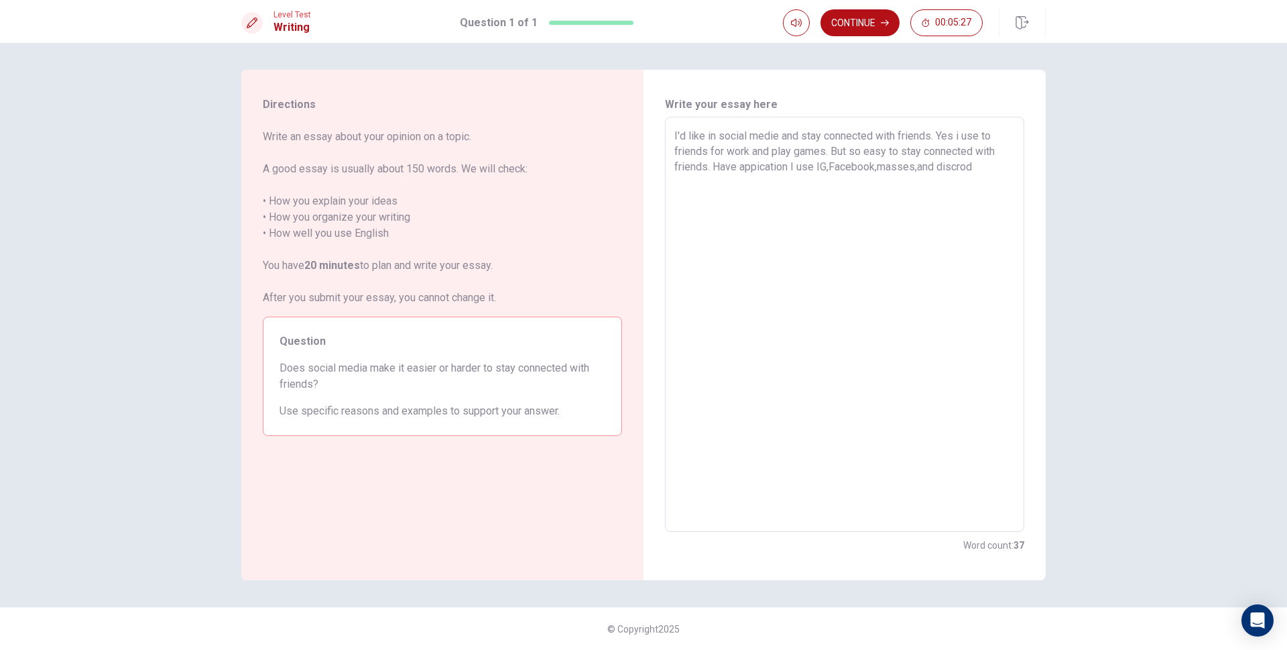
click at [779, 137] on textarea "I'd like in social medie and stay connected with friends. Yes i use to friends …" at bounding box center [844, 324] width 341 height 393
click at [993, 133] on textarea "I'd like in social media and stay connected with friends. Yes i use to friends …" at bounding box center [844, 324] width 341 height 393
click at [961, 135] on textarea "I'd like in social media and stay connected with friends. Yes i use to friends …" at bounding box center [844, 324] width 341 height 393
click at [1000, 135] on textarea "I'd like in social media and stay connected with friends. Yes I use to friends …" at bounding box center [844, 324] width 341 height 393
click at [839, 194] on textarea "I'd like in social media and stay connected with friends. Yes I use to communic…" at bounding box center [844, 324] width 341 height 393
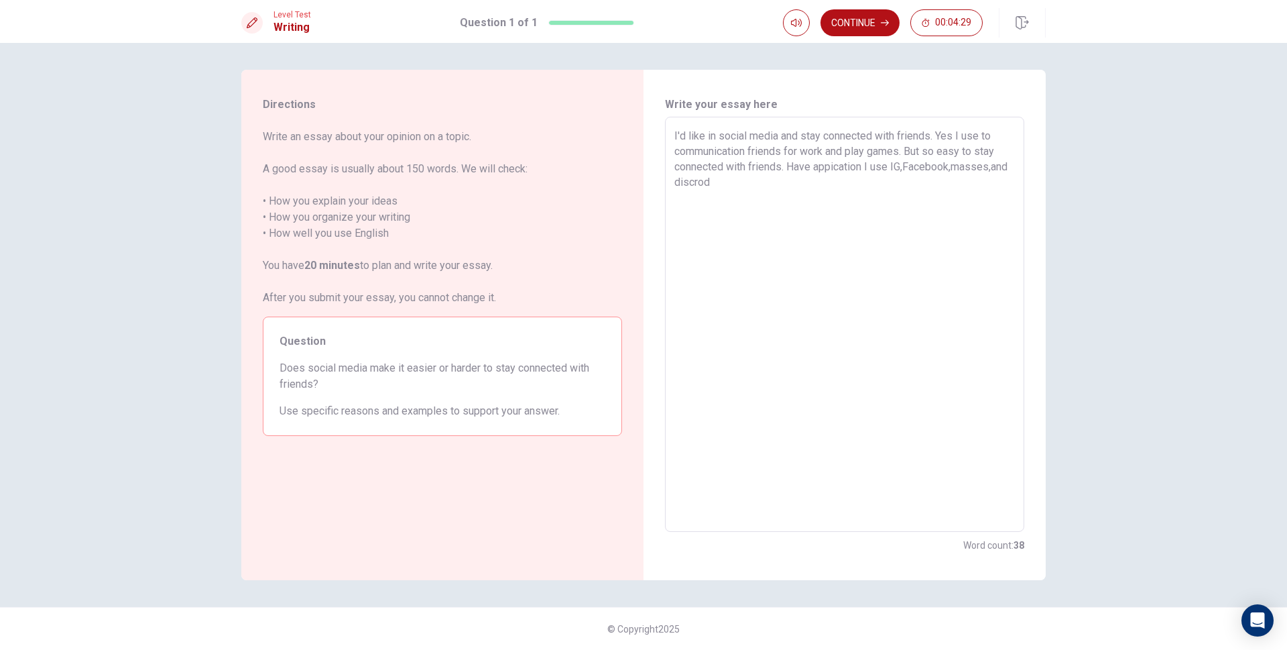
click at [670, 182] on div "I'd like in social media and stay connected with friends. Yes I use to communic…" at bounding box center [844, 324] width 359 height 415
click at [860, 11] on button "Continue" at bounding box center [860, 22] width 79 height 27
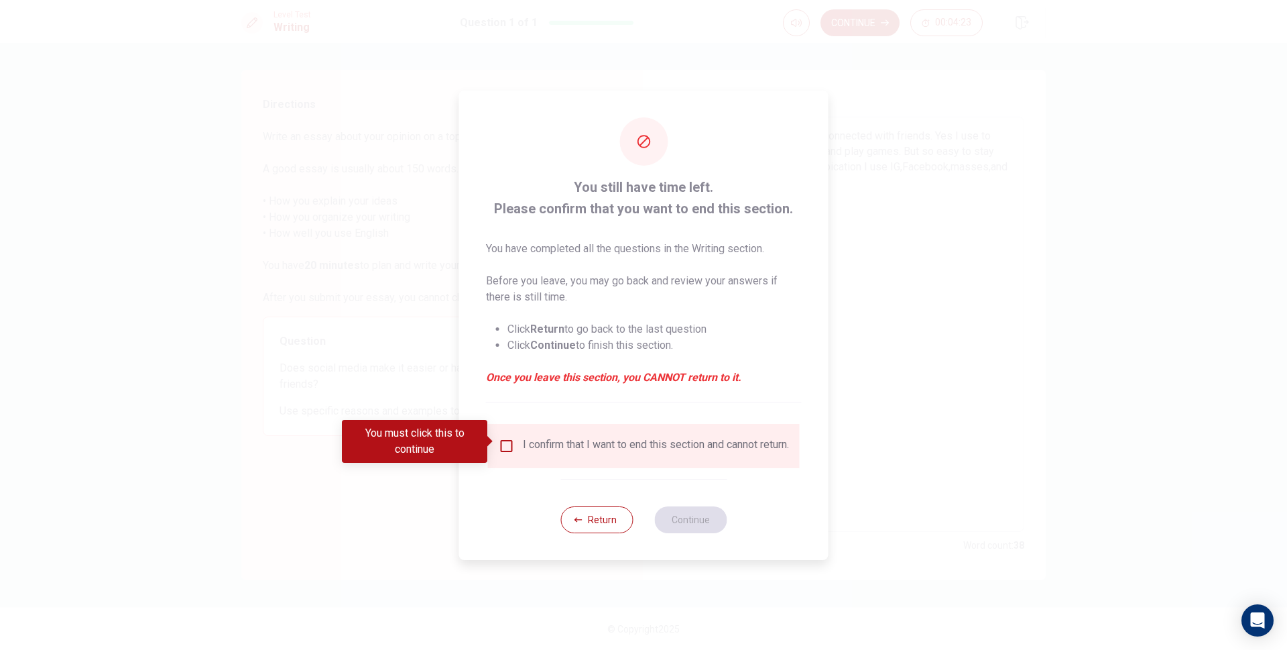
click at [534, 438] on div "I confirm that I want to end this section and cannot return." at bounding box center [656, 446] width 266 height 16
click at [510, 445] on input "You must click this to continue" at bounding box center [507, 446] width 16 height 16
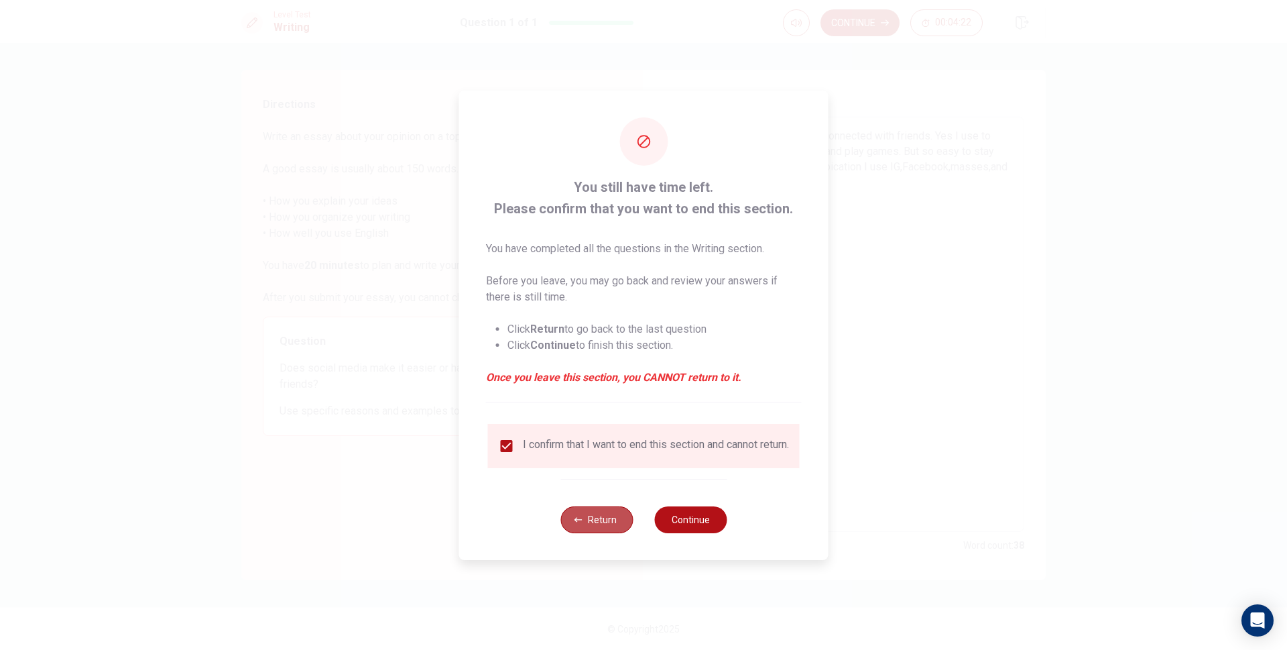
click at [626, 523] on button "Return" at bounding box center [596, 519] width 72 height 27
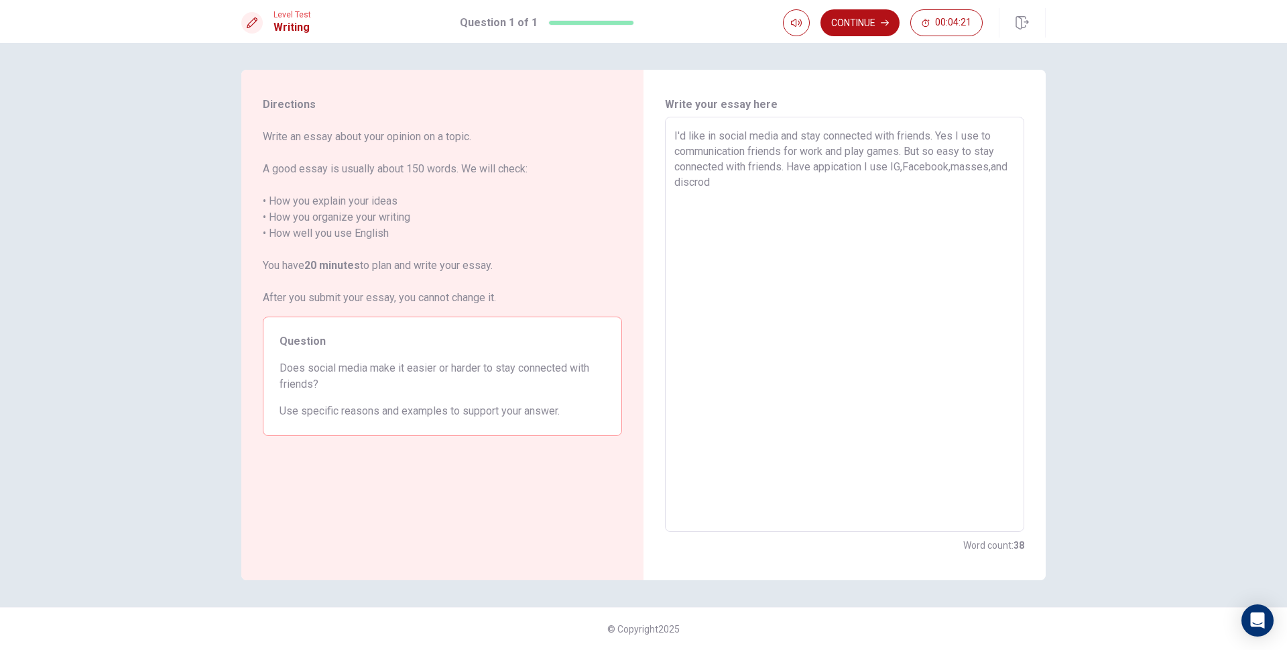
click at [888, 180] on textarea "I'd like in social media and stay connected with friends. Yes I use to communic…" at bounding box center [844, 324] width 341 height 393
click at [868, 17] on button "Continue" at bounding box center [860, 22] width 79 height 27
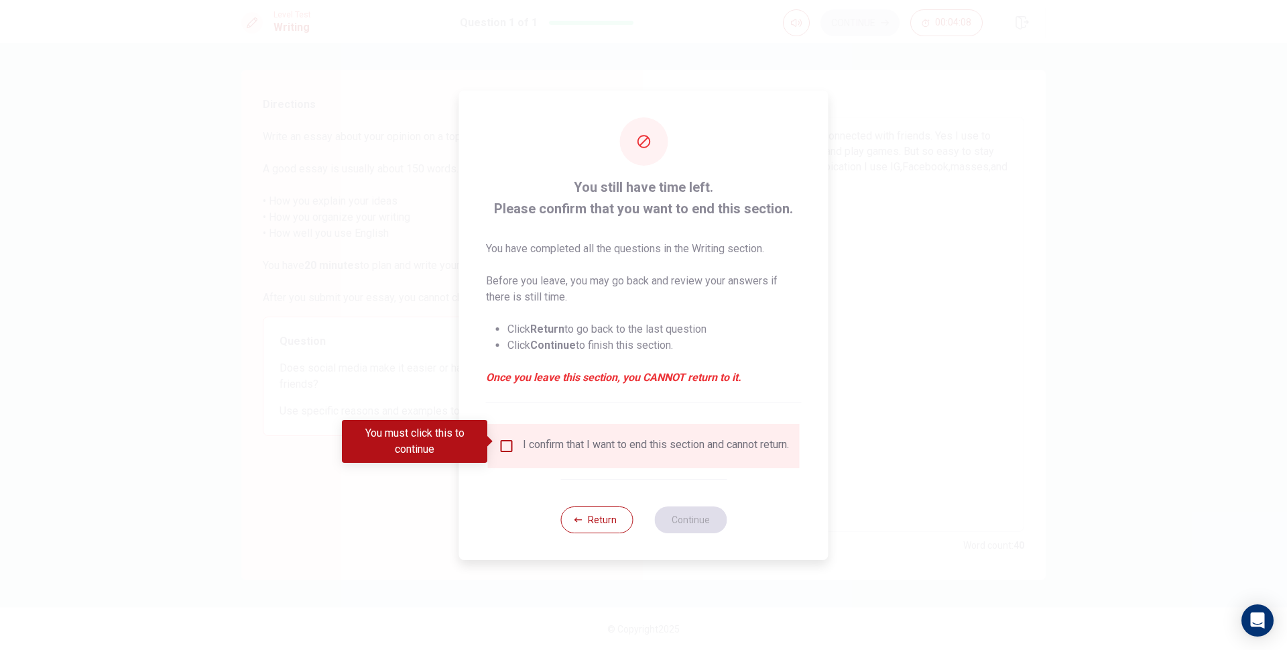
click at [500, 438] on input "You must click this to continue" at bounding box center [507, 446] width 16 height 16
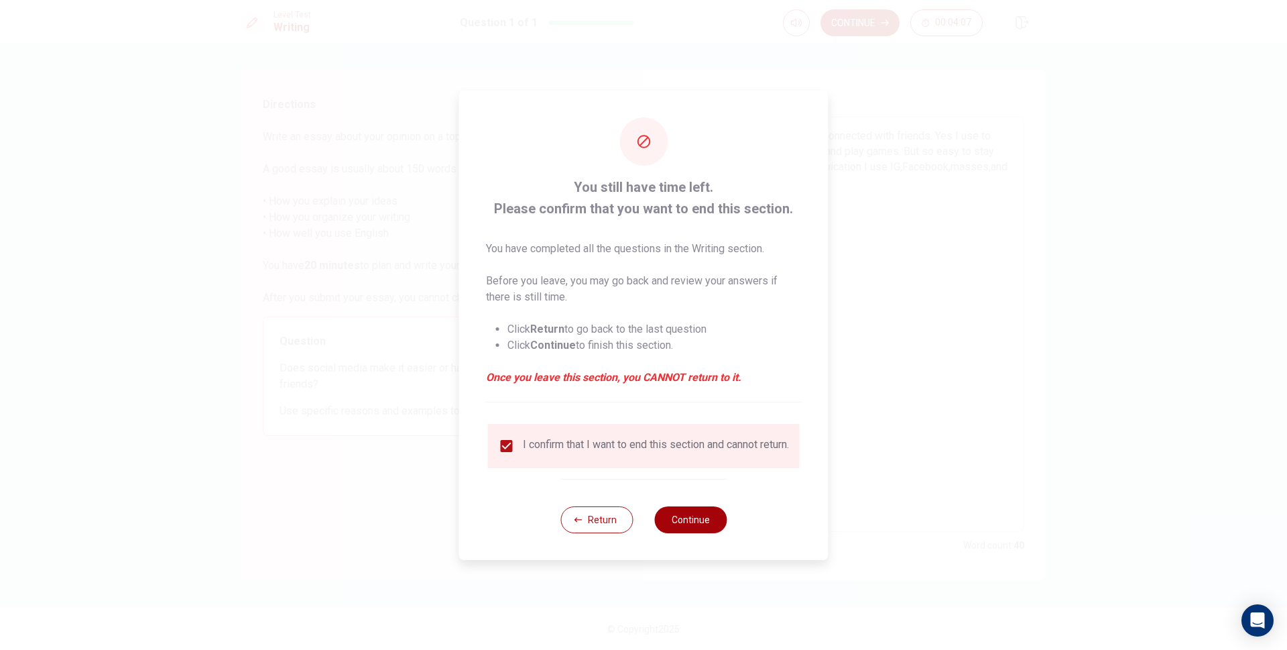
click at [669, 520] on button "Continue" at bounding box center [690, 519] width 72 height 27
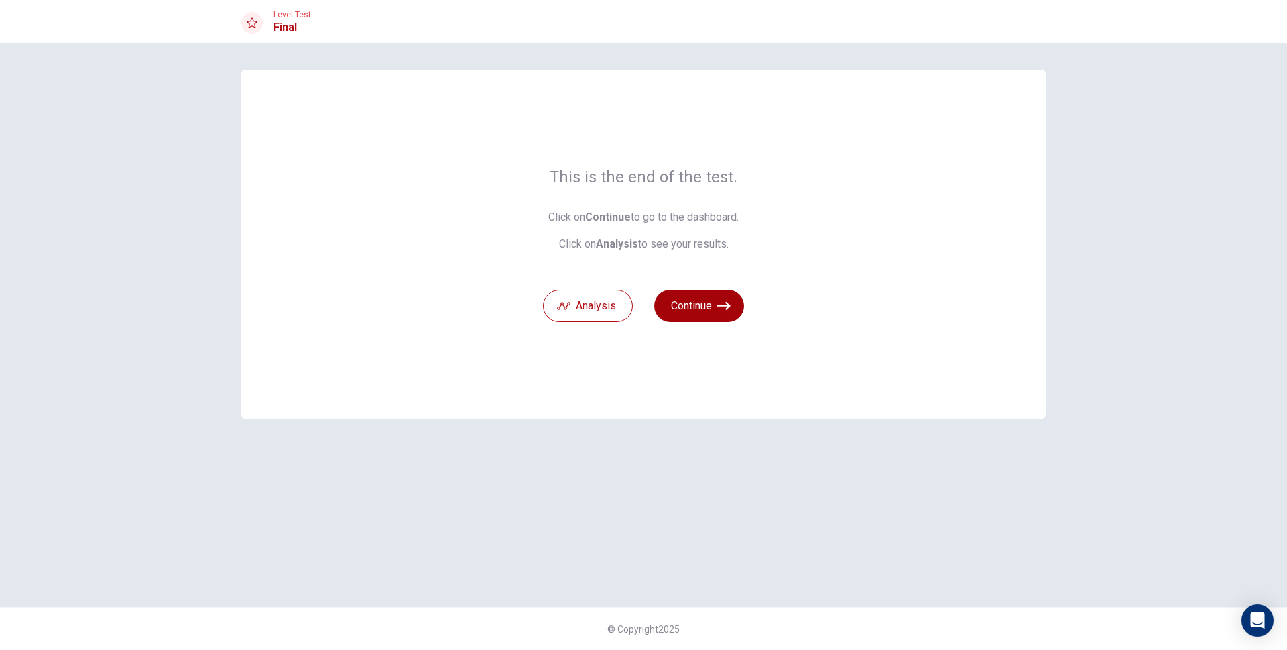
click at [694, 314] on button "Continue" at bounding box center [699, 306] width 90 height 32
